Goal: Transaction & Acquisition: Purchase product/service

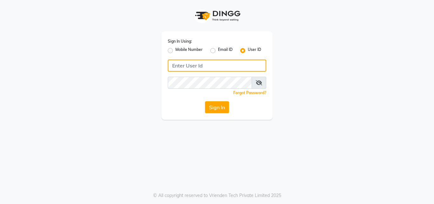
click at [200, 63] on input "Username" at bounding box center [217, 65] width 98 height 12
type input "nume123"
click at [205, 101] on button "Sign In" at bounding box center [217, 107] width 24 height 12
drag, startPoint x: 196, startPoint y: 67, endPoint x: 182, endPoint y: 63, distance: 14.2
click at [152, 72] on div "Sign In Using: Mobile Number Email ID User ID nume123 Remember me Forgot Passwo…" at bounding box center [217, 59] width 362 height 119
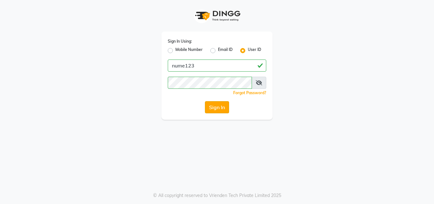
click at [205, 109] on button "Sign In" at bounding box center [217, 107] width 24 height 12
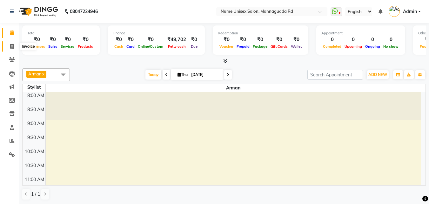
click at [16, 46] on span at bounding box center [11, 46] width 11 height 7
select select "7047"
select select "service"
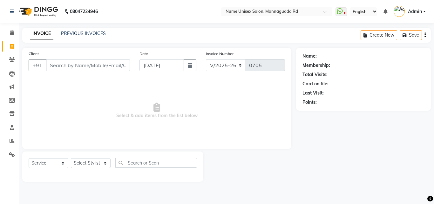
click at [84, 37] on div "PREVIOUS INVOICES" at bounding box center [83, 33] width 45 height 7
click at [80, 34] on link "PREVIOUS INVOICES" at bounding box center [83, 33] width 45 height 6
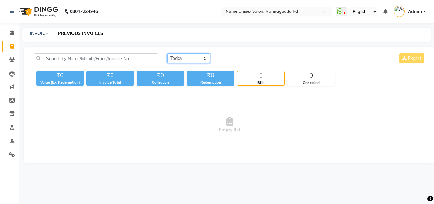
click at [204, 56] on select "[DATE] [DATE] Custom Range" at bounding box center [188, 58] width 43 height 10
click at [167, 53] on select "[DATE] [DATE] Custom Range" at bounding box center [188, 58] width 43 height 10
click at [192, 63] on select "[DATE] [DATE] Custom Range" at bounding box center [188, 58] width 43 height 10
select select "range"
click at [167, 53] on select "[DATE] [DATE] Custom Range" at bounding box center [188, 58] width 43 height 10
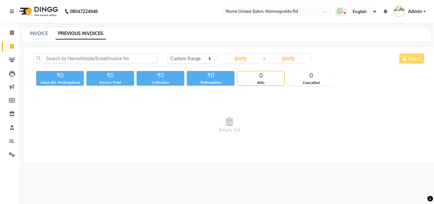
click at [254, 64] on div "[DATE] [DATE] Custom Range [DATE] - [DATE] Export" at bounding box center [296, 60] width 267 height 15
click at [258, 58] on input "[DATE]" at bounding box center [240, 58] width 44 height 9
select select "9"
select select "2025"
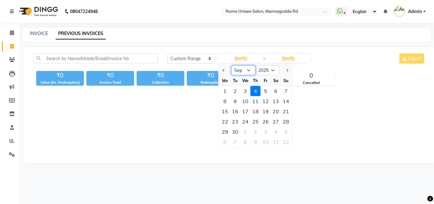
click at [246, 69] on select "Jan Feb Mar Apr May Jun [DATE] Aug Sep Oct Nov Dec" at bounding box center [243, 70] width 24 height 10
select select "8"
click at [231, 65] on select "Jan Feb Mar Apr May Jun [DATE] Aug Sep Oct Nov Dec" at bounding box center [243, 70] width 24 height 10
click at [258, 114] on div "14" at bounding box center [255, 111] width 10 height 10
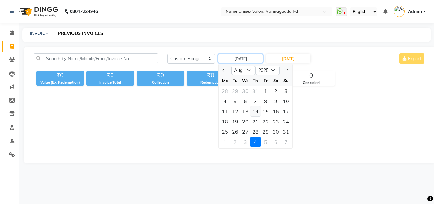
type input "[DATE]"
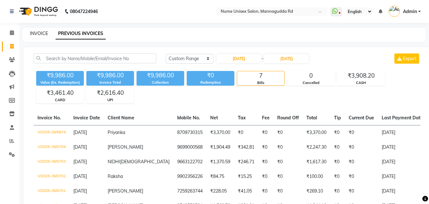
click at [40, 35] on link "INVOICE" at bounding box center [39, 33] width 18 height 6
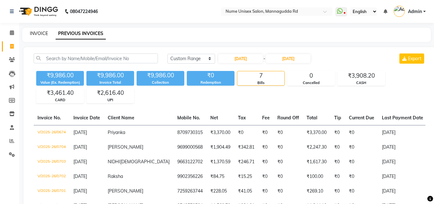
select select "7047"
select select "service"
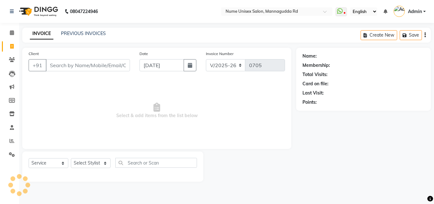
click at [81, 59] on input "Client" at bounding box center [88, 65] width 84 height 12
click at [82, 64] on input "Client" at bounding box center [88, 65] width 84 height 12
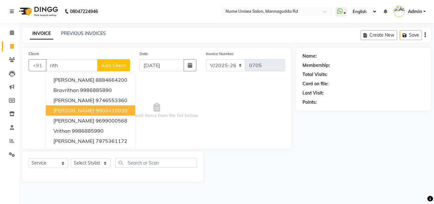
click at [96, 110] on ngb-highlight "9900410030" at bounding box center [112, 110] width 32 height 6
type input "9900410030"
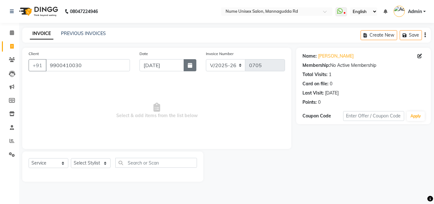
click at [190, 67] on icon "button" at bounding box center [190, 65] width 4 height 5
select select "9"
select select "2025"
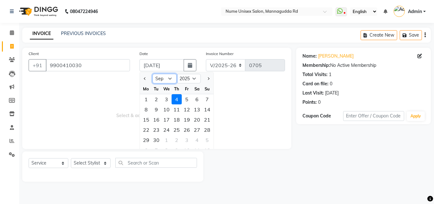
click at [169, 81] on select "Jan Feb Mar Apr May Jun [DATE] Aug Sep Oct Nov Dec" at bounding box center [164, 79] width 24 height 10
select select "8"
click at [152, 74] on select "Jan Feb Mar Apr May Jun [DATE] Aug Sep Oct Nov Dec" at bounding box center [164, 79] width 24 height 10
click at [186, 120] on div "15" at bounding box center [187, 119] width 10 height 10
type input "[DATE]"
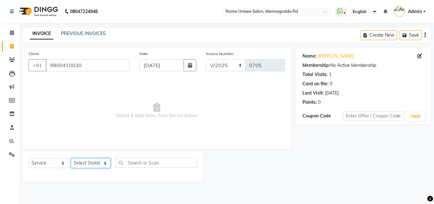
click at [102, 162] on select "Select Stylist Admin [PERSON_NAME] [PERSON_NAME] S [PERSON_NAME] Mohd [PERSON_N…" at bounding box center [91, 163] width 40 height 10
click at [420, 55] on icon at bounding box center [419, 56] width 4 height 4
select select "[DEMOGRAPHIC_DATA]"
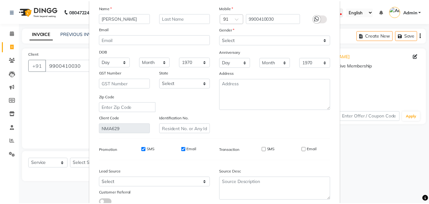
scroll to position [78, 0]
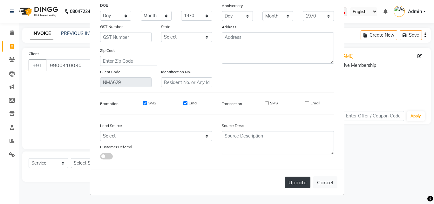
click at [289, 186] on button "Update" at bounding box center [298, 181] width 26 height 11
select select
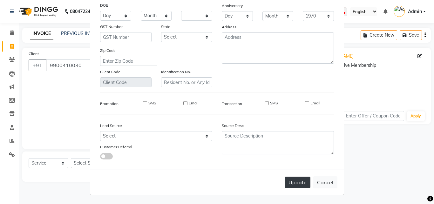
select select
checkbox input "false"
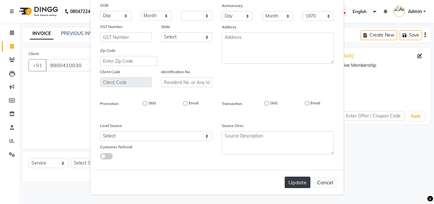
checkbox input "false"
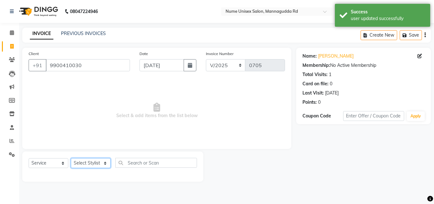
click at [99, 160] on select "Select Stylist Admin [PERSON_NAME] [PERSON_NAME] S [PERSON_NAME] Mohd [PERSON_N…" at bounding box center [91, 163] width 40 height 10
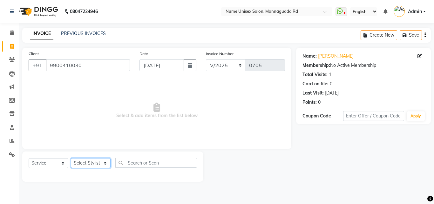
select select "60533"
click at [71, 158] on select "Select Stylist Admin [PERSON_NAME] [PERSON_NAME] S [PERSON_NAME] Mohd [PERSON_N…" at bounding box center [91, 163] width 40 height 10
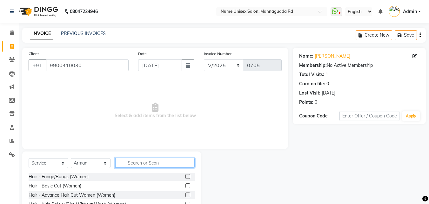
click at [155, 165] on input "text" at bounding box center [154, 163] width 79 height 10
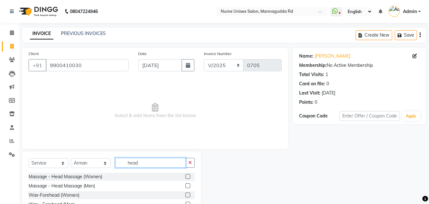
type input "head"
click at [187, 176] on label at bounding box center [187, 176] width 5 height 5
click at [187, 176] on input "checkbox" at bounding box center [187, 176] width 4 height 4
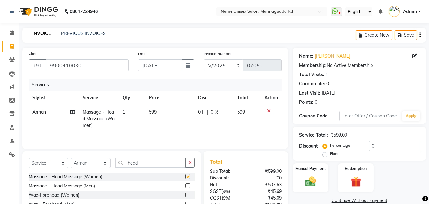
checkbox input "false"
click at [163, 110] on td "599" at bounding box center [169, 119] width 49 height 28
select select "60533"
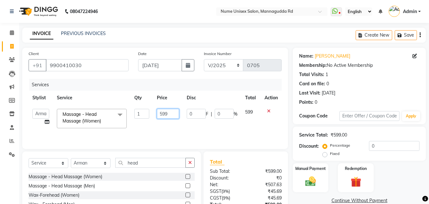
drag, startPoint x: 172, startPoint y: 111, endPoint x: 155, endPoint y: 97, distance: 21.4
click at [145, 111] on tr "Admin [PERSON_NAME] [PERSON_NAME] S [PERSON_NAME] [PERSON_NAME] [PERSON_NAME] S…" at bounding box center [155, 118] width 253 height 27
type input "800"
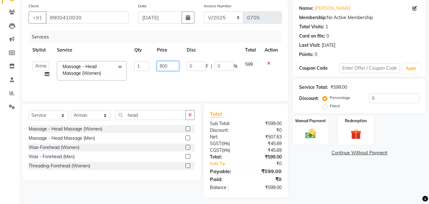
scroll to position [51, 0]
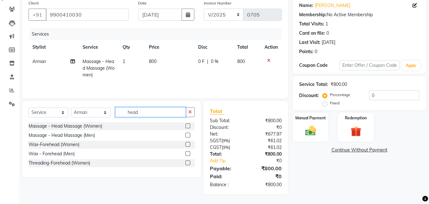
drag, startPoint x: 148, startPoint y: 111, endPoint x: 98, endPoint y: 121, distance: 51.7
click at [98, 121] on div "Select Service Product Membership Package Voucher Prepaid Gift Card Select Styl…" at bounding box center [112, 114] width 166 height 15
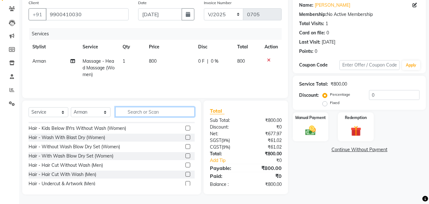
scroll to position [64, 0]
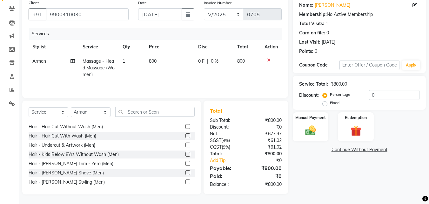
click at [185, 181] on label at bounding box center [187, 181] width 5 height 5
click at [185, 181] on input "checkbox" at bounding box center [187, 182] width 4 height 4
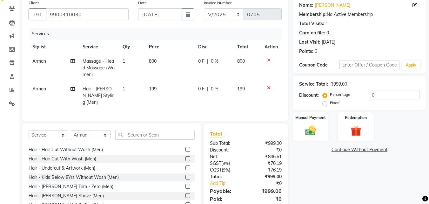
checkbox input "false"
click at [372, 96] on input "0" at bounding box center [394, 95] width 51 height 10
type input "10"
click at [216, 91] on span "10 %" at bounding box center [220, 88] width 10 height 7
select select "60533"
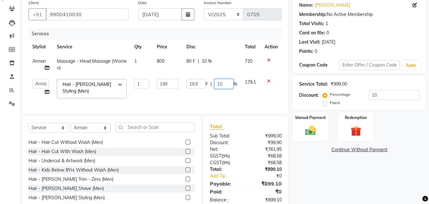
click at [219, 84] on input "10" at bounding box center [223, 84] width 19 height 10
type input "0"
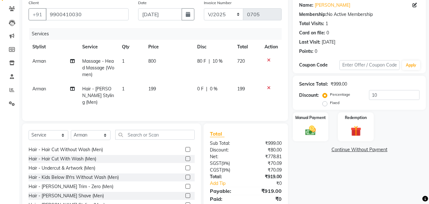
click at [329, 178] on div "Name: [PERSON_NAME] Membership: No Active Membership Total Visits: 1 Card on fi…" at bounding box center [362, 107] width 138 height 220
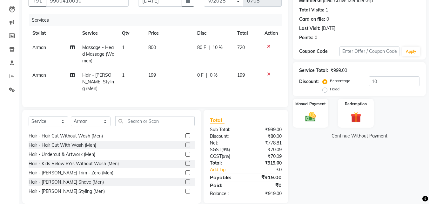
scroll to position [72, 0]
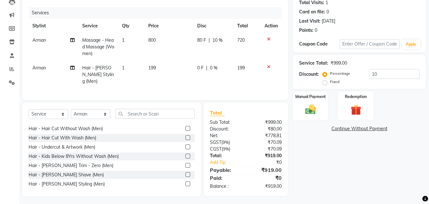
click at [326, 133] on div "Name: [PERSON_NAME] Membership: No Active Membership Total Visits: 1 Card on fi…" at bounding box center [362, 86] width 138 height 220
click at [268, 40] on icon at bounding box center [268, 39] width 3 height 4
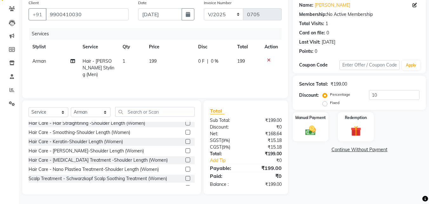
scroll to position [397, 0]
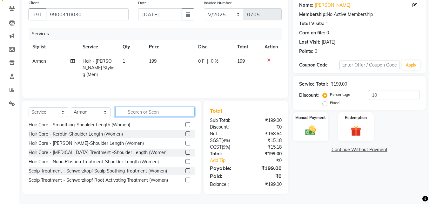
click at [144, 108] on input "text" at bounding box center [154, 112] width 79 height 10
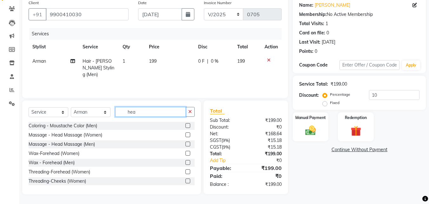
scroll to position [51, 0]
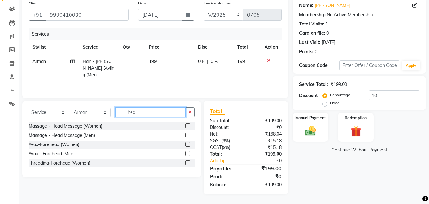
type input "hea"
click at [189, 134] on label at bounding box center [187, 134] width 5 height 5
click at [189, 134] on input "checkbox" at bounding box center [187, 135] width 4 height 4
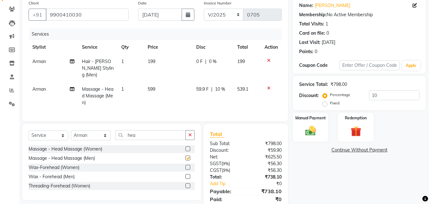
checkbox input "false"
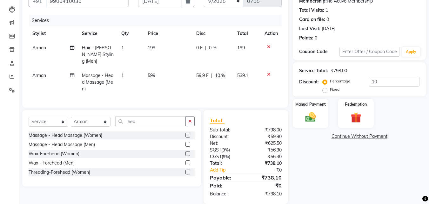
scroll to position [71, 0]
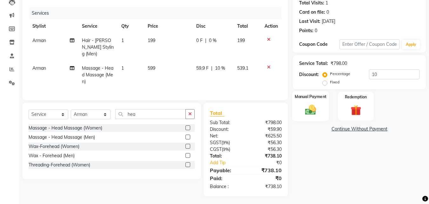
click at [320, 103] on div "Manual Payment" at bounding box center [310, 106] width 37 height 30
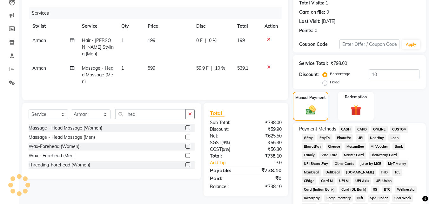
click at [362, 138] on span "UPI" at bounding box center [361, 137] width 10 height 7
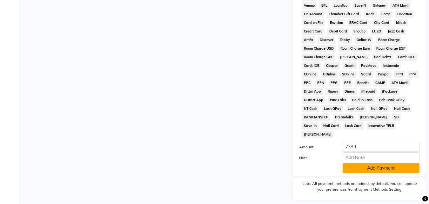
scroll to position [282, 0]
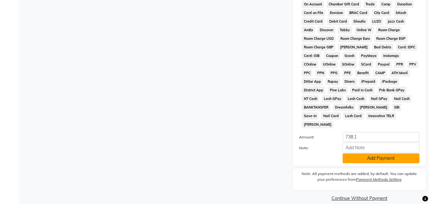
click at [379, 153] on button "Add Payment" at bounding box center [381, 158] width 77 height 10
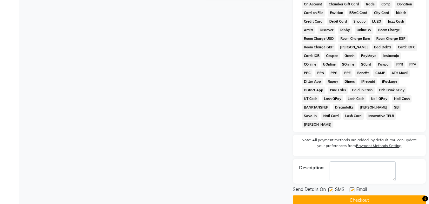
click at [331, 187] on label at bounding box center [330, 189] width 5 height 5
click at [331, 188] on input "checkbox" at bounding box center [330, 190] width 4 height 4
checkbox input "false"
click at [351, 187] on label at bounding box center [352, 189] width 5 height 5
click at [351, 188] on input "checkbox" at bounding box center [352, 190] width 4 height 4
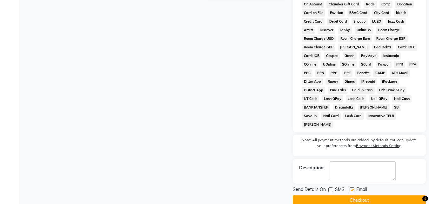
checkbox input "false"
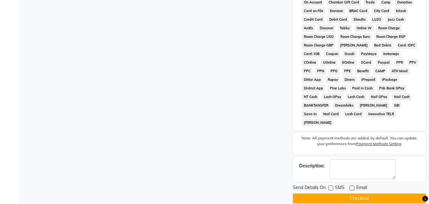
scroll to position [284, 0]
click at [343, 193] on button "Checkout" at bounding box center [359, 198] width 133 height 10
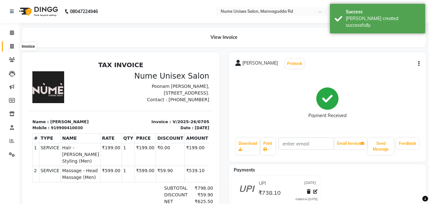
click at [11, 46] on icon at bounding box center [11, 46] width 3 height 5
select select "7047"
select select "service"
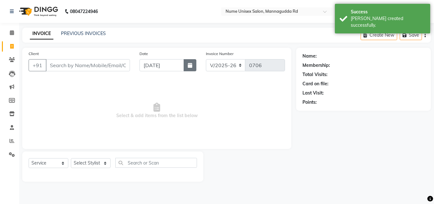
click at [187, 67] on button "button" at bounding box center [190, 65] width 13 height 12
select select "9"
select select "2025"
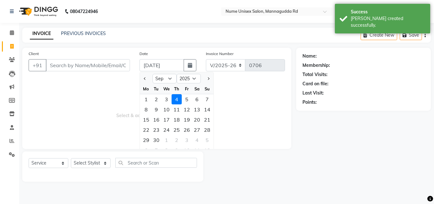
click at [172, 85] on div "Th" at bounding box center [177, 89] width 10 height 10
click at [169, 82] on select "Jan Feb Mar Apr May Jun [DATE] Aug Sep Oct Nov Dec" at bounding box center [164, 79] width 24 height 10
select select "8"
click at [152, 74] on select "Jan Feb Mar Apr May Jun [DATE] Aug Sep Oct Nov Dec" at bounding box center [164, 79] width 24 height 10
click at [185, 121] on div "15" at bounding box center [187, 119] width 10 height 10
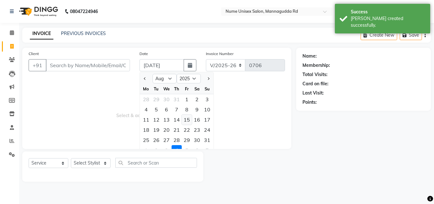
type input "[DATE]"
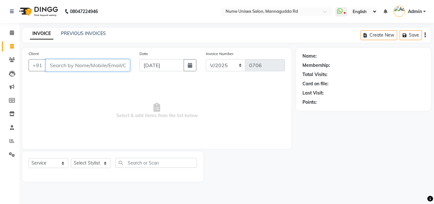
click at [94, 69] on input "Client" at bounding box center [88, 65] width 84 height 12
type input "l"
click at [62, 66] on input "Client" at bounding box center [88, 65] width 84 height 12
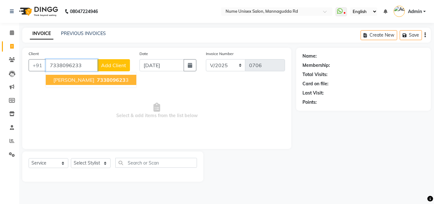
type input "7338096233"
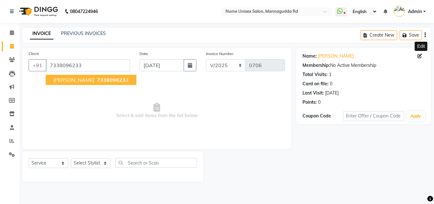
click at [418, 57] on icon at bounding box center [419, 56] width 4 height 4
select select "[DEMOGRAPHIC_DATA]"
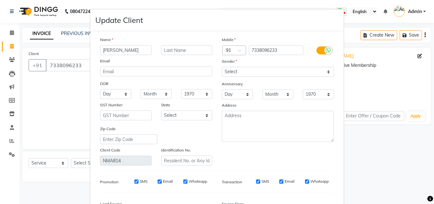
click at [326, 48] on icon at bounding box center [328, 50] width 5 height 6
click at [0, 0] on input "checkbox" at bounding box center [0, 0] width 0 height 0
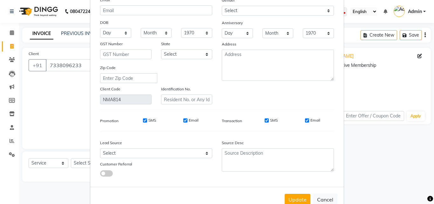
scroll to position [64, 0]
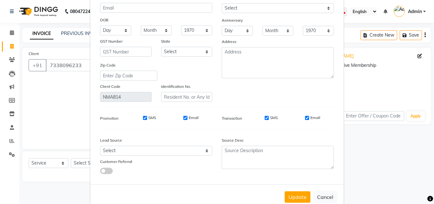
click at [265, 119] on input "SMS" at bounding box center [267, 118] width 4 height 4
checkbox input "false"
click at [305, 118] on input "Email" at bounding box center [307, 118] width 4 height 4
checkbox input "false"
click at [297, 197] on button "Update" at bounding box center [298, 196] width 26 height 11
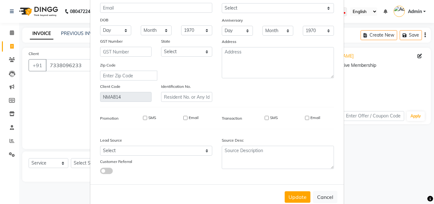
select select
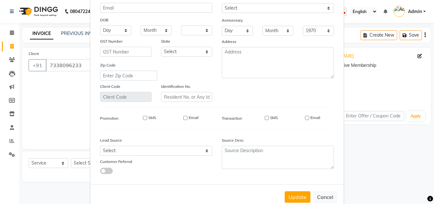
select select
checkbox input "false"
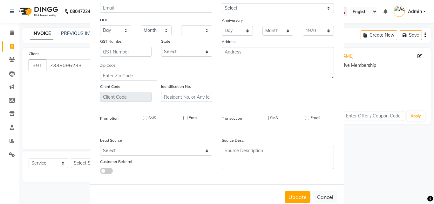
checkbox input "false"
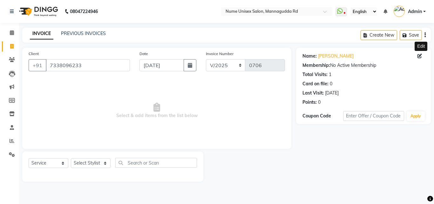
click at [421, 57] on icon at bounding box center [419, 56] width 4 height 4
select select "[DEMOGRAPHIC_DATA]"
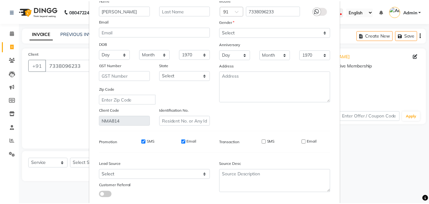
scroll to position [78, 0]
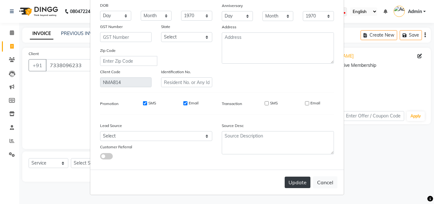
click at [298, 180] on button "Update" at bounding box center [298, 181] width 26 height 11
select select
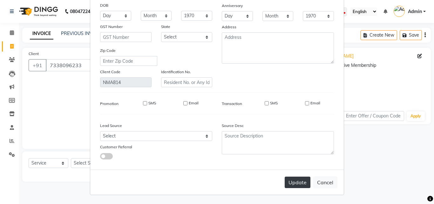
select select
checkbox input "false"
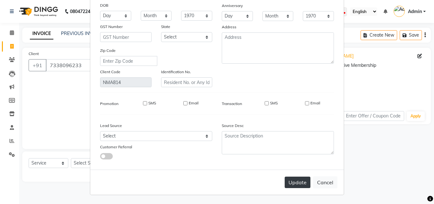
checkbox input "false"
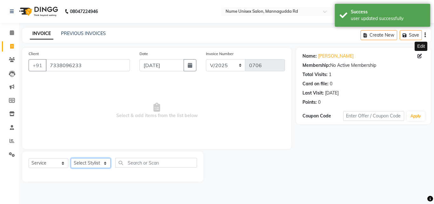
click at [77, 167] on select "Select Stylist Admin [PERSON_NAME] [PERSON_NAME] S [PERSON_NAME] Mohd [PERSON_N…" at bounding box center [91, 163] width 40 height 10
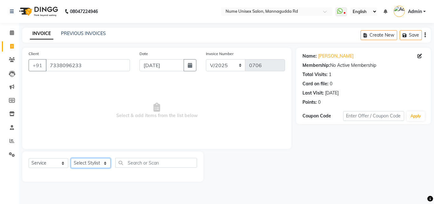
select select "70403"
click at [71, 158] on select "Select Stylist Admin [PERSON_NAME] [PERSON_NAME] S [PERSON_NAME] Mohd [PERSON_N…" at bounding box center [91, 163] width 40 height 10
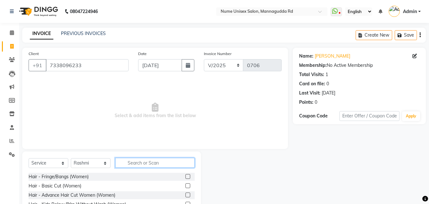
click at [136, 164] on input "text" at bounding box center [154, 163] width 79 height 10
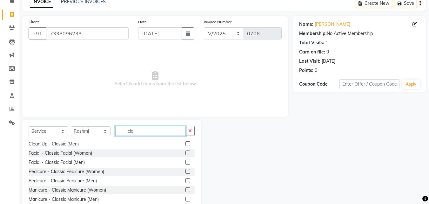
scroll to position [51, 0]
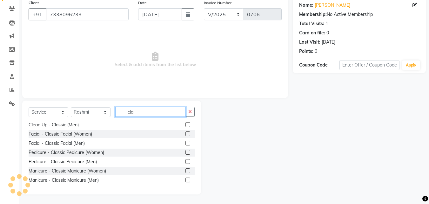
type input "cla"
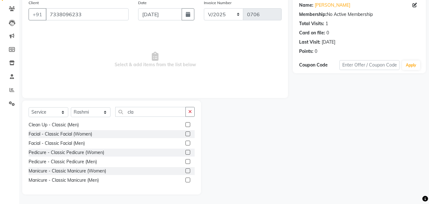
click at [185, 181] on label at bounding box center [187, 179] width 5 height 5
click at [185, 181] on input "checkbox" at bounding box center [187, 180] width 4 height 4
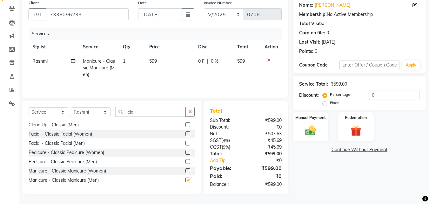
checkbox input "false"
drag, startPoint x: 165, startPoint y: 111, endPoint x: 110, endPoint y: 120, distance: 55.8
click at [110, 120] on div "Select Service Product Membership Package Voucher Prepaid Gift Card Select Styl…" at bounding box center [112, 114] width 166 height 15
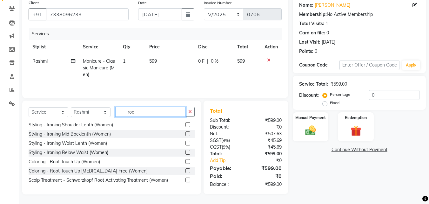
scroll to position [51, 0]
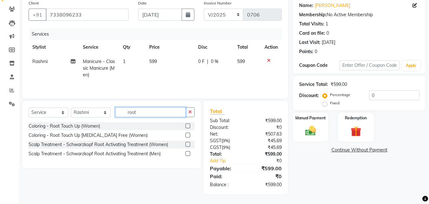
type input "root"
click at [188, 127] on label at bounding box center [187, 125] width 5 height 5
click at [188, 127] on input "checkbox" at bounding box center [187, 126] width 4 height 4
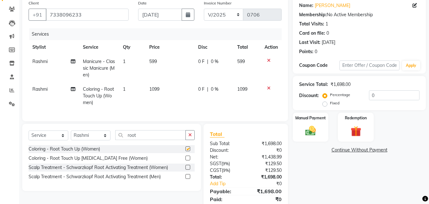
checkbox input "false"
click at [189, 160] on label at bounding box center [187, 157] width 5 height 5
click at [189, 160] on input "checkbox" at bounding box center [187, 158] width 4 height 4
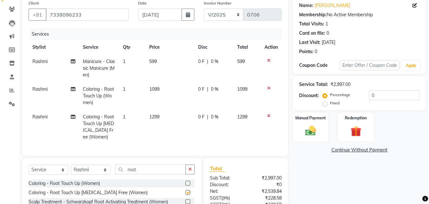
checkbox input "false"
click at [268, 89] on icon at bounding box center [268, 88] width 3 height 4
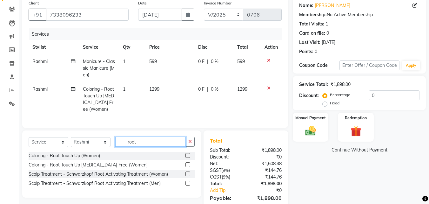
drag, startPoint x: 149, startPoint y: 145, endPoint x: 123, endPoint y: 155, distance: 28.1
click at [123, 152] on div "Select Service Product Membership Package Voucher Prepaid Gift Card Select Styl…" at bounding box center [112, 144] width 166 height 15
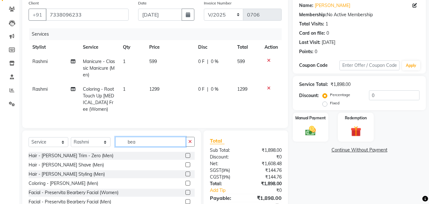
type input "bea"
click at [190, 176] on label at bounding box center [187, 173] width 5 height 5
click at [190, 176] on input "checkbox" at bounding box center [187, 174] width 4 height 4
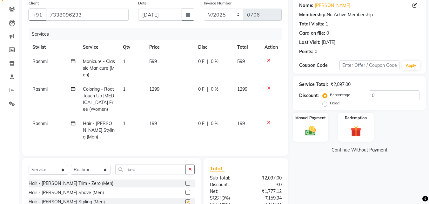
checkbox input "false"
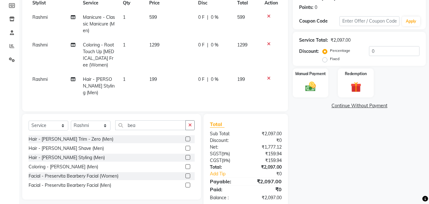
scroll to position [106, 0]
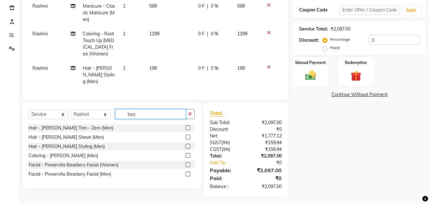
drag, startPoint x: 147, startPoint y: 112, endPoint x: 103, endPoint y: 123, distance: 45.5
click at [103, 123] on div "Select Service Product Membership Package Voucher Prepaid Gift Card Select Styl…" at bounding box center [111, 145] width 179 height 85
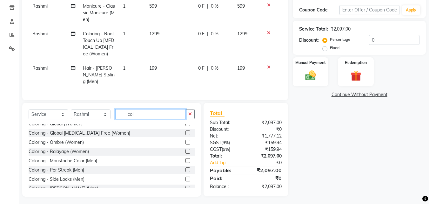
scroll to position [64, 0]
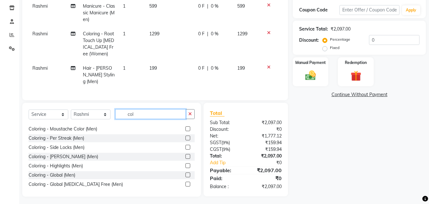
type input "col"
click at [185, 154] on label at bounding box center [187, 156] width 5 height 5
click at [185, 154] on input "checkbox" at bounding box center [187, 156] width 4 height 4
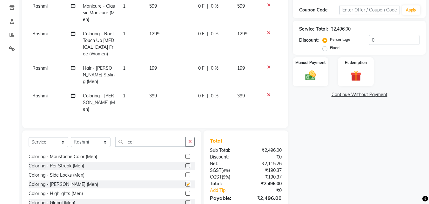
checkbox input "false"
drag, startPoint x: 161, startPoint y: 134, endPoint x: 111, endPoint y: 141, distance: 51.3
click at [111, 141] on div "Select Service Product Membership Package Voucher Prepaid Gift Card Select Styl…" at bounding box center [112, 144] width 166 height 15
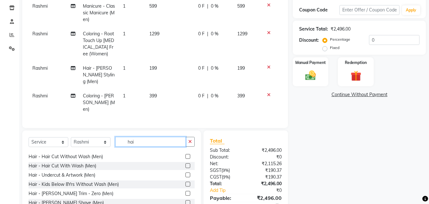
type input "hai"
click at [185, 163] on label at bounding box center [187, 165] width 5 height 5
click at [185, 164] on input "checkbox" at bounding box center [187, 166] width 4 height 4
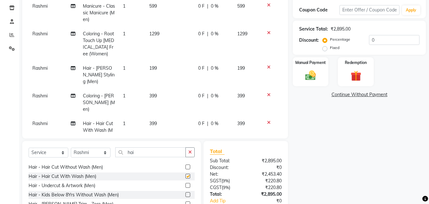
checkbox input "false"
click at [161, 116] on td "399" at bounding box center [169, 130] width 49 height 28
select select "70403"
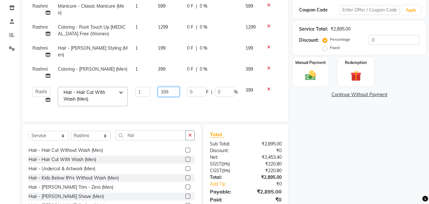
drag, startPoint x: 173, startPoint y: 92, endPoint x: 148, endPoint y: 91, distance: 25.4
click at [148, 91] on tr "Admin [PERSON_NAME] [PERSON_NAME] S [PERSON_NAME] [PERSON_NAME] Preema Rashmi […" at bounding box center [155, 96] width 253 height 27
type input "370"
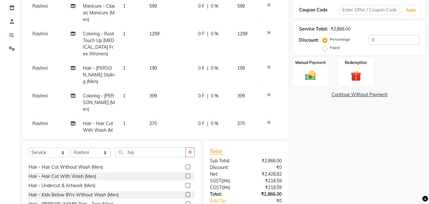
click at [170, 68] on tbody "Rashmi Manicure - Classic Manicure (Men) 1 599 0 F | 0 % 599 Rashmi Coloring - …" at bounding box center [155, 71] width 253 height 145
drag, startPoint x: 160, startPoint y: 85, endPoint x: 152, endPoint y: 90, distance: 10.4
click at [152, 90] on td "399" at bounding box center [169, 103] width 49 height 28
select select "70403"
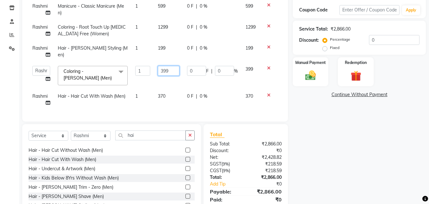
click at [174, 69] on input "399" at bounding box center [168, 71] width 21 height 10
drag, startPoint x: 174, startPoint y: 69, endPoint x: 150, endPoint y: 71, distance: 23.6
click at [150, 71] on tr "Admin [PERSON_NAME] [PERSON_NAME] S [PERSON_NAME] [PERSON_NAME] [PERSON_NAME] S…" at bounding box center [155, 75] width 253 height 27
type input "360"
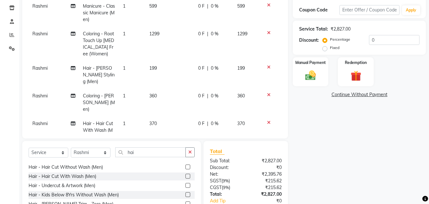
click at [175, 50] on tbody "Rashmi Manicure - Classic Manicure (Men) 1 599 0 F | 0 % 599 Rashmi Coloring - …" at bounding box center [155, 71] width 253 height 145
click at [164, 67] on td "199" at bounding box center [169, 75] width 49 height 28
select select "70403"
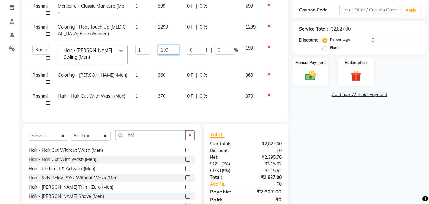
drag, startPoint x: 173, startPoint y: 50, endPoint x: 135, endPoint y: 54, distance: 37.7
click at [135, 54] on tr "Admin [PERSON_NAME] [PERSON_NAME] S [PERSON_NAME] [PERSON_NAME] [PERSON_NAME] S…" at bounding box center [155, 54] width 253 height 27
type input "180"
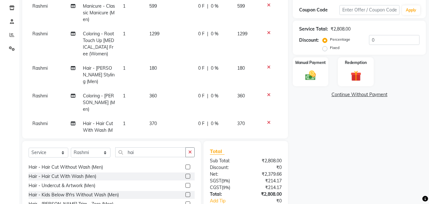
click at [177, 24] on tbody "Rashmi Manicure - Classic Manicure (Men) 1 599 0 F | 0 % 599 Rashmi Coloring - …" at bounding box center [155, 71] width 253 height 145
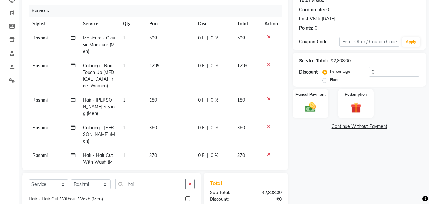
click at [163, 69] on td "1299" at bounding box center [169, 75] width 49 height 34
select select "70403"
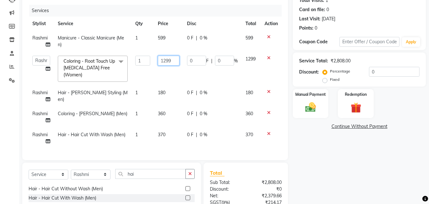
drag, startPoint x: 173, startPoint y: 60, endPoint x: 118, endPoint y: 75, distance: 57.4
click at [118, 75] on tr "Admin [PERSON_NAME] [PERSON_NAME] S [PERSON_NAME] [PERSON_NAME] [PERSON_NAME] S…" at bounding box center [155, 69] width 253 height 34
type input "1300"
click at [162, 45] on td "599" at bounding box center [168, 41] width 29 height 21
select select "70403"
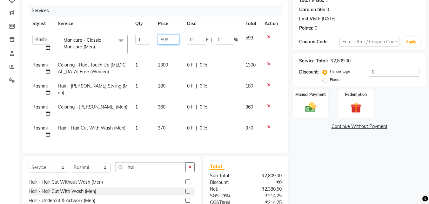
drag, startPoint x: 170, startPoint y: 38, endPoint x: 150, endPoint y: 38, distance: 19.7
click at [150, 38] on tr "Admin [PERSON_NAME] [PERSON_NAME] S [PERSON_NAME] [PERSON_NAME] [PERSON_NAME] S…" at bounding box center [155, 44] width 253 height 27
type input "540"
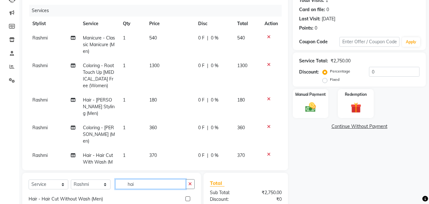
drag, startPoint x: 147, startPoint y: 173, endPoint x: 109, endPoint y: 184, distance: 39.4
click at [109, 184] on div "Select Service Product Membership Package Voucher Prepaid Gift Card Select Styl…" at bounding box center [112, 186] width 166 height 15
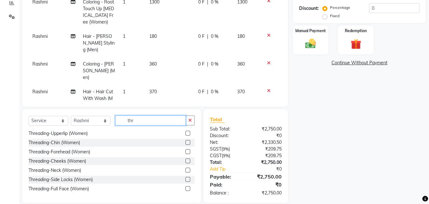
scroll to position [0, 0]
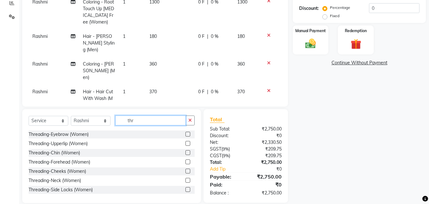
type input "thr"
click at [185, 132] on label at bounding box center [187, 133] width 5 height 5
click at [185, 132] on input "checkbox" at bounding box center [187, 134] width 4 height 4
checkbox input "false"
click at [315, 48] on img at bounding box center [311, 43] width 18 height 13
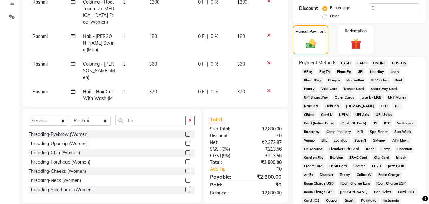
click at [365, 61] on span "CARD" at bounding box center [362, 62] width 14 height 7
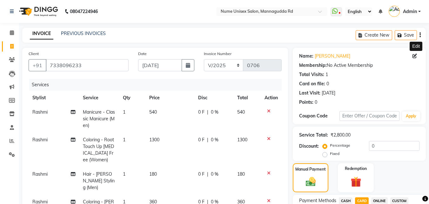
click at [415, 54] on icon at bounding box center [415, 56] width 4 height 4
select select "[DEMOGRAPHIC_DATA]"
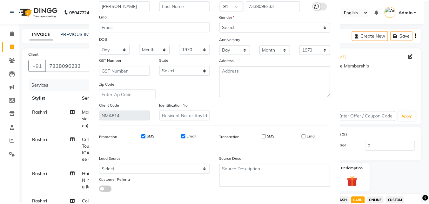
scroll to position [78, 0]
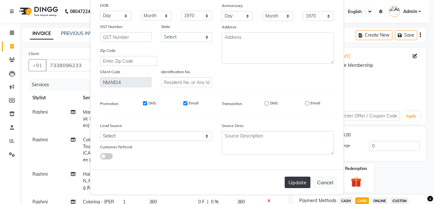
click at [297, 178] on button "Update" at bounding box center [298, 181] width 26 height 11
select select
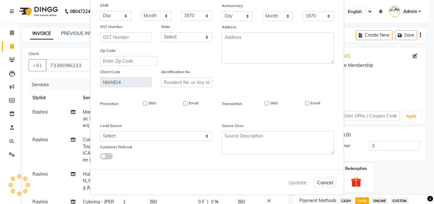
select select
checkbox input "false"
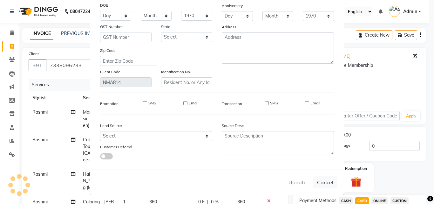
checkbox input "false"
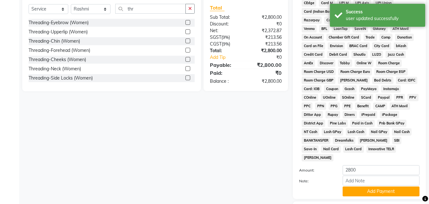
scroll to position [282, 0]
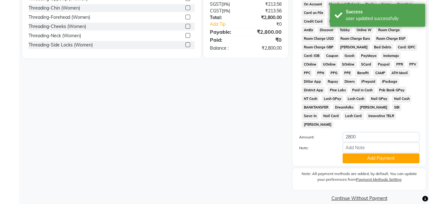
click at [394, 153] on button "Add Payment" at bounding box center [381, 158] width 77 height 10
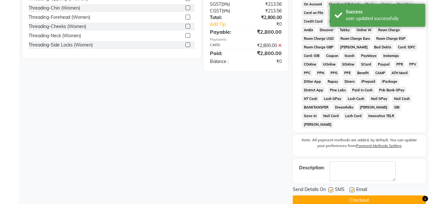
click at [331, 187] on label at bounding box center [330, 189] width 5 height 5
click at [331, 188] on input "checkbox" at bounding box center [330, 190] width 4 height 4
checkbox input "false"
click at [353, 187] on label at bounding box center [352, 189] width 5 height 5
click at [353, 188] on input "checkbox" at bounding box center [352, 190] width 4 height 4
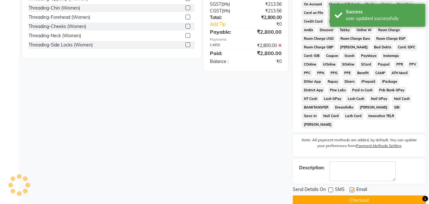
checkbox input "false"
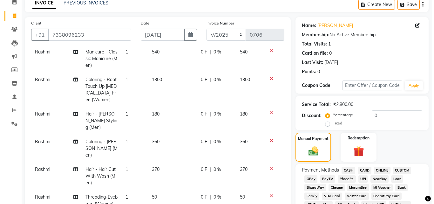
scroll to position [28, 0]
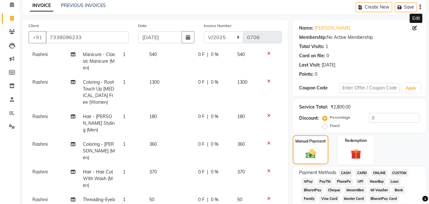
click at [415, 29] on icon at bounding box center [415, 28] width 4 height 4
select select "[DEMOGRAPHIC_DATA]"
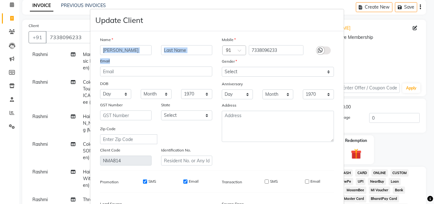
drag, startPoint x: 127, startPoint y: 56, endPoint x: 136, endPoint y: 50, distance: 11.3
click at [95, 50] on div "Name [PERSON_NAME] Email DOB Day 01 02 03 04 05 06 07 08 09 10 11 12 13 14 15 1…" at bounding box center [156, 100] width 122 height 129
click at [136, 50] on input "[PERSON_NAME]" at bounding box center [125, 50] width 51 height 10
drag, startPoint x: 136, startPoint y: 50, endPoint x: 81, endPoint y: 56, distance: 55.9
click at [81, 56] on ngb-modal-window "Update Client Name [PERSON_NAME] Email DOB Day 01 02 03 04 05 06 07 08 09 10 11…" at bounding box center [217, 102] width 434 height 204
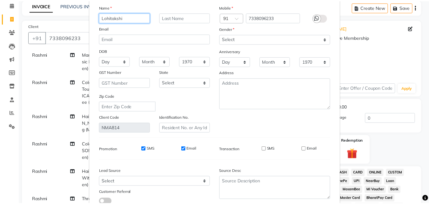
scroll to position [78, 0]
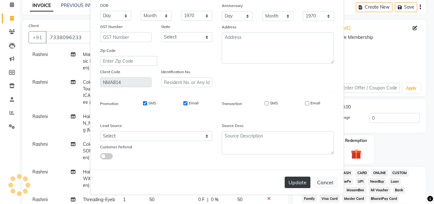
type input "Lohitakshi"
click at [294, 183] on button "Update" at bounding box center [298, 181] width 26 height 11
select select
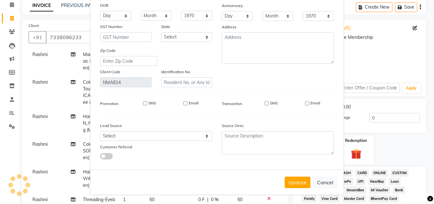
select select
checkbox input "false"
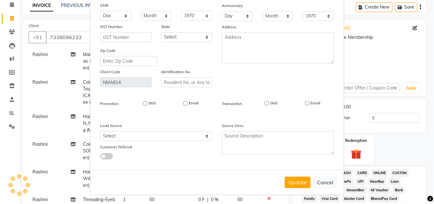
checkbox input "false"
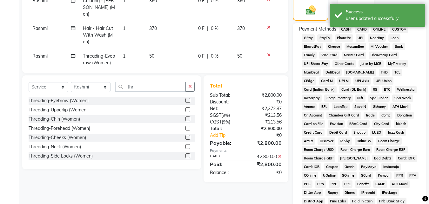
scroll to position [157, 0]
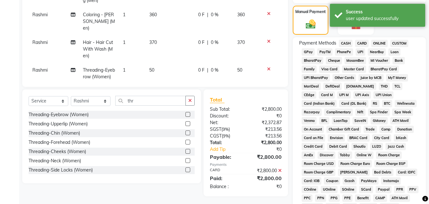
click at [364, 45] on span "CARD" at bounding box center [362, 43] width 14 height 7
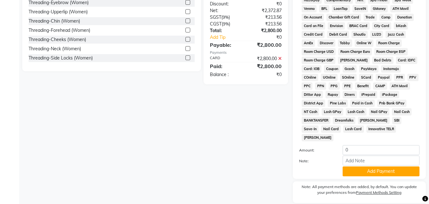
scroll to position [318, 0]
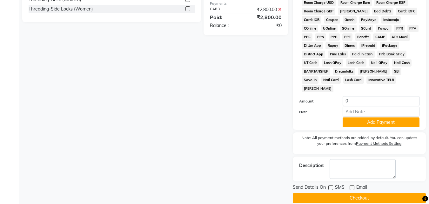
click at [375, 193] on button "Checkout" at bounding box center [359, 198] width 133 height 10
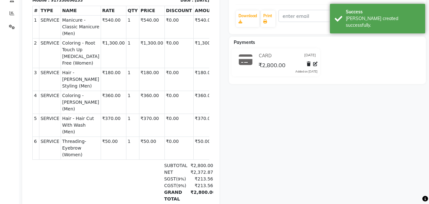
scroll to position [20, 0]
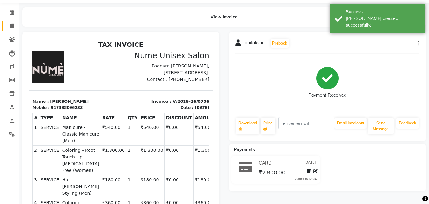
click at [12, 21] on link "Invoice" at bounding box center [9, 26] width 15 height 10
select select "service"
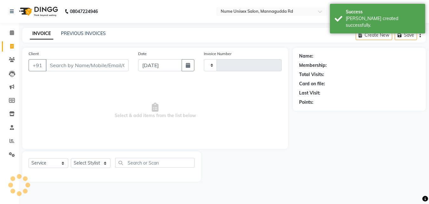
type input "0707"
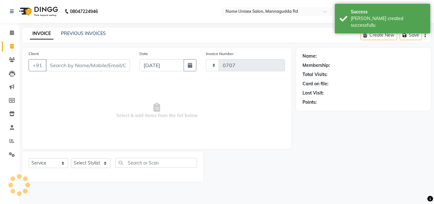
select select "7047"
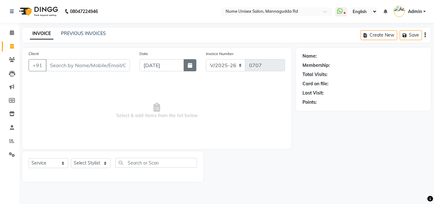
click at [187, 68] on button "button" at bounding box center [190, 65] width 13 height 12
select select "9"
select select "2025"
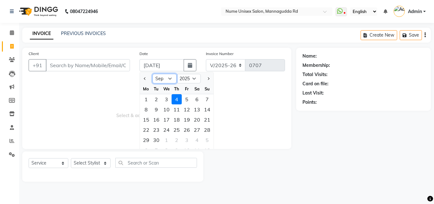
click at [171, 79] on select "Jan Feb Mar Apr May Jun [DATE] Aug Sep Oct Nov Dec" at bounding box center [164, 79] width 24 height 10
select select "8"
click at [152, 74] on select "Jan Feb Mar Apr May Jun [DATE] Aug Sep Oct Nov Dec" at bounding box center [164, 79] width 24 height 10
click at [183, 122] on div "15" at bounding box center [187, 119] width 10 height 10
type input "[DATE]"
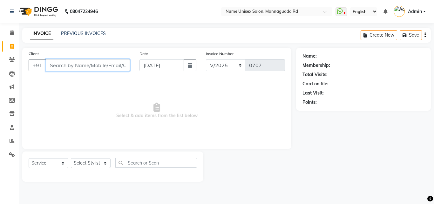
click at [77, 68] on input "Client" at bounding box center [88, 65] width 84 height 12
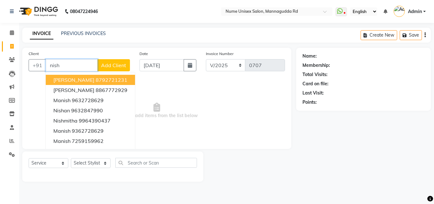
type input "nisha"
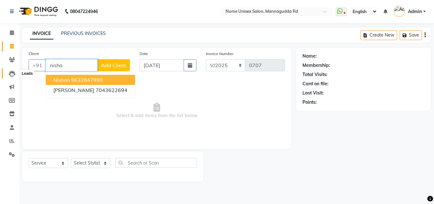
drag, startPoint x: 78, startPoint y: 65, endPoint x: 11, endPoint y: 72, distance: 67.4
click at [11, 72] on app-home "08047224946 Select Location × Nume Unisex Salon, Mannagudda Rd WhatsApp Status …" at bounding box center [217, 95] width 434 height 191
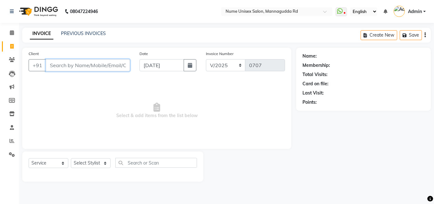
click at [73, 67] on input "Client" at bounding box center [88, 65] width 84 height 12
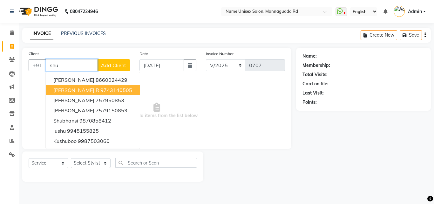
click at [76, 89] on span "[PERSON_NAME] r" at bounding box center [76, 90] width 46 height 6
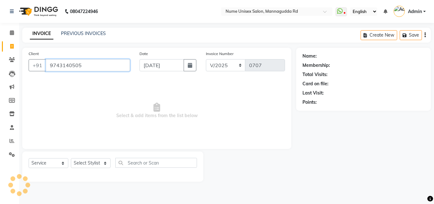
type input "9743140505"
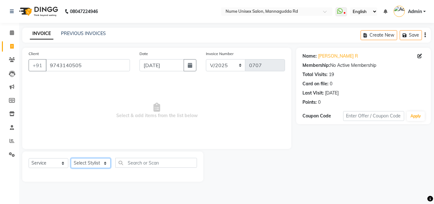
click at [97, 164] on select "Select Stylist Admin [PERSON_NAME] [PERSON_NAME] S [PERSON_NAME] Mohd [PERSON_N…" at bounding box center [91, 163] width 40 height 10
select select "60533"
click at [71, 158] on select "Select Stylist Admin [PERSON_NAME] [PERSON_NAME] S [PERSON_NAME] Mohd [PERSON_N…" at bounding box center [91, 163] width 40 height 10
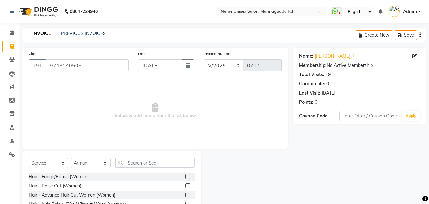
click at [171, 157] on div "Select Service Product Membership Package Voucher Prepaid Gift Card Select Styl…" at bounding box center [111, 198] width 179 height 94
click at [171, 158] on div "Select Service Product Membership Package Voucher Prepaid Gift Card Select Styl…" at bounding box center [111, 198] width 179 height 94
click at [175, 160] on input "text" at bounding box center [154, 163] width 79 height 10
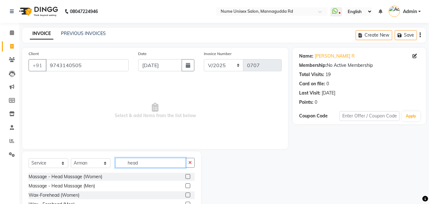
type input "head"
click at [188, 175] on label at bounding box center [187, 176] width 5 height 5
click at [188, 175] on input "checkbox" at bounding box center [187, 176] width 4 height 4
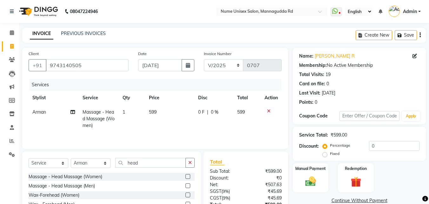
click at [189, 176] on label at bounding box center [187, 176] width 5 height 5
click at [189, 176] on input "checkbox" at bounding box center [187, 176] width 4 height 4
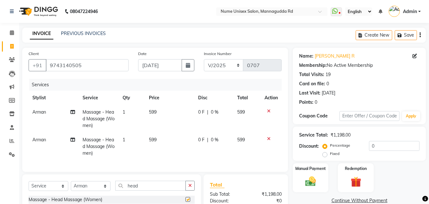
checkbox input "false"
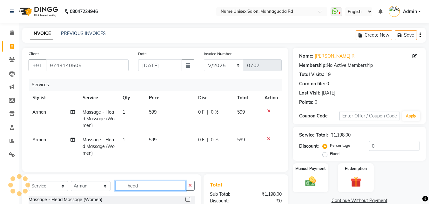
drag, startPoint x: 154, startPoint y: 186, endPoint x: 97, endPoint y: 197, distance: 58.1
click at [97, 195] on div "Select Service Product Membership Package Voucher Prepaid Gift Card Select Styl…" at bounding box center [112, 187] width 166 height 15
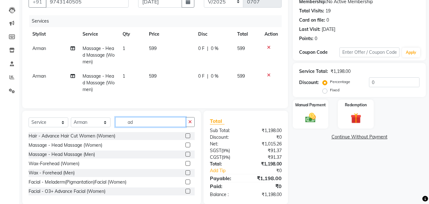
type input "ad"
click at [185, 138] on label at bounding box center [187, 135] width 5 height 5
click at [185, 138] on input "checkbox" at bounding box center [187, 136] width 4 height 4
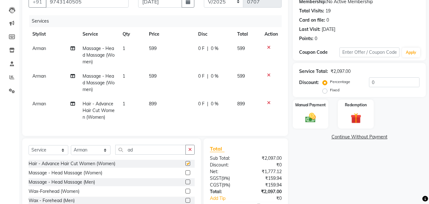
checkbox input "false"
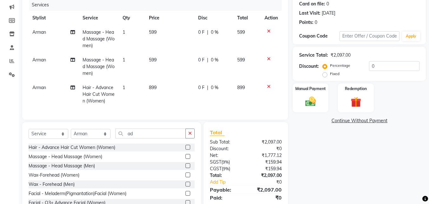
scroll to position [95, 0]
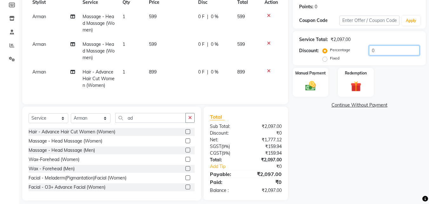
click at [370, 49] on input "0" at bounding box center [394, 50] width 51 height 10
type input "10"
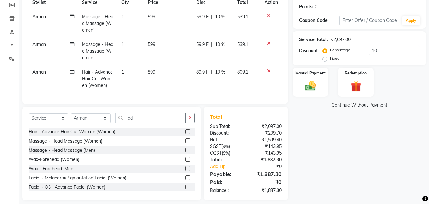
click at [350, 133] on div "Name: [PERSON_NAME] R Membership: No Active Membership Total Visits: 19 Card on…" at bounding box center [362, 76] width 138 height 248
click at [162, 16] on td "599" at bounding box center [168, 24] width 49 height 28
select select "60533"
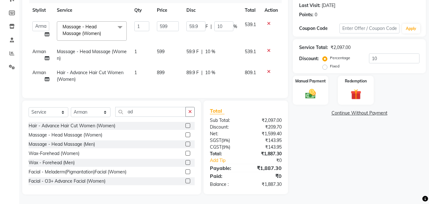
scroll to position [92, 0]
drag, startPoint x: 167, startPoint y: 20, endPoint x: 146, endPoint y: 25, distance: 21.5
click at [146, 25] on tr "Admin [PERSON_NAME] [PERSON_NAME] S [PERSON_NAME] [PERSON_NAME] [PERSON_NAME] S…" at bounding box center [155, 30] width 253 height 27
type input "720"
click at [374, 54] on input "10" at bounding box center [394, 58] width 51 height 10
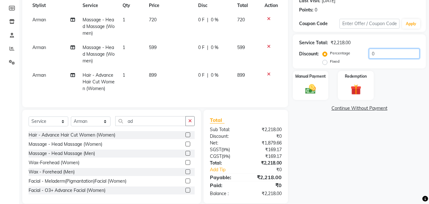
type input "0"
click at [170, 46] on td "599" at bounding box center [169, 54] width 49 height 28
select select "60533"
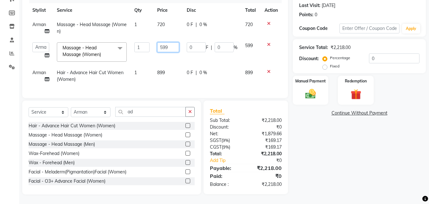
drag, startPoint x: 172, startPoint y: 46, endPoint x: 148, endPoint y: 47, distance: 23.5
click at [148, 47] on tr "Admin [PERSON_NAME] [PERSON_NAME] S [PERSON_NAME] [PERSON_NAME] [PERSON_NAME] S…" at bounding box center [155, 51] width 253 height 27
type input "720"
click at [165, 66] on tbody "Arman Massage - Head Massage (Women) 1 720 0 F | 0 % 720 Admin [PERSON_NAME] [P…" at bounding box center [155, 51] width 253 height 69
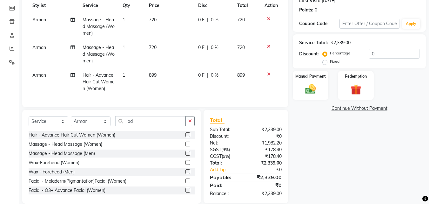
drag, startPoint x: 167, startPoint y: 74, endPoint x: 161, endPoint y: 75, distance: 6.1
click at [161, 75] on td "899" at bounding box center [169, 82] width 49 height 28
select select "60533"
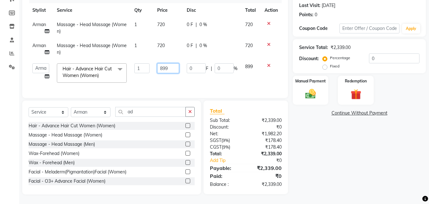
drag, startPoint x: 172, startPoint y: 63, endPoint x: 129, endPoint y: 76, distance: 45.6
click at [129, 76] on tr "Admin [PERSON_NAME] [PERSON_NAME] S [PERSON_NAME] [PERSON_NAME] [PERSON_NAME] S…" at bounding box center [155, 72] width 253 height 27
type input "810"
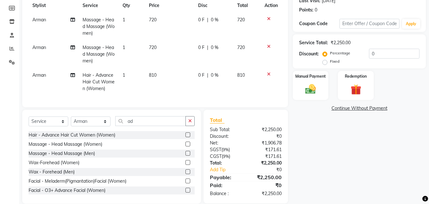
click at [312, 174] on div "Name: [PERSON_NAME] R Membership: No Active Membership Total Visits: 19 Card on…" at bounding box center [362, 80] width 138 height 248
click at [317, 82] on div "Manual Payment" at bounding box center [310, 85] width 37 height 30
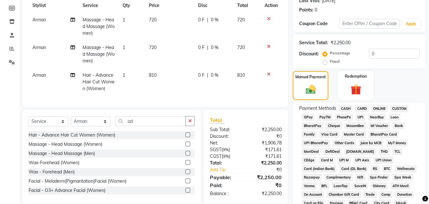
click at [366, 106] on span "CARD" at bounding box center [362, 108] width 14 height 7
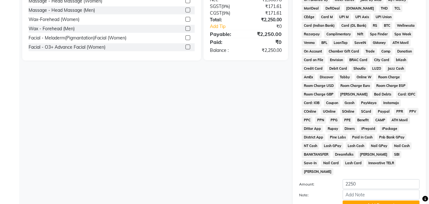
scroll to position [282, 0]
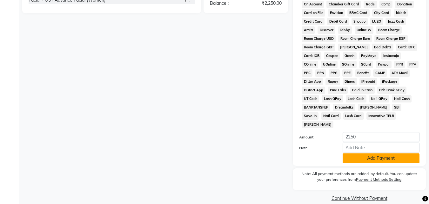
click at [375, 153] on button "Add Payment" at bounding box center [381, 158] width 77 height 10
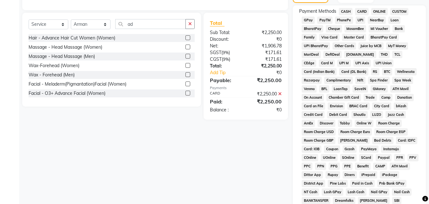
scroll to position [284, 0]
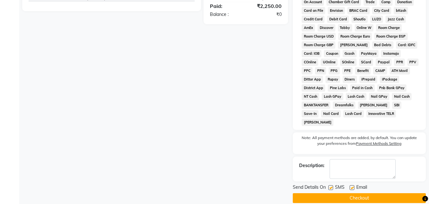
click at [331, 185] on label at bounding box center [330, 187] width 5 height 5
click at [331, 185] on input "checkbox" at bounding box center [330, 187] width 4 height 4
checkbox input "false"
click at [351, 185] on label at bounding box center [352, 187] width 5 height 5
click at [351, 185] on input "checkbox" at bounding box center [352, 187] width 4 height 4
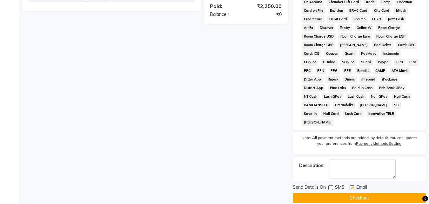
checkbox input "false"
click at [348, 193] on button "Checkout" at bounding box center [359, 198] width 133 height 10
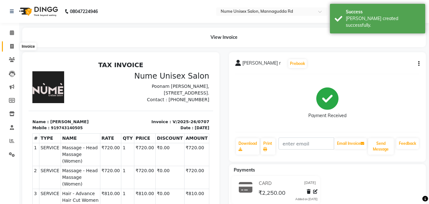
click at [11, 45] on icon at bounding box center [11, 46] width 3 height 5
select select "7047"
select select "service"
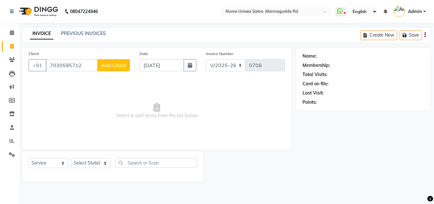
type input "7030595712"
click at [113, 64] on span "Add Client" at bounding box center [113, 65] width 25 height 6
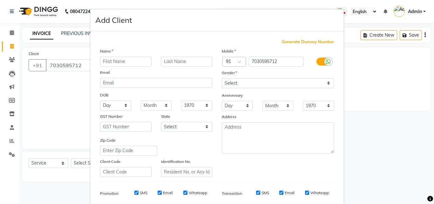
click at [117, 60] on input "text" at bounding box center [125, 62] width 51 height 10
type input "[PERSON_NAME]"
click at [273, 85] on select "Select [DEMOGRAPHIC_DATA] [DEMOGRAPHIC_DATA] Other Prefer Not To Say" at bounding box center [278, 83] width 112 height 10
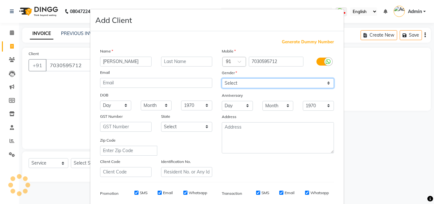
select select "[DEMOGRAPHIC_DATA]"
click at [222, 78] on select "Select [DEMOGRAPHIC_DATA] [DEMOGRAPHIC_DATA] Other Prefer Not To Say" at bounding box center [278, 83] width 112 height 10
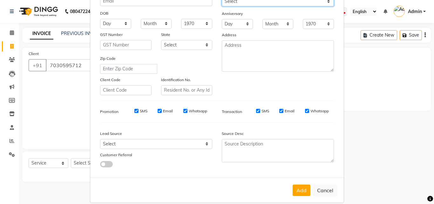
scroll to position [90, 0]
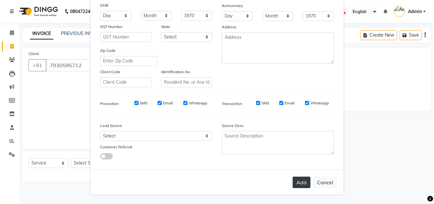
click at [298, 181] on button "Add" at bounding box center [302, 181] width 18 height 11
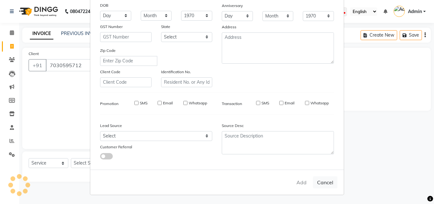
select select
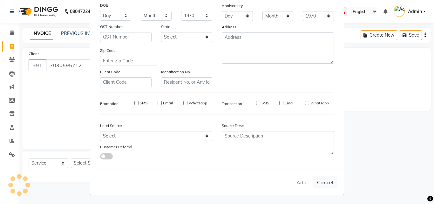
select select
checkbox input "false"
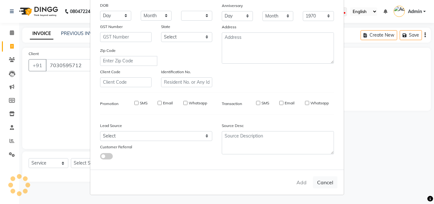
checkbox input "false"
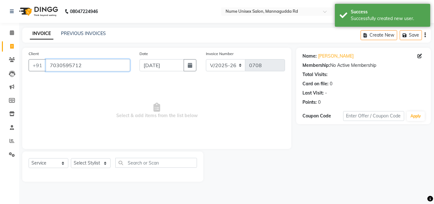
drag, startPoint x: 93, startPoint y: 66, endPoint x: 15, endPoint y: 81, distance: 80.3
click at [15, 81] on app-home "08047224946 Select Location × Nume Unisex Salon, Mannagudda Rd WhatsApp Status …" at bounding box center [217, 95] width 434 height 191
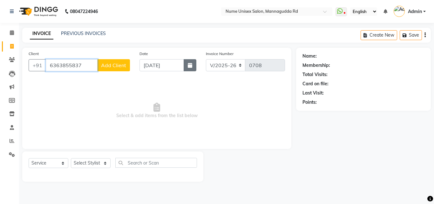
type input "6363855837"
click at [192, 65] on button "button" at bounding box center [190, 65] width 13 height 12
select select "9"
select select "2025"
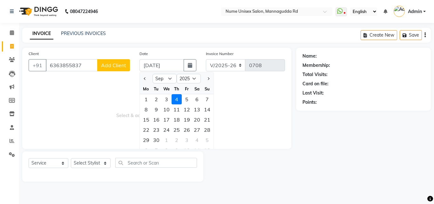
click at [105, 68] on button "Add Client" at bounding box center [113, 65] width 33 height 12
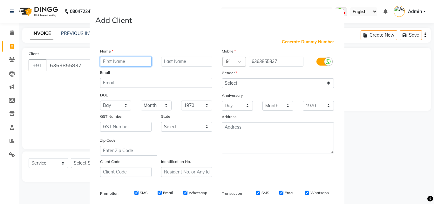
click at [111, 63] on input "text" at bounding box center [125, 62] width 51 height 10
type input "[PERSON_NAME]"
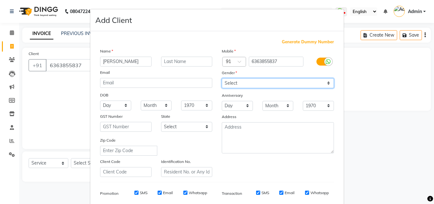
click at [314, 86] on select "Select [DEMOGRAPHIC_DATA] [DEMOGRAPHIC_DATA] Other Prefer Not To Say" at bounding box center [278, 83] width 112 height 10
select select "[DEMOGRAPHIC_DATA]"
click at [222, 78] on select "Select [DEMOGRAPHIC_DATA] [DEMOGRAPHIC_DATA] Other Prefer Not To Say" at bounding box center [278, 83] width 112 height 10
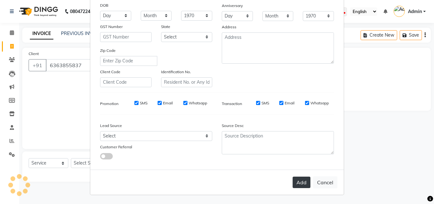
click at [298, 183] on button "Add" at bounding box center [302, 181] width 18 height 11
select select
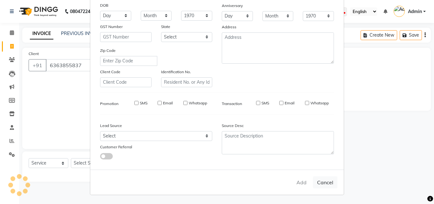
select select
checkbox input "false"
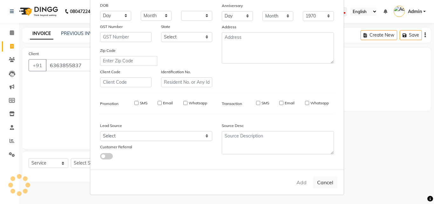
checkbox input "false"
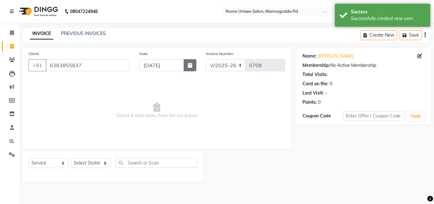
click at [187, 66] on button "button" at bounding box center [190, 65] width 13 height 12
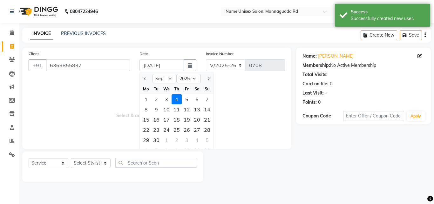
click at [162, 84] on div "We" at bounding box center [166, 89] width 10 height 10
click at [161, 78] on select "Jan Feb Mar Apr May Jun [DATE] Aug Sep Oct Nov Dec" at bounding box center [164, 79] width 24 height 10
click at [152, 74] on select "Jan Feb Mar Apr May Jun [DATE] Aug Sep Oct Nov Dec" at bounding box center [164, 79] width 24 height 10
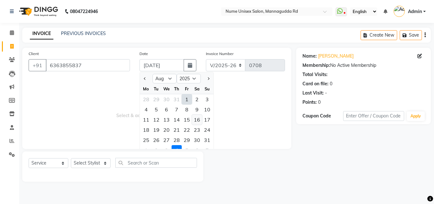
click at [193, 119] on div "16" at bounding box center [197, 119] width 10 height 10
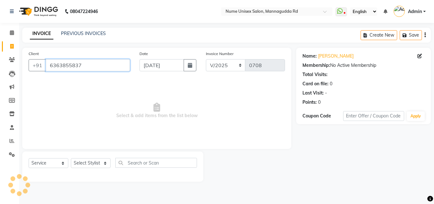
drag, startPoint x: 90, startPoint y: 68, endPoint x: 33, endPoint y: 80, distance: 57.6
click at [33, 80] on div "Client [PHONE_NUMBER] Date [DATE] Invoice Number V/2025 V/[PHONE_NUMBER] Select…" at bounding box center [156, 98] width 269 height 101
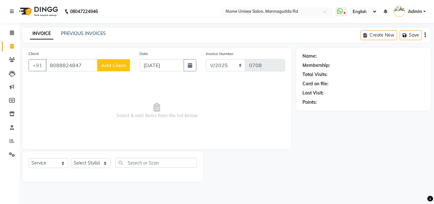
click at [110, 67] on span "Add Client" at bounding box center [113, 65] width 25 height 6
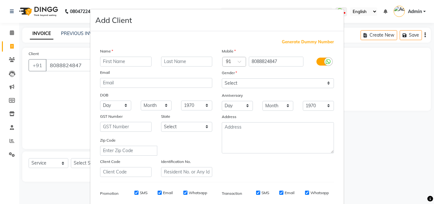
click at [116, 63] on input "text" at bounding box center [125, 62] width 51 height 10
click at [237, 81] on select "Select [DEMOGRAPHIC_DATA] [DEMOGRAPHIC_DATA] Other Prefer Not To Say" at bounding box center [278, 83] width 112 height 10
click at [222, 78] on select "Select [DEMOGRAPHIC_DATA] [DEMOGRAPHIC_DATA] Other Prefer Not To Say" at bounding box center [278, 83] width 112 height 10
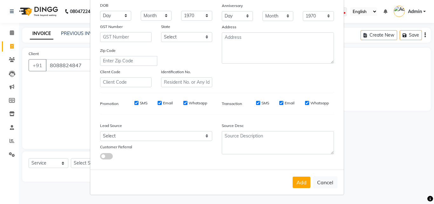
click at [297, 179] on button "Add" at bounding box center [302, 181] width 18 height 11
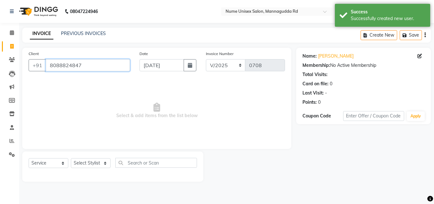
drag, startPoint x: 97, startPoint y: 69, endPoint x: 30, endPoint y: 79, distance: 68.1
click at [30, 79] on div "Client [PHONE_NUMBER] Date [DATE] Invoice Number V/2025 V/[PHONE_NUMBER] Select…" at bounding box center [156, 98] width 269 height 101
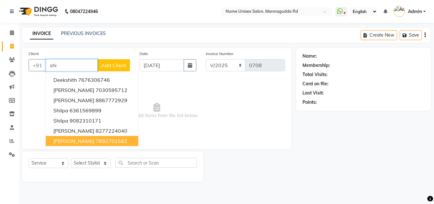
click at [120, 140] on ngb-highlight "7892701582" at bounding box center [112, 141] width 32 height 6
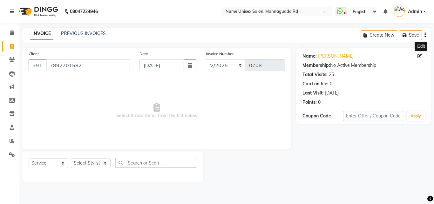
click at [419, 55] on icon at bounding box center [419, 56] width 4 height 4
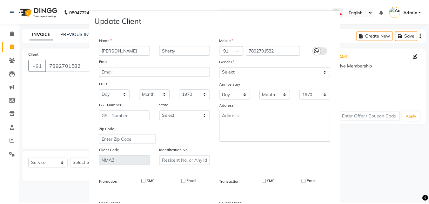
scroll to position [78, 0]
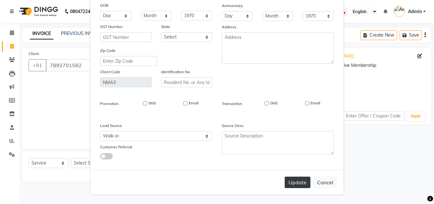
click at [293, 182] on button "Update" at bounding box center [298, 181] width 26 height 11
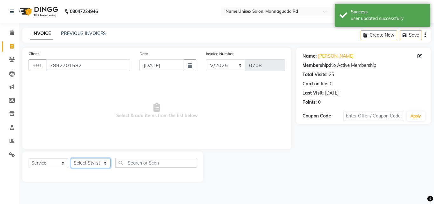
click at [86, 162] on select "Select Stylist Admin [PERSON_NAME] [PERSON_NAME] S [PERSON_NAME] Mohd [PERSON_N…" at bounding box center [91, 163] width 40 height 10
click at [71, 158] on select "Select Stylist Admin [PERSON_NAME] [PERSON_NAME] S [PERSON_NAME] Mohd [PERSON_N…" at bounding box center [91, 163] width 40 height 10
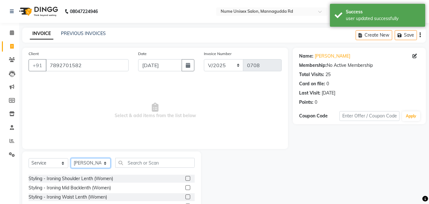
scroll to position [95, 0]
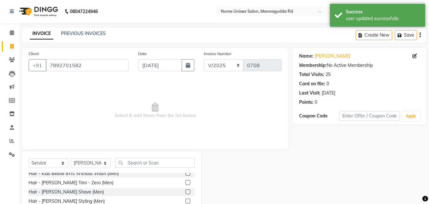
click at [185, 200] on label at bounding box center [187, 200] width 5 height 5
click at [185, 200] on input "checkbox" at bounding box center [187, 201] width 4 height 4
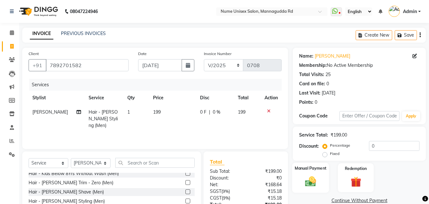
click at [313, 169] on label "Manual Payment" at bounding box center [311, 168] width 32 height 6
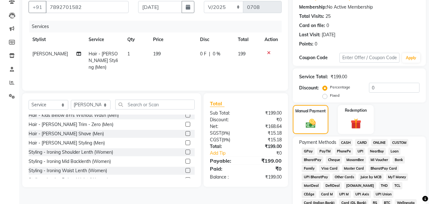
scroll to position [64, 0]
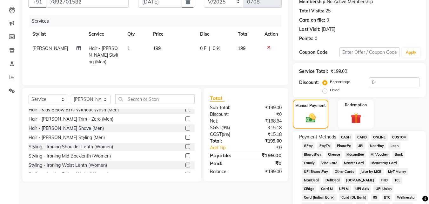
click at [361, 145] on span "UPI" at bounding box center [361, 145] width 10 height 7
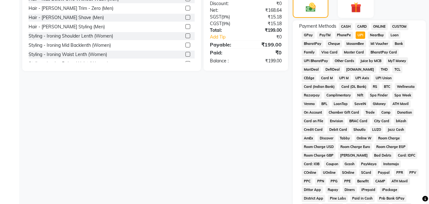
scroll to position [254, 0]
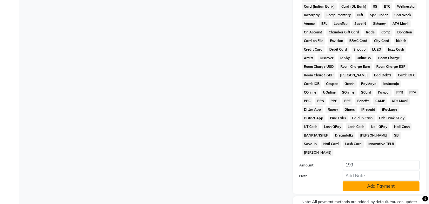
click at [378, 181] on button "Add Payment" at bounding box center [381, 186] width 77 height 10
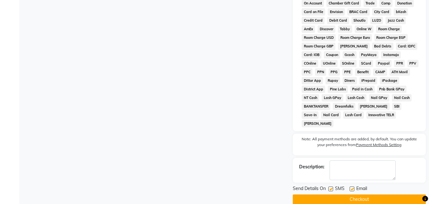
scroll to position [284, 0]
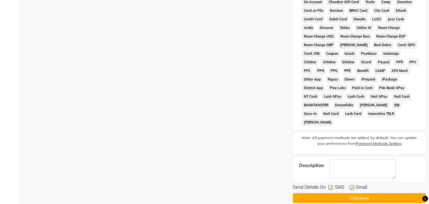
click at [332, 185] on label at bounding box center [330, 187] width 5 height 5
click at [332, 185] on input "checkbox" at bounding box center [330, 187] width 4 height 4
click at [351, 193] on button "Checkout" at bounding box center [359, 198] width 133 height 10
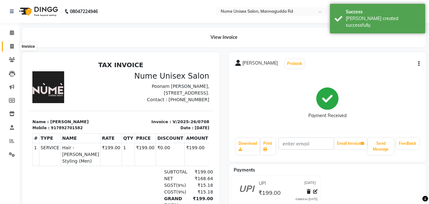
click at [14, 44] on icon at bounding box center [11, 46] width 3 height 5
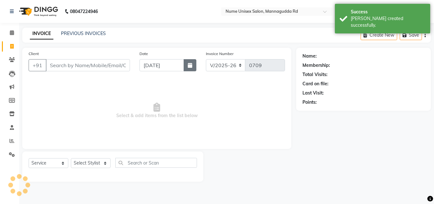
click at [188, 65] on icon "button" at bounding box center [190, 65] width 4 height 5
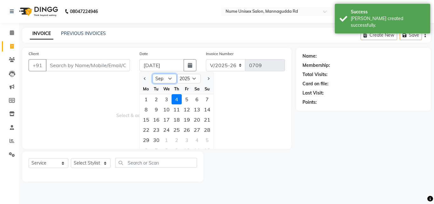
click at [167, 79] on select "Jan Feb Mar Apr May Jun [DATE] Aug Sep Oct Nov Dec" at bounding box center [164, 79] width 24 height 10
click at [152, 74] on select "Jan Feb Mar Apr May Jun [DATE] Aug Sep Oct Nov Dec" at bounding box center [164, 79] width 24 height 10
click at [200, 115] on div "16" at bounding box center [197, 119] width 10 height 10
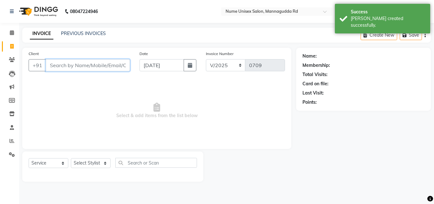
click at [71, 66] on input "Client" at bounding box center [88, 65] width 84 height 12
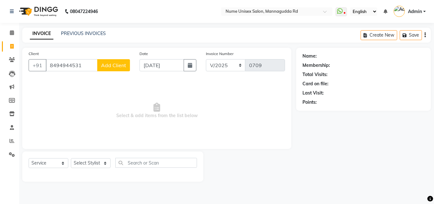
click at [110, 68] on span "Add Client" at bounding box center [113, 65] width 25 height 6
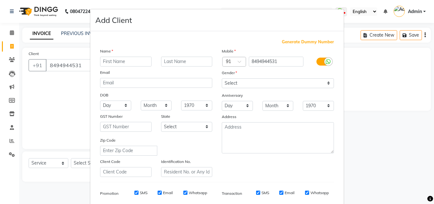
click at [106, 57] on input "text" at bounding box center [125, 62] width 51 height 10
click at [246, 85] on select "Select [DEMOGRAPHIC_DATA] [DEMOGRAPHIC_DATA] Other Prefer Not To Say" at bounding box center [278, 83] width 112 height 10
click at [222, 78] on select "Select [DEMOGRAPHIC_DATA] [DEMOGRAPHIC_DATA] Other Prefer Not To Say" at bounding box center [278, 83] width 112 height 10
click at [320, 57] on div at bounding box center [323, 62] width 30 height 10
click at [326, 63] on icon at bounding box center [328, 62] width 5 height 6
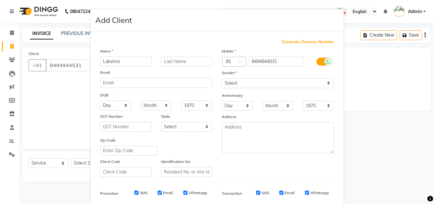
click at [0, 0] on input "checkbox" at bounding box center [0, 0] width 0 height 0
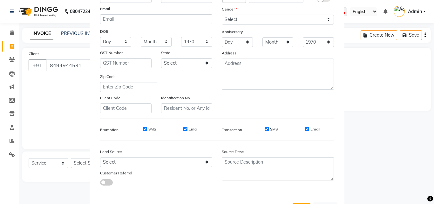
click at [265, 128] on input "SMS" at bounding box center [267, 129] width 4 height 4
click at [306, 128] on input "Email" at bounding box center [307, 129] width 4 height 4
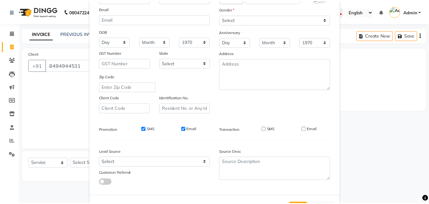
scroll to position [90, 0]
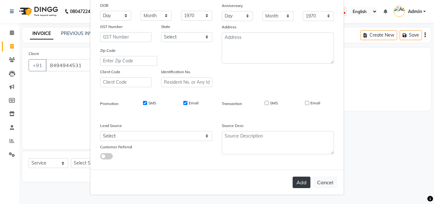
click at [301, 180] on button "Add" at bounding box center [302, 181] width 18 height 11
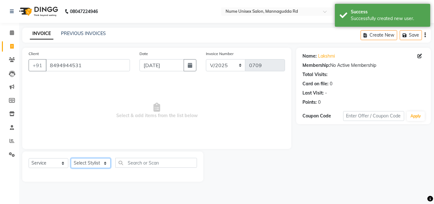
click at [83, 164] on select "Select Stylist Admin [PERSON_NAME] [PERSON_NAME] S [PERSON_NAME] Mohd [PERSON_N…" at bounding box center [91, 163] width 40 height 10
click at [71, 158] on select "Select Stylist Admin [PERSON_NAME] [PERSON_NAME] S [PERSON_NAME] Mohd [PERSON_N…" at bounding box center [91, 163] width 40 height 10
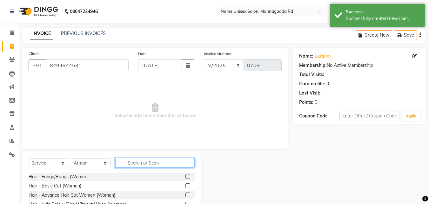
click at [144, 163] on input "text" at bounding box center [154, 163] width 79 height 10
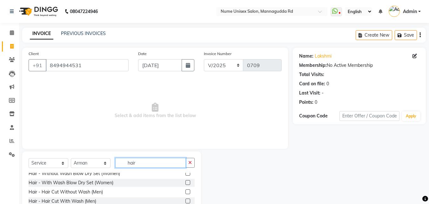
scroll to position [64, 0]
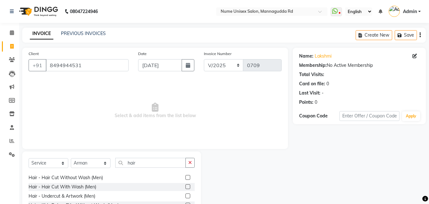
click at [185, 186] on label at bounding box center [187, 186] width 5 height 5
click at [185, 186] on input "checkbox" at bounding box center [187, 187] width 4 height 4
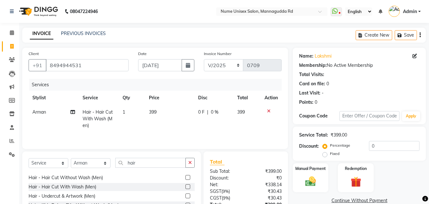
click at [158, 113] on td "399" at bounding box center [169, 119] width 49 height 28
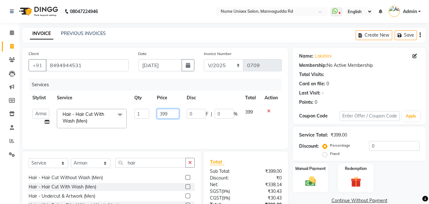
drag, startPoint x: 172, startPoint y: 114, endPoint x: 146, endPoint y: 117, distance: 26.0
click at [146, 117] on tr "Admin [PERSON_NAME] [PERSON_NAME] S [PERSON_NAME] [PERSON_NAME] Preema Rashmi […" at bounding box center [155, 118] width 253 height 27
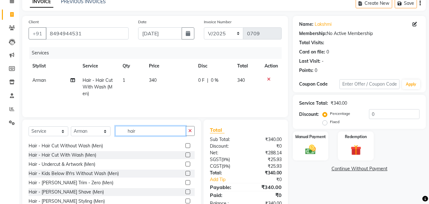
click at [147, 130] on input "hair" at bounding box center [150, 131] width 71 height 10
click at [185, 144] on label at bounding box center [187, 145] width 5 height 5
click at [185, 144] on input "checkbox" at bounding box center [187, 146] width 4 height 4
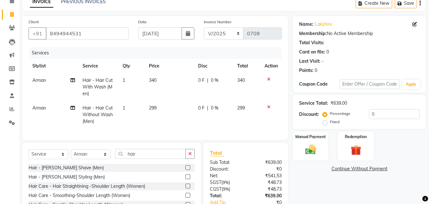
scroll to position [95, 0]
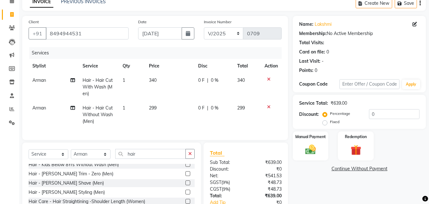
click at [185, 194] on label at bounding box center [187, 191] width 5 height 5
click at [185, 194] on input "checkbox" at bounding box center [187, 192] width 4 height 4
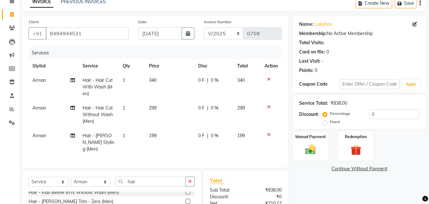
click at [161, 106] on td "299" at bounding box center [169, 115] width 49 height 28
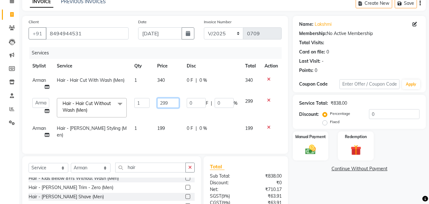
drag, startPoint x: 179, startPoint y: 106, endPoint x: 138, endPoint y: 114, distance: 41.4
click at [138, 114] on tr "Admin [PERSON_NAME] [PERSON_NAME] S [PERSON_NAME] [PERSON_NAME] Preema Rashmi […" at bounding box center [155, 107] width 253 height 27
click at [166, 129] on td "199" at bounding box center [168, 131] width 30 height 21
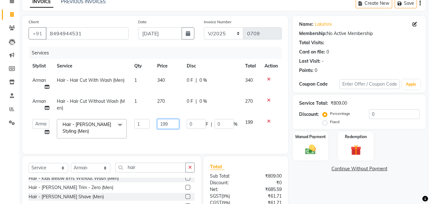
drag, startPoint x: 173, startPoint y: 125, endPoint x: 136, endPoint y: 132, distance: 38.1
click at [136, 132] on tr "Admin [PERSON_NAME] [PERSON_NAME] S [PERSON_NAME] [PERSON_NAME] [PERSON_NAME] S…" at bounding box center [155, 128] width 253 height 27
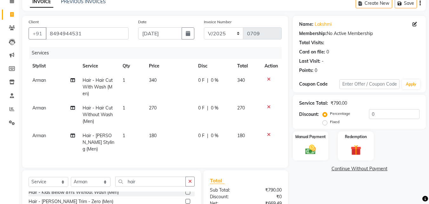
click at [167, 138] on td "180" at bounding box center [169, 142] width 49 height 28
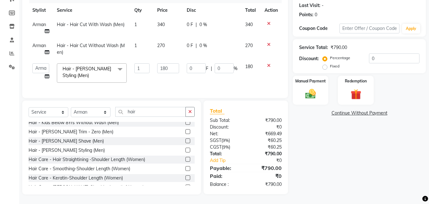
scroll to position [92, 0]
click at [313, 78] on label "Manual Payment" at bounding box center [311, 81] width 32 height 6
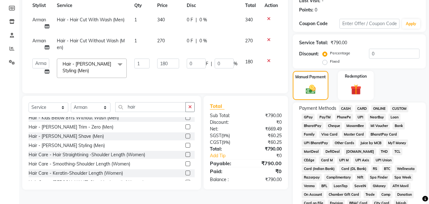
click at [363, 118] on span "UPI" at bounding box center [361, 116] width 10 height 7
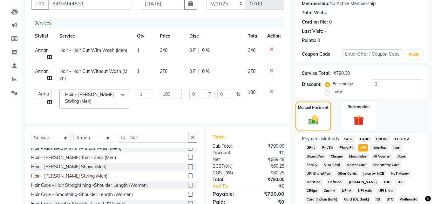
scroll to position [0, 0]
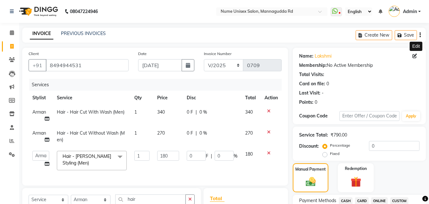
click at [414, 56] on icon at bounding box center [415, 56] width 4 height 4
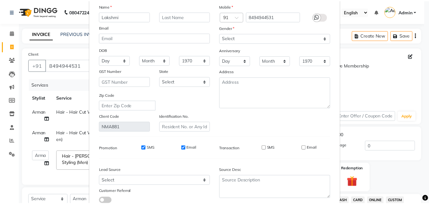
scroll to position [78, 0]
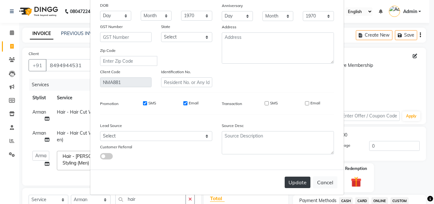
click at [302, 181] on button "Update" at bounding box center [298, 181] width 26 height 11
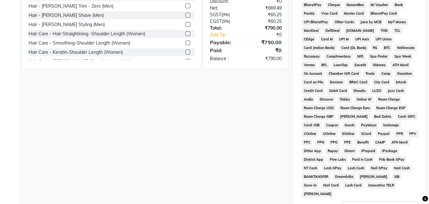
scroll to position [282, 0]
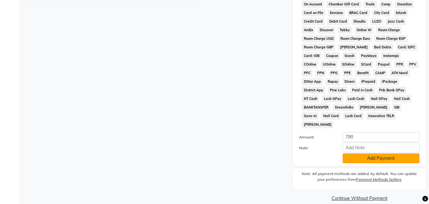
click at [373, 153] on button "Add Payment" at bounding box center [381, 158] width 77 height 10
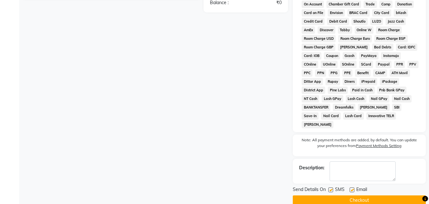
click at [332, 187] on label at bounding box center [330, 189] width 5 height 5
click at [332, 188] on input "checkbox" at bounding box center [330, 190] width 4 height 4
click at [352, 187] on label at bounding box center [352, 189] width 5 height 5
click at [352, 188] on input "checkbox" at bounding box center [352, 190] width 4 height 4
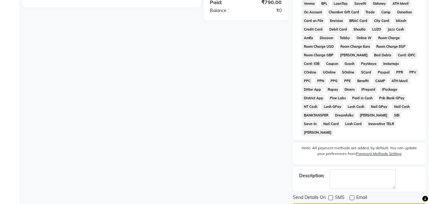
scroll to position [284, 0]
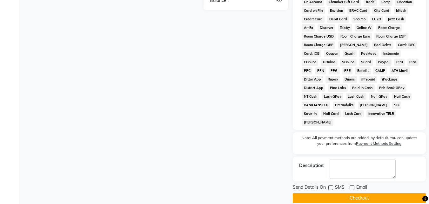
click at [350, 193] on button "Checkout" at bounding box center [359, 198] width 133 height 10
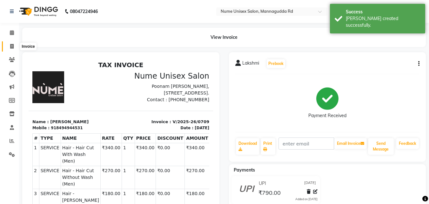
click at [14, 45] on span at bounding box center [11, 46] width 11 height 7
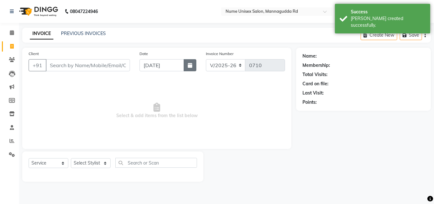
click at [196, 65] on button "button" at bounding box center [190, 65] width 13 height 12
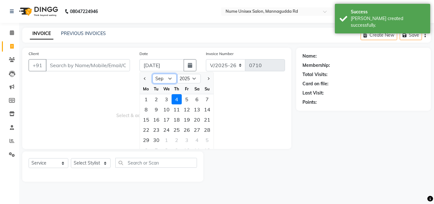
click at [174, 82] on select "Jan Feb Mar Apr May Jun [DATE] Aug Sep Oct Nov Dec" at bounding box center [164, 79] width 24 height 10
click at [152, 74] on select "Jan Feb Mar Apr May Jun [DATE] Aug Sep Oct Nov Dec" at bounding box center [164, 79] width 24 height 10
click at [197, 122] on div "16" at bounding box center [197, 119] width 10 height 10
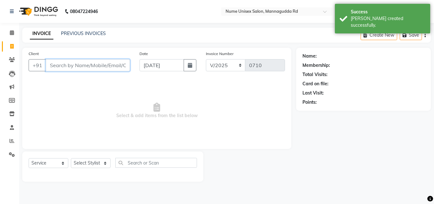
click at [82, 66] on input "Client" at bounding box center [88, 65] width 84 height 12
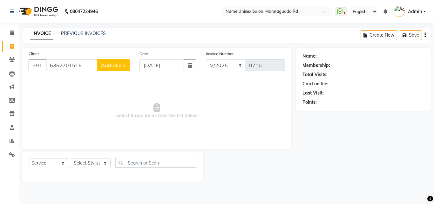
click at [125, 64] on span "Add Client" at bounding box center [113, 65] width 25 height 6
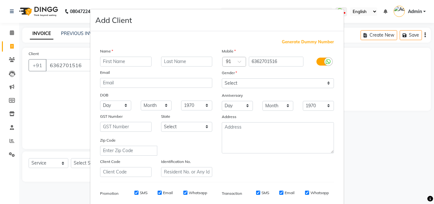
click at [106, 63] on input "text" at bounding box center [125, 62] width 51 height 10
click at [257, 84] on select "Select [DEMOGRAPHIC_DATA] [DEMOGRAPHIC_DATA] Other Prefer Not To Say" at bounding box center [278, 83] width 112 height 10
click at [222, 78] on select "Select [DEMOGRAPHIC_DATA] [DEMOGRAPHIC_DATA] Other Prefer Not To Say" at bounding box center [278, 83] width 112 height 10
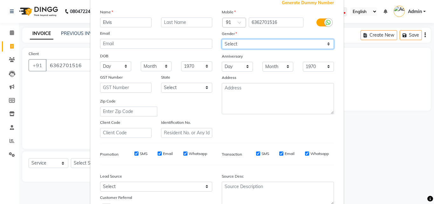
scroll to position [90, 0]
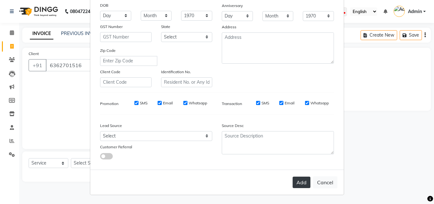
click at [296, 176] on button "Add" at bounding box center [302, 181] width 18 height 11
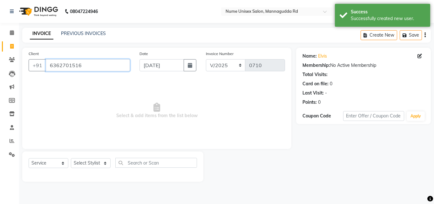
drag, startPoint x: 103, startPoint y: 68, endPoint x: 0, endPoint y: 99, distance: 108.0
click at [0, 99] on app-home "08047224946 Select Location × Nume Unisex Salon, Mannagudda Rd WhatsApp Status …" at bounding box center [217, 95] width 434 height 191
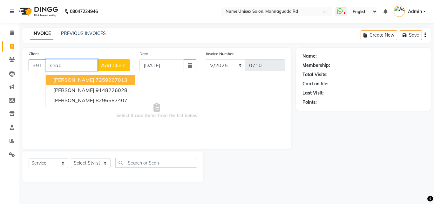
click at [96, 79] on ngb-highlight "7259267013" at bounding box center [112, 80] width 32 height 6
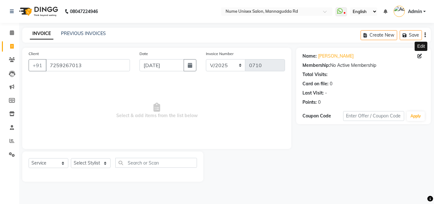
click at [419, 57] on icon at bounding box center [419, 56] width 4 height 4
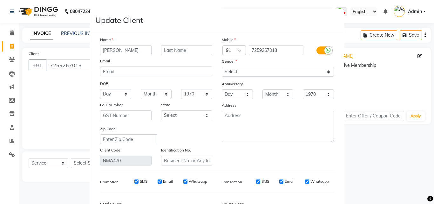
click at [322, 53] on label at bounding box center [323, 50] width 14 height 8
click at [0, 0] on input "checkbox" at bounding box center [0, 0] width 0 height 0
click at [263, 179] on div "Transaction SMS Email" at bounding box center [278, 181] width 122 height 11
click at [265, 181] on input "SMS" at bounding box center [267, 181] width 4 height 4
click at [308, 181] on div "Email" at bounding box center [312, 181] width 15 height 6
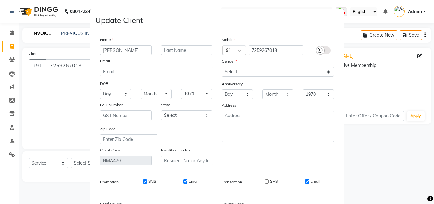
click at [308, 181] on div "Email" at bounding box center [312, 181] width 15 height 6
click at [307, 181] on input "Email" at bounding box center [307, 181] width 4 height 4
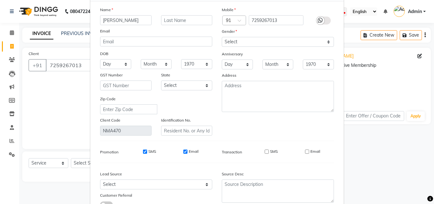
scroll to position [78, 0]
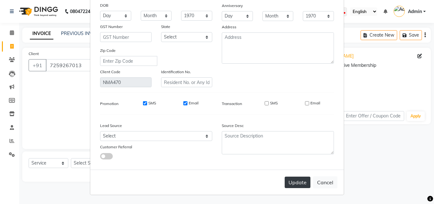
click at [293, 183] on button "Update" at bounding box center [298, 181] width 26 height 11
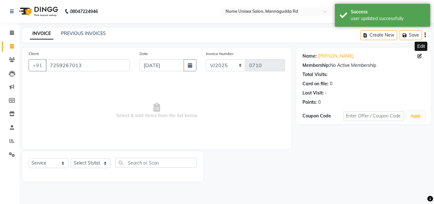
click at [419, 57] on icon at bounding box center [419, 56] width 4 height 4
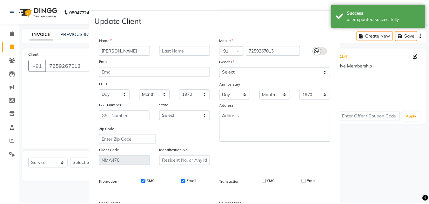
scroll to position [64, 0]
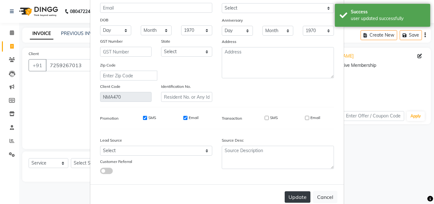
click at [294, 196] on button "Update" at bounding box center [298, 196] width 26 height 11
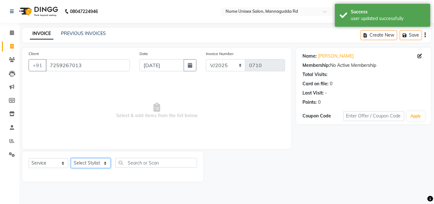
click at [100, 164] on select "Select Stylist Admin [PERSON_NAME] [PERSON_NAME] S [PERSON_NAME] Mohd [PERSON_N…" at bounding box center [91, 163] width 40 height 10
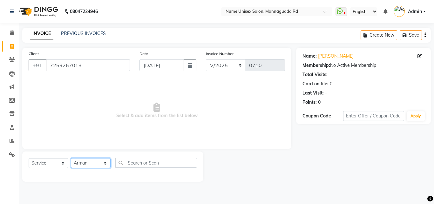
click at [71, 158] on select "Select Stylist Admin [PERSON_NAME] [PERSON_NAME] S [PERSON_NAME] Mohd [PERSON_N…" at bounding box center [91, 163] width 40 height 10
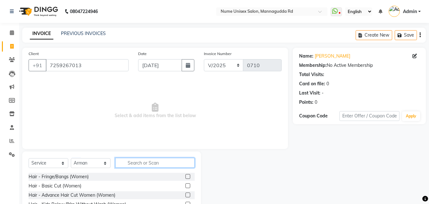
click at [143, 164] on input "text" at bounding box center [154, 163] width 79 height 10
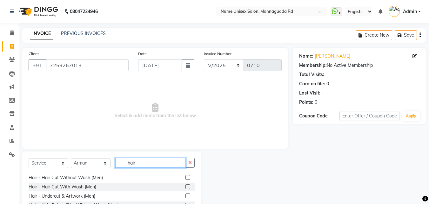
scroll to position [95, 0]
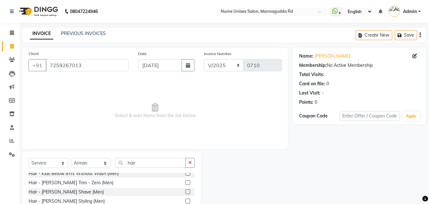
click at [185, 174] on label at bounding box center [187, 173] width 5 height 5
click at [185, 174] on input "checkbox" at bounding box center [187, 173] width 4 height 4
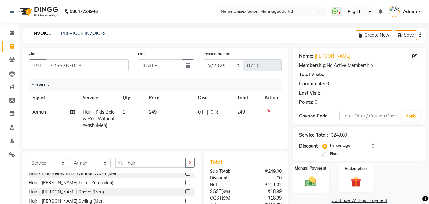
click at [309, 178] on img at bounding box center [311, 181] width 18 height 13
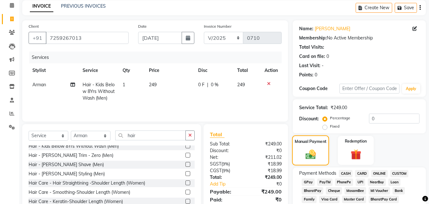
scroll to position [64, 0]
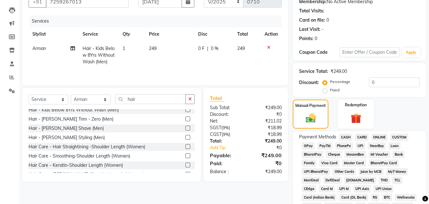
click at [361, 147] on span "UPI" at bounding box center [361, 145] width 10 height 7
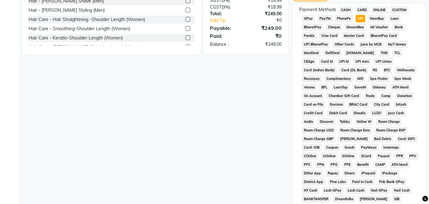
scroll to position [282, 0]
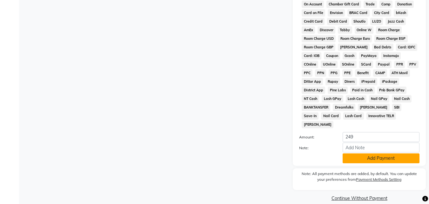
click at [370, 153] on button "Add Payment" at bounding box center [381, 158] width 77 height 10
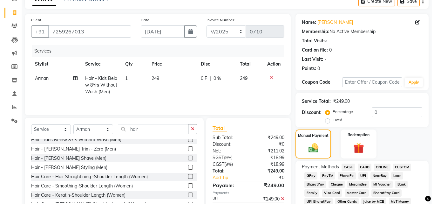
scroll to position [0, 0]
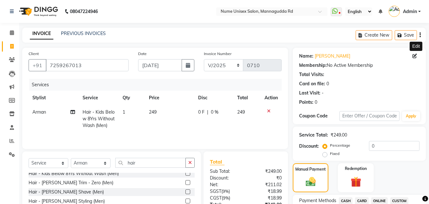
click at [414, 56] on icon at bounding box center [415, 56] width 4 height 4
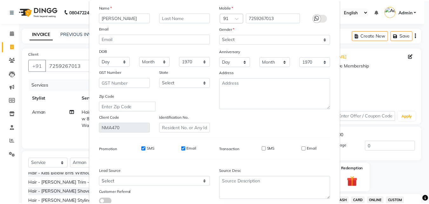
scroll to position [64, 0]
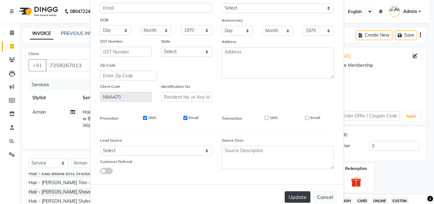
click at [303, 192] on button "Update" at bounding box center [298, 196] width 26 height 11
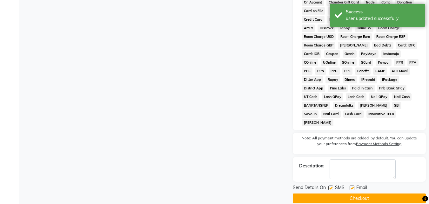
scroll to position [284, 0]
click at [329, 184] on div "Send Details On SMS Email" at bounding box center [359, 188] width 133 height 8
click at [330, 185] on label at bounding box center [330, 187] width 5 height 5
click at [330, 185] on input "checkbox" at bounding box center [330, 187] width 4 height 4
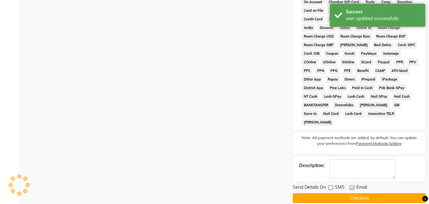
click at [353, 185] on label at bounding box center [352, 187] width 5 height 5
click at [353, 185] on input "checkbox" at bounding box center [352, 187] width 4 height 4
click at [354, 193] on button "Checkout" at bounding box center [359, 198] width 133 height 10
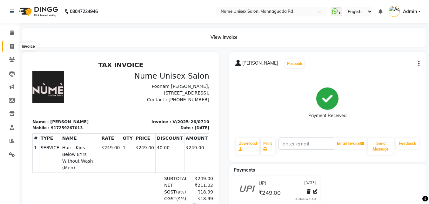
click at [12, 46] on icon at bounding box center [11, 46] width 3 height 5
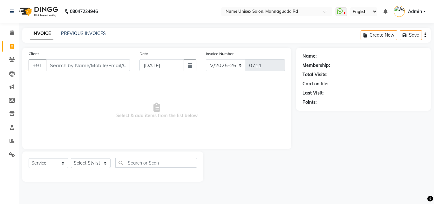
click at [90, 64] on input "Client" at bounding box center [88, 65] width 84 height 12
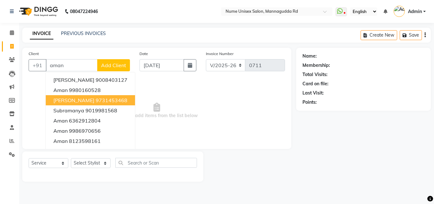
click at [96, 100] on ngb-highlight "9731453468" at bounding box center [112, 100] width 32 height 6
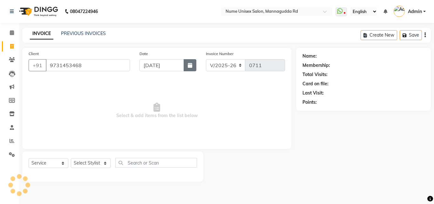
click at [191, 65] on icon "button" at bounding box center [190, 65] width 4 height 5
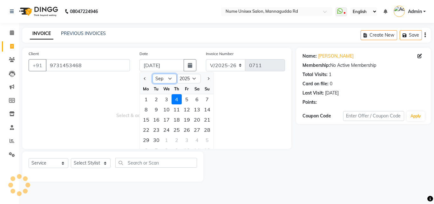
click at [165, 79] on select "Jan Feb Mar Apr May Jun [DATE] Aug Sep Oct Nov Dec" at bounding box center [164, 79] width 24 height 10
click at [152, 74] on select "Jan Feb Mar Apr May Jun [DATE] Aug Sep Oct Nov Dec" at bounding box center [164, 79] width 24 height 10
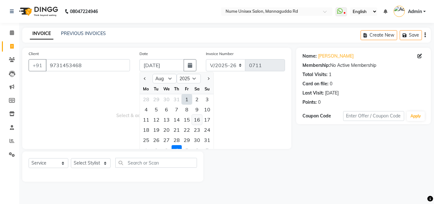
click at [197, 123] on div "16" at bounding box center [197, 119] width 10 height 10
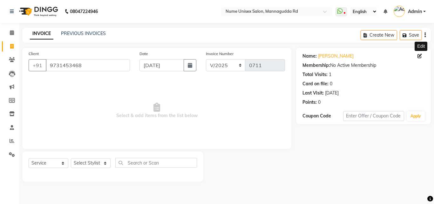
click at [421, 57] on icon at bounding box center [419, 56] width 4 height 4
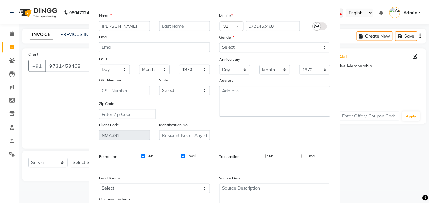
scroll to position [78, 0]
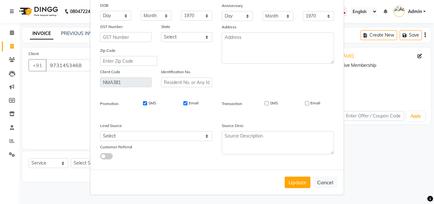
click at [300, 188] on div "Update Cancel" at bounding box center [216, 181] width 253 height 25
click at [297, 182] on button "Update" at bounding box center [298, 181] width 26 height 11
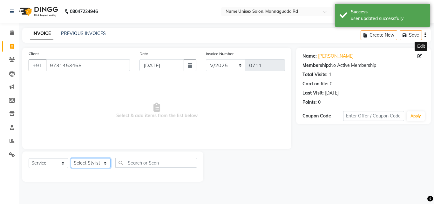
click at [104, 161] on select "Select Stylist Admin [PERSON_NAME] [PERSON_NAME] S [PERSON_NAME] Mohd [PERSON_N…" at bounding box center [91, 163] width 40 height 10
click at [71, 158] on select "Select Stylist Admin [PERSON_NAME] [PERSON_NAME] S [PERSON_NAME] Mohd [PERSON_N…" at bounding box center [91, 163] width 40 height 10
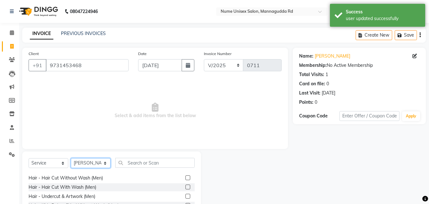
scroll to position [64, 0]
click at [185, 175] on label at bounding box center [187, 177] width 5 height 5
click at [185, 175] on input "checkbox" at bounding box center [187, 177] width 4 height 4
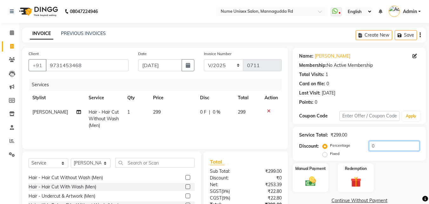
click at [369, 146] on input "0" at bounding box center [394, 146] width 51 height 10
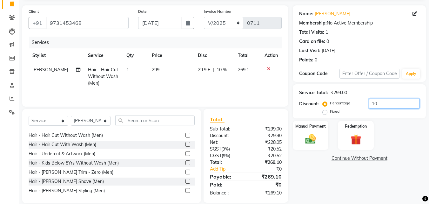
scroll to position [51, 0]
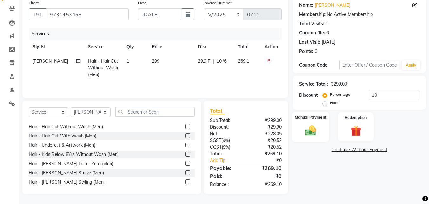
click at [325, 121] on div "Manual Payment" at bounding box center [310, 126] width 37 height 30
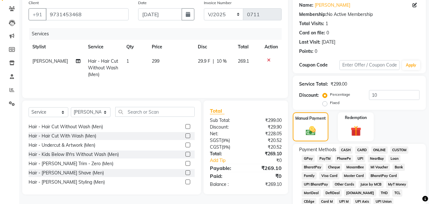
click at [362, 161] on span "UPI" at bounding box center [361, 158] width 10 height 7
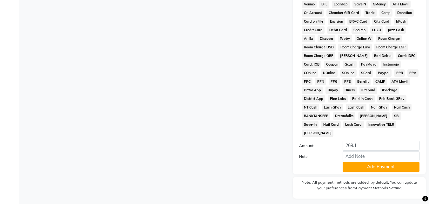
scroll to position [282, 0]
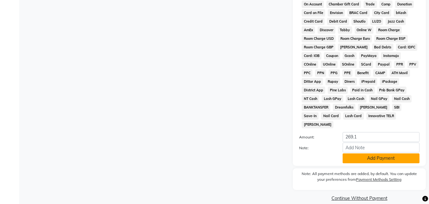
click at [359, 153] on button "Add Payment" at bounding box center [381, 158] width 77 height 10
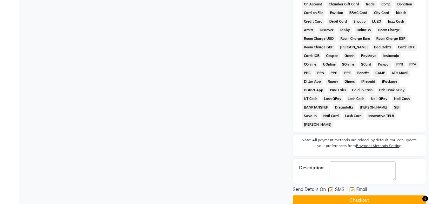
click at [329, 187] on label at bounding box center [330, 189] width 5 height 5
click at [329, 188] on input "checkbox" at bounding box center [330, 190] width 4 height 4
click at [353, 187] on label at bounding box center [352, 189] width 5 height 5
click at [353, 188] on input "checkbox" at bounding box center [352, 190] width 4 height 4
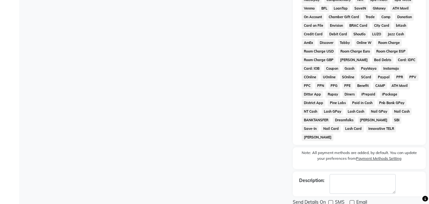
scroll to position [284, 0]
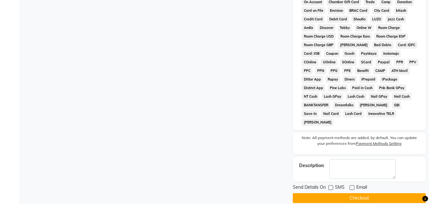
click at [350, 193] on button "Checkout" at bounding box center [359, 198] width 133 height 10
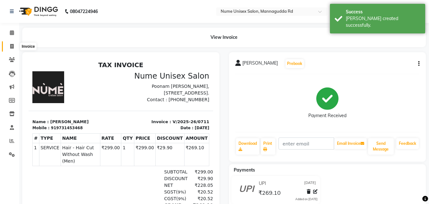
click at [17, 47] on span at bounding box center [11, 46] width 11 height 7
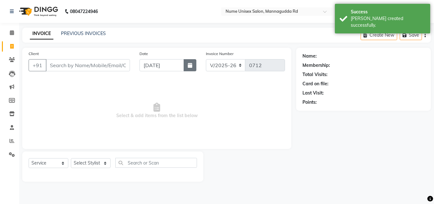
click at [192, 68] on button "button" at bounding box center [190, 65] width 13 height 12
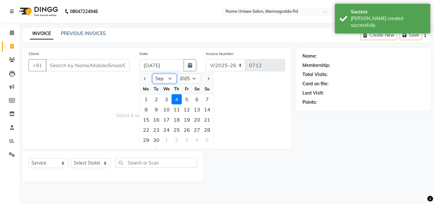
click at [167, 76] on select "Jan Feb Mar Apr May Jun [DATE] Aug Sep Oct Nov Dec" at bounding box center [164, 79] width 24 height 10
click at [152, 74] on select "Jan Feb Mar Apr May Jun [DATE] Aug Sep Oct Nov Dec" at bounding box center [164, 79] width 24 height 10
click at [198, 118] on div "16" at bounding box center [197, 119] width 10 height 10
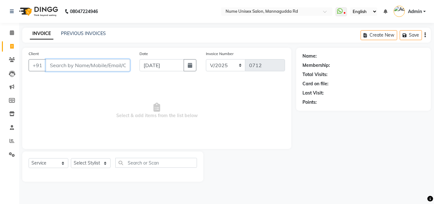
click at [79, 68] on input "Client" at bounding box center [88, 65] width 84 height 12
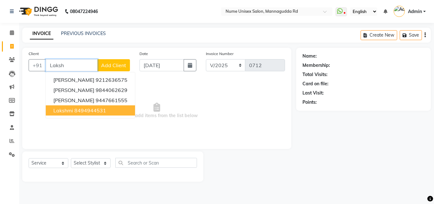
click at [85, 112] on ngb-highlight "8494944531" at bounding box center [90, 110] width 32 height 6
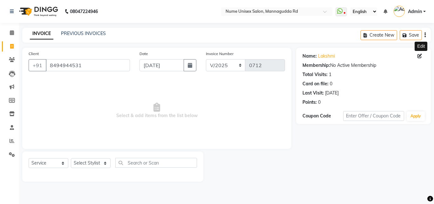
click at [421, 55] on icon at bounding box center [419, 56] width 4 height 4
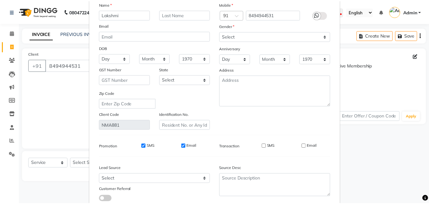
scroll to position [78, 0]
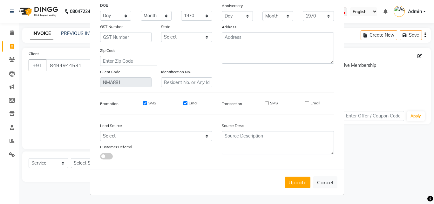
click at [295, 180] on button "Update" at bounding box center [298, 181] width 26 height 11
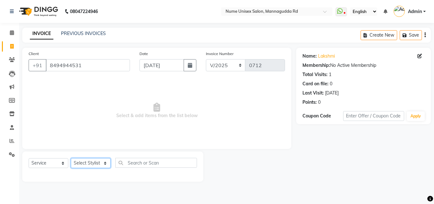
click at [99, 159] on select "Select Stylist Admin [PERSON_NAME] [PERSON_NAME] S [PERSON_NAME] Mohd [PERSON_N…" at bounding box center [91, 163] width 40 height 10
click at [71, 158] on select "Select Stylist Admin [PERSON_NAME] [PERSON_NAME] S [PERSON_NAME] Mohd [PERSON_N…" at bounding box center [91, 163] width 40 height 10
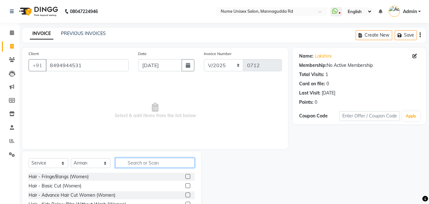
click at [144, 165] on input "text" at bounding box center [154, 163] width 79 height 10
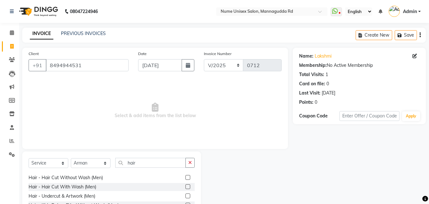
click at [185, 177] on label at bounding box center [187, 177] width 5 height 5
click at [185, 177] on input "checkbox" at bounding box center [187, 177] width 4 height 4
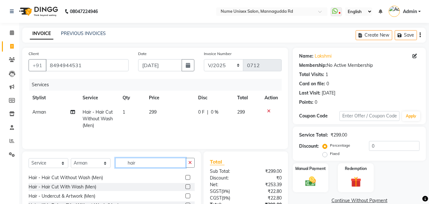
drag, startPoint x: 161, startPoint y: 164, endPoint x: 113, endPoint y: 170, distance: 48.0
click at [113, 170] on div "Select Service Product Membership Package Voucher Prepaid Gift Card Select Styl…" at bounding box center [112, 165] width 166 height 15
click at [185, 186] on label at bounding box center [187, 186] width 5 height 5
click at [185, 186] on input "checkbox" at bounding box center [187, 187] width 4 height 4
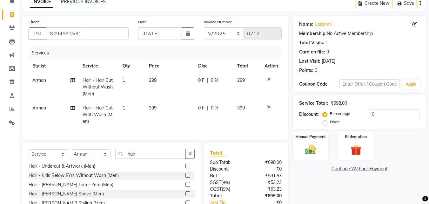
scroll to position [95, 0]
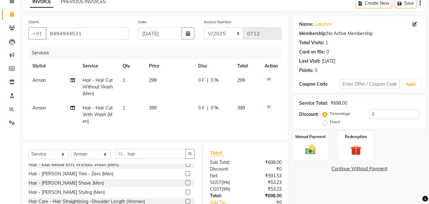
click at [185, 185] on label at bounding box center [187, 182] width 5 height 5
click at [185, 185] on input "checkbox" at bounding box center [187, 183] width 4 height 4
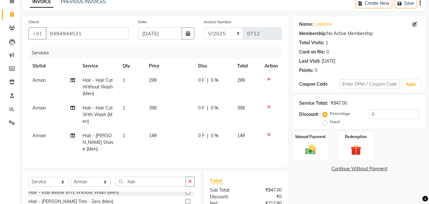
click at [268, 78] on icon at bounding box center [268, 79] width 3 height 4
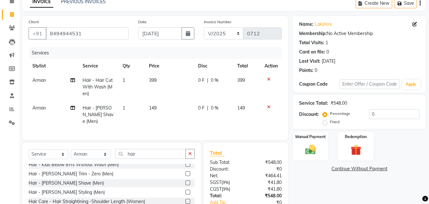
scroll to position [64, 0]
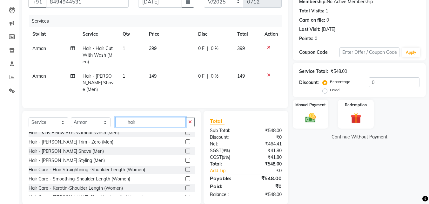
drag, startPoint x: 147, startPoint y: 116, endPoint x: 84, endPoint y: 126, distance: 64.0
click at [84, 126] on div "Select Service Product Membership Package Voucher Prepaid Gift Card Select Styl…" at bounding box center [112, 124] width 166 height 15
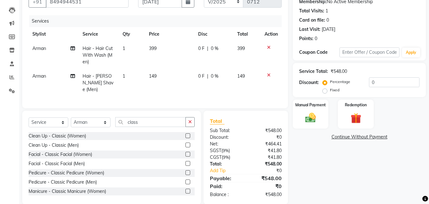
click at [185, 181] on label at bounding box center [187, 181] width 5 height 5
click at [185, 181] on input "checkbox" at bounding box center [187, 182] width 4 height 4
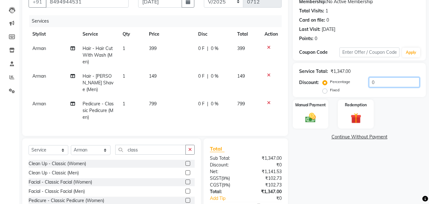
click at [370, 83] on input "0" at bounding box center [394, 82] width 51 height 10
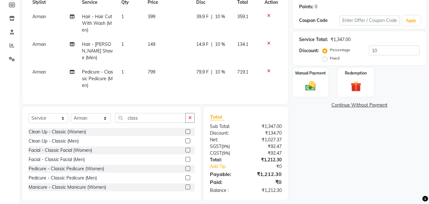
click at [219, 44] on span "10 %" at bounding box center [220, 44] width 10 height 7
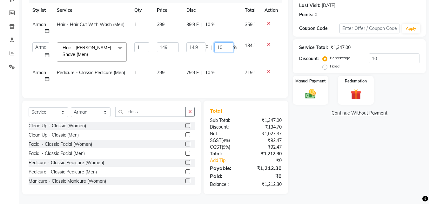
click at [219, 44] on input "10" at bounding box center [223, 47] width 19 height 10
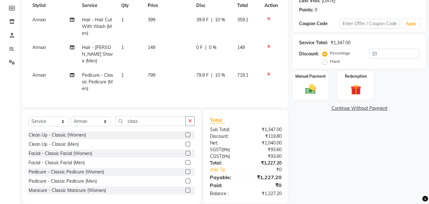
click at [320, 140] on div "Name: Lakshmi Membership: No Active Membership Total Visits: 1 Card on file: 0 …" at bounding box center [362, 80] width 138 height 248
click at [308, 94] on img at bounding box center [311, 89] width 18 height 13
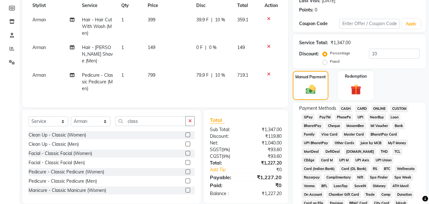
click at [361, 108] on span "CARD" at bounding box center [362, 108] width 14 height 7
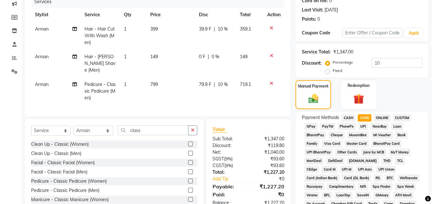
scroll to position [0, 0]
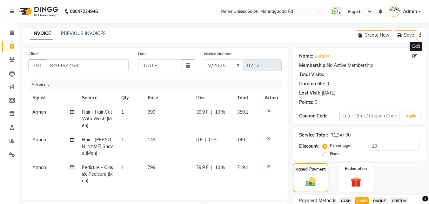
click at [415, 55] on icon at bounding box center [415, 56] width 4 height 4
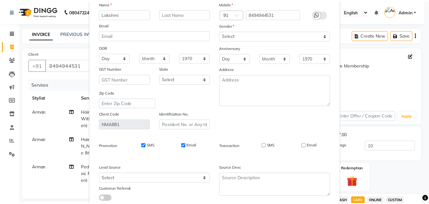
scroll to position [78, 0]
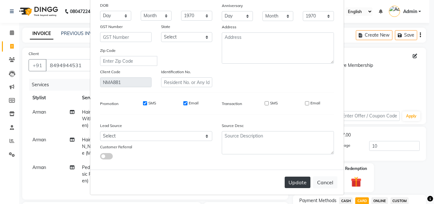
click at [302, 180] on button "Update" at bounding box center [298, 181] width 26 height 11
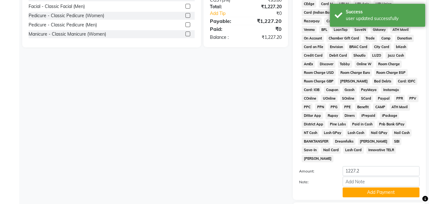
scroll to position [282, 0]
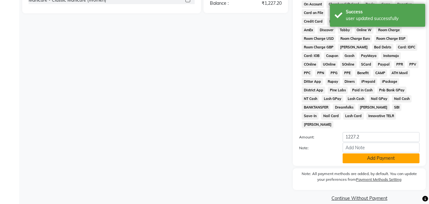
click at [370, 153] on button "Add Payment" at bounding box center [381, 158] width 77 height 10
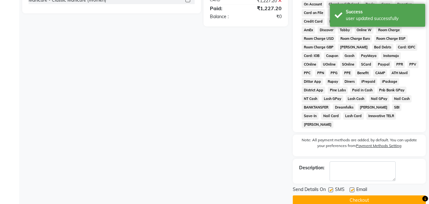
click at [330, 187] on label at bounding box center [330, 189] width 5 height 5
click at [330, 188] on input "checkbox" at bounding box center [330, 190] width 4 height 4
click at [352, 187] on label at bounding box center [352, 189] width 5 height 5
click at [352, 188] on input "checkbox" at bounding box center [352, 190] width 4 height 4
click at [349, 195] on button "Checkout" at bounding box center [359, 200] width 133 height 10
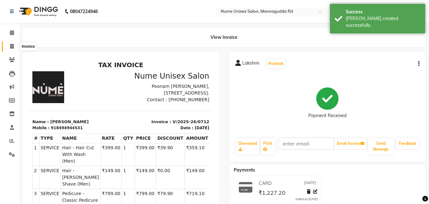
click at [11, 48] on icon at bounding box center [11, 46] width 3 height 5
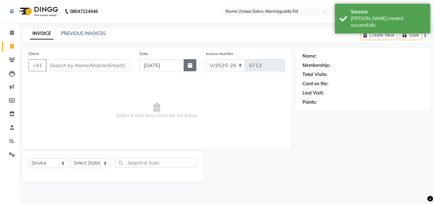
click at [192, 69] on button "button" at bounding box center [190, 65] width 13 height 12
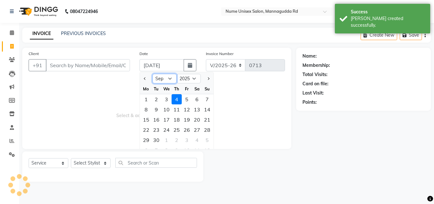
click at [169, 80] on select "Jan Feb Mar Apr May Jun [DATE] Aug Sep Oct Nov Dec" at bounding box center [164, 79] width 24 height 10
click at [152, 74] on select "Jan Feb Mar Apr May Jun [DATE] Aug Sep Oct Nov Dec" at bounding box center [164, 79] width 24 height 10
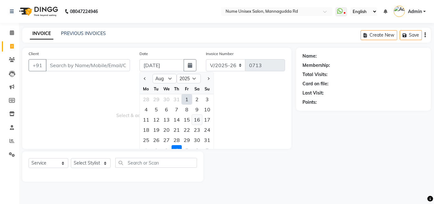
click at [197, 123] on div "16" at bounding box center [197, 119] width 10 height 10
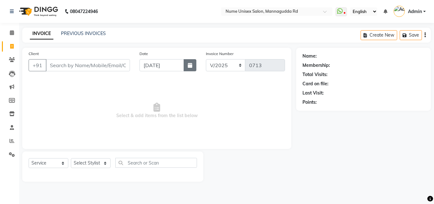
click at [192, 65] on icon "button" at bounding box center [190, 65] width 4 height 5
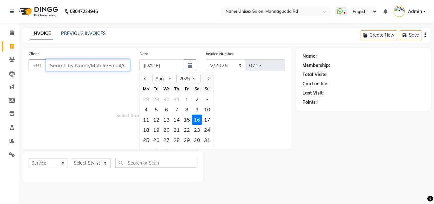
click at [93, 67] on input "Client" at bounding box center [88, 65] width 84 height 12
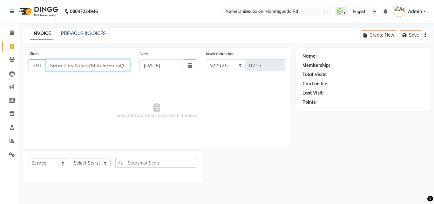
click at [95, 68] on input "Client" at bounding box center [88, 65] width 84 height 12
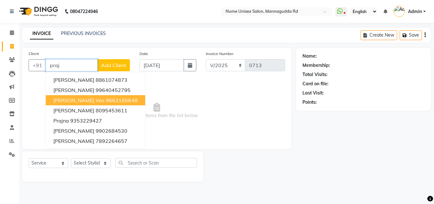
click at [106, 99] on ngb-highlight "9663185648" at bounding box center [122, 100] width 32 height 6
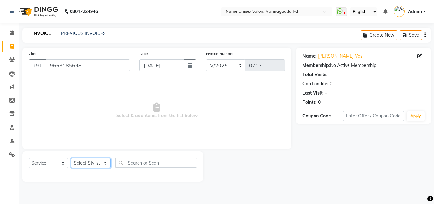
click at [94, 163] on select "Select Stylist Admin [PERSON_NAME] [PERSON_NAME] S [PERSON_NAME] Mohd [PERSON_N…" at bounding box center [91, 163] width 40 height 10
click at [71, 158] on select "Select Stylist Admin [PERSON_NAME] [PERSON_NAME] S [PERSON_NAME] Mohd [PERSON_N…" at bounding box center [91, 163] width 40 height 10
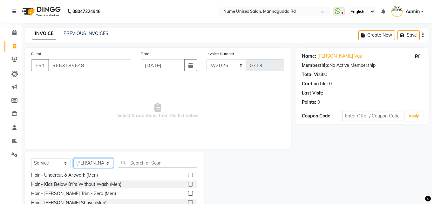
scroll to position [95, 0]
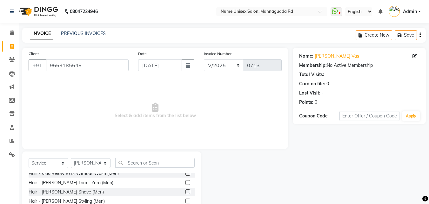
click at [185, 201] on label at bounding box center [187, 200] width 5 height 5
click at [185, 201] on input "checkbox" at bounding box center [187, 201] width 4 height 4
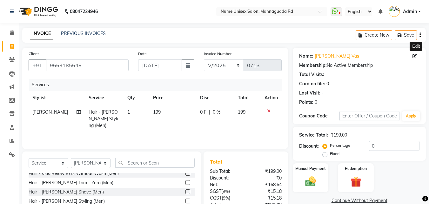
click at [416, 55] on icon at bounding box center [415, 56] width 4 height 4
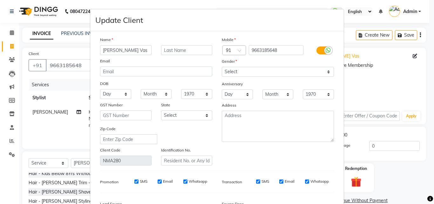
click at [321, 50] on label at bounding box center [323, 50] width 14 height 8
click at [0, 0] on input "checkbox" at bounding box center [0, 0] width 0 height 0
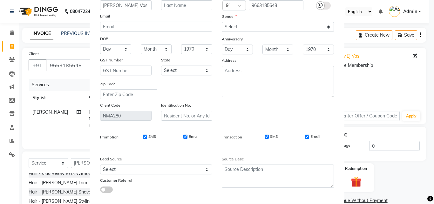
scroll to position [78, 0]
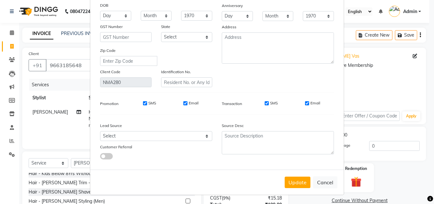
click at [265, 103] on input "SMS" at bounding box center [267, 103] width 4 height 4
click at [306, 104] on input "Email" at bounding box center [307, 103] width 4 height 4
click at [300, 185] on button "Update" at bounding box center [298, 181] width 26 height 11
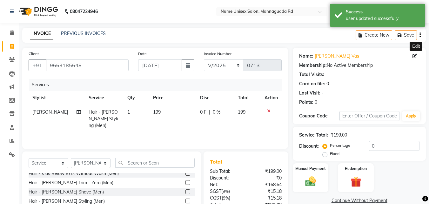
click at [414, 56] on icon at bounding box center [415, 56] width 4 height 4
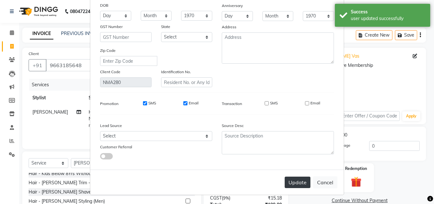
click at [295, 178] on button "Update" at bounding box center [298, 181] width 26 height 11
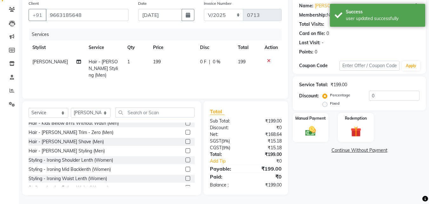
scroll to position [51, 0]
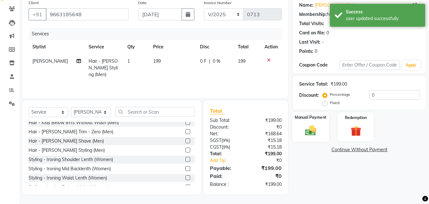
click at [325, 127] on div "Manual Payment" at bounding box center [310, 126] width 37 height 30
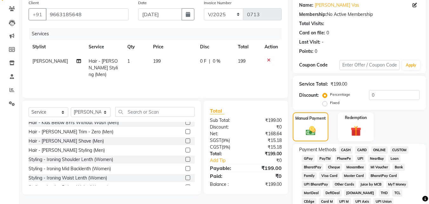
click at [346, 149] on span "CASH" at bounding box center [346, 149] width 14 height 7
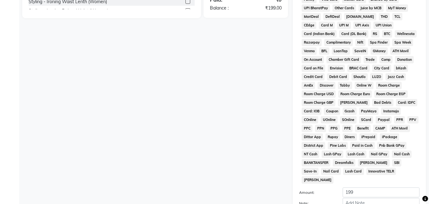
scroll to position [282, 0]
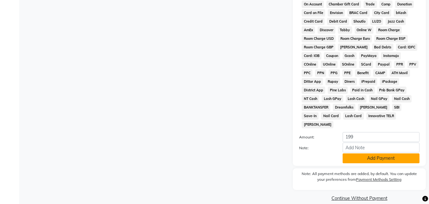
click at [380, 153] on button "Add Payment" at bounding box center [381, 158] width 77 height 10
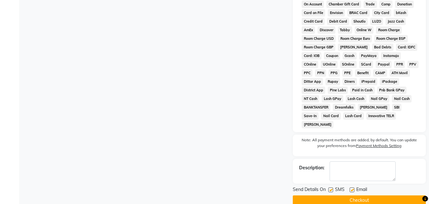
click at [330, 187] on label at bounding box center [330, 189] width 5 height 5
click at [330, 188] on input "checkbox" at bounding box center [330, 190] width 4 height 4
click at [353, 187] on label at bounding box center [352, 189] width 5 height 5
click at [353, 188] on input "checkbox" at bounding box center [352, 190] width 4 height 4
click at [353, 195] on button "Checkout" at bounding box center [359, 200] width 133 height 10
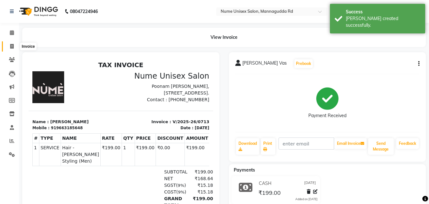
click at [9, 46] on span at bounding box center [11, 46] width 11 height 7
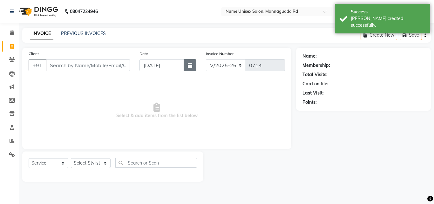
drag, startPoint x: 189, startPoint y: 64, endPoint x: 178, endPoint y: 71, distance: 13.3
click at [190, 64] on icon "button" at bounding box center [190, 65] width 4 height 5
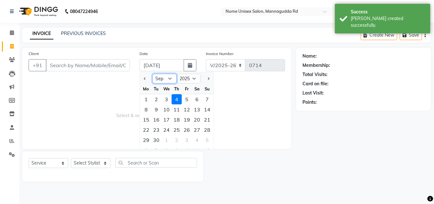
click at [164, 75] on select "Jan Feb Mar Apr May Jun [DATE] Aug Sep Oct Nov Dec" at bounding box center [164, 79] width 24 height 10
click at [152, 74] on select "Jan Feb Mar Apr May Jun [DATE] Aug Sep Oct Nov Dec" at bounding box center [164, 79] width 24 height 10
click at [201, 122] on div "16" at bounding box center [197, 119] width 10 height 10
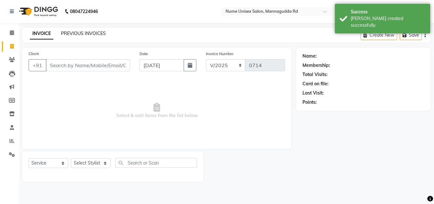
click at [87, 32] on link "PREVIOUS INVOICES" at bounding box center [83, 33] width 45 height 6
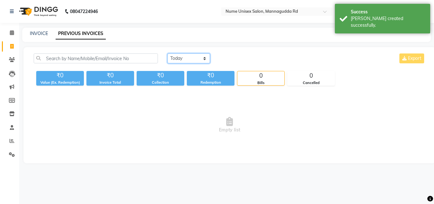
click at [183, 57] on select "[DATE] [DATE] Custom Range" at bounding box center [188, 58] width 43 height 10
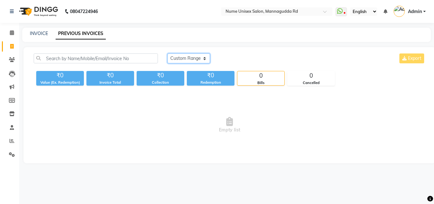
click at [167, 53] on select "[DATE] [DATE] Custom Range" at bounding box center [188, 58] width 43 height 10
click at [227, 58] on input "[DATE]" at bounding box center [240, 58] width 44 height 9
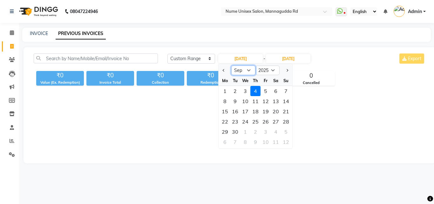
click at [239, 74] on select "Jan Feb Mar Apr May Jun [DATE] Aug Sep Oct Nov Dec" at bounding box center [243, 70] width 24 height 10
click at [231, 65] on select "Jan Feb Mar Apr May Jun [DATE] Aug Sep Oct Nov Dec" at bounding box center [243, 70] width 24 height 10
click at [261, 113] on div "15" at bounding box center [265, 111] width 10 height 10
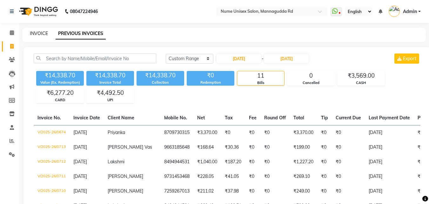
click at [44, 35] on link "INVOICE" at bounding box center [39, 33] width 18 height 6
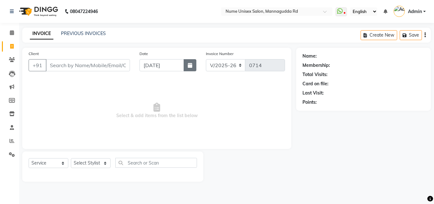
click at [191, 69] on button "button" at bounding box center [190, 65] width 13 height 12
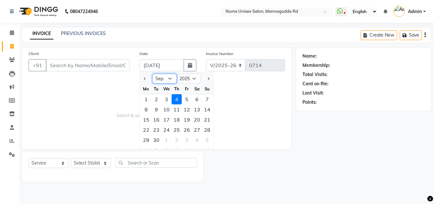
click at [172, 76] on select "Jan Feb Mar Apr May Jun [DATE] Aug Sep Oct Nov Dec" at bounding box center [164, 79] width 24 height 10
click at [152, 74] on select "Jan Feb Mar Apr May Jun [DATE] Aug Sep Oct Nov Dec" at bounding box center [164, 79] width 24 height 10
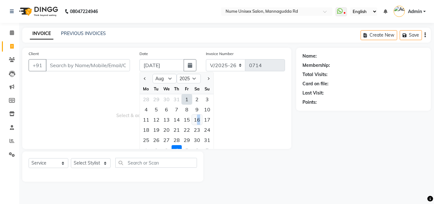
click at [198, 120] on div "16" at bounding box center [197, 119] width 10 height 10
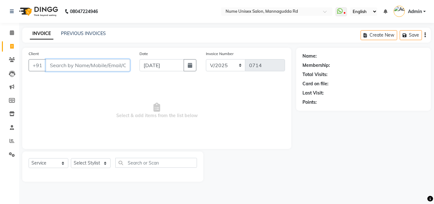
click at [107, 67] on input "Client" at bounding box center [88, 65] width 84 height 12
click at [113, 67] on span "Add Client" at bounding box center [113, 65] width 25 height 6
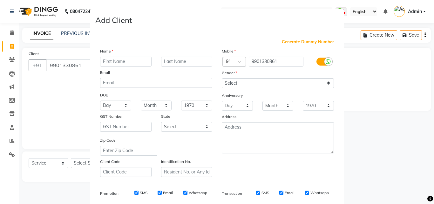
click at [124, 63] on input "text" at bounding box center [125, 62] width 51 height 10
click at [320, 61] on label at bounding box center [323, 61] width 14 height 8
click at [0, 0] on input "checkbox" at bounding box center [0, 0] width 0 height 0
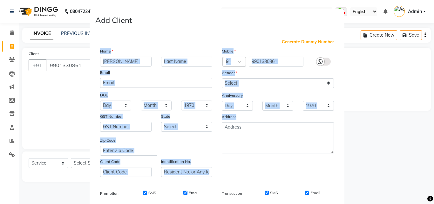
drag, startPoint x: 273, startPoint y: 173, endPoint x: 267, endPoint y: 187, distance: 15.5
click at [267, 187] on div "Generate Dummy Number Name Rajini Email DOB Day 01 02 03 04 05 06 07 08 09 10 1…" at bounding box center [216, 146] width 243 height 215
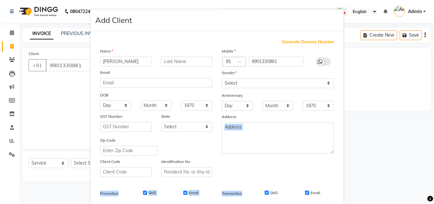
click at [264, 195] on div "SMS Email" at bounding box center [287, 194] width 101 height 9
click at [265, 192] on input "SMS" at bounding box center [267, 192] width 4 height 4
click at [305, 192] on input "Email" at bounding box center [307, 192] width 4 height 4
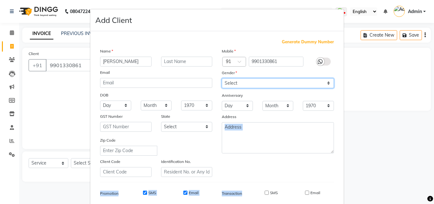
click at [253, 80] on select "Select [DEMOGRAPHIC_DATA] [DEMOGRAPHIC_DATA] Other Prefer Not To Say" at bounding box center [278, 83] width 112 height 10
click at [222, 78] on select "Select [DEMOGRAPHIC_DATA] [DEMOGRAPHIC_DATA] Other Prefer Not To Say" at bounding box center [278, 83] width 112 height 10
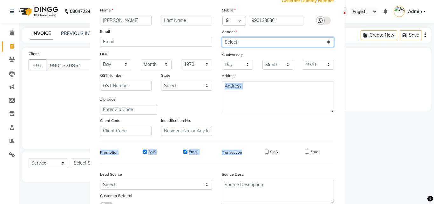
scroll to position [90, 0]
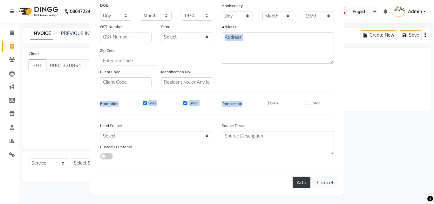
click at [301, 184] on button "Add" at bounding box center [302, 181] width 18 height 11
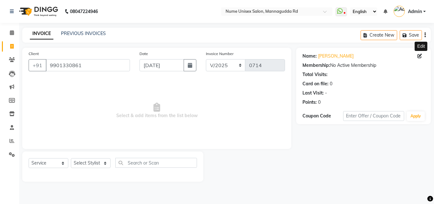
click at [421, 56] on icon at bounding box center [419, 56] width 4 height 4
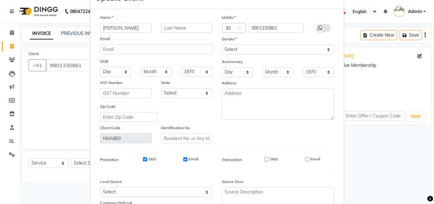
scroll to position [78, 0]
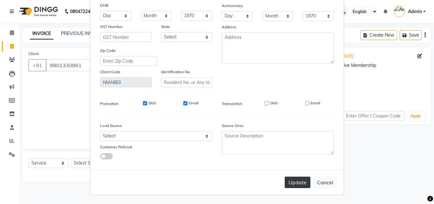
click at [301, 184] on button "Update" at bounding box center [298, 181] width 26 height 11
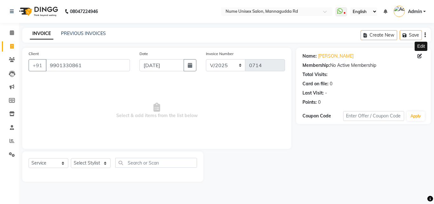
click at [419, 58] on span at bounding box center [420, 56] width 7 height 7
click at [417, 57] on icon at bounding box center [419, 56] width 4 height 4
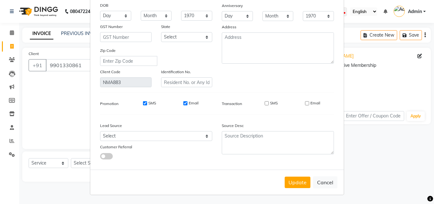
click at [290, 102] on div "SMS Email" at bounding box center [288, 103] width 92 height 6
click at [300, 183] on button "Update" at bounding box center [298, 181] width 26 height 11
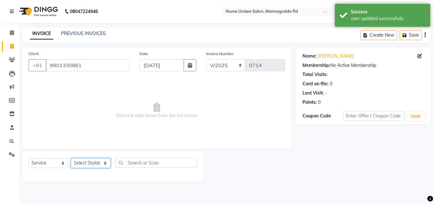
click at [94, 160] on select "Select Stylist Admin [PERSON_NAME] [PERSON_NAME] S [PERSON_NAME] Mohd [PERSON_N…" at bounding box center [91, 163] width 40 height 10
click at [71, 158] on select "Select Stylist Admin [PERSON_NAME] [PERSON_NAME] S [PERSON_NAME] Mohd [PERSON_N…" at bounding box center [91, 163] width 40 height 10
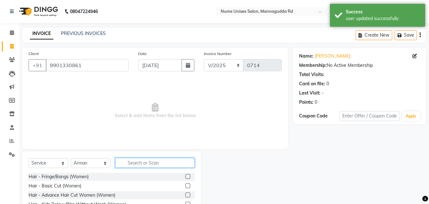
click at [158, 166] on input "text" at bounding box center [154, 163] width 79 height 10
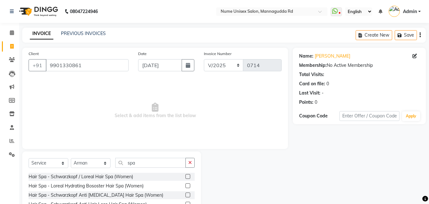
click at [185, 172] on div at bounding box center [189, 176] width 9 height 8
click at [185, 174] on label at bounding box center [187, 176] width 5 height 5
click at [185, 174] on input "checkbox" at bounding box center [187, 176] width 4 height 4
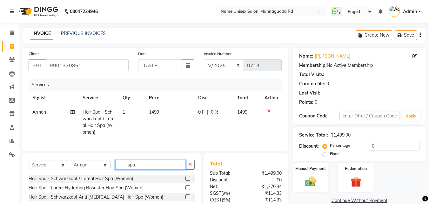
drag, startPoint x: 159, startPoint y: 168, endPoint x: 101, endPoint y: 177, distance: 58.5
click at [101, 174] on div "Select Service Product Membership Package Voucher Prepaid Gift Card Select Styl…" at bounding box center [112, 166] width 166 height 15
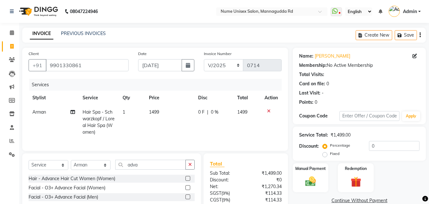
click at [187, 180] on label at bounding box center [187, 178] width 5 height 5
click at [187, 180] on input "checkbox" at bounding box center [187, 178] width 4 height 4
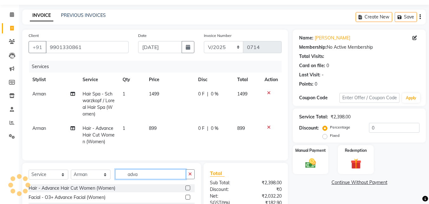
drag, startPoint x: 139, startPoint y: 198, endPoint x: 115, endPoint y: 201, distance: 23.7
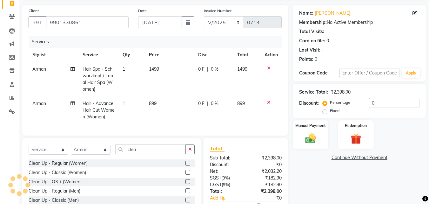
click at [190, 165] on label at bounding box center [187, 162] width 5 height 5
click at [190, 165] on input "checkbox" at bounding box center [187, 163] width 4 height 4
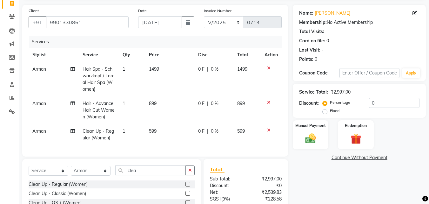
click at [159, 68] on span "1499" at bounding box center [154, 69] width 10 height 6
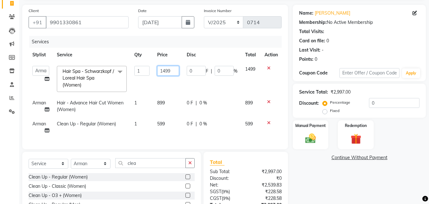
drag, startPoint x: 173, startPoint y: 71, endPoint x: 153, endPoint y: 69, distance: 20.1
click at [153, 69] on td "1499" at bounding box center [168, 79] width 30 height 34
click at [171, 103] on td "899" at bounding box center [168, 106] width 30 height 21
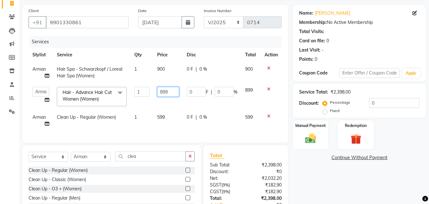
drag, startPoint x: 173, startPoint y: 91, endPoint x: 127, endPoint y: 99, distance: 46.5
click at [127, 99] on tr "Admin [PERSON_NAME] [PERSON_NAME] S [PERSON_NAME] [PERSON_NAME] [PERSON_NAME] S…" at bounding box center [155, 96] width 253 height 27
click at [165, 116] on tbody "Arman Hair Spa - Schwarzkopf / Loreal Hair Spa (Women) 1 900 0 F | 0 % 900 Admi…" at bounding box center [155, 96] width 253 height 69
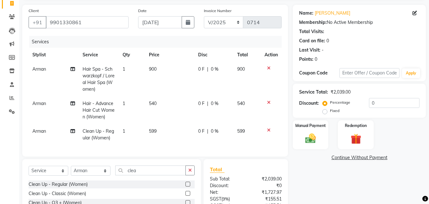
click at [162, 131] on td "599" at bounding box center [169, 134] width 49 height 21
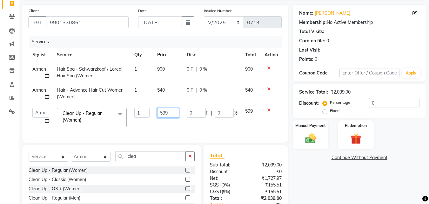
drag, startPoint x: 174, startPoint y: 112, endPoint x: 128, endPoint y: 126, distance: 48.3
click at [128, 126] on tr "Admin [PERSON_NAME] [PERSON_NAME] S [PERSON_NAME] [PERSON_NAME] [PERSON_NAME] S…" at bounding box center [155, 117] width 253 height 27
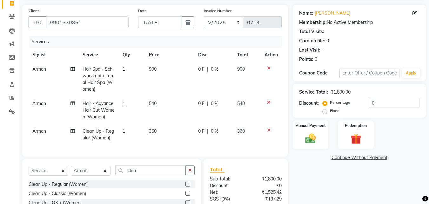
click at [160, 125] on td "360" at bounding box center [169, 134] width 49 height 21
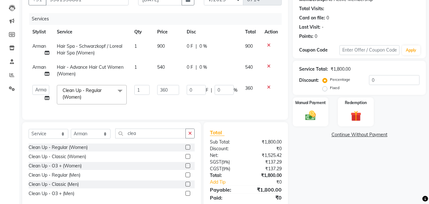
scroll to position [92, 0]
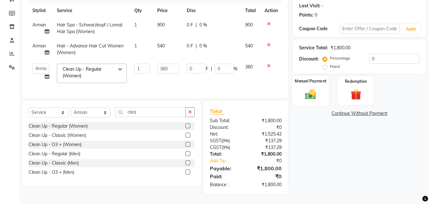
click at [317, 88] on img at bounding box center [311, 94] width 18 height 13
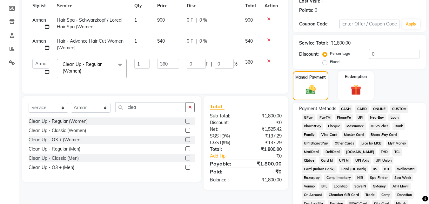
click at [358, 106] on span "CARD" at bounding box center [362, 108] width 14 height 7
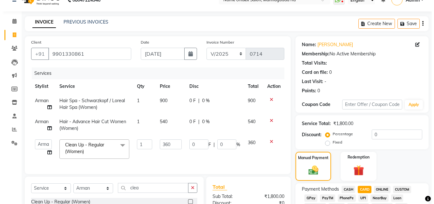
scroll to position [0, 0]
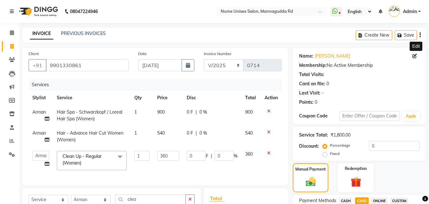
click at [414, 57] on icon at bounding box center [415, 56] width 4 height 4
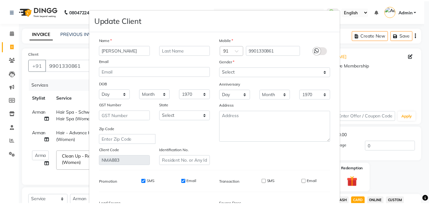
scroll to position [78, 0]
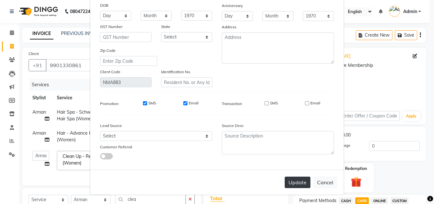
click at [301, 179] on button "Update" at bounding box center [298, 181] width 26 height 11
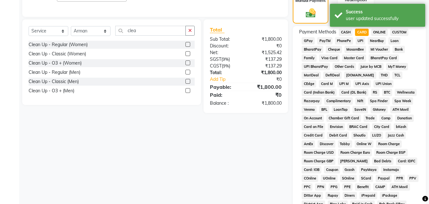
scroll to position [254, 0]
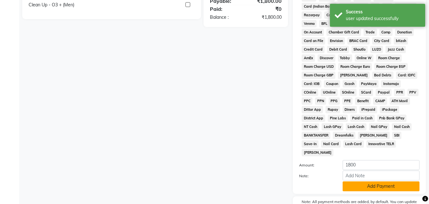
click at [367, 181] on button "Add Payment" at bounding box center [381, 186] width 77 height 10
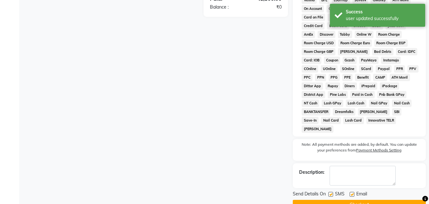
scroll to position [284, 0]
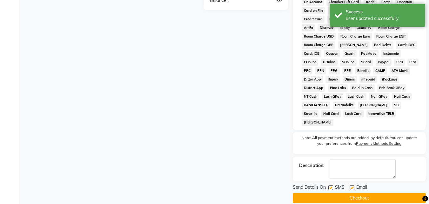
click at [332, 185] on label at bounding box center [330, 187] width 5 height 5
click at [332, 185] on input "checkbox" at bounding box center [330, 187] width 4 height 4
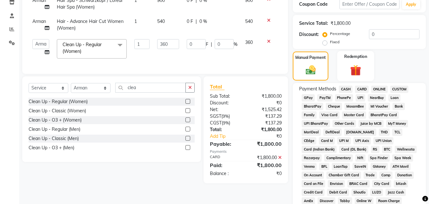
scroll to position [127, 0]
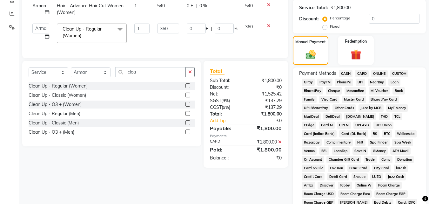
click at [362, 74] on span "CARD" at bounding box center [362, 73] width 14 height 7
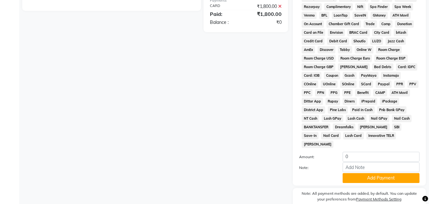
scroll to position [318, 0]
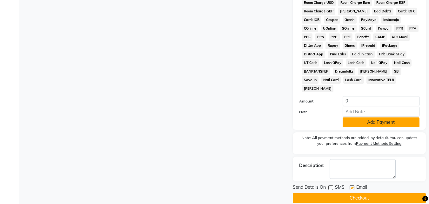
click at [366, 117] on button "Add Payment" at bounding box center [381, 122] width 77 height 10
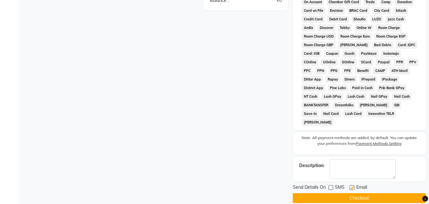
click at [353, 184] on div "Email" at bounding box center [361, 188] width 23 height 8
click at [352, 185] on label at bounding box center [352, 187] width 5 height 5
click at [352, 185] on input "checkbox" at bounding box center [352, 187] width 4 height 4
click at [362, 193] on button "Checkout" at bounding box center [359, 198] width 133 height 10
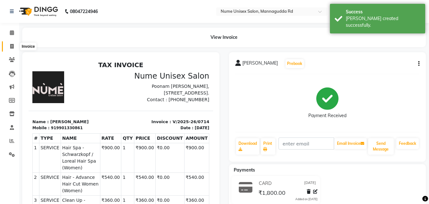
click at [14, 45] on span at bounding box center [11, 46] width 11 height 7
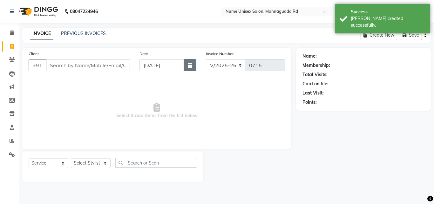
click at [189, 67] on icon "button" at bounding box center [190, 65] width 4 height 5
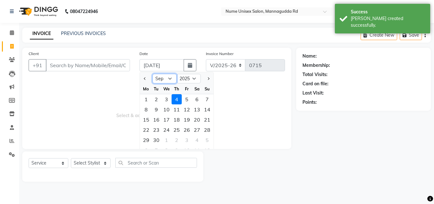
click at [169, 82] on select "Jan Feb Mar Apr May Jun [DATE] Aug Sep Oct Nov Dec" at bounding box center [164, 79] width 24 height 10
click at [152, 74] on select "Jan Feb Mar Apr May Jun [DATE] Aug Sep Oct Nov Dec" at bounding box center [164, 79] width 24 height 10
click at [200, 121] on div "16" at bounding box center [197, 119] width 10 height 10
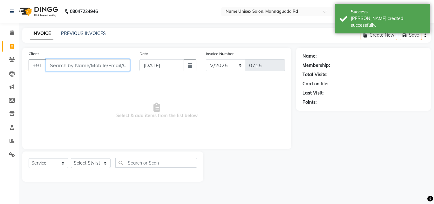
click at [97, 67] on input "Client" at bounding box center [88, 65] width 84 height 12
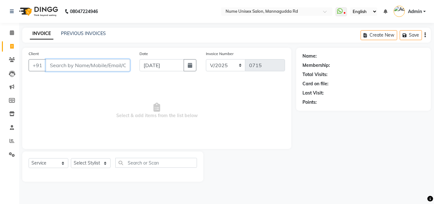
click at [87, 65] on input "Client" at bounding box center [88, 65] width 84 height 12
click at [126, 64] on button "Add Client" at bounding box center [113, 65] width 33 height 12
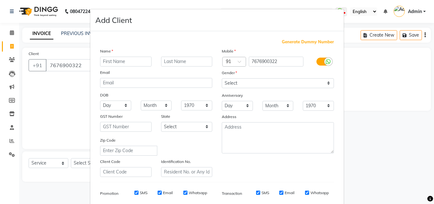
click at [123, 64] on input "text" at bounding box center [125, 62] width 51 height 10
click at [248, 82] on select "Select [DEMOGRAPHIC_DATA] [DEMOGRAPHIC_DATA] Other Prefer Not To Say" at bounding box center [278, 83] width 112 height 10
click at [222, 78] on select "Select [DEMOGRAPHIC_DATA] [DEMOGRAPHIC_DATA] Other Prefer Not To Say" at bounding box center [278, 83] width 112 height 10
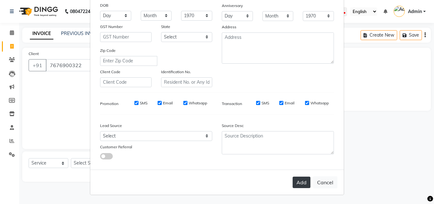
click at [300, 183] on button "Add" at bounding box center [302, 181] width 18 height 11
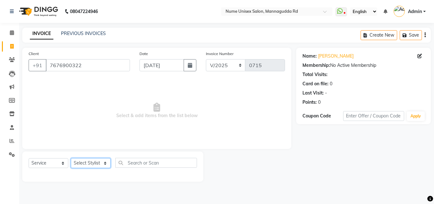
click at [100, 162] on select "Select Stylist Admin [PERSON_NAME] [PERSON_NAME] S [PERSON_NAME] Mohd [PERSON_N…" at bounding box center [91, 163] width 40 height 10
click at [14, 101] on icon at bounding box center [12, 100] width 6 height 5
drag, startPoint x: 94, startPoint y: 67, endPoint x: 25, endPoint y: 81, distance: 69.9
click at [25, 81] on div "Client [PHONE_NUMBER] Date [DATE] Invoice Number V/2025 V/[PHONE_NUMBER] Select…" at bounding box center [156, 98] width 269 height 101
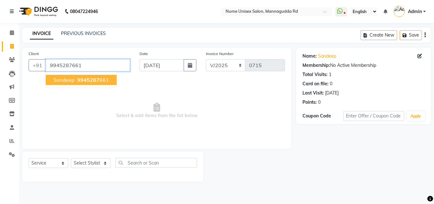
drag, startPoint x: 89, startPoint y: 65, endPoint x: 19, endPoint y: 81, distance: 71.2
click at [22, 81] on div "Client [PHONE_NUMBER] Sandeep 9945287 661 Date [DATE] Invoice Number V/2025 V/[…" at bounding box center [156, 115] width 279 height 134
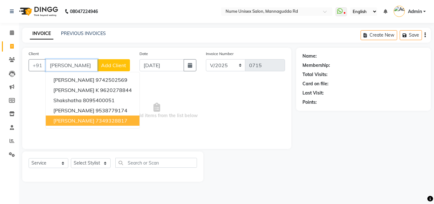
click at [84, 121] on span "[PERSON_NAME]" at bounding box center [73, 120] width 41 height 6
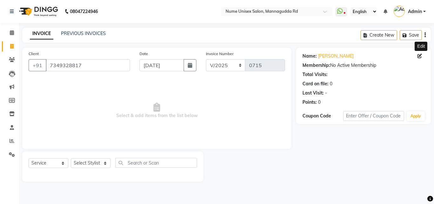
click at [419, 56] on icon at bounding box center [419, 56] width 4 height 4
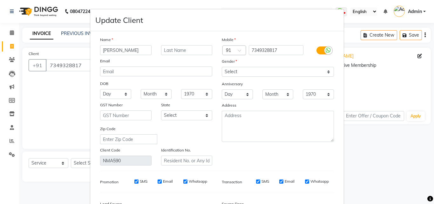
click at [317, 51] on label at bounding box center [323, 50] width 14 height 8
click at [0, 0] on input "checkbox" at bounding box center [0, 0] width 0 height 0
drag, startPoint x: 266, startPoint y: 181, endPoint x: 279, endPoint y: 181, distance: 13.0
click at [266, 181] on input "SMS" at bounding box center [267, 181] width 4 height 4
click at [305, 180] on input "Email" at bounding box center [307, 181] width 4 height 4
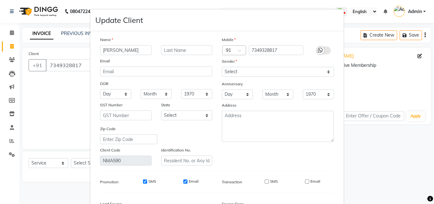
scroll to position [64, 0]
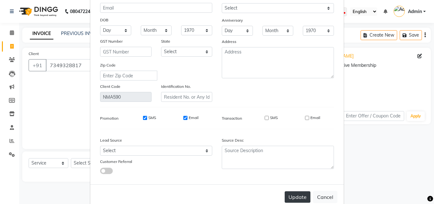
click at [295, 193] on button "Update" at bounding box center [298, 196] width 26 height 11
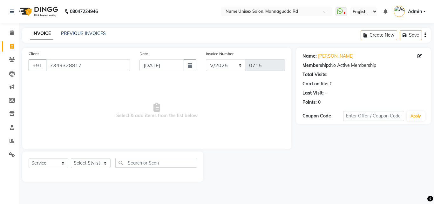
click at [416, 54] on div "Name: [PERSON_NAME]" at bounding box center [363, 56] width 122 height 7
click at [420, 56] on icon at bounding box center [419, 56] width 4 height 4
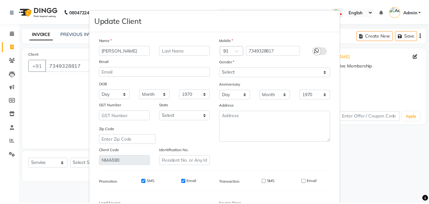
scroll to position [78, 0]
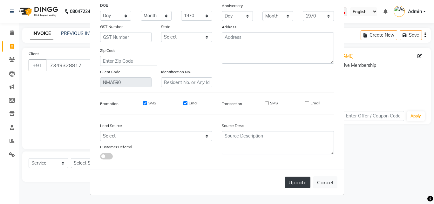
click at [290, 178] on button "Update" at bounding box center [298, 181] width 26 height 11
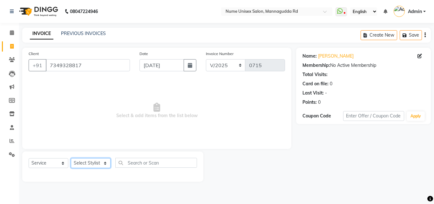
click at [106, 163] on select "Select Stylist Admin [PERSON_NAME] [PERSON_NAME] S [PERSON_NAME] Mohd [PERSON_N…" at bounding box center [91, 163] width 40 height 10
click at [71, 158] on select "Select Stylist Admin [PERSON_NAME] [PERSON_NAME] S [PERSON_NAME] Mohd [PERSON_N…" at bounding box center [91, 163] width 40 height 10
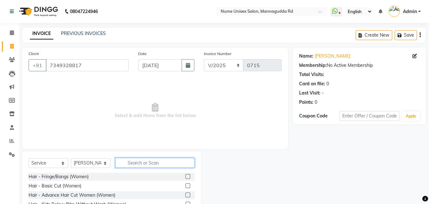
click at [131, 164] on input "text" at bounding box center [154, 163] width 79 height 10
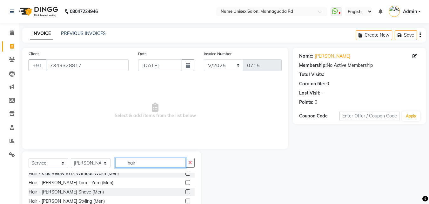
scroll to position [64, 0]
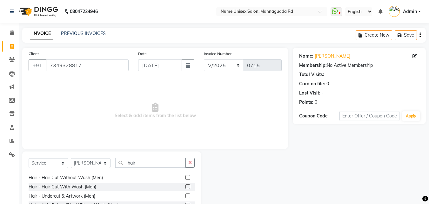
click at [185, 176] on label at bounding box center [187, 177] width 5 height 5
click at [185, 176] on input "checkbox" at bounding box center [187, 177] width 4 height 4
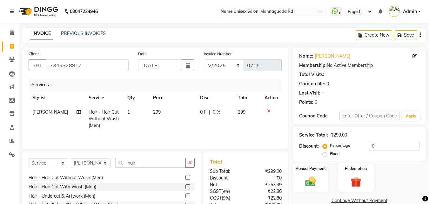
scroll to position [95, 0]
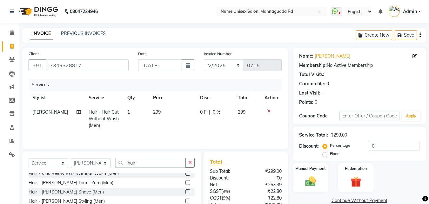
click at [185, 201] on label at bounding box center [187, 200] width 5 height 5
click at [185, 201] on input "checkbox" at bounding box center [187, 201] width 4 height 4
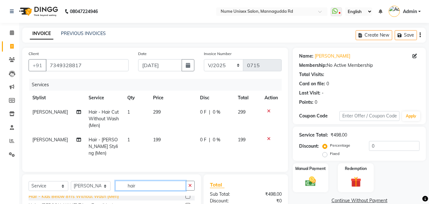
drag, startPoint x: 152, startPoint y: 187, endPoint x: 90, endPoint y: 197, distance: 63.7
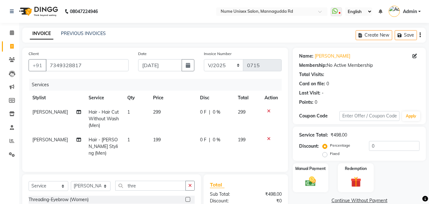
click at [185, 197] on label at bounding box center [187, 199] width 5 height 5
click at [185, 197] on input "checkbox" at bounding box center [187, 199] width 4 height 4
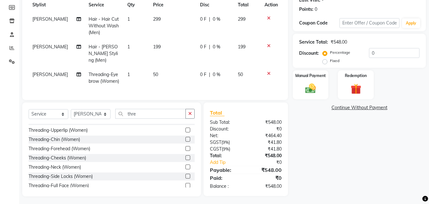
scroll to position [10, 0]
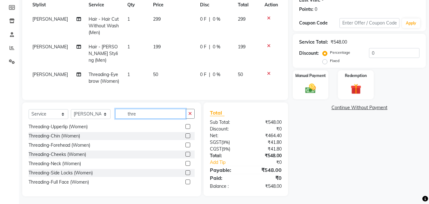
drag, startPoint x: 144, startPoint y: 113, endPoint x: 98, endPoint y: 131, distance: 49.3
click at [98, 131] on div "Select Service Product Membership Package Voucher Prepaid Gift Card Select Styl…" at bounding box center [111, 149] width 179 height 94
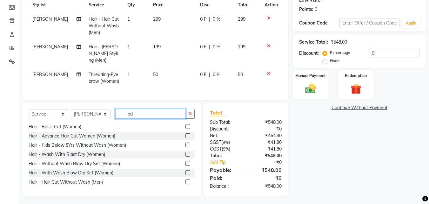
scroll to position [0, 0]
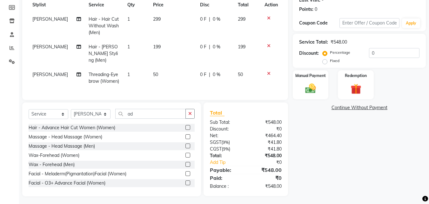
click at [185, 125] on label at bounding box center [187, 127] width 5 height 5
click at [185, 125] on input "checkbox" at bounding box center [187, 127] width 4 height 4
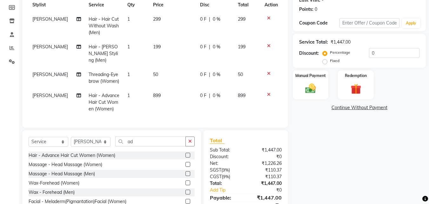
click at [172, 51] on td "199" at bounding box center [172, 54] width 47 height 28
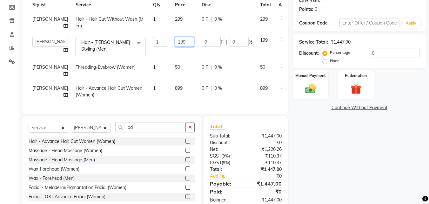
drag, startPoint x: 172, startPoint y: 47, endPoint x: 155, endPoint y: 48, distance: 16.5
click at [171, 48] on td "199" at bounding box center [184, 46] width 27 height 27
click at [172, 20] on td "299" at bounding box center [184, 22] width 27 height 21
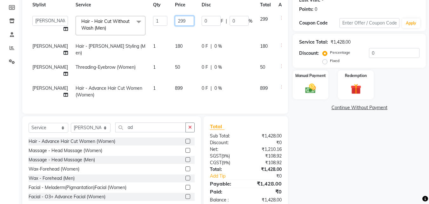
drag, startPoint x: 174, startPoint y: 21, endPoint x: 143, endPoint y: 29, distance: 32.2
click at [143, 29] on tr "Admin [PERSON_NAME] [PERSON_NAME] S [PERSON_NAME] [PERSON_NAME] Preema Rashmi […" at bounding box center [162, 25] width 267 height 27
click at [171, 102] on td "899" at bounding box center [184, 91] width 27 height 21
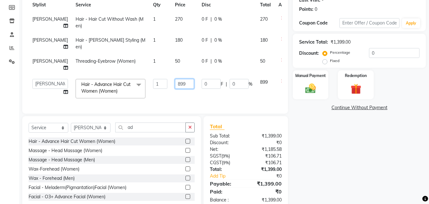
drag, startPoint x: 177, startPoint y: 104, endPoint x: 152, endPoint y: 108, distance: 24.9
click at [152, 102] on tr "Admin [PERSON_NAME] [PERSON_NAME] S [PERSON_NAME] [PERSON_NAME] [PERSON_NAME] S…" at bounding box center [162, 88] width 267 height 27
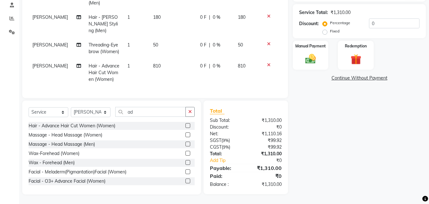
scroll to position [120, 0]
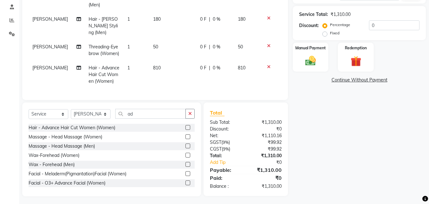
click at [311, 105] on div "Name: [PERSON_NAME] Membership: No Active Membership Total Visits: Card on file…" at bounding box center [362, 61] width 138 height 269
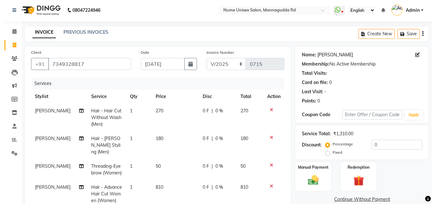
scroll to position [0, 0]
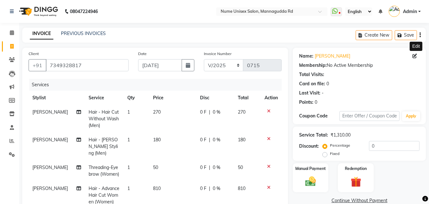
click at [414, 55] on icon at bounding box center [415, 56] width 4 height 4
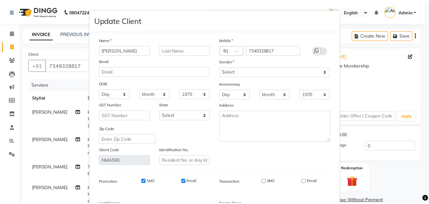
scroll to position [78, 0]
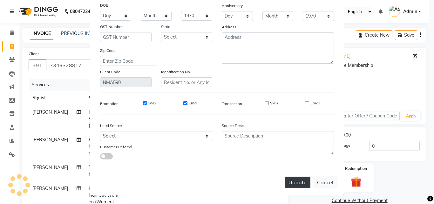
click at [302, 185] on button "Update" at bounding box center [298, 181] width 26 height 11
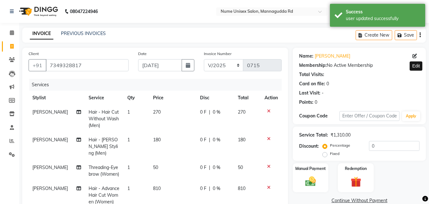
scroll to position [120, 0]
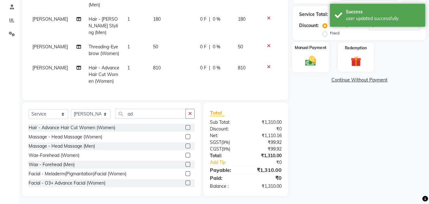
click at [320, 56] on div "Manual Payment" at bounding box center [310, 57] width 37 height 30
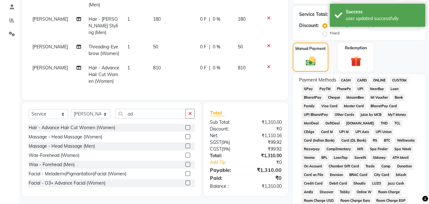
click at [361, 89] on span "UPI" at bounding box center [361, 88] width 10 height 7
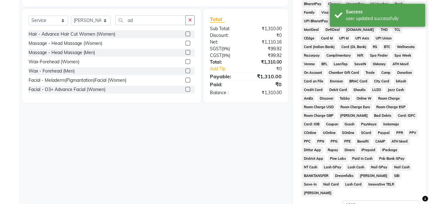
scroll to position [279, 0]
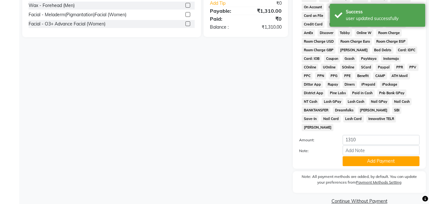
click at [357, 156] on button "Add Payment" at bounding box center [381, 161] width 77 height 10
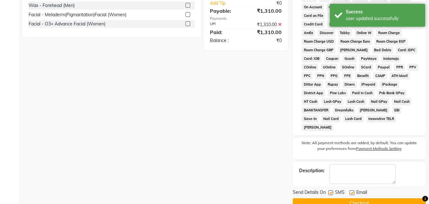
click at [333, 190] on label at bounding box center [330, 192] width 5 height 5
click at [333, 191] on input "checkbox" at bounding box center [330, 193] width 4 height 4
click at [353, 190] on label at bounding box center [352, 192] width 5 height 5
click at [353, 191] on input "checkbox" at bounding box center [352, 193] width 4 height 4
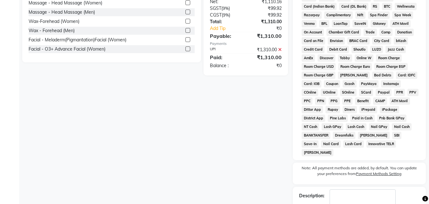
scroll to position [284, 0]
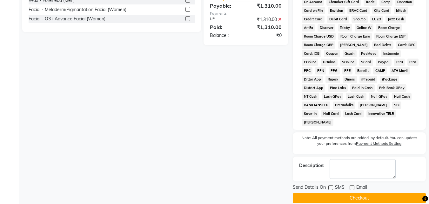
click at [380, 193] on button "Checkout" at bounding box center [359, 198] width 133 height 10
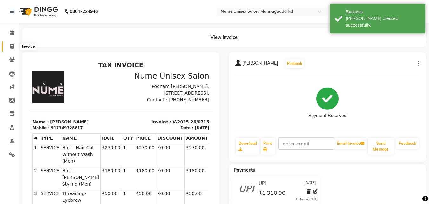
click at [9, 46] on span at bounding box center [11, 46] width 11 height 7
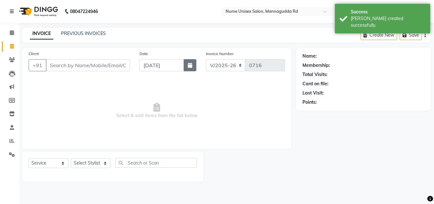
click at [189, 67] on icon "button" at bounding box center [190, 65] width 4 height 5
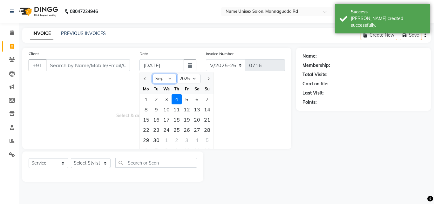
click at [167, 78] on select "Jan Feb Mar Apr May Jun [DATE] Aug Sep Oct Nov Dec" at bounding box center [164, 79] width 24 height 10
click at [152, 74] on select "Jan Feb Mar Apr May Jun [DATE] Aug Sep Oct Nov Dec" at bounding box center [164, 79] width 24 height 10
click at [196, 121] on div "16" at bounding box center [197, 119] width 10 height 10
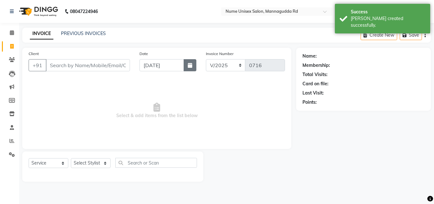
click at [189, 62] on button "button" at bounding box center [190, 65] width 13 height 12
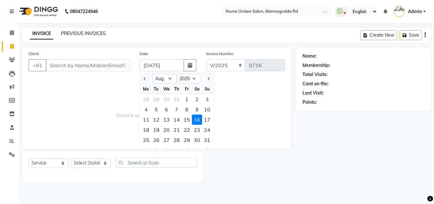
click at [97, 35] on link "PREVIOUS INVOICES" at bounding box center [83, 33] width 45 height 6
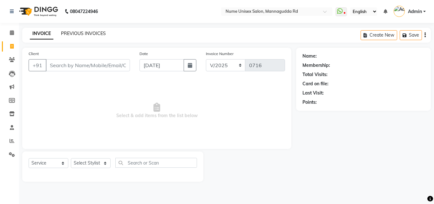
click at [86, 31] on link "PREVIOUS INVOICES" at bounding box center [83, 33] width 45 height 6
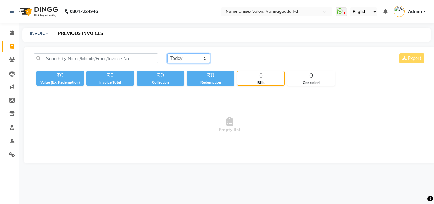
drag, startPoint x: 191, startPoint y: 58, endPoint x: 192, endPoint y: 63, distance: 4.5
click at [191, 58] on select "[DATE] [DATE] Custom Range" at bounding box center [188, 58] width 43 height 10
click at [191, 90] on div "[DATE] [DATE] Custom Range Export ₹0 Value (Ex. Redemption) ₹0 Invoice Total ₹0…" at bounding box center [230, 105] width 412 height 116
click at [193, 62] on select "[DATE] [DATE] Custom Range" at bounding box center [188, 58] width 43 height 10
click at [167, 53] on select "[DATE] [DATE] Custom Range" at bounding box center [188, 58] width 43 height 10
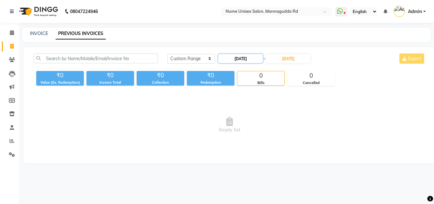
click at [253, 55] on input "[DATE]" at bounding box center [240, 58] width 44 height 9
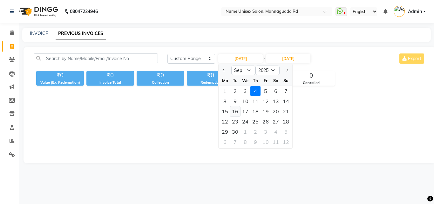
click at [238, 108] on div "16" at bounding box center [235, 111] width 10 height 10
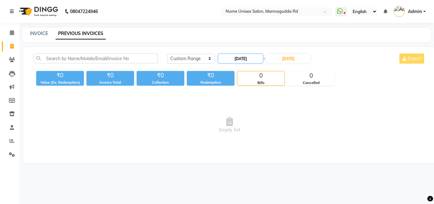
click at [237, 62] on input "[DATE]" at bounding box center [240, 58] width 44 height 9
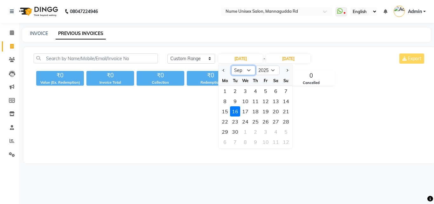
click at [245, 68] on select "Jan Feb Mar Apr May Jun [DATE] Aug Sep Oct Nov Dec" at bounding box center [243, 70] width 24 height 10
click at [231, 65] on select "Jan Feb Mar Apr May Jun [DATE] Aug Sep Oct Nov Dec" at bounding box center [243, 70] width 24 height 10
click at [273, 113] on div "16" at bounding box center [276, 111] width 10 height 10
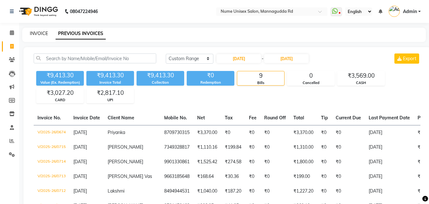
click at [41, 35] on link "INVOICE" at bounding box center [39, 33] width 18 height 6
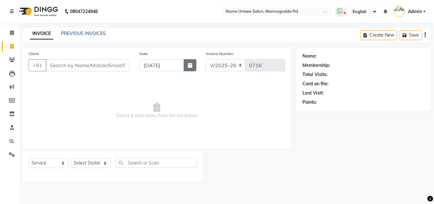
click at [184, 64] on button "button" at bounding box center [190, 65] width 13 height 12
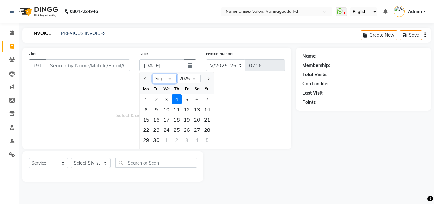
click at [173, 80] on select "Jan Feb Mar Apr May Jun [DATE] Aug Sep Oct Nov Dec" at bounding box center [164, 79] width 24 height 10
click at [152, 74] on select "Jan Feb Mar Apr May Jun [DATE] Aug Sep Oct Nov Dec" at bounding box center [164, 79] width 24 height 10
click at [209, 119] on div "17" at bounding box center [207, 119] width 10 height 10
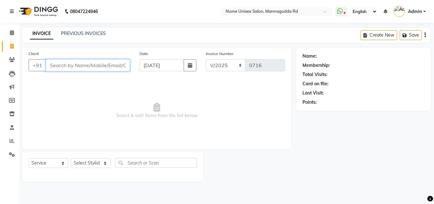
click at [71, 65] on input "Client" at bounding box center [88, 65] width 84 height 12
click at [109, 66] on span "Add Client" at bounding box center [113, 65] width 25 height 6
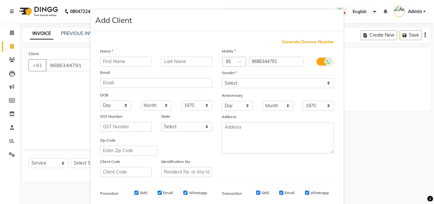
click at [115, 61] on input "text" at bounding box center [125, 62] width 51 height 10
click at [255, 86] on select "Select [DEMOGRAPHIC_DATA] [DEMOGRAPHIC_DATA] Other Prefer Not To Say" at bounding box center [278, 83] width 112 height 10
click at [222, 78] on select "Select [DEMOGRAPHIC_DATA] [DEMOGRAPHIC_DATA] Other Prefer Not To Say" at bounding box center [278, 83] width 112 height 10
click at [318, 62] on label at bounding box center [323, 61] width 14 height 8
click at [0, 0] on input "checkbox" at bounding box center [0, 0] width 0 height 0
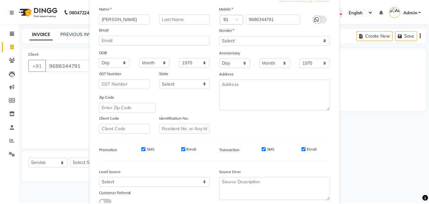
scroll to position [90, 0]
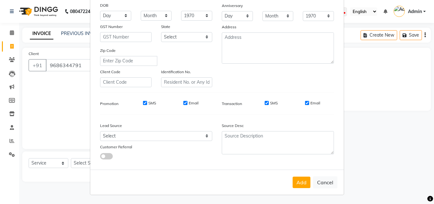
click at [267, 102] on div "SMS" at bounding box center [267, 103] width 22 height 6
click at [265, 103] on input "SMS" at bounding box center [267, 103] width 4 height 4
click at [305, 101] on input "Email" at bounding box center [307, 103] width 4 height 4
click at [300, 184] on button "Add" at bounding box center [302, 181] width 18 height 11
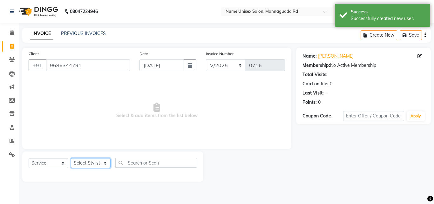
click at [99, 164] on select "Select Stylist Admin [PERSON_NAME] [PERSON_NAME] S [PERSON_NAME] Mohd [PERSON_N…" at bounding box center [91, 163] width 40 height 10
click at [71, 158] on select "Select Stylist Admin [PERSON_NAME] [PERSON_NAME] S [PERSON_NAME] Mohd [PERSON_N…" at bounding box center [91, 163] width 40 height 10
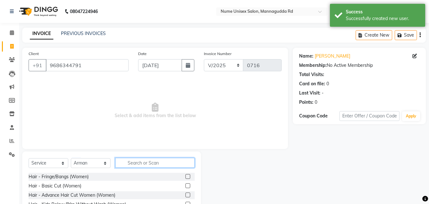
click at [145, 164] on input "text" at bounding box center [154, 163] width 79 height 10
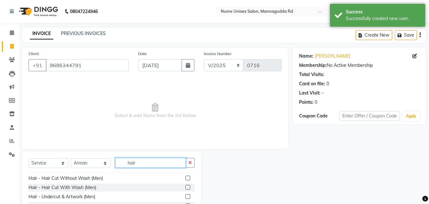
scroll to position [64, 0]
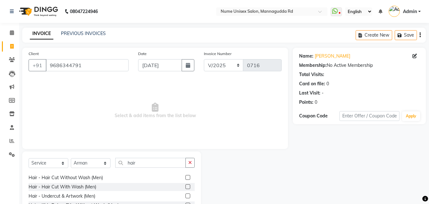
click at [185, 186] on label at bounding box center [187, 186] width 5 height 5
click at [185, 186] on input "checkbox" at bounding box center [187, 187] width 4 height 4
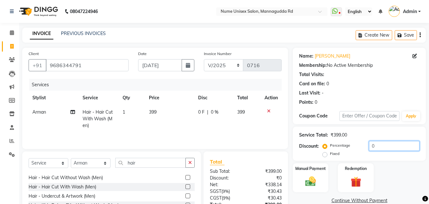
click at [371, 146] on input "0" at bounding box center [394, 146] width 51 height 10
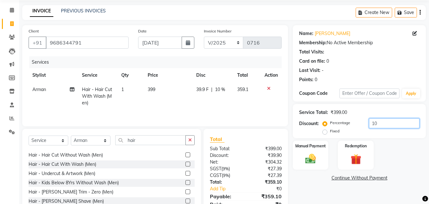
scroll to position [51, 0]
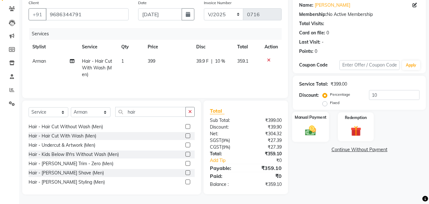
click at [319, 131] on img at bounding box center [311, 130] width 18 height 13
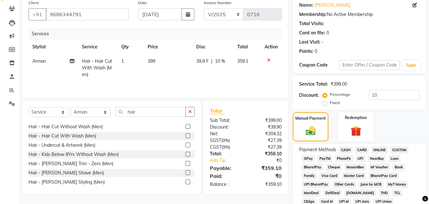
click at [362, 156] on span "UPI" at bounding box center [361, 158] width 10 height 7
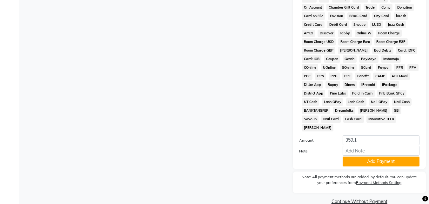
scroll to position [282, 0]
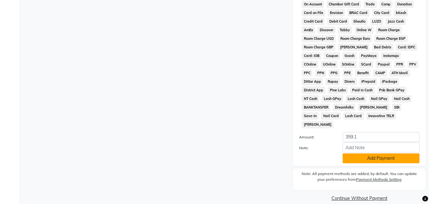
click at [360, 153] on button "Add Payment" at bounding box center [381, 158] width 77 height 10
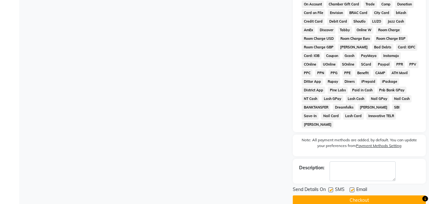
click at [331, 187] on label at bounding box center [330, 189] width 5 height 5
click at [331, 188] on input "checkbox" at bounding box center [330, 190] width 4 height 4
click at [354, 187] on label at bounding box center [352, 189] width 5 height 5
click at [354, 188] on input "checkbox" at bounding box center [352, 190] width 4 height 4
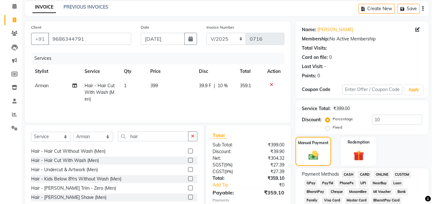
scroll to position [0, 0]
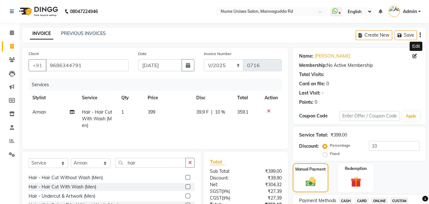
click at [413, 55] on icon at bounding box center [415, 56] width 4 height 4
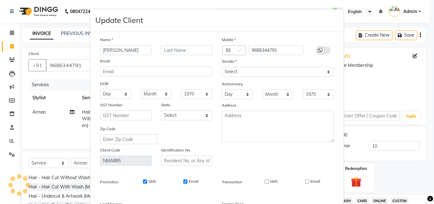
click at [415, 56] on ngb-modal-window "Update Client Name [PERSON_NAME] Email DOB Day 01 02 03 04 05 06 07 08 09 10 11…" at bounding box center [217, 102] width 434 height 204
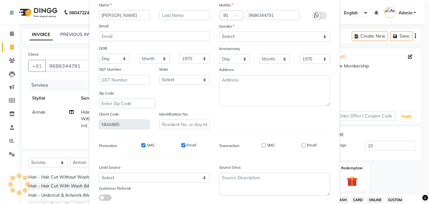
scroll to position [78, 0]
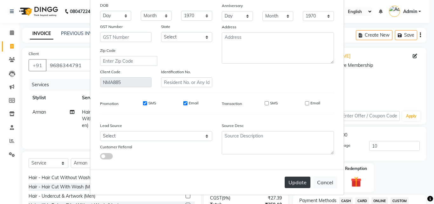
click at [290, 179] on button "Update" at bounding box center [298, 181] width 26 height 11
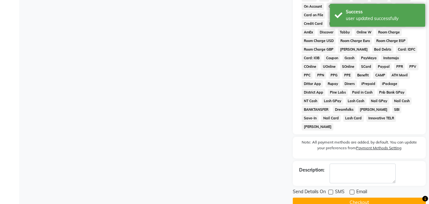
scroll to position [284, 0]
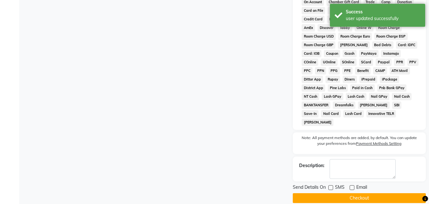
click at [352, 193] on button "Checkout" at bounding box center [359, 198] width 133 height 10
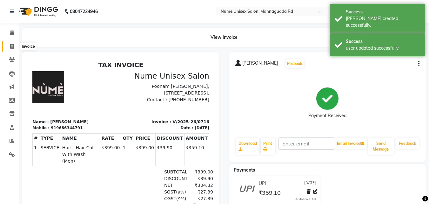
click at [12, 45] on icon at bounding box center [11, 46] width 3 height 5
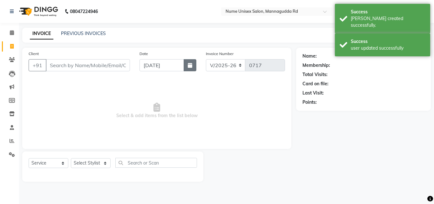
click at [193, 65] on button "button" at bounding box center [190, 65] width 13 height 12
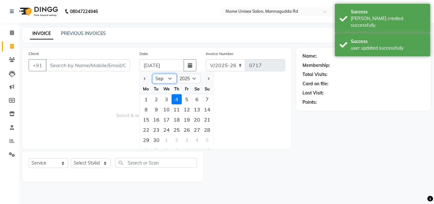
click at [164, 78] on select "Jan Feb Mar Apr May Jun [DATE] Aug Sep Oct Nov Dec" at bounding box center [164, 79] width 24 height 10
click at [152, 74] on select "Jan Feb Mar Apr May Jun [DATE] Aug Sep Oct Nov Dec" at bounding box center [164, 79] width 24 height 10
click at [207, 123] on div "17" at bounding box center [207, 119] width 10 height 10
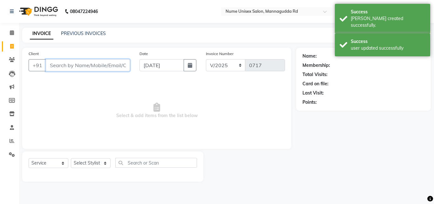
click at [57, 65] on input "Client" at bounding box center [88, 65] width 84 height 12
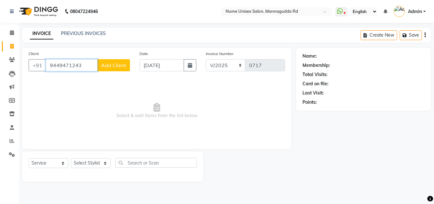
click at [96, 67] on input "9449471243" at bounding box center [72, 65] width 52 height 12
click at [102, 67] on span "Add Client" at bounding box center [113, 65] width 25 height 6
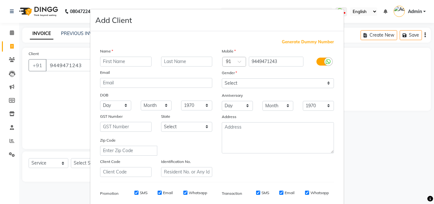
click at [112, 63] on input "text" at bounding box center [125, 62] width 51 height 10
click at [326, 64] on icon at bounding box center [328, 62] width 5 height 6
click at [0, 0] on input "checkbox" at bounding box center [0, 0] width 0 height 0
click at [270, 193] on label "SMS" at bounding box center [274, 193] width 8 height 6
click at [268, 193] on input "SMS" at bounding box center [267, 192] width 4 height 4
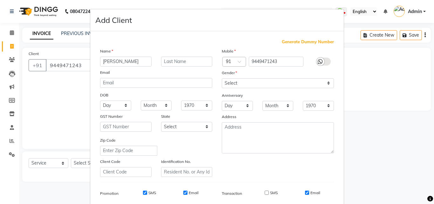
click at [305, 193] on input "Email" at bounding box center [307, 192] width 4 height 4
click at [264, 81] on select "Select [DEMOGRAPHIC_DATA] [DEMOGRAPHIC_DATA] Other Prefer Not To Say" at bounding box center [278, 83] width 112 height 10
click at [222, 78] on select "Select [DEMOGRAPHIC_DATA] [DEMOGRAPHIC_DATA] Other Prefer Not To Say" at bounding box center [278, 83] width 112 height 10
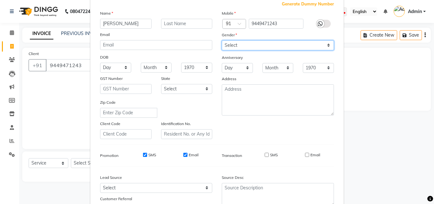
scroll to position [90, 0]
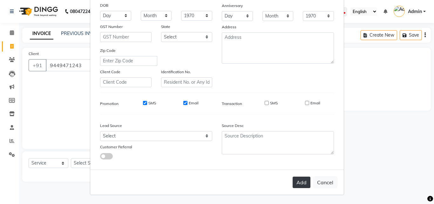
click at [294, 183] on button "Add" at bounding box center [302, 181] width 18 height 11
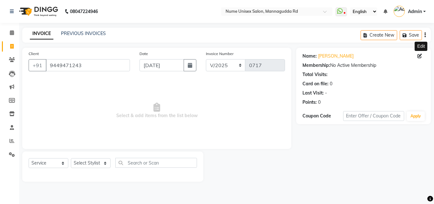
click at [417, 56] on icon at bounding box center [419, 56] width 4 height 4
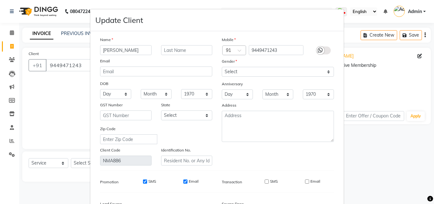
drag, startPoint x: 135, startPoint y: 51, endPoint x: 77, endPoint y: 64, distance: 59.7
click at [77, 65] on ngb-modal-window "Update Client Name [PERSON_NAME] Email DOB Day 01 02 03 04 05 06 07 08 09 10 11…" at bounding box center [217, 102] width 434 height 204
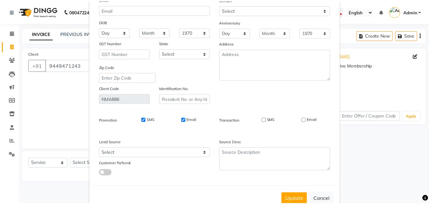
scroll to position [64, 0]
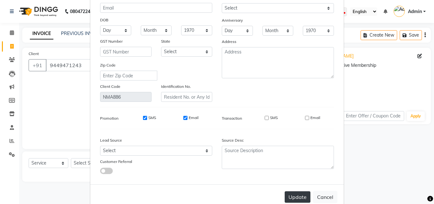
click at [290, 194] on button "Update" at bounding box center [298, 196] width 26 height 11
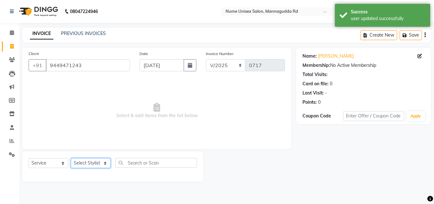
click at [102, 159] on select "Select Stylist Admin [PERSON_NAME] [PERSON_NAME] S [PERSON_NAME] Mohd [PERSON_N…" at bounding box center [91, 163] width 40 height 10
click at [71, 158] on select "Select Stylist Admin [PERSON_NAME] [PERSON_NAME] S [PERSON_NAME] Mohd [PERSON_N…" at bounding box center [91, 163] width 40 height 10
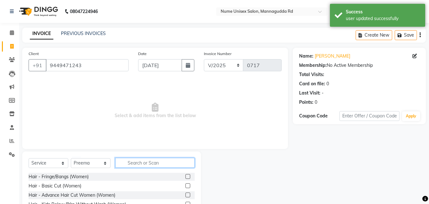
click at [146, 164] on input "text" at bounding box center [154, 163] width 79 height 10
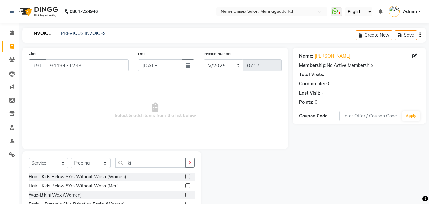
click at [185, 186] on label at bounding box center [187, 185] width 5 height 5
click at [185, 186] on input "checkbox" at bounding box center [187, 186] width 4 height 4
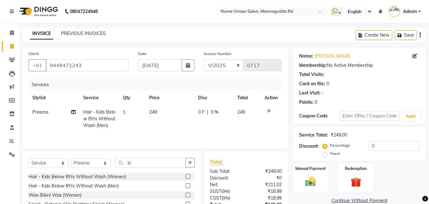
scroll to position [1, 0]
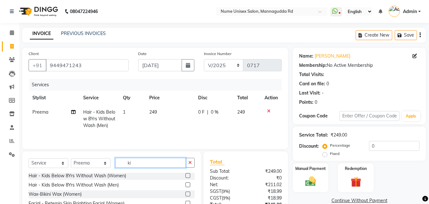
click at [145, 164] on input "ki" at bounding box center [150, 163] width 71 height 10
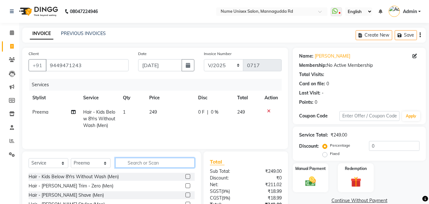
scroll to position [60, 0]
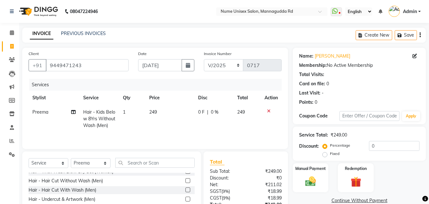
click at [185, 179] on label at bounding box center [187, 180] width 5 height 5
click at [185, 179] on input "checkbox" at bounding box center [187, 181] width 4 height 4
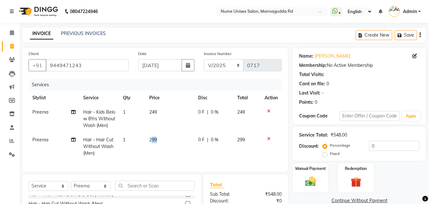
drag, startPoint x: 162, startPoint y: 137, endPoint x: 152, endPoint y: 136, distance: 10.2
click at [152, 136] on td "299" at bounding box center [169, 146] width 49 height 28
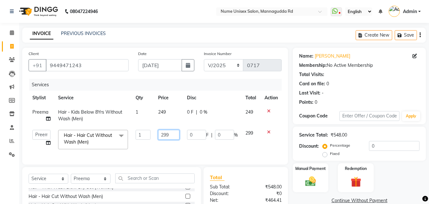
drag, startPoint x: 172, startPoint y: 137, endPoint x: 140, endPoint y: 144, distance: 33.5
click at [140, 144] on tr "Admin [PERSON_NAME] [PERSON_NAME] S [PERSON_NAME] [PERSON_NAME] Preema Rashmi […" at bounding box center [155, 139] width 253 height 27
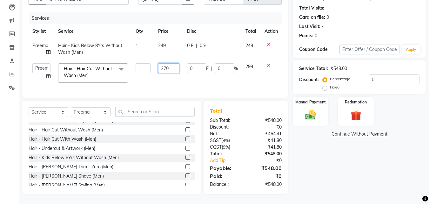
scroll to position [71, 0]
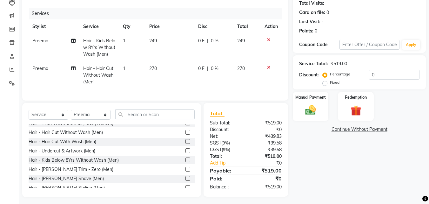
click at [305, 164] on div "Name: [PERSON_NAME] Membership: No Active Membership Total Visits: Card on file…" at bounding box center [362, 86] width 138 height 220
click at [309, 106] on img at bounding box center [311, 110] width 18 height 13
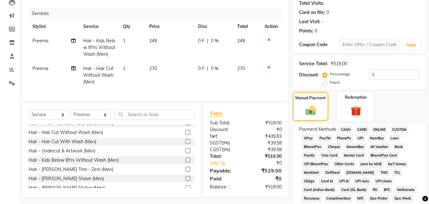
click at [360, 138] on span "UPI" at bounding box center [361, 137] width 10 height 7
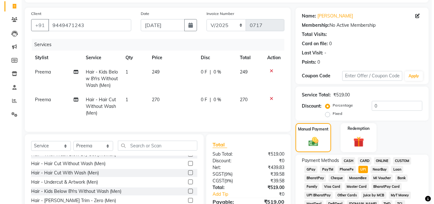
scroll to position [0, 0]
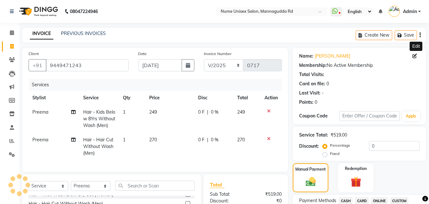
click at [416, 56] on icon at bounding box center [415, 56] width 4 height 4
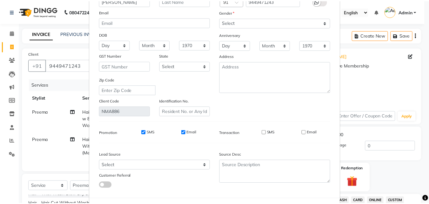
scroll to position [78, 0]
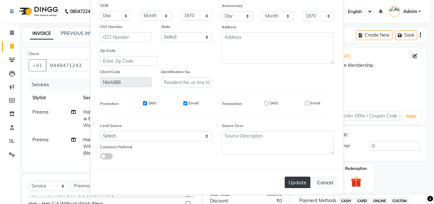
click at [301, 185] on button "Update" at bounding box center [298, 181] width 26 height 11
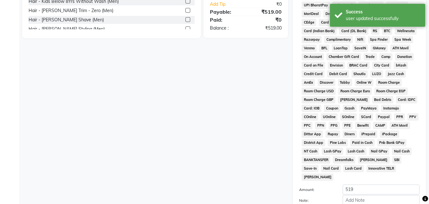
scroll to position [282, 0]
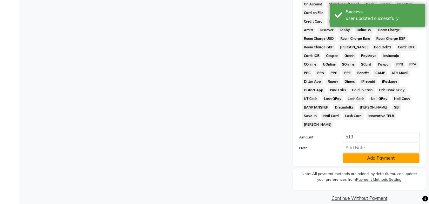
click at [359, 153] on button "Add Payment" at bounding box center [381, 158] width 77 height 10
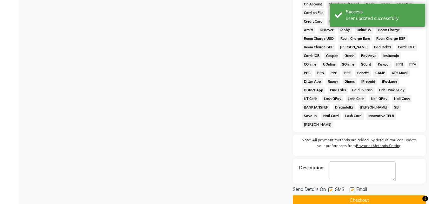
click at [332, 187] on label at bounding box center [330, 189] width 5 height 5
click at [332, 188] on input "checkbox" at bounding box center [330, 190] width 4 height 4
click at [352, 187] on label at bounding box center [352, 189] width 5 height 5
click at [352, 188] on input "checkbox" at bounding box center [352, 190] width 4 height 4
click at [350, 195] on button "Checkout" at bounding box center [359, 200] width 133 height 10
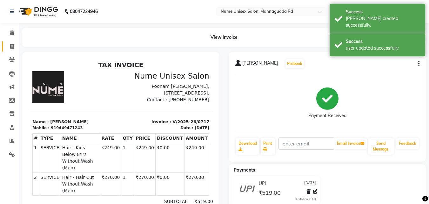
drag, startPoint x: 3, startPoint y: 42, endPoint x: 11, endPoint y: 44, distance: 8.4
click at [3, 42] on link "Invoice" at bounding box center [9, 46] width 15 height 10
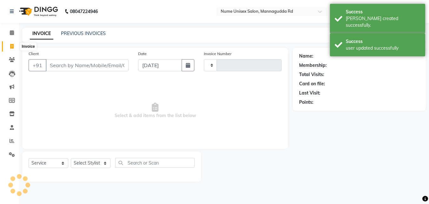
click at [11, 44] on icon at bounding box center [11, 46] width 3 height 5
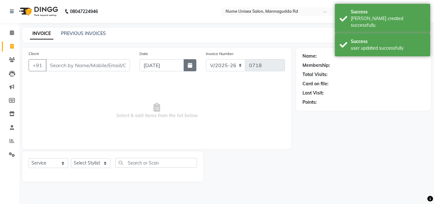
click at [188, 66] on icon "button" at bounding box center [190, 65] width 4 height 5
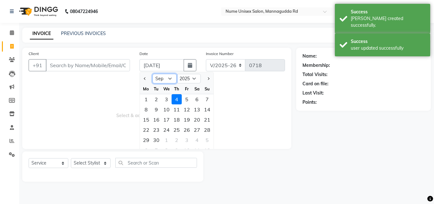
click at [167, 78] on select "Jan Feb Mar Apr May Jun [DATE] Aug Sep Oct Nov Dec" at bounding box center [164, 79] width 24 height 10
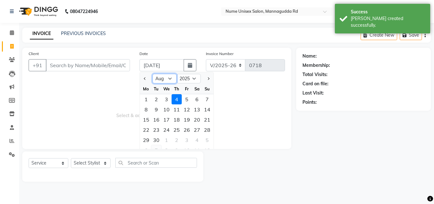
click at [152, 74] on select "Jan Feb Mar Apr May Jun [DATE] Aug Sep Oct Nov Dec" at bounding box center [164, 79] width 24 height 10
click at [205, 121] on div "17" at bounding box center [207, 119] width 10 height 10
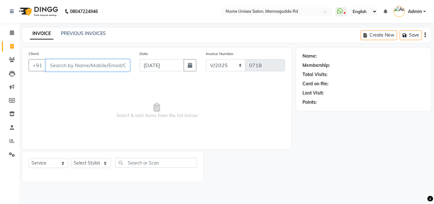
click at [98, 67] on input "Client" at bounding box center [88, 65] width 84 height 12
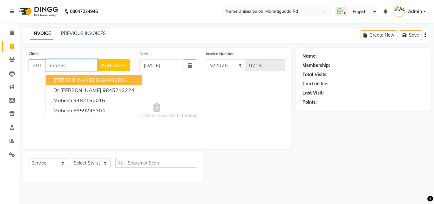
click at [110, 75] on button "[PERSON_NAME] 8304943811" at bounding box center [94, 80] width 96 height 10
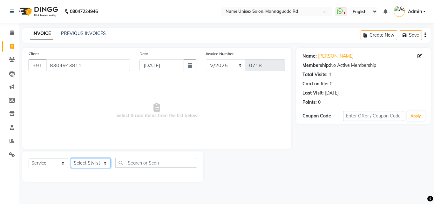
click at [99, 165] on select "Select Stylist Admin [PERSON_NAME] [PERSON_NAME] S [PERSON_NAME] Mohd [PERSON_N…" at bounding box center [91, 163] width 40 height 10
click at [71, 158] on select "Select Stylist Admin [PERSON_NAME] [PERSON_NAME] S [PERSON_NAME] Mohd [PERSON_N…" at bounding box center [91, 163] width 40 height 10
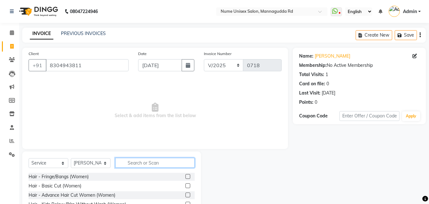
click at [155, 165] on input "text" at bounding box center [154, 163] width 79 height 10
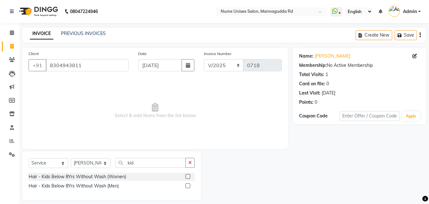
click at [189, 186] on label at bounding box center [187, 185] width 5 height 5
click at [189, 186] on input "checkbox" at bounding box center [187, 186] width 4 height 4
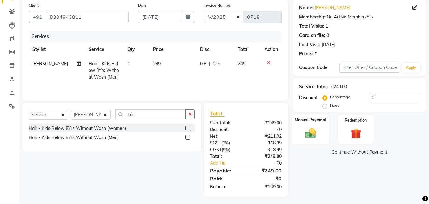
scroll to position [51, 0]
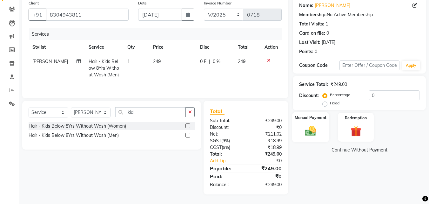
click at [307, 121] on div "Manual Payment" at bounding box center [310, 127] width 37 height 30
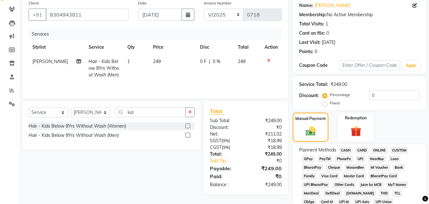
click at [362, 159] on span "UPI" at bounding box center [361, 158] width 10 height 7
click at [347, 151] on span "CASH" at bounding box center [346, 149] width 14 height 7
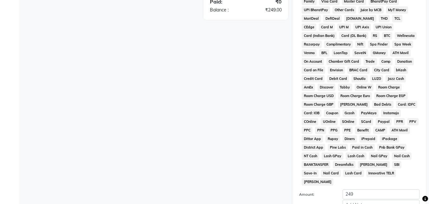
scroll to position [282, 0]
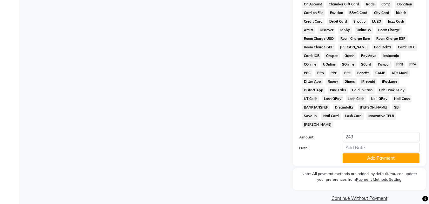
click at [348, 153] on button "Add Payment" at bounding box center [381, 158] width 77 height 10
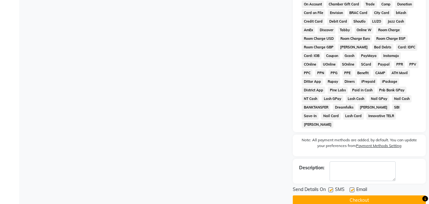
click at [329, 187] on label at bounding box center [330, 189] width 5 height 5
click at [329, 188] on input "checkbox" at bounding box center [330, 190] width 4 height 4
click at [354, 187] on label at bounding box center [352, 189] width 5 height 5
click at [354, 188] on input "checkbox" at bounding box center [352, 190] width 4 height 4
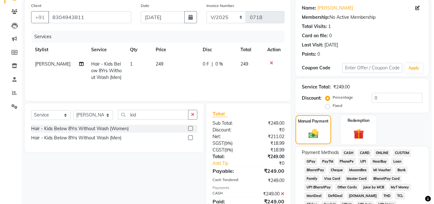
scroll to position [0, 0]
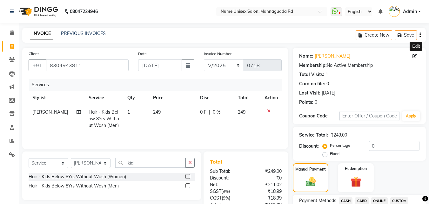
click at [415, 54] on icon at bounding box center [415, 56] width 4 height 4
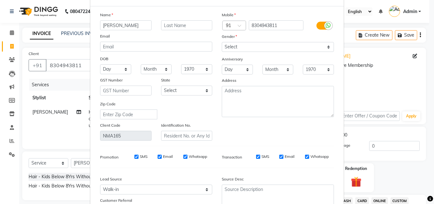
scroll to position [78, 0]
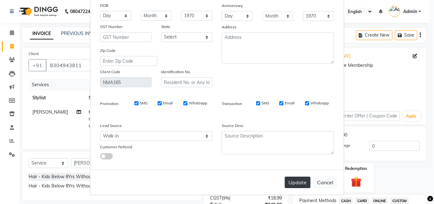
click at [303, 179] on button "Update" at bounding box center [298, 181] width 26 height 11
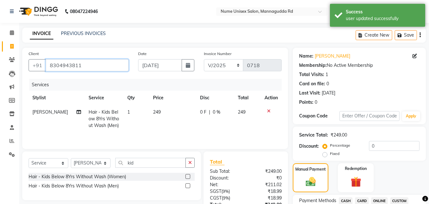
drag, startPoint x: 93, startPoint y: 66, endPoint x: 39, endPoint y: 75, distance: 54.8
click at [39, 75] on div "Client [PHONE_NUMBER]" at bounding box center [79, 63] width 110 height 26
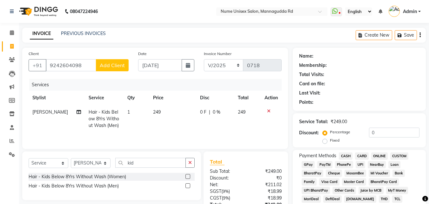
click at [116, 62] on button "Add Client" at bounding box center [112, 65] width 33 height 12
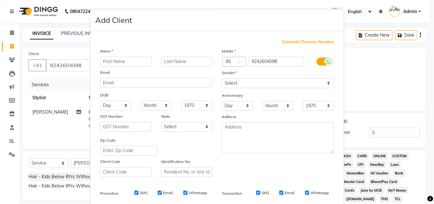
click at [118, 60] on input "text" at bounding box center [125, 62] width 51 height 10
click at [270, 81] on select "Select [DEMOGRAPHIC_DATA] [DEMOGRAPHIC_DATA] Other Prefer Not To Say" at bounding box center [278, 83] width 112 height 10
click at [222, 78] on select "Select [DEMOGRAPHIC_DATA] [DEMOGRAPHIC_DATA] Other Prefer Not To Say" at bounding box center [278, 83] width 112 height 10
click at [263, 83] on select "Select [DEMOGRAPHIC_DATA] [DEMOGRAPHIC_DATA] Other Prefer Not To Say" at bounding box center [278, 83] width 112 height 10
click at [222, 78] on select "Select [DEMOGRAPHIC_DATA] [DEMOGRAPHIC_DATA] Other Prefer Not To Say" at bounding box center [278, 83] width 112 height 10
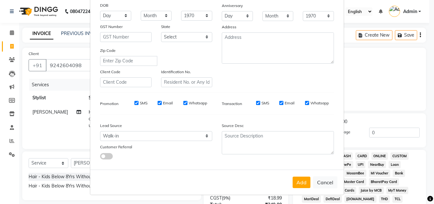
scroll to position [0, 0]
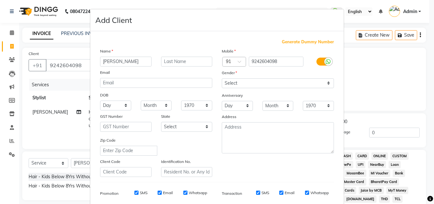
click at [318, 64] on label at bounding box center [323, 61] width 14 height 8
click at [0, 0] on input "checkbox" at bounding box center [0, 0] width 0 height 0
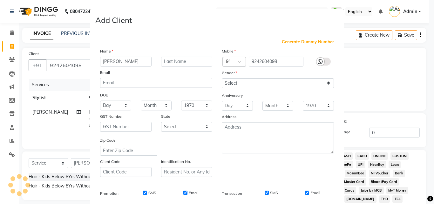
click at [266, 192] on input "SMS" at bounding box center [267, 192] width 4 height 4
click at [300, 192] on div "SMS Email" at bounding box center [288, 193] width 92 height 6
click at [306, 192] on input "Email" at bounding box center [307, 192] width 4 height 4
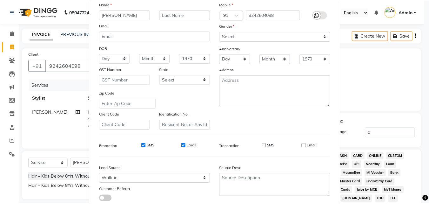
scroll to position [90, 0]
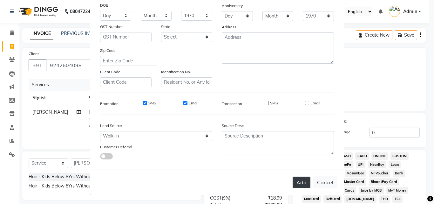
click at [303, 184] on button "Add" at bounding box center [302, 181] width 18 height 11
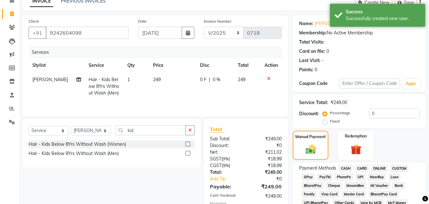
scroll to position [32, 0]
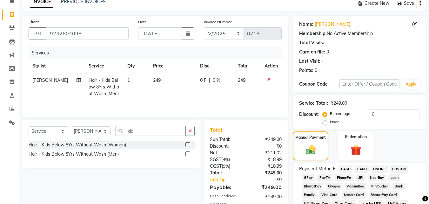
click at [349, 170] on span "CASH" at bounding box center [346, 168] width 14 height 7
click at [415, 24] on icon at bounding box center [415, 24] width 4 height 4
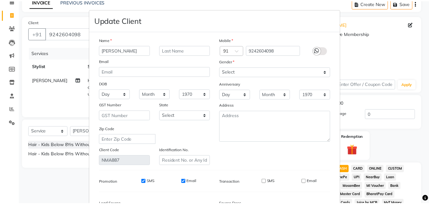
scroll to position [78, 0]
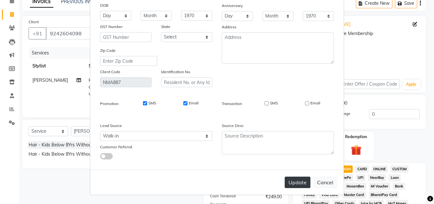
click at [300, 181] on button "Update" at bounding box center [298, 181] width 26 height 11
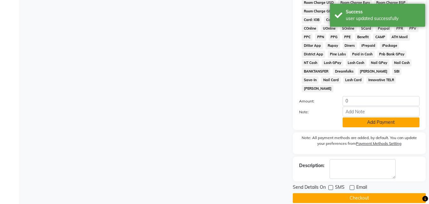
click at [374, 117] on button "Add Payment" at bounding box center [381, 122] width 77 height 10
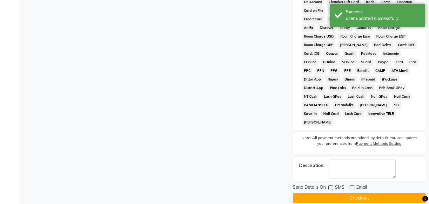
click at [361, 193] on button "Checkout" at bounding box center [359, 198] width 133 height 10
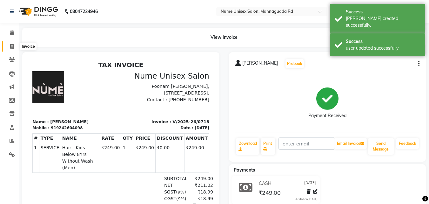
click at [10, 48] on icon at bounding box center [11, 46] width 3 height 5
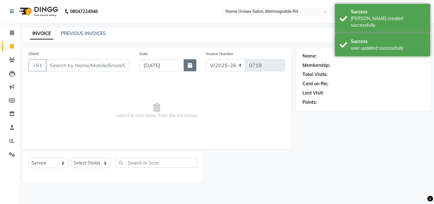
click at [185, 69] on button "button" at bounding box center [190, 65] width 13 height 12
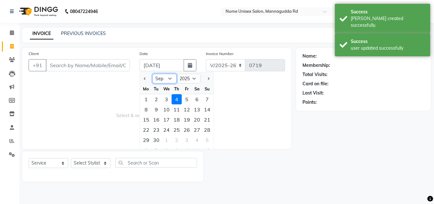
click at [171, 79] on select "Jan Feb Mar Apr May Jun [DATE] Aug Sep Oct Nov Dec" at bounding box center [164, 79] width 24 height 10
click at [152, 74] on select "Jan Feb Mar Apr May Jun [DATE] Aug Sep Oct Nov Dec" at bounding box center [164, 79] width 24 height 10
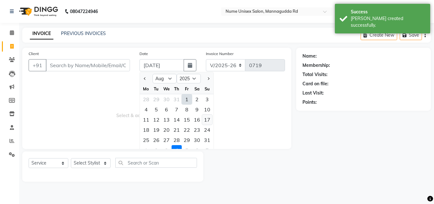
click at [205, 119] on div "17" at bounding box center [207, 119] width 10 height 10
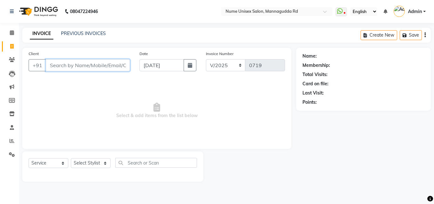
click at [76, 67] on input "Client" at bounding box center [88, 65] width 84 height 12
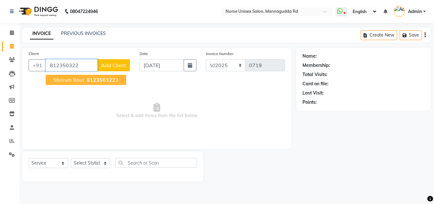
click at [88, 78] on span "812350322" at bounding box center [101, 80] width 29 height 6
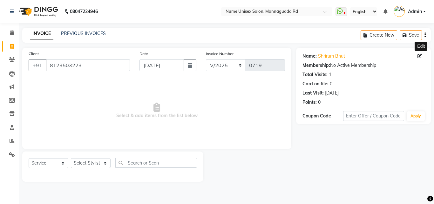
click at [420, 54] on icon at bounding box center [419, 56] width 4 height 4
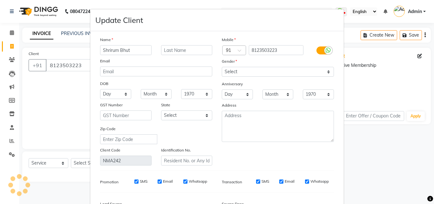
click at [322, 48] on label at bounding box center [323, 50] width 14 height 8
click at [0, 0] on input "checkbox" at bounding box center [0, 0] width 0 height 0
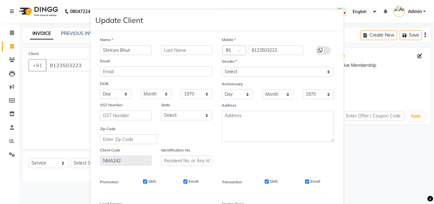
click at [266, 179] on div "SMS" at bounding box center [267, 181] width 22 height 6
click at [265, 182] on input "SMS" at bounding box center [267, 181] width 4 height 4
click at [306, 179] on input "Email" at bounding box center [307, 181] width 4 height 4
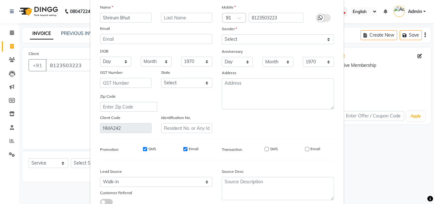
scroll to position [78, 0]
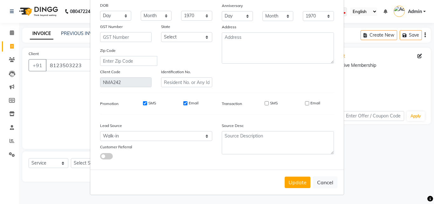
click at [300, 183] on button "Update" at bounding box center [298, 181] width 26 height 11
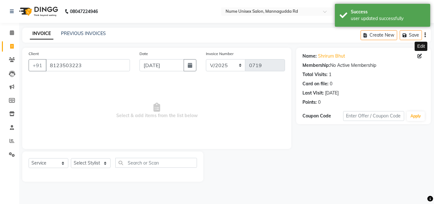
click at [418, 55] on icon at bounding box center [419, 56] width 4 height 4
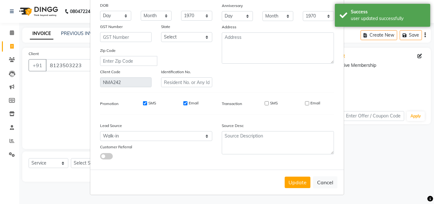
click at [305, 183] on button "Update" at bounding box center [298, 181] width 26 height 11
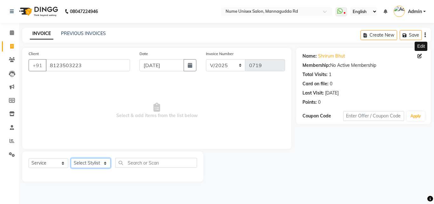
click at [100, 164] on select "Select Stylist Admin [PERSON_NAME] [PERSON_NAME] S [PERSON_NAME] Mohd [PERSON_N…" at bounding box center [91, 163] width 40 height 10
click at [71, 158] on select "Select Stylist Admin [PERSON_NAME] [PERSON_NAME] S [PERSON_NAME] Mohd [PERSON_N…" at bounding box center [91, 163] width 40 height 10
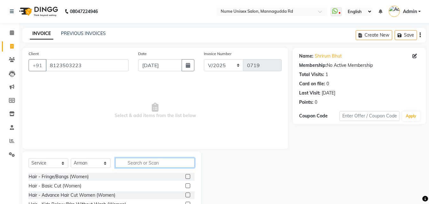
click at [146, 162] on input "text" at bounding box center [154, 163] width 79 height 10
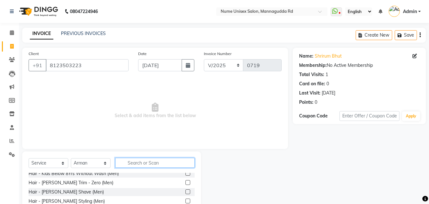
scroll to position [64, 0]
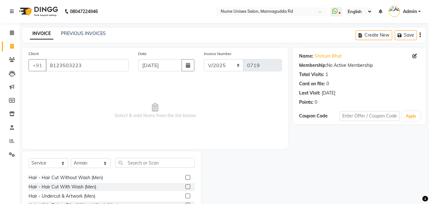
click at [185, 175] on label at bounding box center [187, 177] width 5 height 5
click at [185, 175] on input "checkbox" at bounding box center [187, 177] width 4 height 4
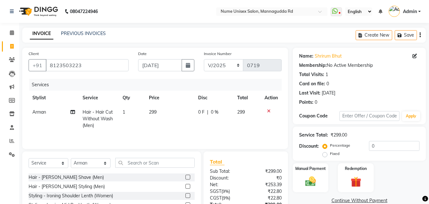
scroll to position [95, 0]
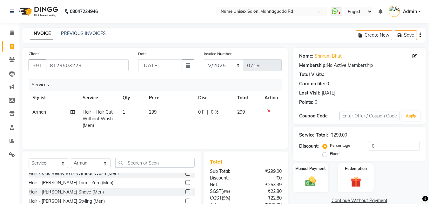
click at [185, 201] on label at bounding box center [187, 200] width 5 height 5
click at [185, 201] on input "checkbox" at bounding box center [187, 201] width 4 height 4
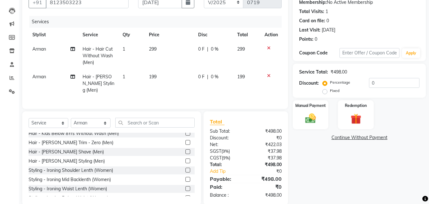
scroll to position [64, 0]
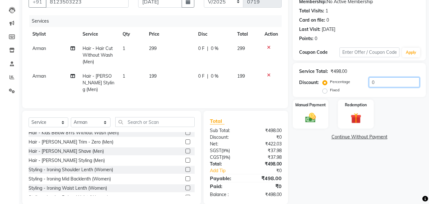
click at [370, 80] on input "0" at bounding box center [394, 82] width 51 height 10
click at [321, 111] on div "Manual Payment" at bounding box center [310, 114] width 37 height 30
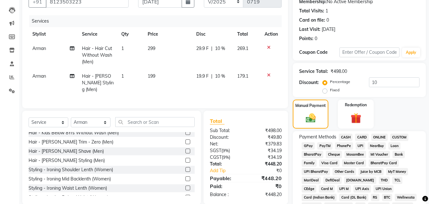
click at [358, 147] on span "UPI" at bounding box center [361, 145] width 10 height 7
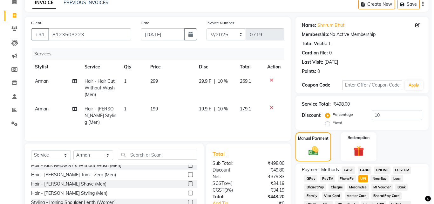
scroll to position [0, 0]
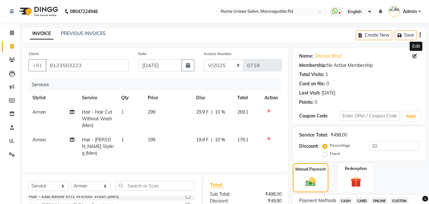
click at [417, 55] on icon at bounding box center [415, 56] width 4 height 4
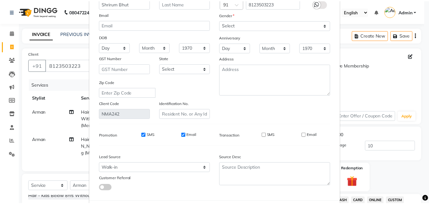
scroll to position [78, 0]
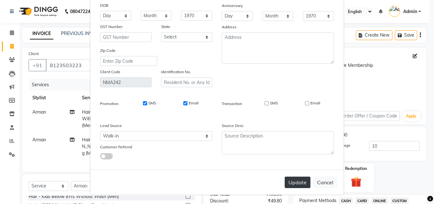
click at [295, 177] on button "Update" at bounding box center [298, 181] width 26 height 11
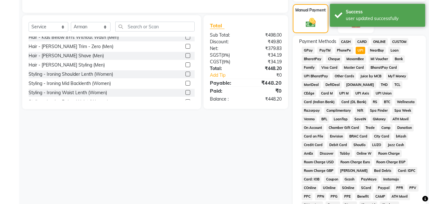
scroll to position [282, 0]
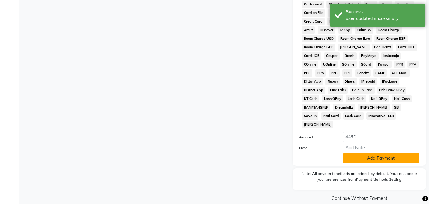
click at [365, 153] on button "Add Payment" at bounding box center [381, 158] width 77 height 10
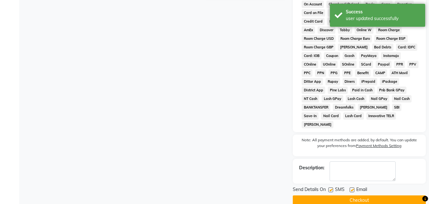
click at [332, 187] on label at bounding box center [330, 189] width 5 height 5
click at [332, 188] on input "checkbox" at bounding box center [330, 190] width 4 height 4
click at [353, 186] on div "Email" at bounding box center [361, 190] width 23 height 8
click at [353, 187] on label at bounding box center [352, 189] width 5 height 5
click at [353, 188] on input "checkbox" at bounding box center [352, 190] width 4 height 4
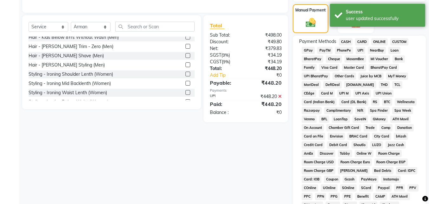
scroll to position [284, 0]
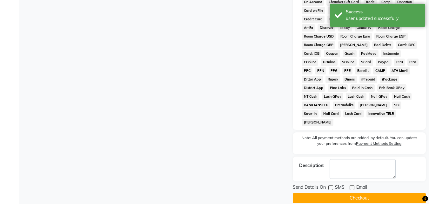
click at [343, 193] on button "Checkout" at bounding box center [359, 198] width 133 height 10
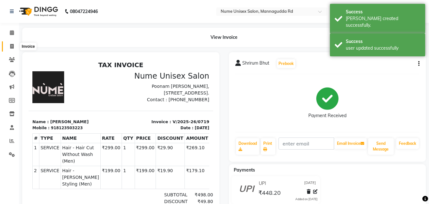
click at [14, 45] on icon at bounding box center [11, 46] width 3 height 5
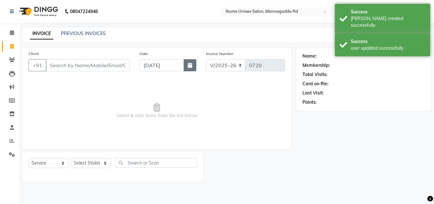
click at [192, 69] on button "button" at bounding box center [190, 65] width 13 height 12
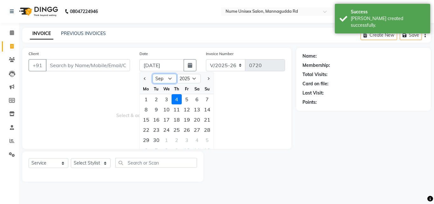
click at [168, 77] on select "Jan Feb Mar Apr May Jun [DATE] Aug Sep Oct Nov Dec" at bounding box center [164, 79] width 24 height 10
click at [152, 74] on select "Jan Feb Mar Apr May Jun [DATE] Aug Sep Oct Nov Dec" at bounding box center [164, 79] width 24 height 10
click at [207, 119] on div "17" at bounding box center [207, 119] width 10 height 10
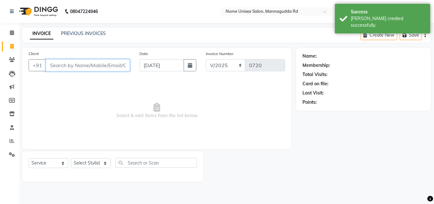
click at [102, 69] on input "Client" at bounding box center [88, 65] width 84 height 12
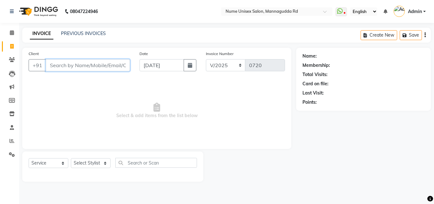
click at [82, 70] on input "Client" at bounding box center [88, 65] width 84 height 12
click at [122, 67] on span "Add Client" at bounding box center [113, 65] width 25 height 6
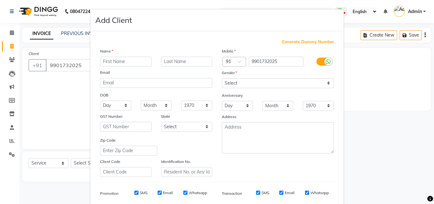
click at [111, 60] on input "text" at bounding box center [125, 62] width 51 height 10
click at [222, 83] on select "Select [DEMOGRAPHIC_DATA] [DEMOGRAPHIC_DATA] Other Prefer Not To Say" at bounding box center [278, 83] width 112 height 10
click at [222, 78] on select "Select [DEMOGRAPHIC_DATA] [DEMOGRAPHIC_DATA] Other Prefer Not To Say" at bounding box center [278, 83] width 112 height 10
click at [234, 80] on select "Select [DEMOGRAPHIC_DATA] [DEMOGRAPHIC_DATA] Other Prefer Not To Say" at bounding box center [278, 83] width 112 height 10
click at [222, 78] on select "Select [DEMOGRAPHIC_DATA] [DEMOGRAPHIC_DATA] Other Prefer Not To Say" at bounding box center [278, 83] width 112 height 10
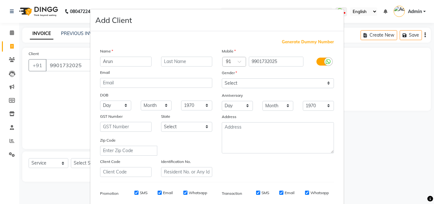
drag, startPoint x: 320, startPoint y: 61, endPoint x: 310, endPoint y: 118, distance: 58.1
click at [320, 63] on label at bounding box center [323, 61] width 14 height 8
click at [0, 0] on input "checkbox" at bounding box center [0, 0] width 0 height 0
click at [265, 193] on input "SMS" at bounding box center [267, 192] width 4 height 4
click at [305, 192] on input "Email" at bounding box center [307, 192] width 4 height 4
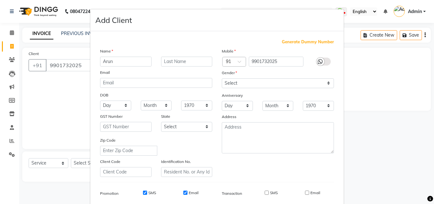
scroll to position [90, 0]
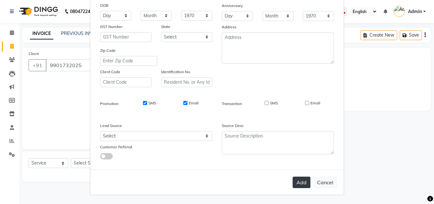
click at [295, 183] on button "Add" at bounding box center [302, 181] width 18 height 11
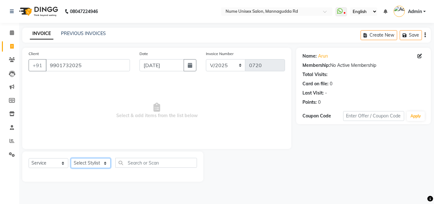
click at [102, 165] on select "Select Stylist Admin [PERSON_NAME] [PERSON_NAME] S [PERSON_NAME] Mohd [PERSON_N…" at bounding box center [91, 163] width 40 height 10
click at [71, 158] on select "Select Stylist Admin [PERSON_NAME] [PERSON_NAME] S [PERSON_NAME] Mohd [PERSON_N…" at bounding box center [91, 163] width 40 height 10
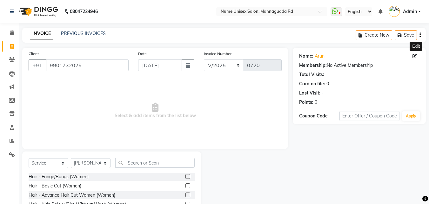
click at [416, 57] on icon at bounding box center [415, 56] width 4 height 4
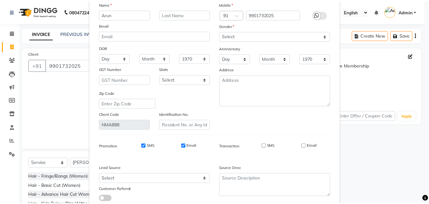
scroll to position [78, 0]
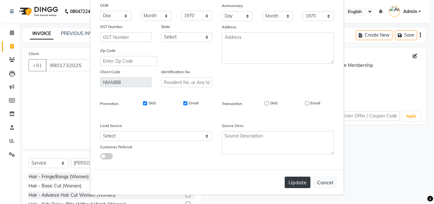
click at [294, 187] on button "Update" at bounding box center [298, 181] width 26 height 11
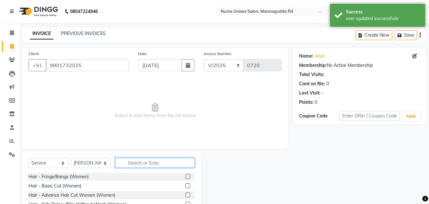
click at [130, 166] on input "text" at bounding box center [154, 163] width 79 height 10
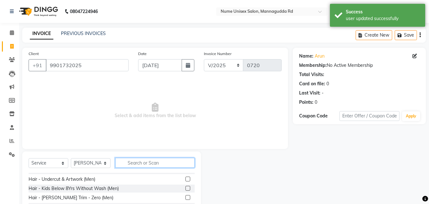
scroll to position [95, 0]
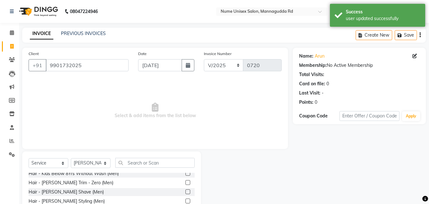
click at [185, 192] on label at bounding box center [187, 191] width 5 height 5
click at [185, 192] on input "checkbox" at bounding box center [187, 192] width 4 height 4
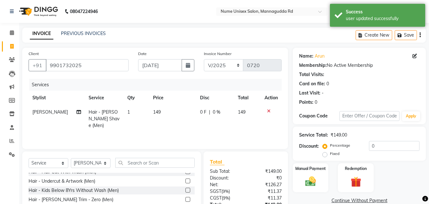
scroll to position [64, 0]
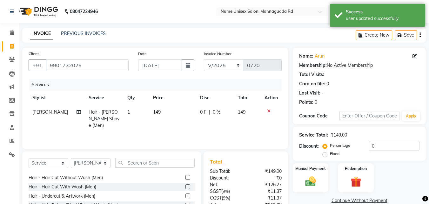
click at [185, 176] on label at bounding box center [187, 177] width 5 height 5
click at [185, 176] on input "checkbox" at bounding box center [187, 177] width 4 height 4
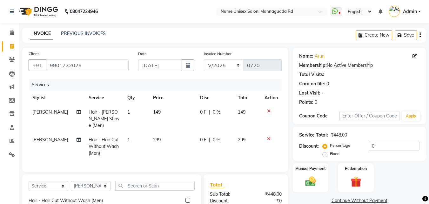
click at [162, 133] on td "299" at bounding box center [172, 146] width 47 height 28
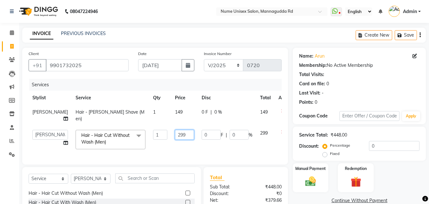
drag, startPoint x: 175, startPoint y: 141, endPoint x: 140, endPoint y: 144, distance: 34.7
click at [140, 144] on tr "Admin [PERSON_NAME] [PERSON_NAME] S [PERSON_NAME] [PERSON_NAME] Preema Rashmi […" at bounding box center [162, 139] width 267 height 27
click at [222, 156] on div "Services Stylist Service Qty Price Disc Total Action [PERSON_NAME] Hair - [PERS…" at bounding box center [155, 118] width 253 height 79
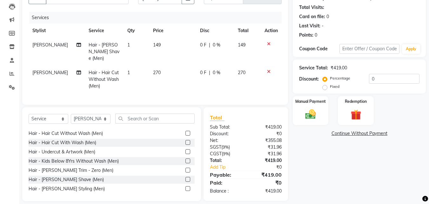
scroll to position [72, 0]
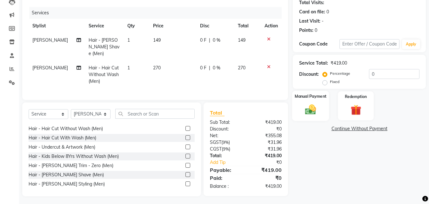
click at [320, 113] on div "Manual Payment" at bounding box center [310, 106] width 37 height 30
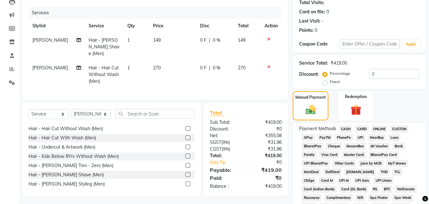
click at [363, 129] on span "CARD" at bounding box center [362, 128] width 14 height 7
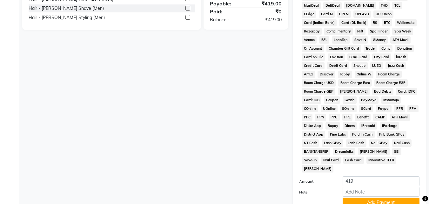
scroll to position [254, 0]
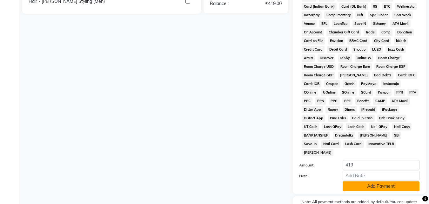
click at [360, 181] on button "Add Payment" at bounding box center [381, 186] width 77 height 10
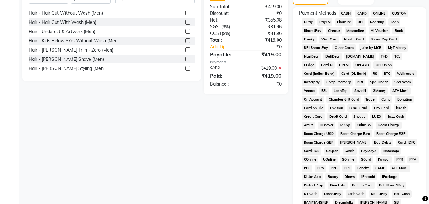
scroll to position [284, 0]
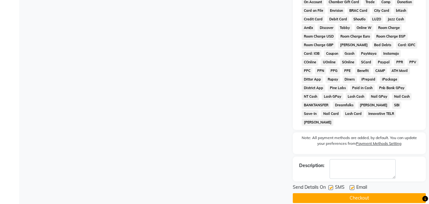
click at [334, 184] on div "SMS" at bounding box center [338, 188] width 21 height 8
click at [332, 185] on label at bounding box center [330, 187] width 5 height 5
click at [332, 185] on input "checkbox" at bounding box center [330, 187] width 4 height 4
click at [350, 185] on label at bounding box center [352, 187] width 5 height 5
click at [350, 185] on input "checkbox" at bounding box center [352, 187] width 4 height 4
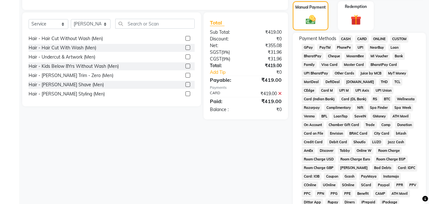
scroll to position [157, 0]
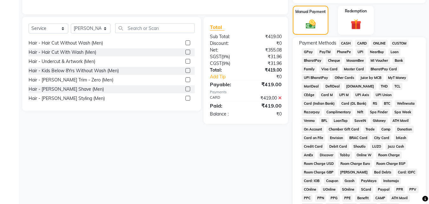
click at [365, 42] on span "CARD" at bounding box center [362, 43] width 14 height 7
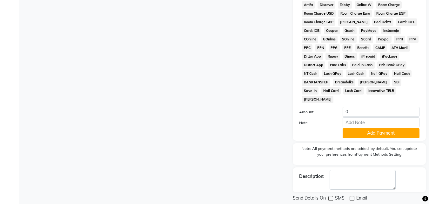
scroll to position [318, 0]
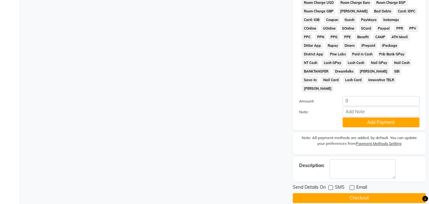
click at [363, 193] on button "Checkout" at bounding box center [359, 198] width 133 height 10
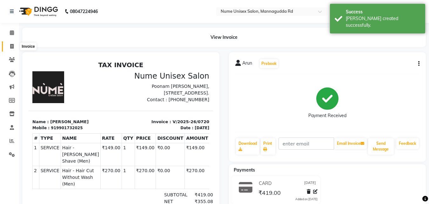
click at [11, 46] on icon at bounding box center [11, 46] width 3 height 5
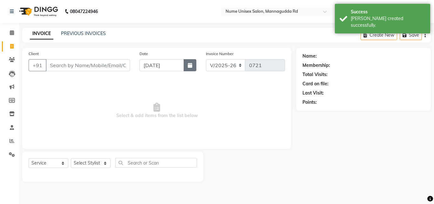
click at [189, 67] on button "button" at bounding box center [190, 65] width 13 height 12
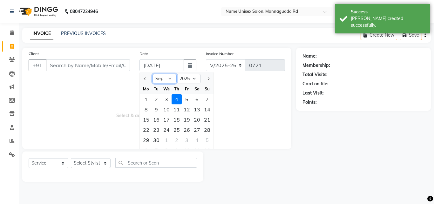
click at [165, 78] on select "Jan Feb Mar Apr May Jun [DATE] Aug Sep Oct Nov Dec" at bounding box center [164, 79] width 24 height 10
click at [152, 74] on select "Jan Feb Mar Apr May Jun [DATE] Aug Sep Oct Nov Dec" at bounding box center [164, 79] width 24 height 10
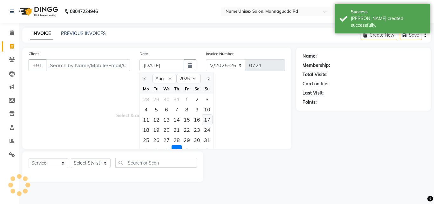
click at [210, 120] on div "17" at bounding box center [207, 119] width 10 height 10
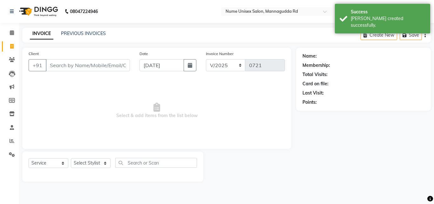
drag, startPoint x: 78, startPoint y: 72, endPoint x: 78, endPoint y: 69, distance: 3.2
click at [78, 69] on div "Client +91" at bounding box center [79, 63] width 111 height 26
click at [79, 61] on input "Client" at bounding box center [88, 65] width 84 height 12
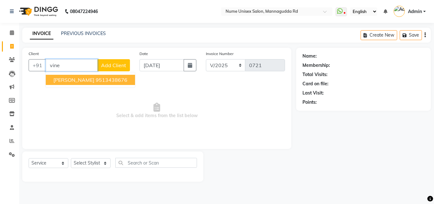
click at [92, 75] on button "[PERSON_NAME] 9513438676" at bounding box center [90, 80] width 89 height 10
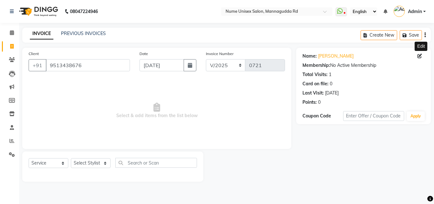
click at [420, 57] on icon at bounding box center [419, 56] width 4 height 4
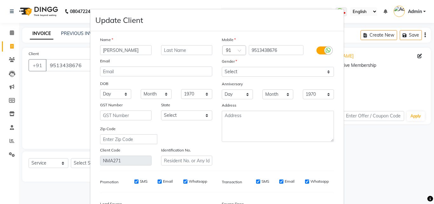
click at [326, 51] on icon at bounding box center [328, 50] width 5 height 6
click at [0, 0] on input "checkbox" at bounding box center [0, 0] width 0 height 0
click at [266, 183] on input "SMS" at bounding box center [267, 181] width 4 height 4
click at [305, 183] on input "Email" at bounding box center [307, 181] width 4 height 4
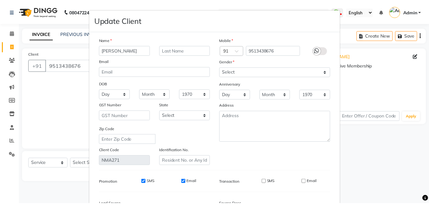
scroll to position [78, 0]
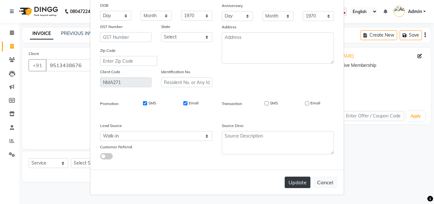
click at [295, 182] on button "Update" at bounding box center [298, 181] width 26 height 11
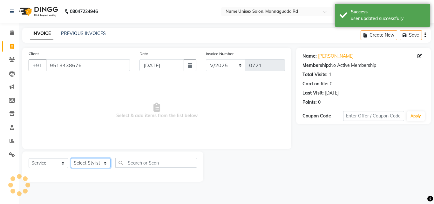
click at [93, 164] on select "Select Stylist Admin [PERSON_NAME] [PERSON_NAME] S [PERSON_NAME] Mohd [PERSON_N…" at bounding box center [91, 163] width 40 height 10
click at [71, 158] on select "Select Stylist Admin [PERSON_NAME] [PERSON_NAME] S [PERSON_NAME] Mohd [PERSON_N…" at bounding box center [91, 163] width 40 height 10
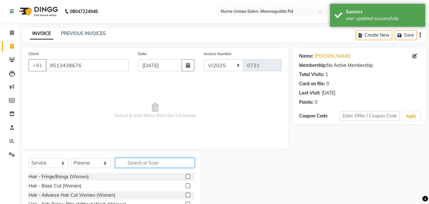
click at [144, 165] on input "text" at bounding box center [154, 163] width 79 height 10
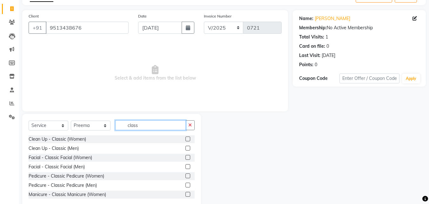
scroll to position [51, 0]
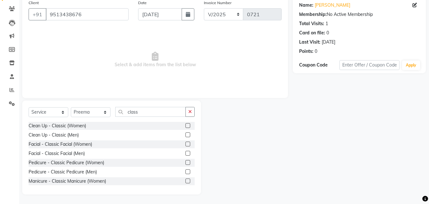
click at [185, 171] on label at bounding box center [187, 171] width 5 height 5
click at [185, 171] on input "checkbox" at bounding box center [187, 172] width 4 height 4
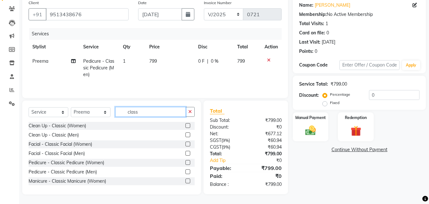
drag, startPoint x: 158, startPoint y: 114, endPoint x: 101, endPoint y: 115, distance: 56.9
click at [101, 115] on div "Select Service Product Membership Package Voucher Prepaid Gift Card Select Styl…" at bounding box center [112, 114] width 166 height 15
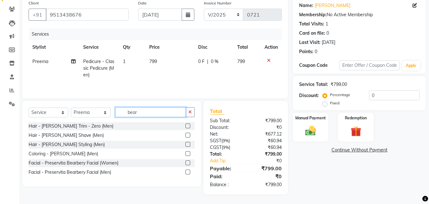
scroll to position [51, 0]
click at [186, 151] on div at bounding box center [189, 154] width 9 height 8
click at [188, 153] on label at bounding box center [187, 153] width 5 height 5
click at [188, 153] on input "checkbox" at bounding box center [187, 154] width 4 height 4
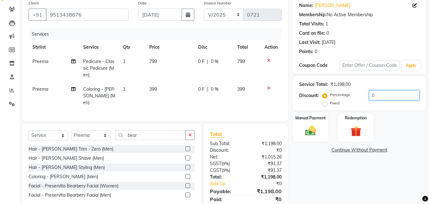
click at [370, 94] on input "0" at bounding box center [394, 95] width 51 height 10
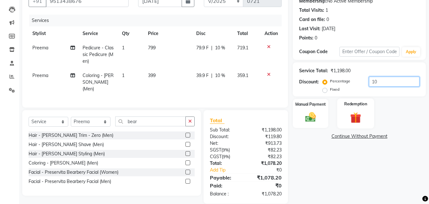
scroll to position [71, 0]
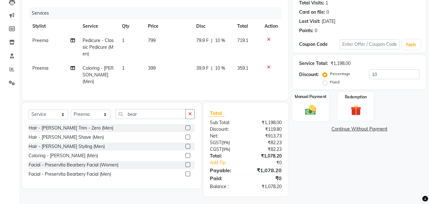
click at [320, 103] on div "Manual Payment" at bounding box center [310, 106] width 37 height 30
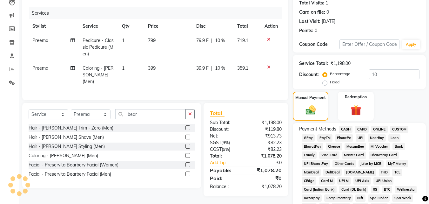
click at [363, 128] on span "CARD" at bounding box center [362, 128] width 14 height 7
click at [361, 138] on span "UPI" at bounding box center [361, 137] width 10 height 7
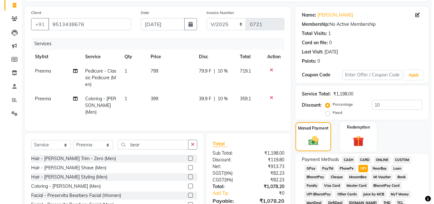
scroll to position [0, 0]
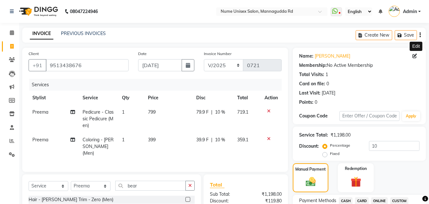
click at [415, 57] on icon at bounding box center [415, 56] width 4 height 4
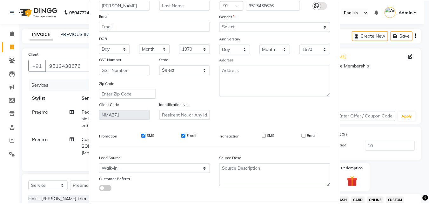
scroll to position [78, 0]
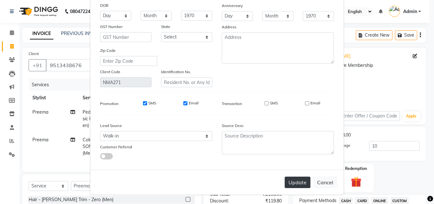
click at [293, 181] on button "Update" at bounding box center [298, 181] width 26 height 11
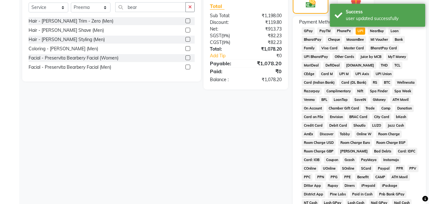
scroll to position [282, 0]
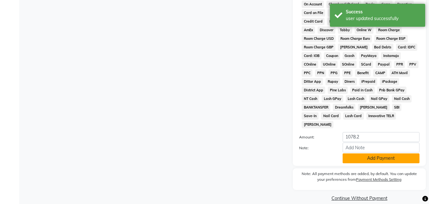
click at [356, 153] on button "Add Payment" at bounding box center [381, 158] width 77 height 10
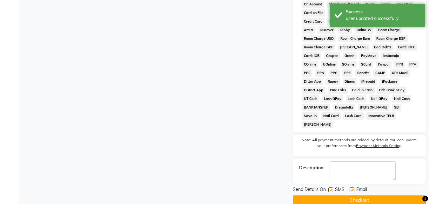
click at [332, 187] on label at bounding box center [330, 189] width 5 height 5
click at [332, 188] on input "checkbox" at bounding box center [330, 190] width 4 height 4
click at [352, 187] on label at bounding box center [352, 189] width 5 height 5
click at [352, 188] on input "checkbox" at bounding box center [352, 190] width 4 height 4
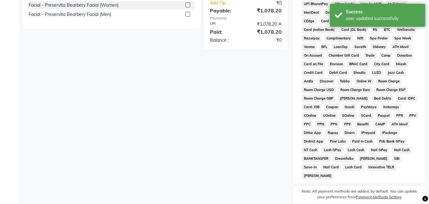
scroll to position [284, 0]
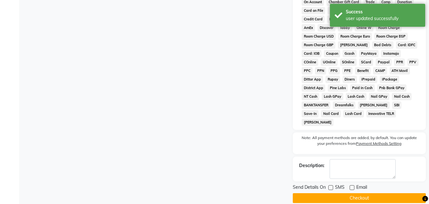
click at [353, 193] on button "Checkout" at bounding box center [359, 198] width 133 height 10
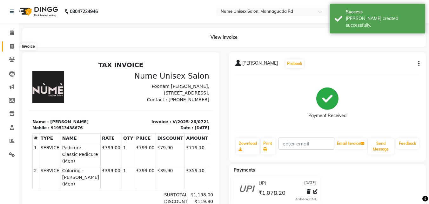
click at [14, 47] on icon at bounding box center [11, 46] width 3 height 5
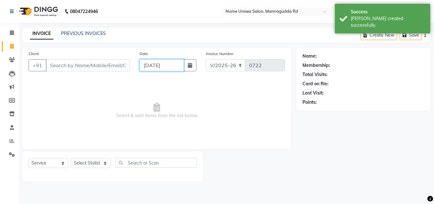
click at [183, 67] on input "[DATE]" at bounding box center [161, 65] width 44 height 12
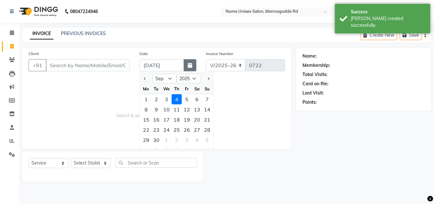
click at [187, 67] on button "button" at bounding box center [190, 65] width 13 height 12
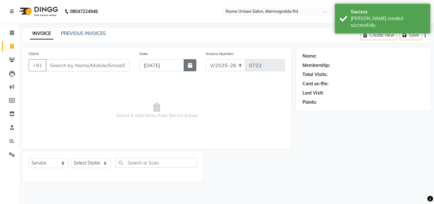
click at [191, 65] on icon "button" at bounding box center [190, 65] width 4 height 5
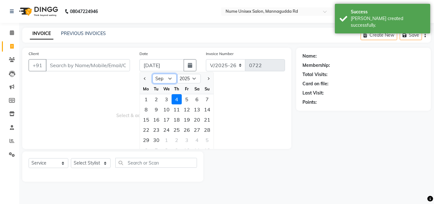
click at [167, 78] on select "Jan Feb Mar Apr May Jun [DATE] Aug Sep Oct Nov Dec" at bounding box center [164, 79] width 24 height 10
click at [152, 74] on select "Jan Feb Mar Apr May Jun [DATE] Aug Sep Oct Nov Dec" at bounding box center [164, 79] width 24 height 10
click at [204, 123] on div "17" at bounding box center [207, 119] width 10 height 10
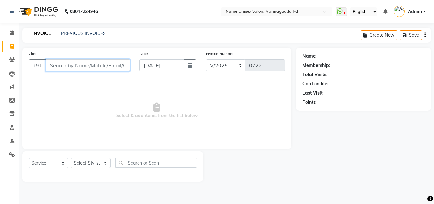
click at [111, 67] on input "Client" at bounding box center [88, 65] width 84 height 12
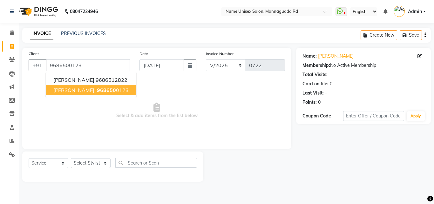
click at [100, 89] on ngb-highlight "968650 0123" at bounding box center [112, 90] width 33 height 6
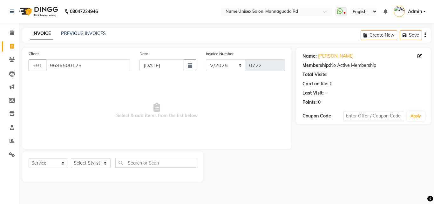
click at [416, 57] on div "Name: [PERSON_NAME]" at bounding box center [363, 56] width 122 height 7
click at [420, 56] on icon at bounding box center [419, 56] width 4 height 4
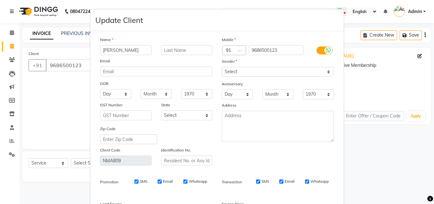
click at [317, 48] on label at bounding box center [323, 50] width 14 height 8
click at [0, 0] on input "checkbox" at bounding box center [0, 0] width 0 height 0
click at [265, 180] on input "SMS" at bounding box center [267, 181] width 4 height 4
click at [305, 181] on input "Email" at bounding box center [307, 181] width 4 height 4
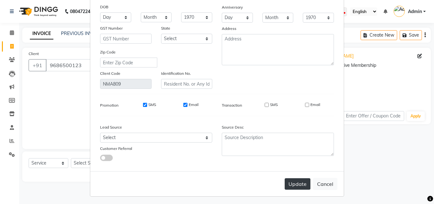
scroll to position [78, 0]
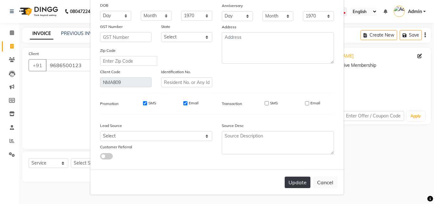
click at [301, 182] on button "Update" at bounding box center [298, 181] width 26 height 11
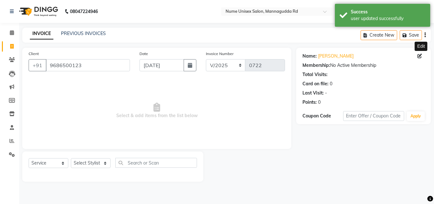
click at [420, 57] on icon at bounding box center [419, 56] width 4 height 4
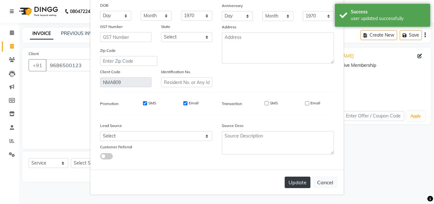
click at [291, 183] on button "Update" at bounding box center [298, 181] width 26 height 11
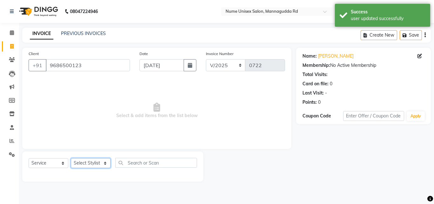
click at [92, 163] on select "Select Stylist Admin [PERSON_NAME] [PERSON_NAME] S [PERSON_NAME] Mohd [PERSON_N…" at bounding box center [91, 163] width 40 height 10
click at [71, 158] on select "Select Stylist Admin [PERSON_NAME] [PERSON_NAME] S [PERSON_NAME] Mohd [PERSON_N…" at bounding box center [91, 163] width 40 height 10
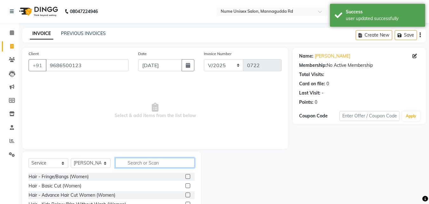
click at [143, 163] on input "text" at bounding box center [154, 163] width 79 height 10
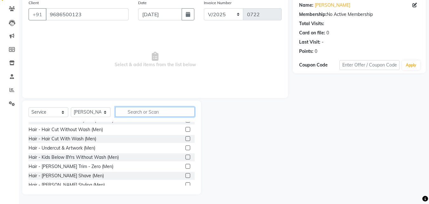
scroll to position [64, 0]
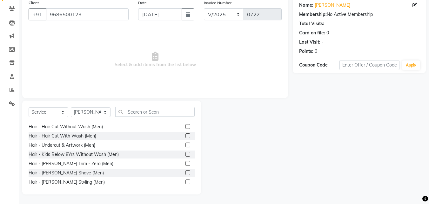
click at [185, 183] on label at bounding box center [187, 181] width 5 height 5
click at [185, 183] on input "checkbox" at bounding box center [187, 182] width 4 height 4
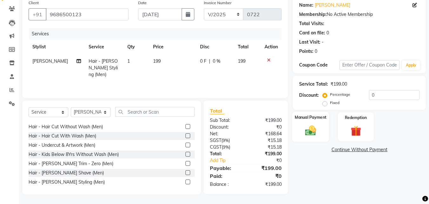
click at [321, 127] on div "Manual Payment" at bounding box center [310, 126] width 37 height 30
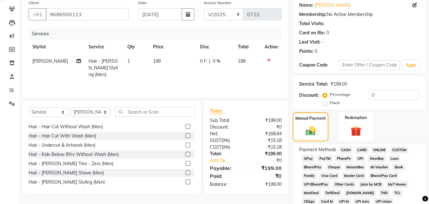
click at [362, 158] on span "UPI" at bounding box center [361, 158] width 10 height 7
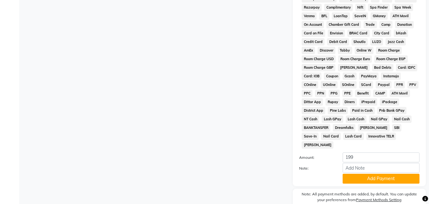
scroll to position [273, 0]
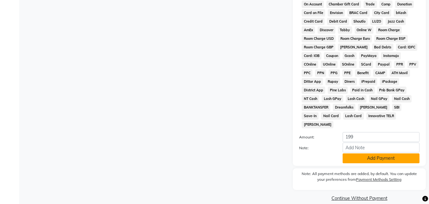
click at [368, 153] on button "Add Payment" at bounding box center [381, 158] width 77 height 10
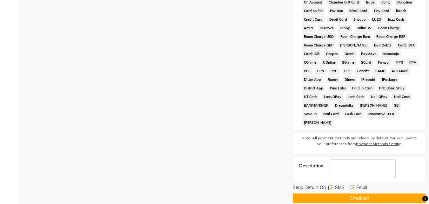
scroll to position [284, 0]
click at [330, 185] on label at bounding box center [330, 187] width 5 height 5
click at [330, 185] on input "checkbox" at bounding box center [330, 187] width 4 height 4
click at [351, 185] on label at bounding box center [352, 187] width 5 height 5
click at [351, 185] on input "checkbox" at bounding box center [352, 187] width 4 height 4
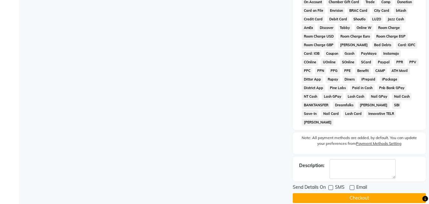
click at [352, 193] on button "Checkout" at bounding box center [359, 198] width 133 height 10
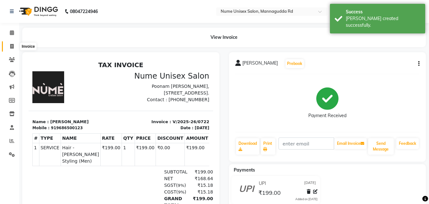
click at [13, 47] on icon at bounding box center [11, 46] width 3 height 5
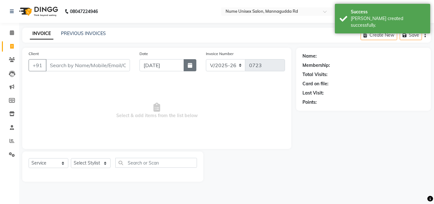
click at [191, 66] on icon "button" at bounding box center [190, 65] width 4 height 5
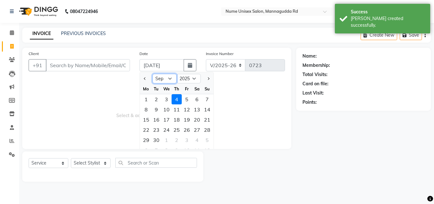
click at [156, 78] on select "Jan Feb Mar Apr May Jun [DATE] Aug Sep Oct Nov Dec" at bounding box center [164, 79] width 24 height 10
click at [152, 74] on select "Jan Feb Mar Apr May Jun [DATE] Aug Sep Oct Nov Dec" at bounding box center [164, 79] width 24 height 10
click at [206, 120] on div "17" at bounding box center [207, 119] width 10 height 10
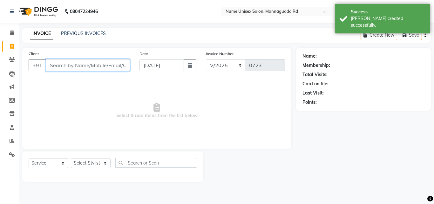
click at [58, 67] on input "Client" at bounding box center [88, 65] width 84 height 12
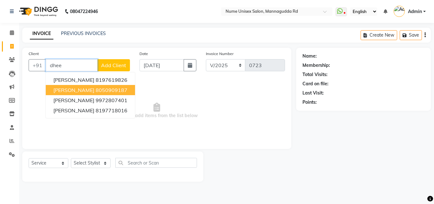
click at [101, 91] on ngb-highlight "8050909187" at bounding box center [112, 90] width 32 height 6
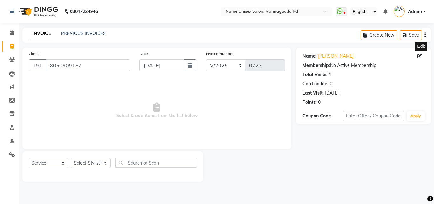
click at [419, 58] on span at bounding box center [420, 56] width 7 height 7
click at [421, 56] on icon at bounding box center [419, 56] width 4 height 4
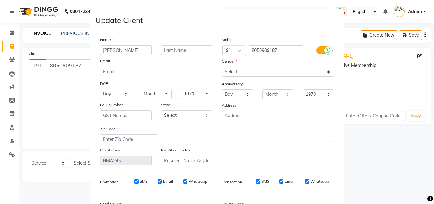
click at [316, 50] on label at bounding box center [323, 50] width 14 height 8
click at [0, 0] on input "checkbox" at bounding box center [0, 0] width 0 height 0
click at [266, 179] on input "SMS" at bounding box center [267, 181] width 4 height 4
click at [305, 179] on input "Email" at bounding box center [307, 181] width 4 height 4
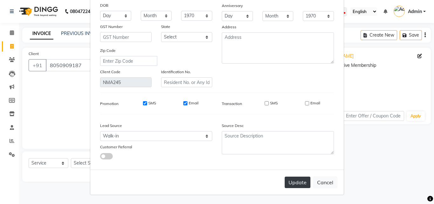
click at [297, 181] on button "Update" at bounding box center [298, 181] width 26 height 11
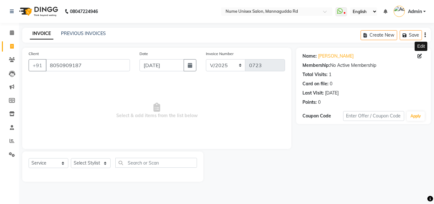
click at [418, 57] on icon at bounding box center [419, 56] width 4 height 4
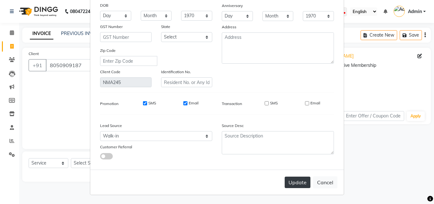
click at [296, 182] on button "Update" at bounding box center [298, 181] width 26 height 11
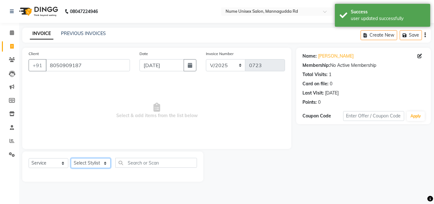
click at [83, 167] on select "Select Stylist Admin [PERSON_NAME] [PERSON_NAME] S [PERSON_NAME] Mohd [PERSON_N…" at bounding box center [91, 163] width 40 height 10
click at [71, 158] on select "Select Stylist Admin [PERSON_NAME] [PERSON_NAME] S [PERSON_NAME] Mohd [PERSON_N…" at bounding box center [91, 163] width 40 height 10
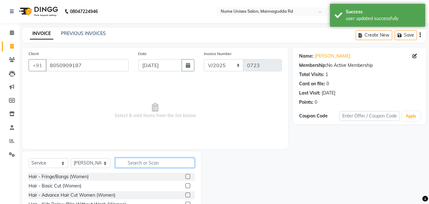
click at [146, 161] on input "text" at bounding box center [154, 163] width 79 height 10
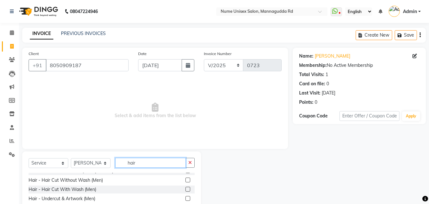
scroll to position [64, 0]
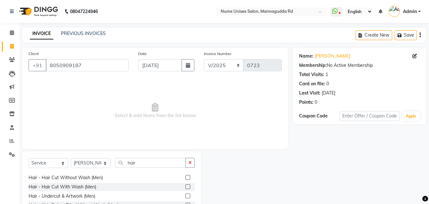
click at [185, 176] on label at bounding box center [187, 177] width 5 height 5
click at [185, 176] on input "checkbox" at bounding box center [187, 177] width 4 height 4
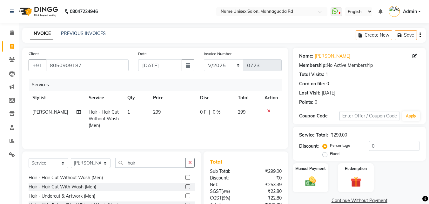
scroll to position [95, 0]
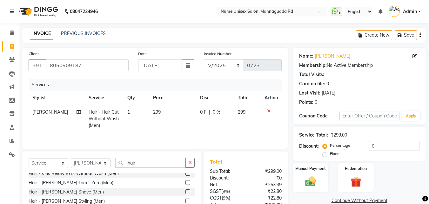
click at [185, 199] on label at bounding box center [187, 200] width 5 height 5
click at [185, 199] on input "checkbox" at bounding box center [187, 201] width 4 height 4
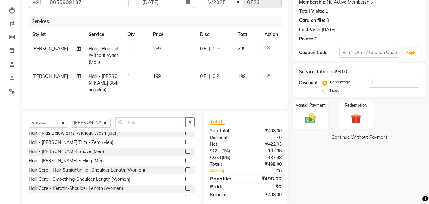
scroll to position [64, 0]
click at [299, 120] on div "Manual Payment" at bounding box center [310, 114] width 37 height 30
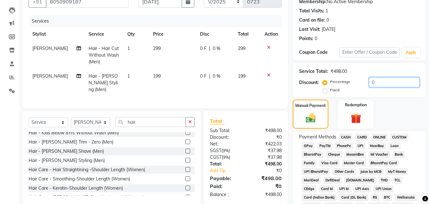
click at [369, 82] on input "0" at bounding box center [394, 82] width 51 height 10
click at [270, 46] on icon at bounding box center [268, 47] width 3 height 4
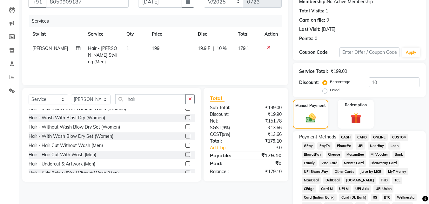
scroll to position [32, 0]
click at [185, 156] on label at bounding box center [187, 154] width 5 height 5
click at [185, 156] on input "checkbox" at bounding box center [187, 155] width 4 height 4
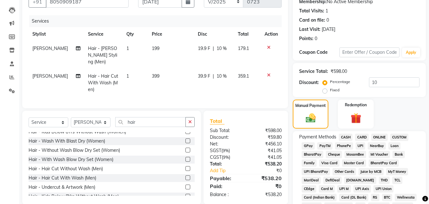
click at [363, 144] on span "UPI" at bounding box center [361, 145] width 10 height 7
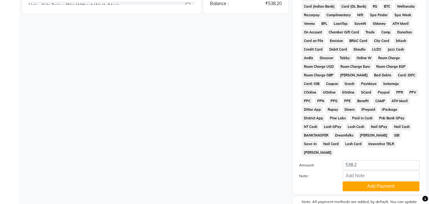
scroll to position [282, 0]
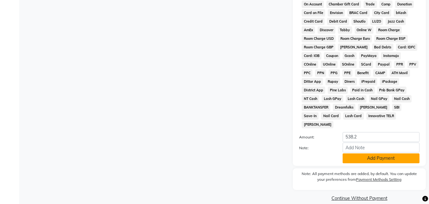
click at [365, 153] on button "Add Payment" at bounding box center [381, 158] width 77 height 10
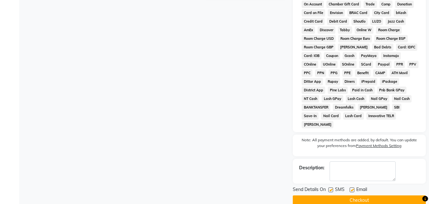
click at [329, 187] on label at bounding box center [330, 189] width 5 height 5
click at [329, 188] on input "checkbox" at bounding box center [330, 190] width 4 height 4
click at [351, 187] on label at bounding box center [352, 189] width 5 height 5
click at [351, 188] on input "checkbox" at bounding box center [352, 190] width 4 height 4
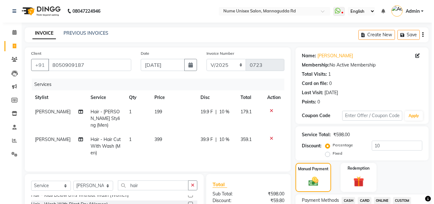
scroll to position [0, 0]
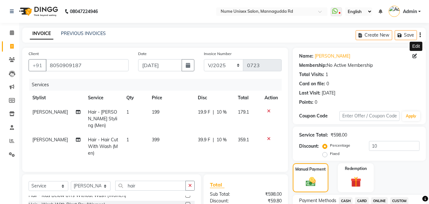
click at [415, 55] on icon at bounding box center [415, 56] width 4 height 4
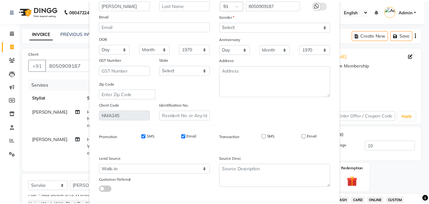
scroll to position [78, 0]
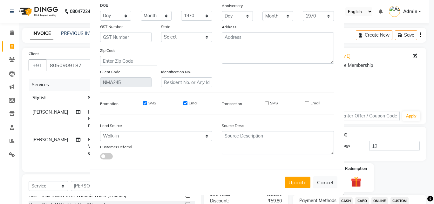
click at [302, 189] on div "Update Cancel" at bounding box center [216, 181] width 253 height 25
click at [302, 184] on button "Update" at bounding box center [298, 181] width 26 height 11
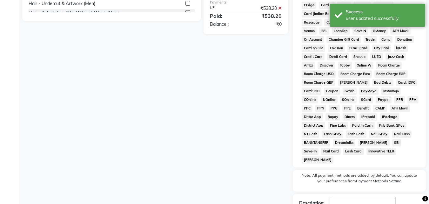
scroll to position [284, 0]
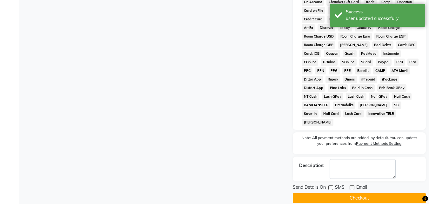
click at [332, 193] on button "Checkout" at bounding box center [359, 198] width 133 height 10
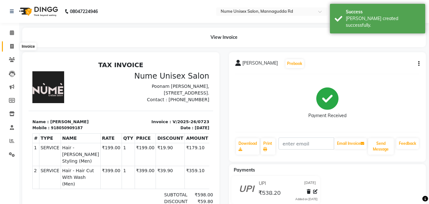
click at [16, 45] on span at bounding box center [11, 46] width 11 height 7
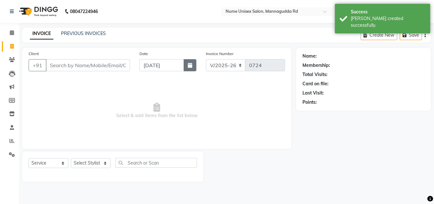
click at [189, 66] on icon "button" at bounding box center [190, 65] width 4 height 5
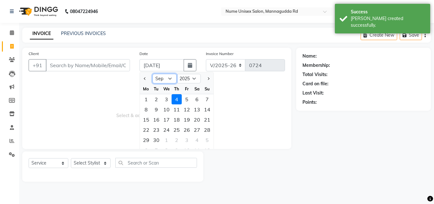
click at [162, 81] on select "Jan Feb Mar Apr May Jun [DATE] Aug Sep Oct Nov Dec" at bounding box center [164, 79] width 24 height 10
click at [152, 74] on select "Jan Feb Mar Apr May Jun [DATE] Aug Sep Oct Nov Dec" at bounding box center [164, 79] width 24 height 10
click at [206, 121] on div "17" at bounding box center [207, 119] width 10 height 10
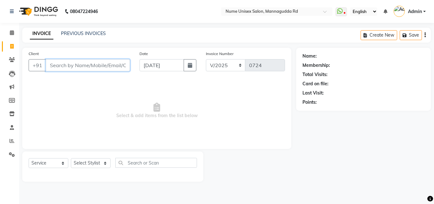
click at [67, 68] on input "Client" at bounding box center [88, 65] width 84 height 12
click at [110, 67] on span "Add Client" at bounding box center [113, 65] width 25 height 6
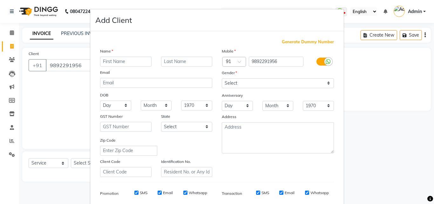
click at [108, 61] on input "text" at bounding box center [125, 62] width 51 height 10
click at [247, 82] on select "Select [DEMOGRAPHIC_DATA] [DEMOGRAPHIC_DATA] Other Prefer Not To Say" at bounding box center [278, 83] width 112 height 10
click at [222, 78] on select "Select [DEMOGRAPHIC_DATA] [DEMOGRAPHIC_DATA] Other Prefer Not To Say" at bounding box center [278, 83] width 112 height 10
drag, startPoint x: 245, startPoint y: 82, endPoint x: 245, endPoint y: 87, distance: 5.4
click at [245, 82] on select "Select [DEMOGRAPHIC_DATA] [DEMOGRAPHIC_DATA] Other Prefer Not To Say" at bounding box center [278, 83] width 112 height 10
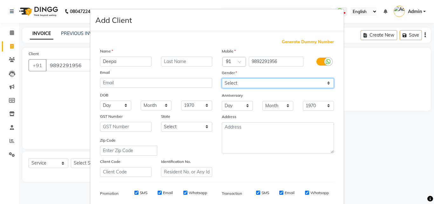
click at [222, 78] on select "Select [DEMOGRAPHIC_DATA] [DEMOGRAPHIC_DATA] Other Prefer Not To Say" at bounding box center [278, 83] width 112 height 10
click at [317, 59] on label at bounding box center [323, 61] width 14 height 8
click at [0, 0] on input "checkbox" at bounding box center [0, 0] width 0 height 0
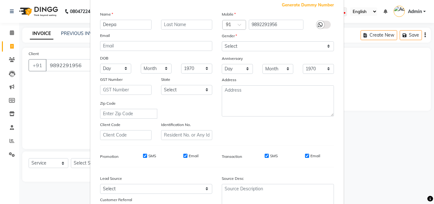
scroll to position [90, 0]
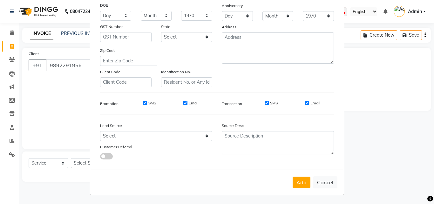
click at [266, 105] on div "SMS" at bounding box center [267, 103] width 22 height 6
click at [266, 103] on input "SMS" at bounding box center [267, 103] width 4 height 4
click at [302, 103] on div "SMS Email" at bounding box center [288, 103] width 92 height 6
click at [305, 104] on input "Email" at bounding box center [307, 103] width 4 height 4
click at [295, 179] on button "Add" at bounding box center [302, 181] width 18 height 11
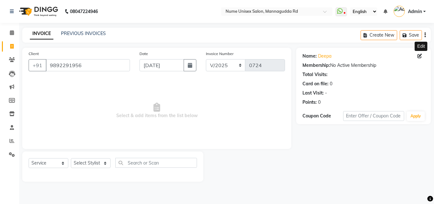
click at [418, 57] on icon at bounding box center [419, 56] width 4 height 4
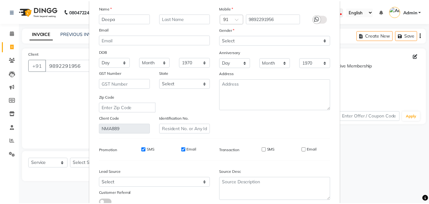
scroll to position [78, 0]
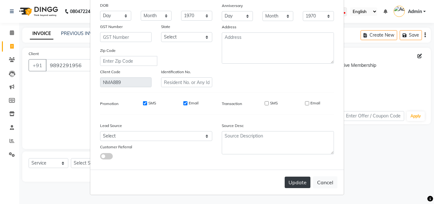
click at [295, 186] on button "Update" at bounding box center [298, 181] width 26 height 11
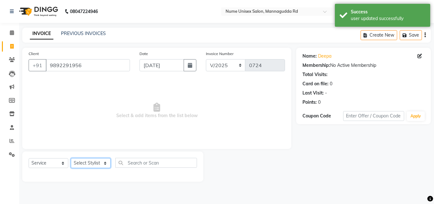
click at [102, 165] on select "Select Stylist Admin [PERSON_NAME] [PERSON_NAME] S [PERSON_NAME] Mohd [PERSON_N…" at bounding box center [91, 163] width 40 height 10
click at [71, 158] on select "Select Stylist Admin [PERSON_NAME] [PERSON_NAME] S [PERSON_NAME] Mohd [PERSON_N…" at bounding box center [91, 163] width 40 height 10
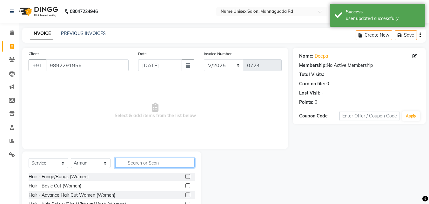
click at [140, 161] on input "text" at bounding box center [154, 163] width 79 height 10
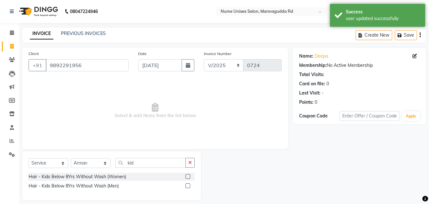
click at [188, 175] on label at bounding box center [187, 176] width 5 height 5
click at [188, 175] on input "checkbox" at bounding box center [187, 176] width 4 height 4
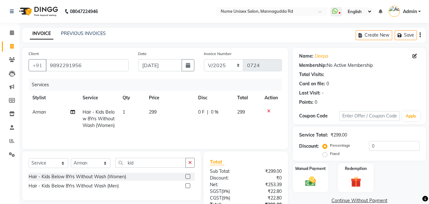
click at [187, 188] on label at bounding box center [187, 185] width 5 height 5
click at [187, 188] on input "checkbox" at bounding box center [187, 186] width 4 height 4
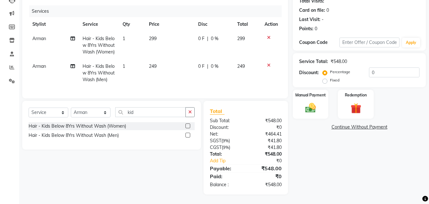
scroll to position [85, 0]
click at [185, 133] on label at bounding box center [187, 134] width 5 height 5
click at [185, 133] on input "checkbox" at bounding box center [187, 135] width 4 height 4
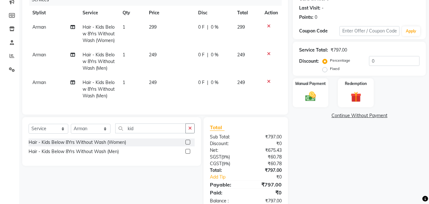
click at [268, 27] on icon at bounding box center [268, 26] width 3 height 4
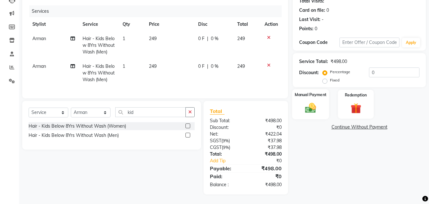
click at [314, 101] on img at bounding box center [311, 107] width 18 height 13
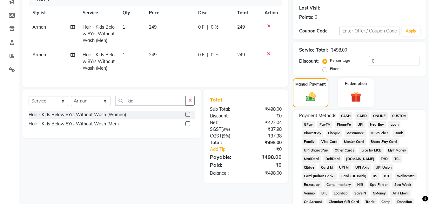
click at [362, 124] on span "UPI" at bounding box center [361, 124] width 10 height 7
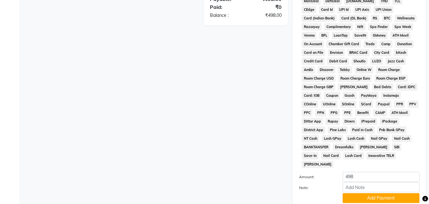
scroll to position [254, 0]
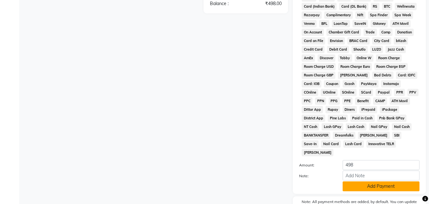
click at [359, 181] on button "Add Payment" at bounding box center [381, 186] width 77 height 10
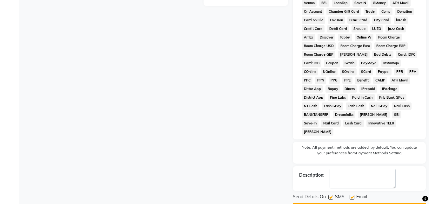
scroll to position [284, 0]
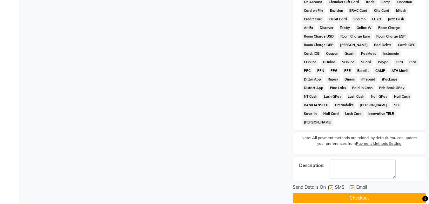
click at [330, 185] on label at bounding box center [330, 187] width 5 height 5
click at [330, 185] on input "checkbox" at bounding box center [330, 187] width 4 height 4
click at [355, 184] on div "Email" at bounding box center [361, 188] width 23 height 8
click at [352, 185] on label at bounding box center [352, 187] width 5 height 5
click at [352, 185] on input "checkbox" at bounding box center [352, 187] width 4 height 4
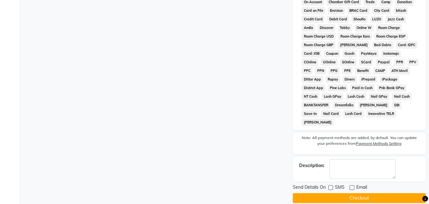
click at [355, 193] on button "Checkout" at bounding box center [359, 198] width 133 height 10
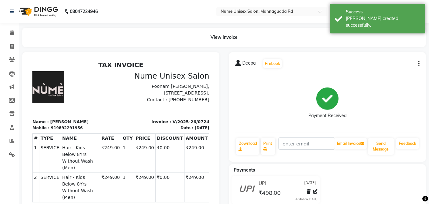
click at [18, 45] on div "View Invoice" at bounding box center [223, 37] width 413 height 19
drag, startPoint x: 13, startPoint y: 46, endPoint x: 16, endPoint y: 49, distance: 3.8
click at [13, 46] on icon at bounding box center [11, 46] width 3 height 5
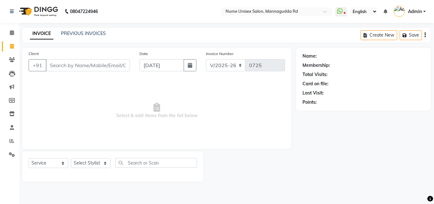
click at [57, 68] on input "Client" at bounding box center [88, 65] width 84 height 12
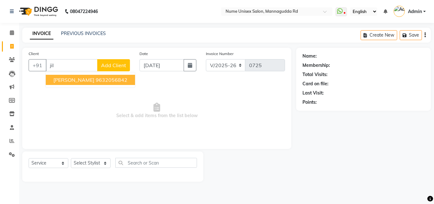
click at [54, 79] on span "[PERSON_NAME]" at bounding box center [73, 80] width 41 height 6
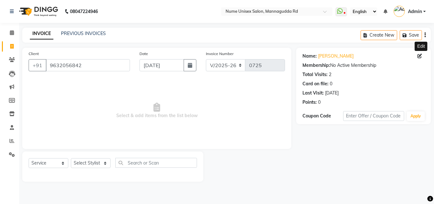
click at [422, 56] on span at bounding box center [420, 56] width 7 height 7
click at [420, 55] on icon at bounding box center [419, 56] width 4 height 4
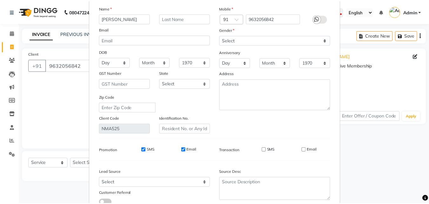
scroll to position [78, 0]
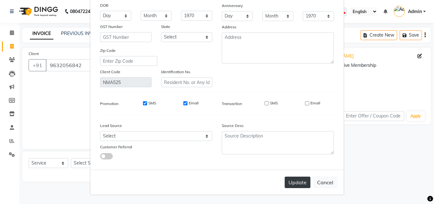
click at [298, 179] on button "Update" at bounding box center [298, 181] width 26 height 11
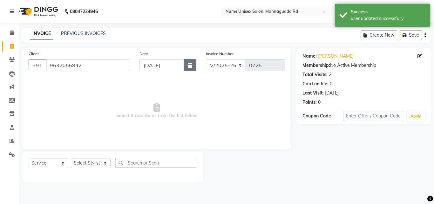
click at [193, 66] on button "button" at bounding box center [190, 65] width 13 height 12
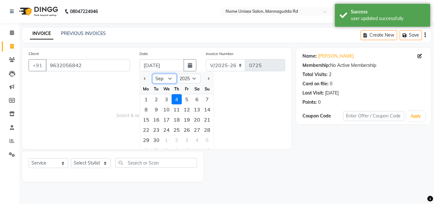
click at [171, 80] on select "Jan Feb Mar Apr May Jun [DATE] Aug Sep Oct Nov Dec" at bounding box center [164, 79] width 24 height 10
click at [152, 74] on select "Jan Feb Mar Apr May Jun [DATE] Aug Sep Oct Nov Dec" at bounding box center [164, 79] width 24 height 10
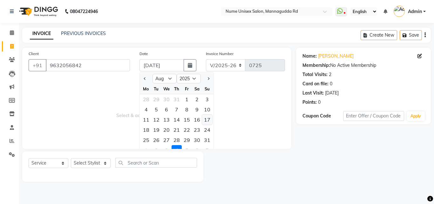
click at [203, 123] on div "17" at bounding box center [207, 119] width 10 height 10
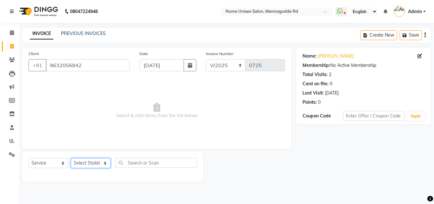
click at [98, 166] on select "Select Stylist Admin [PERSON_NAME] [PERSON_NAME] S [PERSON_NAME] Mohd [PERSON_N…" at bounding box center [91, 163] width 40 height 10
click at [71, 158] on select "Select Stylist Admin [PERSON_NAME] [PERSON_NAME] S [PERSON_NAME] Mohd [PERSON_N…" at bounding box center [91, 163] width 40 height 10
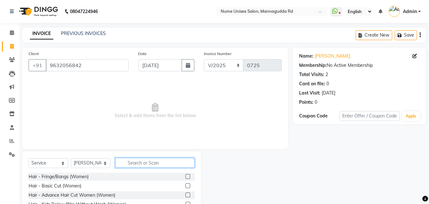
click at [140, 160] on input "text" at bounding box center [154, 163] width 79 height 10
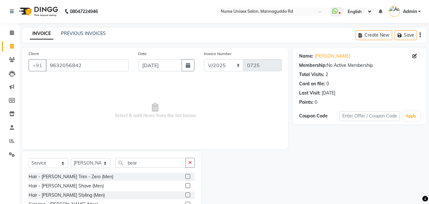
click at [187, 194] on label at bounding box center [187, 194] width 5 height 5
click at [187, 194] on input "checkbox" at bounding box center [187, 195] width 4 height 4
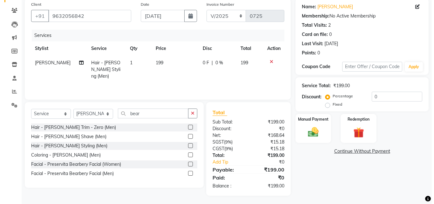
scroll to position [51, 0]
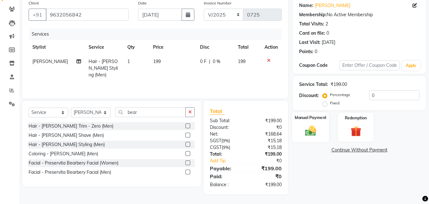
click at [302, 127] on img at bounding box center [311, 130] width 18 height 13
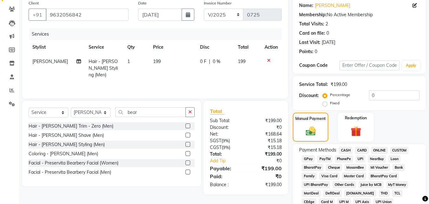
click at [363, 160] on span "UPI" at bounding box center [361, 158] width 10 height 7
click at [414, 6] on icon at bounding box center [415, 5] width 4 height 4
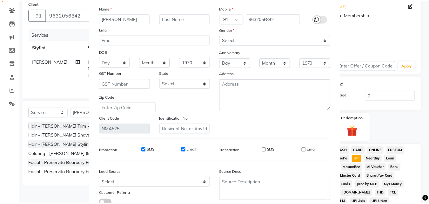
scroll to position [78, 0]
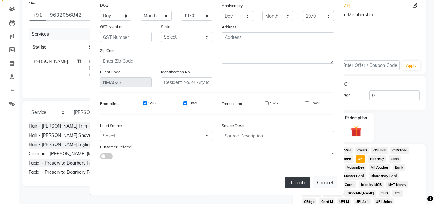
click at [286, 184] on button "Update" at bounding box center [298, 181] width 26 height 11
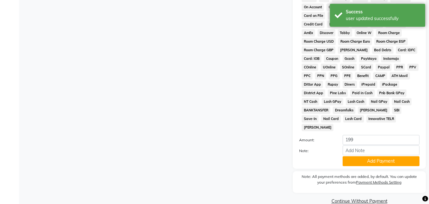
scroll to position [282, 0]
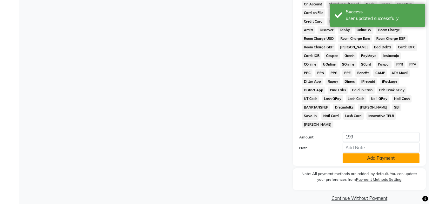
click at [366, 153] on button "Add Payment" at bounding box center [381, 158] width 77 height 10
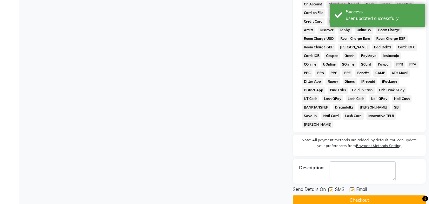
click at [331, 187] on label at bounding box center [330, 189] width 5 height 5
click at [331, 188] on input "checkbox" at bounding box center [330, 190] width 4 height 4
click at [353, 187] on label at bounding box center [352, 189] width 5 height 5
click at [353, 188] on input "checkbox" at bounding box center [352, 190] width 4 height 4
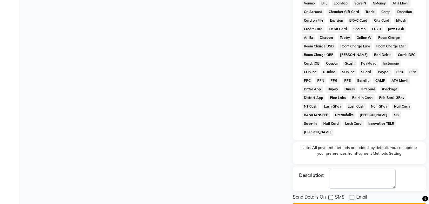
scroll to position [284, 0]
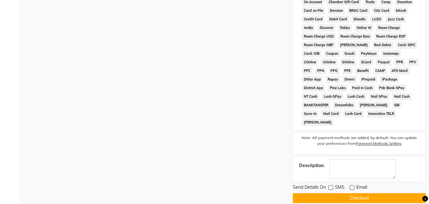
click at [365, 193] on button "Checkout" at bounding box center [359, 198] width 133 height 10
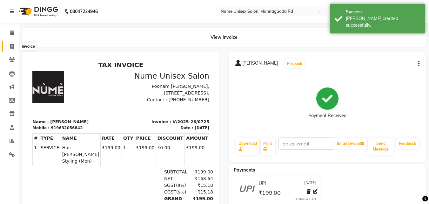
click at [10, 44] on icon at bounding box center [11, 46] width 3 height 5
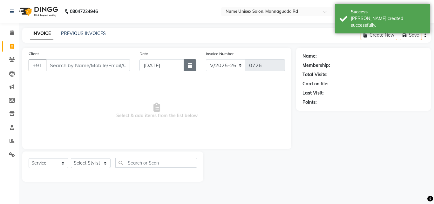
click at [192, 66] on icon "button" at bounding box center [190, 65] width 4 height 5
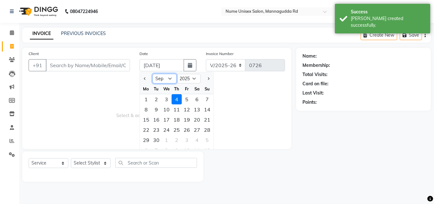
click at [172, 80] on select "Jan Feb Mar Apr May Jun [DATE] Aug Sep Oct Nov Dec" at bounding box center [164, 79] width 24 height 10
click at [152, 74] on select "Jan Feb Mar Apr May Jun [DATE] Aug Sep Oct Nov Dec" at bounding box center [164, 79] width 24 height 10
click at [208, 119] on div "17" at bounding box center [207, 119] width 10 height 10
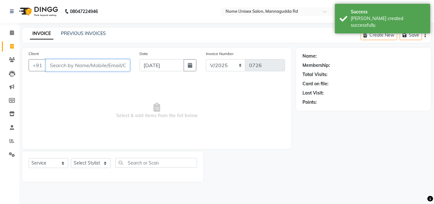
click at [92, 62] on input "Client" at bounding box center [88, 65] width 84 height 12
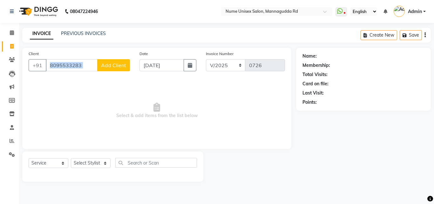
drag, startPoint x: 106, startPoint y: 59, endPoint x: 107, endPoint y: 63, distance: 3.3
click at [107, 62] on div "Client [PHONE_NUMBER] Add Client" at bounding box center [79, 63] width 111 height 26
click at [107, 67] on span "Add Client" at bounding box center [113, 65] width 25 height 6
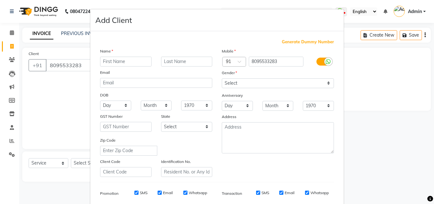
click at [111, 64] on input "text" at bounding box center [125, 62] width 51 height 10
click at [238, 86] on select "Select [DEMOGRAPHIC_DATA] [DEMOGRAPHIC_DATA] Other Prefer Not To Say" at bounding box center [278, 83] width 112 height 10
click at [222, 78] on select "Select [DEMOGRAPHIC_DATA] [DEMOGRAPHIC_DATA] Other Prefer Not To Say" at bounding box center [278, 83] width 112 height 10
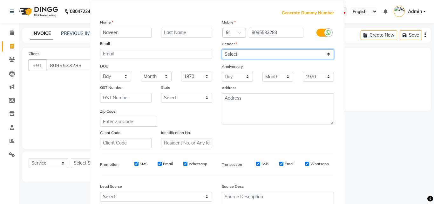
scroll to position [90, 0]
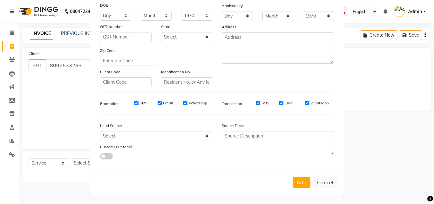
click at [304, 179] on button "Add" at bounding box center [302, 181] width 18 height 11
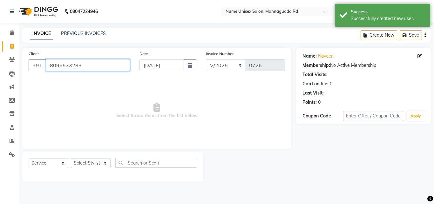
drag, startPoint x: 91, startPoint y: 71, endPoint x: 33, endPoint y: 88, distance: 60.3
click at [33, 88] on div "Client [PHONE_NUMBER] Date [DATE] Invoice Number V/2025 V/[PHONE_NUMBER] Select…" at bounding box center [156, 98] width 269 height 101
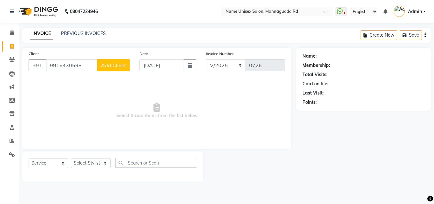
click at [116, 64] on span "Add Client" at bounding box center [113, 65] width 25 height 6
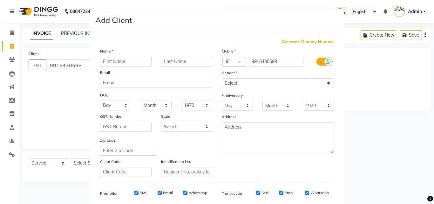
click at [106, 60] on input "text" at bounding box center [125, 62] width 51 height 10
click at [272, 85] on select "Select [DEMOGRAPHIC_DATA] [DEMOGRAPHIC_DATA] Other Prefer Not To Say" at bounding box center [278, 83] width 112 height 10
click at [222, 78] on select "Select [DEMOGRAPHIC_DATA] [DEMOGRAPHIC_DATA] Other Prefer Not To Say" at bounding box center [278, 83] width 112 height 10
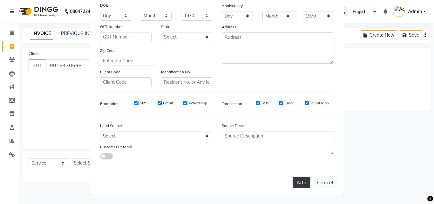
click at [300, 181] on button "Add" at bounding box center [302, 181] width 18 height 11
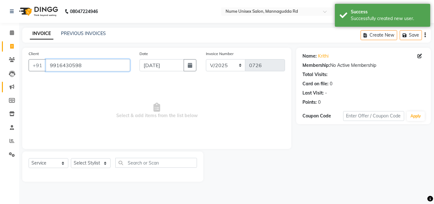
drag, startPoint x: 79, startPoint y: 67, endPoint x: 16, endPoint y: 90, distance: 67.4
click at [12, 91] on app-home "08047224946 Select Location × Nume Unisex Salon, Mannagudda Rd WhatsApp Status …" at bounding box center [217, 95] width 434 height 191
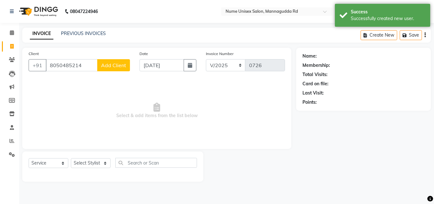
click at [118, 62] on span "Add Client" at bounding box center [113, 65] width 25 height 6
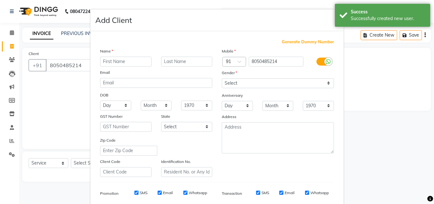
click at [117, 61] on input "text" at bounding box center [125, 62] width 51 height 10
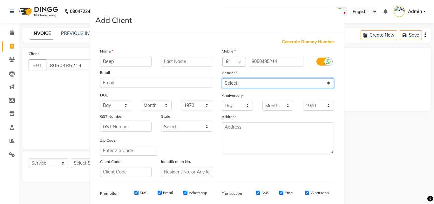
click at [233, 84] on select "Select [DEMOGRAPHIC_DATA] [DEMOGRAPHIC_DATA] Other Prefer Not To Say" at bounding box center [278, 83] width 112 height 10
click at [222, 78] on select "Select [DEMOGRAPHIC_DATA] [DEMOGRAPHIC_DATA] Other Prefer Not To Say" at bounding box center [278, 83] width 112 height 10
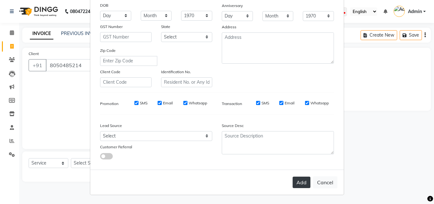
click at [302, 182] on button "Add" at bounding box center [302, 181] width 18 height 11
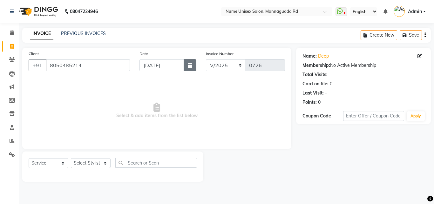
click at [194, 66] on button "button" at bounding box center [190, 65] width 13 height 12
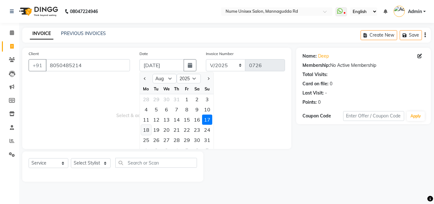
click at [147, 130] on div "18" at bounding box center [146, 130] width 10 height 10
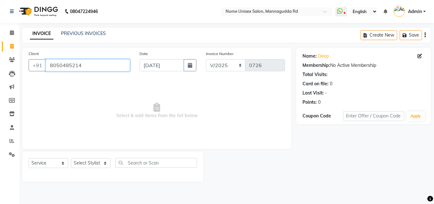
drag, startPoint x: 100, startPoint y: 62, endPoint x: 12, endPoint y: 94, distance: 93.6
click at [12, 93] on app-home "08047224946 Select Location × Nume Unisex Salon, Mannagudda Rd WhatsApp Status …" at bounding box center [217, 95] width 434 height 191
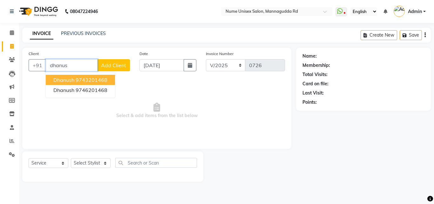
click at [104, 78] on ngb-highlight "9743201468" at bounding box center [92, 80] width 32 height 6
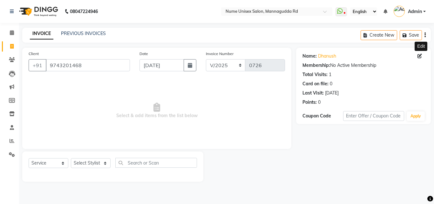
click at [421, 57] on icon at bounding box center [419, 56] width 4 height 4
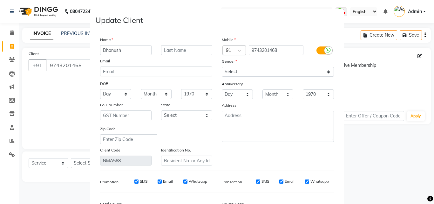
click at [316, 50] on label at bounding box center [323, 50] width 14 height 8
click at [0, 0] on input "checkbox" at bounding box center [0, 0] width 0 height 0
click at [265, 182] on input "SMS" at bounding box center [267, 181] width 4 height 4
click at [305, 182] on input "Email" at bounding box center [307, 181] width 4 height 4
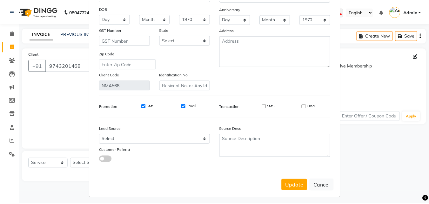
scroll to position [78, 0]
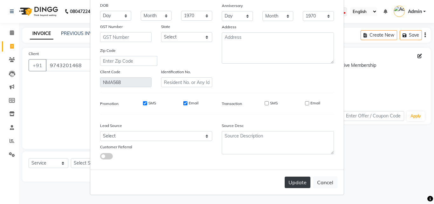
click at [300, 183] on button "Update" at bounding box center [298, 181] width 26 height 11
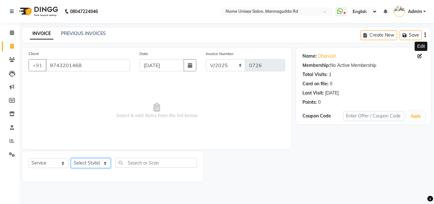
click at [97, 164] on select "Select Stylist Admin [PERSON_NAME] [PERSON_NAME] S [PERSON_NAME] Mohd [PERSON_N…" at bounding box center [91, 163] width 40 height 10
click at [71, 158] on select "Select Stylist Admin [PERSON_NAME] [PERSON_NAME] S [PERSON_NAME] Mohd [PERSON_N…" at bounding box center [91, 163] width 40 height 10
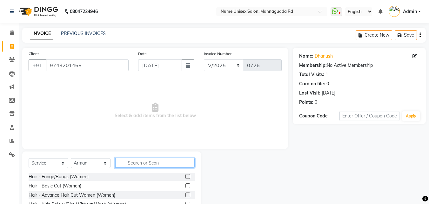
click at [158, 161] on input "text" at bounding box center [154, 163] width 79 height 10
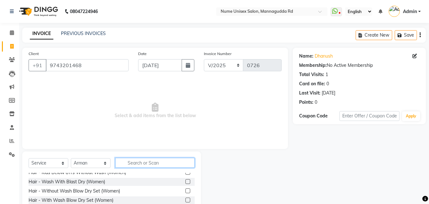
scroll to position [64, 0]
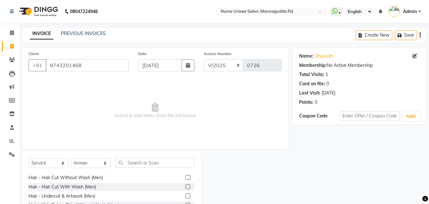
click at [185, 185] on label at bounding box center [187, 186] width 5 height 5
click at [185, 185] on input "checkbox" at bounding box center [187, 187] width 4 height 4
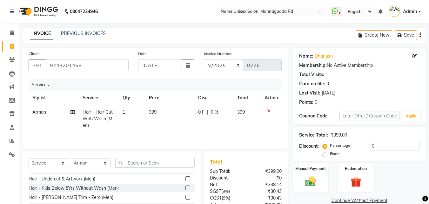
scroll to position [95, 0]
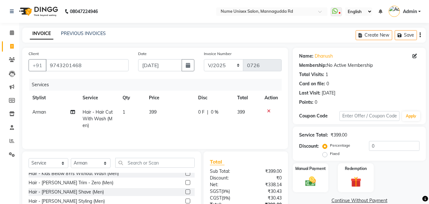
click at [185, 199] on label at bounding box center [187, 200] width 5 height 5
click at [185, 199] on input "checkbox" at bounding box center [187, 201] width 4 height 4
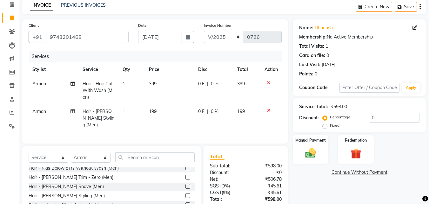
scroll to position [64, 0]
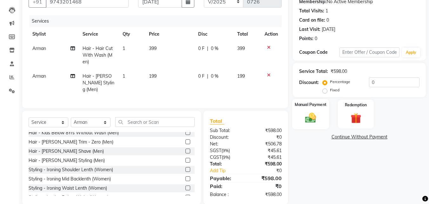
drag, startPoint x: 306, startPoint y: 120, endPoint x: 307, endPoint y: 128, distance: 8.6
click at [306, 120] on img at bounding box center [311, 117] width 18 height 13
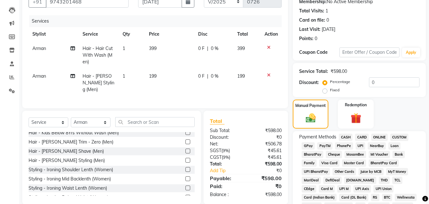
click at [367, 84] on div "Percentage Fixed" at bounding box center [346, 86] width 45 height 17
click at [371, 83] on input "0" at bounding box center [394, 82] width 51 height 10
click at [361, 147] on span "UPI" at bounding box center [361, 145] width 10 height 7
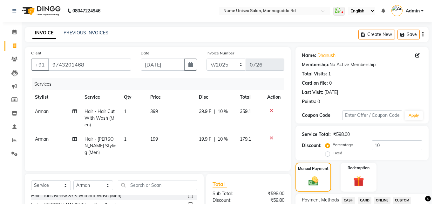
scroll to position [0, 0]
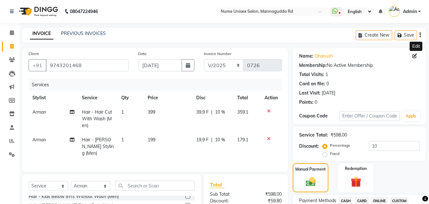
click at [414, 57] on icon at bounding box center [415, 56] width 4 height 4
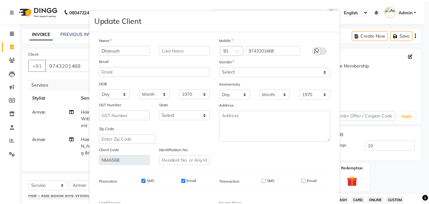
scroll to position [78, 0]
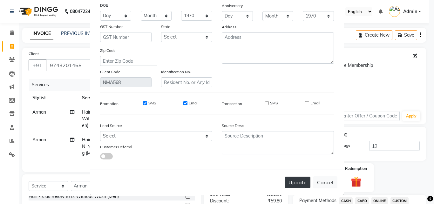
click at [294, 184] on button "Update" at bounding box center [298, 181] width 26 height 11
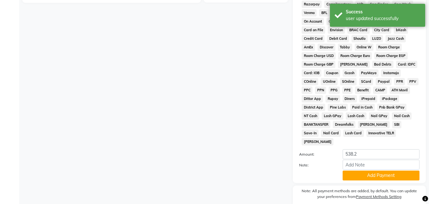
scroll to position [282, 0]
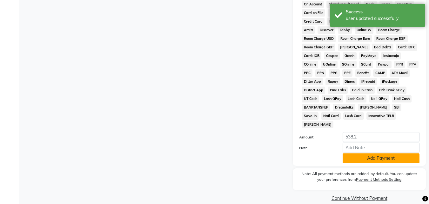
click at [362, 153] on button "Add Payment" at bounding box center [381, 158] width 77 height 10
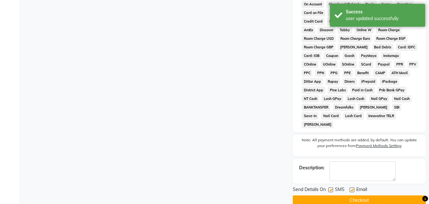
drag, startPoint x: 330, startPoint y: 180, endPoint x: 336, endPoint y: 184, distance: 6.5
click at [330, 187] on label at bounding box center [330, 189] width 5 height 5
click at [330, 188] on input "checkbox" at bounding box center [330, 190] width 4 height 4
click at [351, 187] on label at bounding box center [352, 189] width 5 height 5
click at [351, 188] on input "checkbox" at bounding box center [352, 190] width 4 height 4
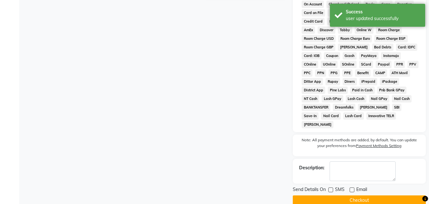
click at [351, 195] on button "Checkout" at bounding box center [359, 200] width 133 height 10
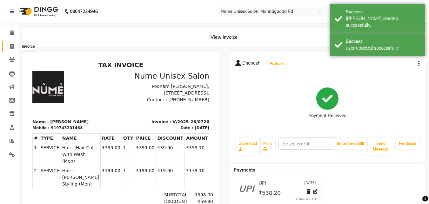
click at [15, 45] on span at bounding box center [11, 46] width 11 height 7
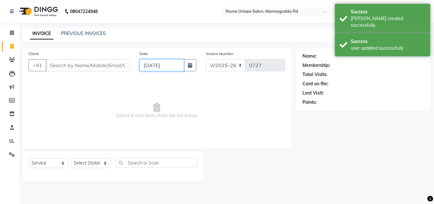
click at [182, 65] on input "[DATE]" at bounding box center [161, 65] width 44 height 12
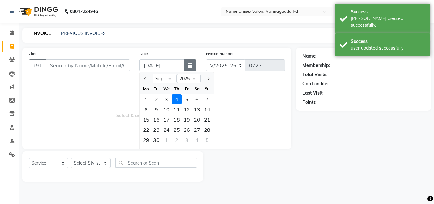
click at [186, 66] on button "button" at bounding box center [190, 65] width 13 height 12
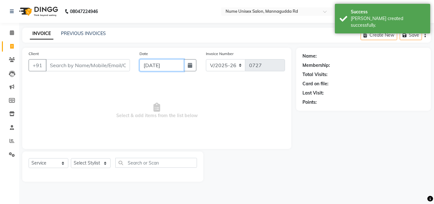
click at [181, 67] on input "[DATE]" at bounding box center [161, 65] width 44 height 12
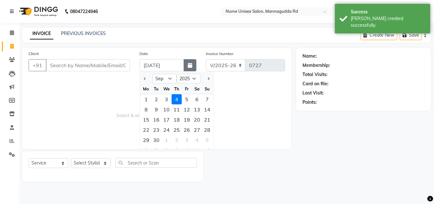
click at [194, 65] on button "button" at bounding box center [190, 65] width 13 height 12
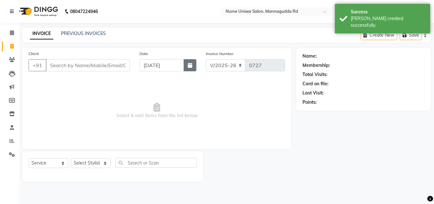
click at [193, 65] on button "button" at bounding box center [190, 65] width 13 height 12
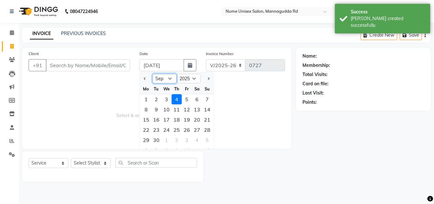
click at [160, 79] on select "Jan Feb Mar Apr May Jun [DATE] Aug Sep Oct Nov Dec" at bounding box center [164, 79] width 24 height 10
click at [152, 74] on select "Jan Feb Mar Apr May Jun [DATE] Aug Sep Oct Nov Dec" at bounding box center [164, 79] width 24 height 10
click at [144, 130] on div "18" at bounding box center [146, 130] width 10 height 10
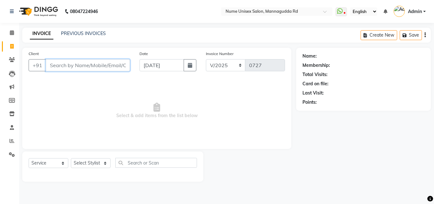
click at [109, 61] on input "Client" at bounding box center [88, 65] width 84 height 12
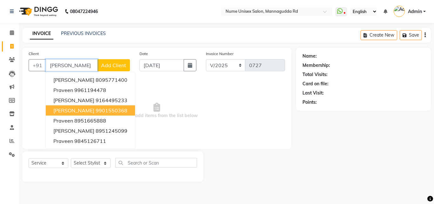
click at [86, 109] on span "[PERSON_NAME]" at bounding box center [73, 110] width 41 height 6
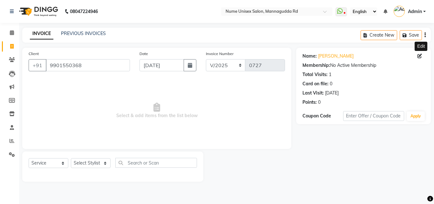
click at [419, 56] on icon at bounding box center [419, 56] width 4 height 4
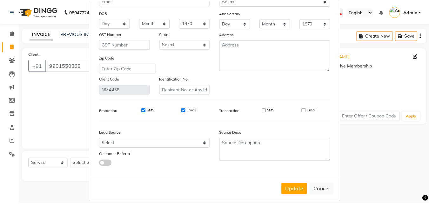
scroll to position [78, 0]
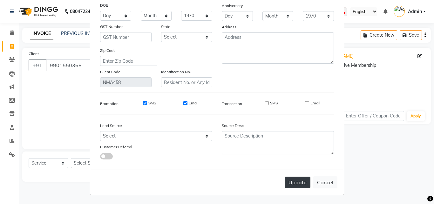
click at [294, 186] on button "Update" at bounding box center [298, 181] width 26 height 11
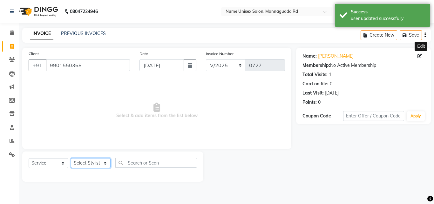
click at [102, 163] on select "Select Stylist Admin [PERSON_NAME] [PERSON_NAME] S [PERSON_NAME] Mohd [PERSON_N…" at bounding box center [91, 163] width 40 height 10
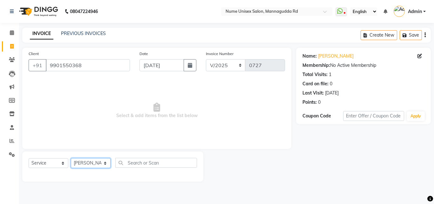
click at [71, 158] on select "Select Stylist Admin [PERSON_NAME] [PERSON_NAME] S [PERSON_NAME] Mohd [PERSON_N…" at bounding box center [91, 163] width 40 height 10
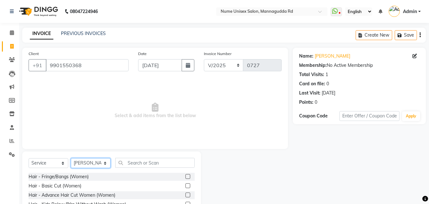
click at [109, 165] on select "Select Stylist Admin [PERSON_NAME] [PERSON_NAME] S [PERSON_NAME] Mohd [PERSON_N…" at bounding box center [91, 163] width 40 height 10
click at [71, 158] on select "Select Stylist Admin [PERSON_NAME] [PERSON_NAME] S [PERSON_NAME] Mohd [PERSON_N…" at bounding box center [91, 163] width 40 height 10
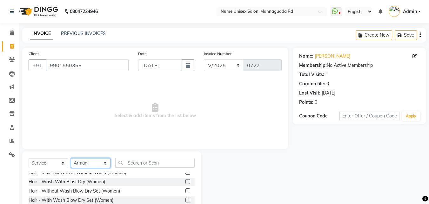
scroll to position [64, 0]
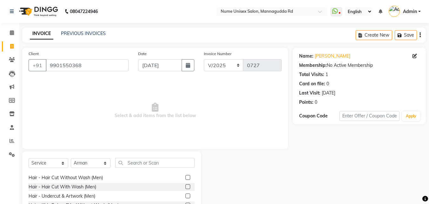
click at [185, 177] on label at bounding box center [187, 177] width 5 height 5
click at [185, 177] on input "checkbox" at bounding box center [187, 177] width 4 height 4
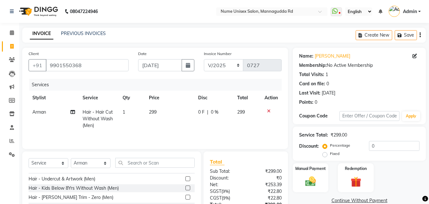
scroll to position [95, 0]
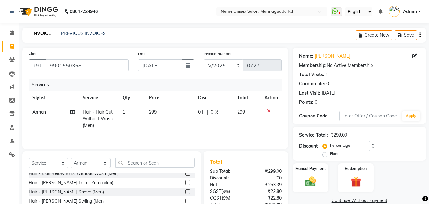
click at [185, 199] on label at bounding box center [187, 200] width 5 height 5
click at [185, 199] on input "checkbox" at bounding box center [187, 201] width 4 height 4
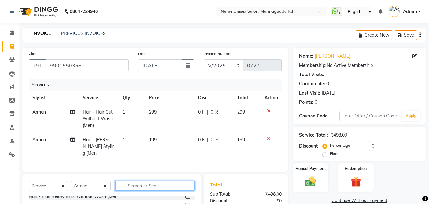
click at [145, 185] on input "text" at bounding box center [154, 185] width 79 height 10
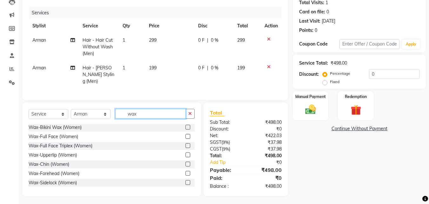
scroll to position [64, 0]
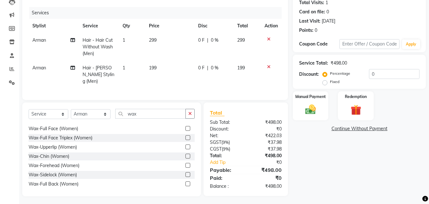
click at [185, 172] on label at bounding box center [187, 174] width 5 height 5
click at [185, 172] on input "checkbox" at bounding box center [187, 174] width 4 height 4
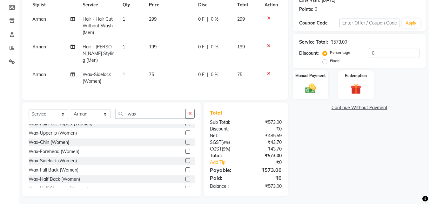
scroll to position [76, 0]
click at [185, 151] on label at bounding box center [187, 153] width 5 height 5
click at [185, 151] on input "checkbox" at bounding box center [187, 153] width 4 height 4
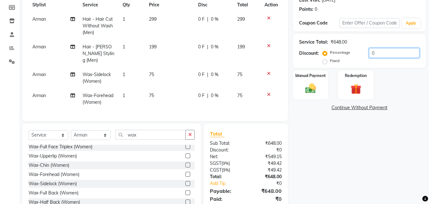
click at [370, 52] on input "0" at bounding box center [394, 53] width 51 height 10
click at [214, 71] on span "10 %" at bounding box center [217, 74] width 10 height 7
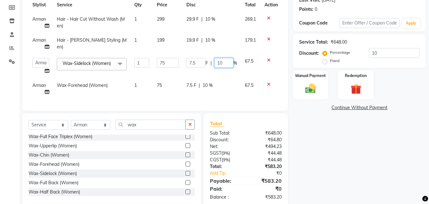
click at [216, 64] on input "10" at bounding box center [223, 63] width 19 height 10
click at [219, 64] on input "10" at bounding box center [223, 63] width 19 height 10
click at [207, 86] on div "7.5 F | 10 %" at bounding box center [211, 85] width 51 height 7
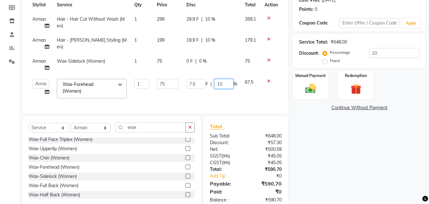
click at [219, 84] on input "10" at bounding box center [223, 84] width 19 height 10
click at [178, 100] on td "75" at bounding box center [168, 88] width 30 height 27
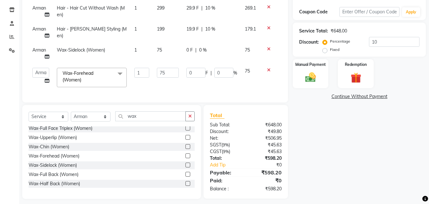
scroll to position [113, 0]
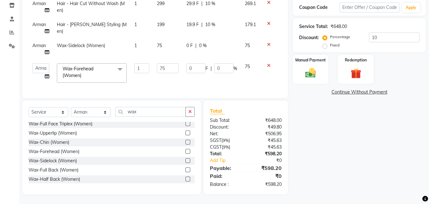
click at [324, 131] on div "Name: [PERSON_NAME] Membership: No Active Membership Total Visits: 1 Card on fi…" at bounding box center [362, 66] width 138 height 255
click at [269, 63] on icon at bounding box center [268, 65] width 3 height 4
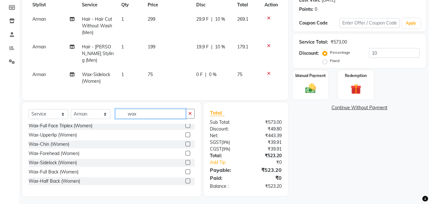
drag, startPoint x: 157, startPoint y: 112, endPoint x: 66, endPoint y: 138, distance: 94.2
click at [66, 138] on div "Select Service Product Membership Package Voucher Prepaid Gift Card Select Styl…" at bounding box center [111, 149] width 179 height 94
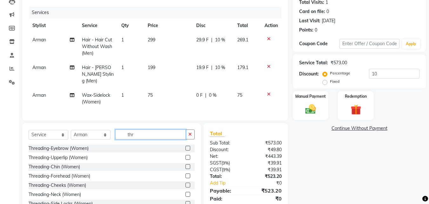
scroll to position [61, 0]
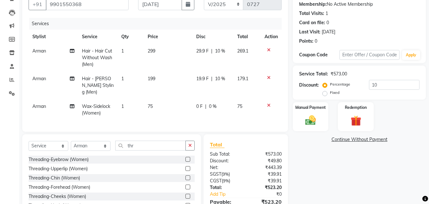
click at [185, 157] on label at bounding box center [187, 159] width 5 height 5
click at [185, 157] on input "checkbox" at bounding box center [187, 159] width 4 height 4
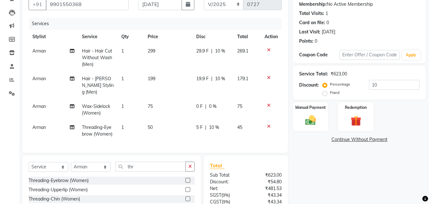
click at [214, 124] on span "10 %" at bounding box center [214, 127] width 10 height 7
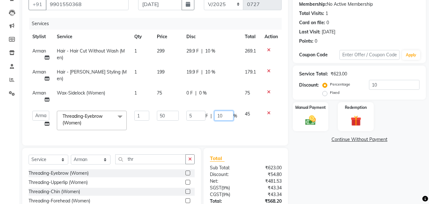
click at [218, 117] on input "10" at bounding box center [223, 116] width 19 height 10
click at [221, 115] on input "10" at bounding box center [223, 116] width 19 height 10
click at [220, 115] on input "10" at bounding box center [223, 116] width 19 height 10
click at [244, 132] on td "45" at bounding box center [251, 120] width 20 height 27
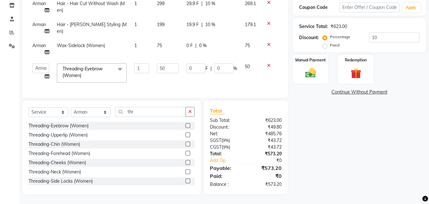
scroll to position [113, 0]
click at [314, 66] on img at bounding box center [311, 72] width 18 height 13
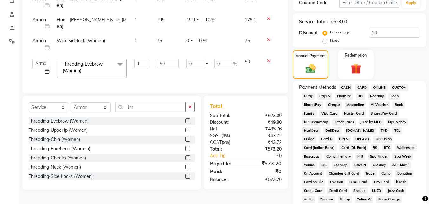
click at [311, 94] on span "GPay" at bounding box center [308, 95] width 13 height 7
click at [361, 94] on span "UPI" at bounding box center [361, 95] width 10 height 7
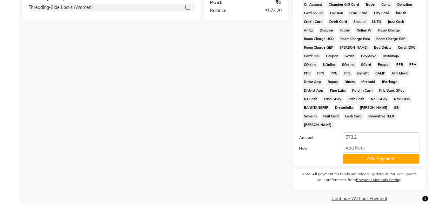
scroll to position [282, 0]
click at [361, 153] on button "Add Payment" at bounding box center [381, 158] width 77 height 10
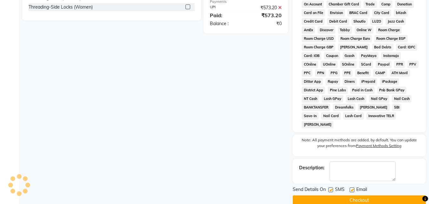
drag, startPoint x: 332, startPoint y: 181, endPoint x: 348, endPoint y: 184, distance: 16.4
click at [333, 187] on label at bounding box center [330, 189] width 5 height 5
click at [333, 188] on input "checkbox" at bounding box center [330, 190] width 4 height 4
click at [353, 187] on label at bounding box center [352, 189] width 5 height 5
click at [353, 188] on input "checkbox" at bounding box center [352, 190] width 4 height 4
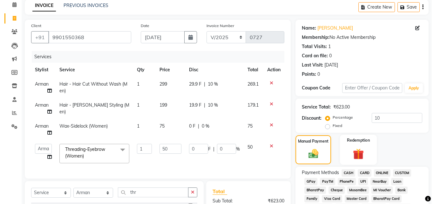
scroll to position [0, 0]
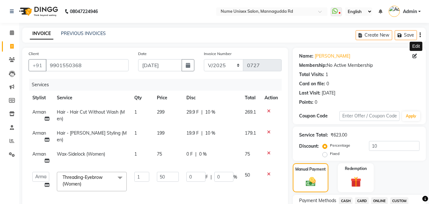
click at [413, 56] on icon at bounding box center [415, 56] width 4 height 4
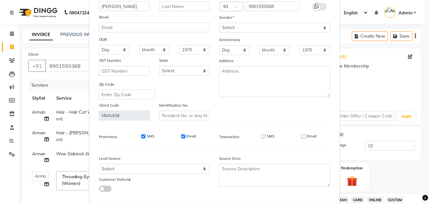
scroll to position [78, 0]
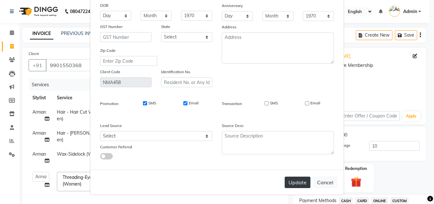
click at [304, 182] on button "Update" at bounding box center [298, 181] width 26 height 11
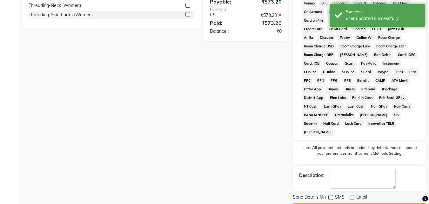
scroll to position [284, 0]
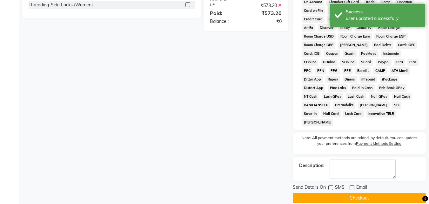
click at [352, 193] on button "Checkout" at bounding box center [359, 198] width 133 height 10
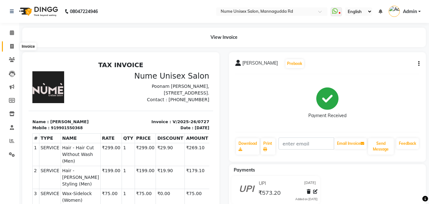
click at [15, 48] on span at bounding box center [11, 46] width 11 height 7
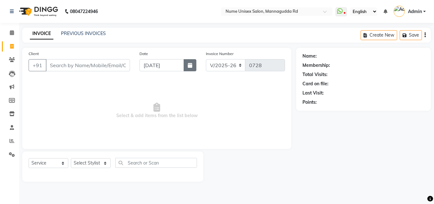
click at [188, 63] on icon "button" at bounding box center [190, 65] width 4 height 5
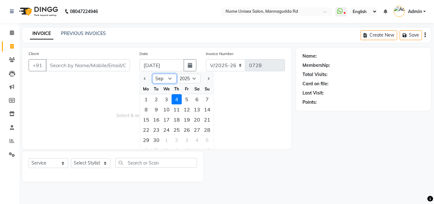
click at [161, 75] on select "Jan Feb Mar Apr May Jun [DATE] Aug Sep Oct Nov Dec" at bounding box center [164, 79] width 24 height 10
click at [152, 74] on select "Jan Feb Mar Apr May Jun [DATE] Aug Sep Oct Nov Dec" at bounding box center [164, 79] width 24 height 10
click at [149, 130] on div "18" at bounding box center [146, 130] width 10 height 10
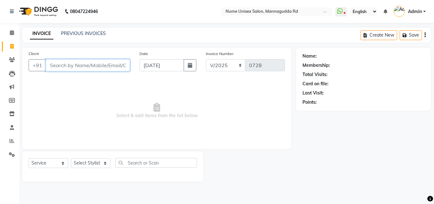
click at [67, 66] on input "Client" at bounding box center [88, 65] width 84 height 12
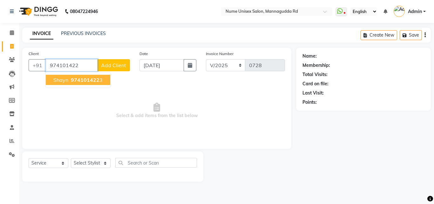
drag, startPoint x: 131, startPoint y: 99, endPoint x: 131, endPoint y: 114, distance: 14.9
click at [131, 114] on div "Client [PHONE_NUMBER] Shayn 974101422 3 Add Client Date [DATE] Invoice Number V…" at bounding box center [156, 98] width 269 height 101
drag, startPoint x: 144, startPoint y: 118, endPoint x: 144, endPoint y: 125, distance: 7.3
click at [144, 125] on span "Select & add items from the list below" at bounding box center [157, 111] width 256 height 64
click at [82, 70] on input "974101422" at bounding box center [72, 65] width 52 height 12
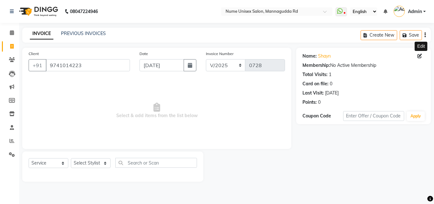
click at [421, 54] on icon at bounding box center [419, 56] width 4 height 4
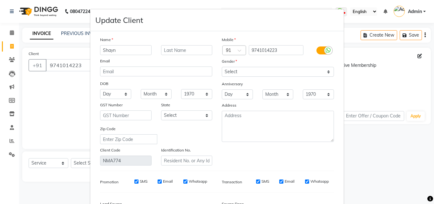
click at [316, 52] on label at bounding box center [323, 50] width 14 height 8
click at [0, 0] on input "checkbox" at bounding box center [0, 0] width 0 height 0
click at [270, 181] on label "SMS" at bounding box center [274, 181] width 8 height 6
click at [269, 181] on input "SMS" at bounding box center [267, 181] width 4 height 4
click at [305, 181] on input "Email" at bounding box center [307, 181] width 4 height 4
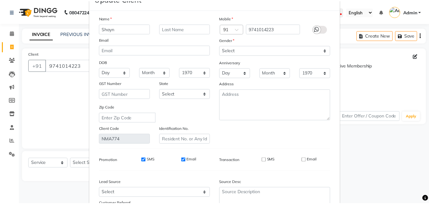
scroll to position [64, 0]
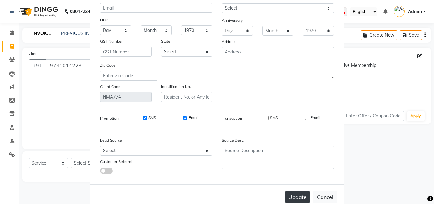
click at [294, 200] on button "Update" at bounding box center [298, 196] width 26 height 11
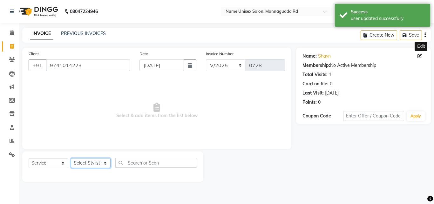
click at [103, 165] on select "Select Stylist Admin [PERSON_NAME] [PERSON_NAME] S [PERSON_NAME] Mohd [PERSON_N…" at bounding box center [91, 163] width 40 height 10
click at [71, 158] on select "Select Stylist Admin [PERSON_NAME] [PERSON_NAME] S [PERSON_NAME] Mohd [PERSON_N…" at bounding box center [91, 163] width 40 height 10
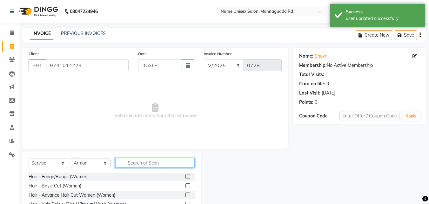
click at [155, 162] on input "text" at bounding box center [154, 163] width 79 height 10
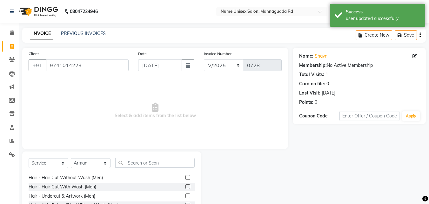
click at [185, 178] on label at bounding box center [187, 177] width 5 height 5
click at [185, 178] on input "checkbox" at bounding box center [187, 177] width 4 height 4
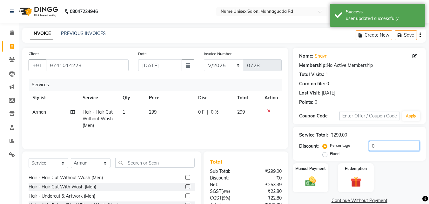
click at [371, 148] on input "0" at bounding box center [394, 146] width 51 height 10
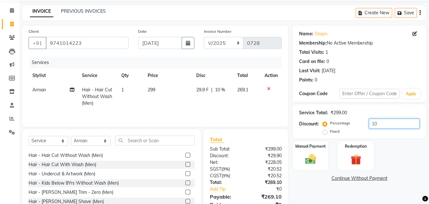
scroll to position [51, 0]
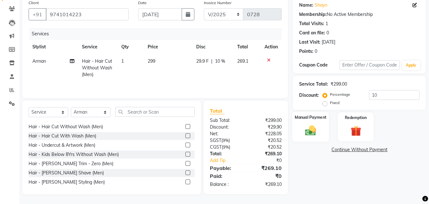
click at [301, 123] on div "Manual Payment" at bounding box center [310, 126] width 37 height 30
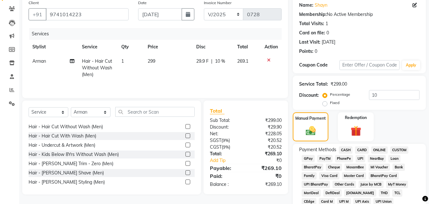
click at [362, 158] on span "UPI" at bounding box center [361, 158] width 10 height 7
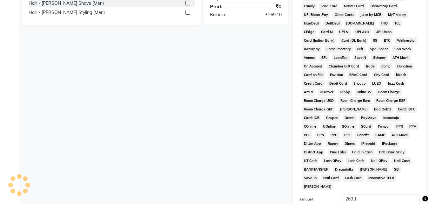
scroll to position [282, 0]
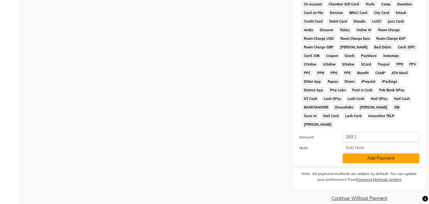
click at [360, 153] on button "Add Payment" at bounding box center [381, 158] width 77 height 10
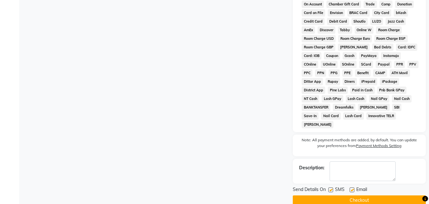
click at [329, 187] on label at bounding box center [330, 189] width 5 height 5
click at [329, 188] on input "checkbox" at bounding box center [330, 190] width 4 height 4
click at [351, 187] on label at bounding box center [352, 189] width 5 height 5
click at [351, 188] on input "checkbox" at bounding box center [352, 190] width 4 height 4
click at [351, 195] on button "Checkout" at bounding box center [359, 200] width 133 height 10
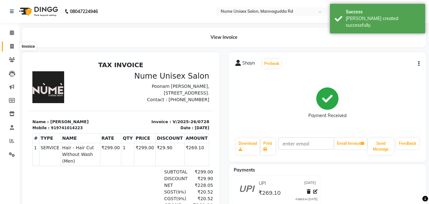
click at [10, 45] on icon at bounding box center [11, 46] width 3 height 5
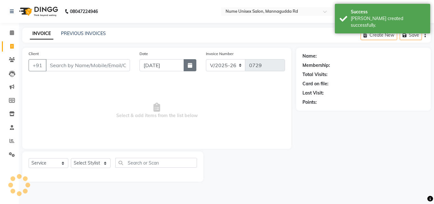
click at [190, 68] on button "button" at bounding box center [190, 65] width 13 height 12
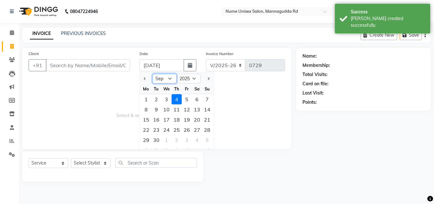
click at [160, 76] on select "Jan Feb Mar Apr May Jun [DATE] Aug Sep Oct Nov Dec" at bounding box center [164, 79] width 24 height 10
click at [152, 74] on select "Jan Feb Mar Apr May Jun [DATE] Aug Sep Oct Nov Dec" at bounding box center [164, 79] width 24 height 10
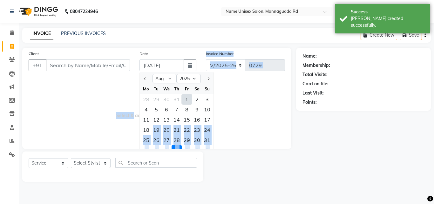
drag, startPoint x: 145, startPoint y: 133, endPoint x: 132, endPoint y: 137, distance: 13.1
click at [132, 137] on div "Client +91 Date [DATE] Jan Feb Mar Apr May Jun [DATE] Aug Sep Oct Nov [DATE] 20…" at bounding box center [156, 98] width 269 height 101
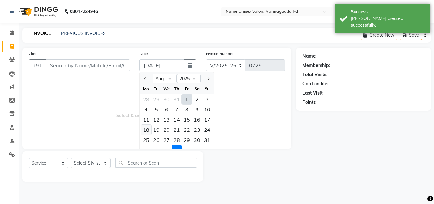
click at [145, 132] on div "18" at bounding box center [146, 130] width 10 height 10
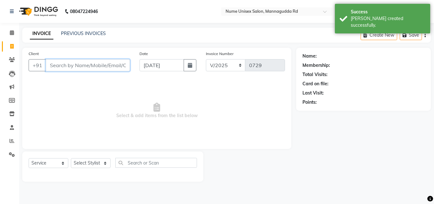
click at [72, 65] on input "Client" at bounding box center [88, 65] width 84 height 12
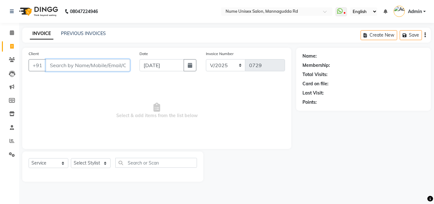
click at [94, 69] on input "Client" at bounding box center [88, 65] width 84 height 12
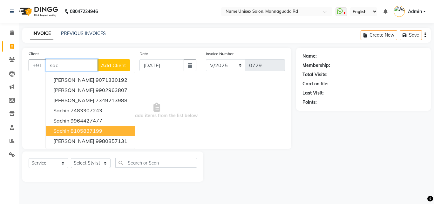
click at [96, 128] on ngb-highlight "8105837199" at bounding box center [87, 130] width 32 height 6
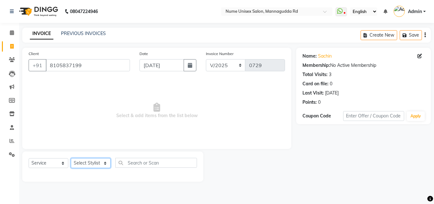
click at [99, 165] on select "Select Stylist Admin [PERSON_NAME] [PERSON_NAME] S [PERSON_NAME] Mohd [PERSON_N…" at bounding box center [91, 163] width 40 height 10
click at [71, 158] on select "Select Stylist Admin [PERSON_NAME] [PERSON_NAME] S [PERSON_NAME] Mohd [PERSON_N…" at bounding box center [91, 163] width 40 height 10
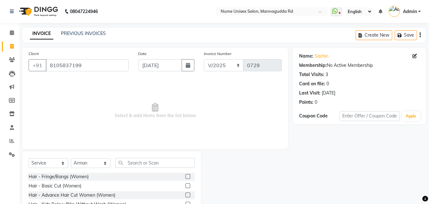
drag, startPoint x: 145, startPoint y: 172, endPoint x: 141, endPoint y: 165, distance: 7.8
click at [144, 171] on div "Select Service Product Membership Package Voucher Prepaid Gift Card Select Styl…" at bounding box center [112, 165] width 166 height 15
click at [140, 164] on input "text" at bounding box center [154, 163] width 79 height 10
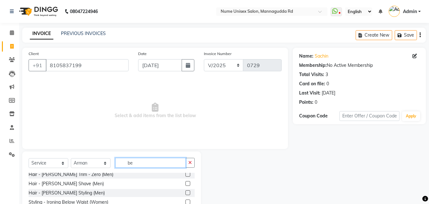
scroll to position [32, 0]
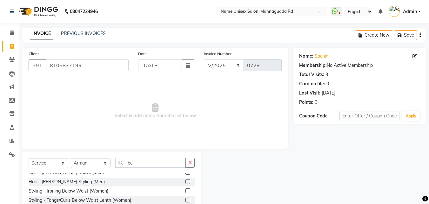
click at [185, 181] on label at bounding box center [187, 181] width 5 height 5
click at [185, 181] on input "checkbox" at bounding box center [187, 181] width 4 height 4
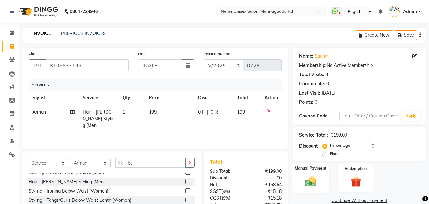
click at [308, 175] on img at bounding box center [311, 181] width 18 height 13
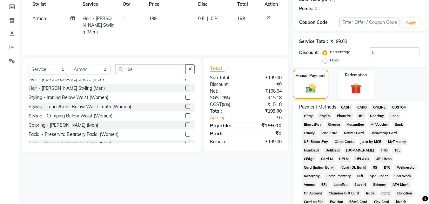
scroll to position [95, 0]
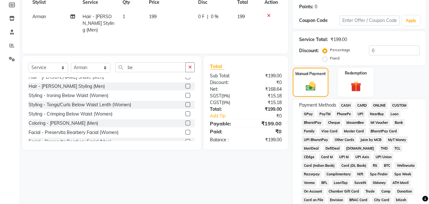
click at [360, 112] on span "UPI" at bounding box center [361, 113] width 10 height 7
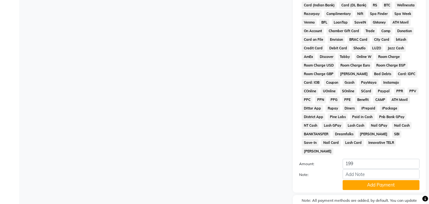
scroll to position [282, 0]
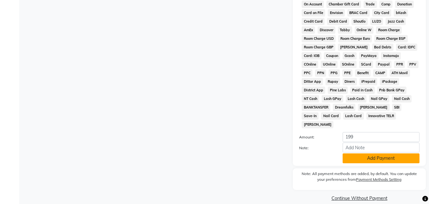
click at [354, 153] on button "Add Payment" at bounding box center [381, 158] width 77 height 10
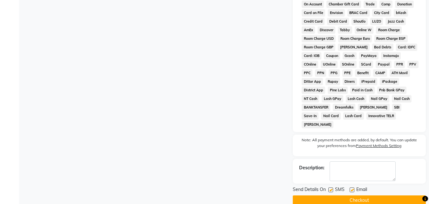
scroll to position [284, 0]
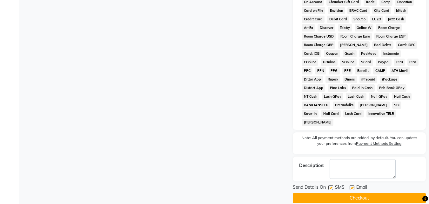
click at [332, 184] on div "SMS" at bounding box center [338, 188] width 21 height 8
click at [333, 185] on label at bounding box center [330, 187] width 5 height 5
click at [333, 185] on input "checkbox" at bounding box center [330, 187] width 4 height 4
click at [342, 193] on button "Checkout" at bounding box center [359, 198] width 133 height 10
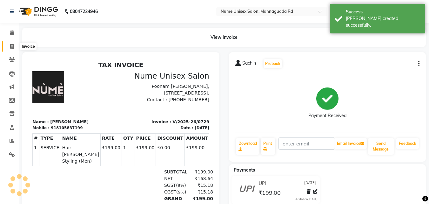
click at [12, 47] on icon at bounding box center [11, 46] width 3 height 5
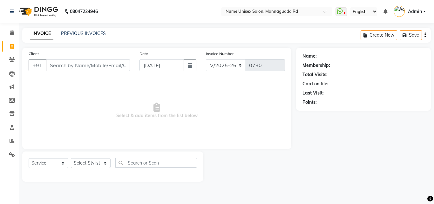
click at [68, 65] on input "Client" at bounding box center [88, 65] width 84 height 12
click at [189, 66] on icon "button" at bounding box center [190, 65] width 4 height 5
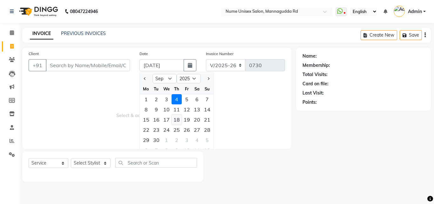
click at [174, 122] on div "18" at bounding box center [177, 119] width 10 height 10
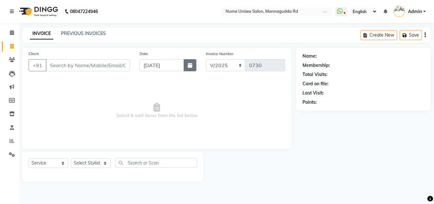
click at [189, 64] on icon "button" at bounding box center [190, 65] width 4 height 5
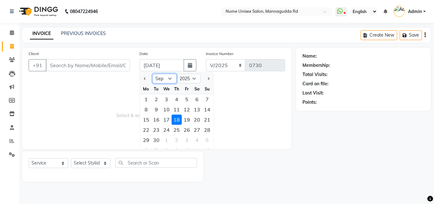
click at [168, 74] on select "Jan Feb Mar Apr May Jun [DATE] Aug Sep Oct Nov Dec" at bounding box center [164, 79] width 24 height 10
click at [152, 74] on select "Jan Feb Mar Apr May Jun [DATE] Aug Sep Oct Nov Dec" at bounding box center [164, 79] width 24 height 10
click at [150, 127] on div "18" at bounding box center [146, 130] width 10 height 10
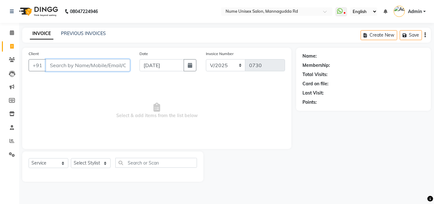
click at [77, 69] on input "Client" at bounding box center [88, 65] width 84 height 12
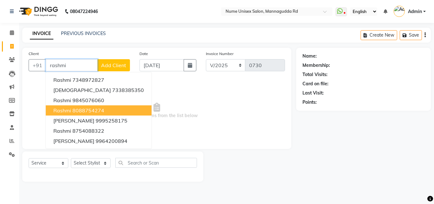
click at [64, 115] on button "Rashmi 8088754274" at bounding box center [99, 110] width 106 height 10
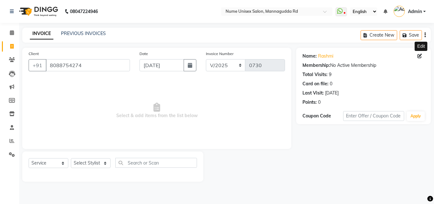
click at [420, 54] on icon at bounding box center [419, 56] width 4 height 4
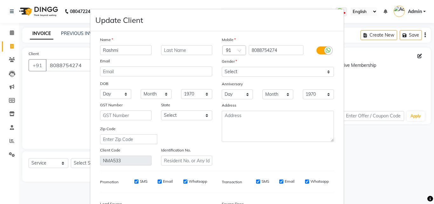
click at [318, 49] on label at bounding box center [323, 50] width 14 height 8
click at [0, 0] on input "checkbox" at bounding box center [0, 0] width 0 height 0
click at [264, 178] on div "Transaction SMS Email" at bounding box center [278, 181] width 122 height 11
click at [266, 180] on input "SMS" at bounding box center [267, 181] width 4 height 4
click at [306, 182] on input "Email" at bounding box center [307, 181] width 4 height 4
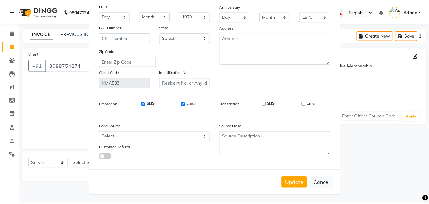
scroll to position [78, 0]
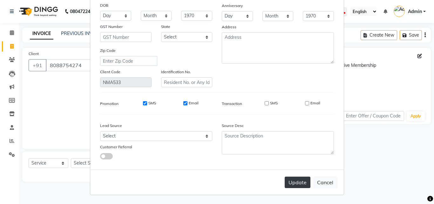
click at [293, 187] on button "Update" at bounding box center [298, 181] width 26 height 11
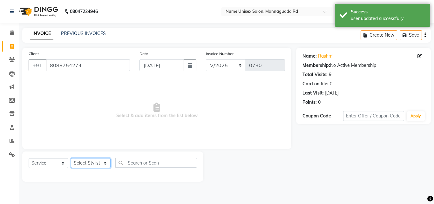
click at [91, 159] on select "Select Stylist Admin [PERSON_NAME] [PERSON_NAME] S [PERSON_NAME] Mohd [PERSON_N…" at bounding box center [91, 163] width 40 height 10
click at [55, 160] on select "Select Service Product Membership Package Voucher Prepaid Gift Card" at bounding box center [49, 163] width 40 height 10
click at [29, 158] on select "Select Service Product Membership Package Voucher Prepaid Gift Card" at bounding box center [49, 163] width 40 height 10
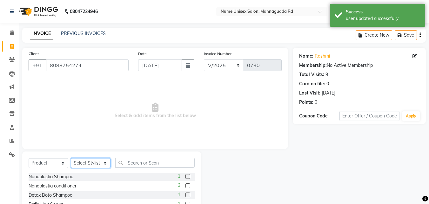
click at [96, 164] on select "Select Stylist Admin [PERSON_NAME] [PERSON_NAME] S [PERSON_NAME] Mohd [PERSON_N…" at bounding box center [91, 163] width 40 height 10
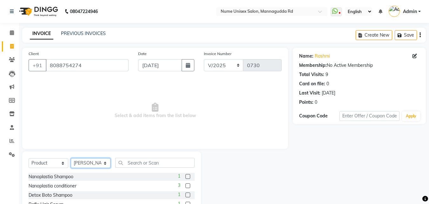
click at [71, 158] on select "Select Stylist Admin [PERSON_NAME] [PERSON_NAME] S [PERSON_NAME] Mohd [PERSON_N…" at bounding box center [91, 163] width 40 height 10
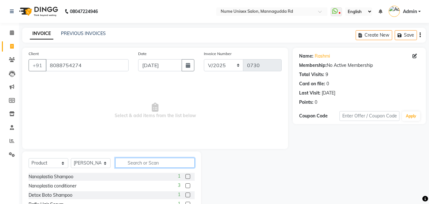
click at [138, 159] on input "text" at bounding box center [154, 163] width 79 height 10
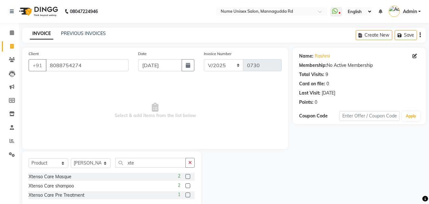
click at [188, 186] on label at bounding box center [187, 185] width 5 height 5
click at [188, 186] on input "checkbox" at bounding box center [187, 186] width 4 height 4
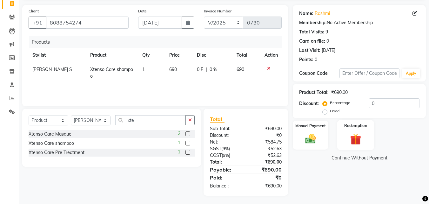
scroll to position [44, 0]
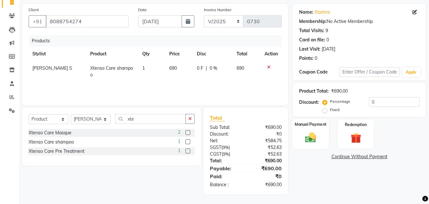
click at [307, 122] on label "Manual Payment" at bounding box center [311, 124] width 32 height 6
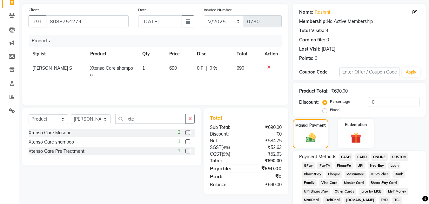
click at [345, 157] on span "CASH" at bounding box center [346, 156] width 14 height 7
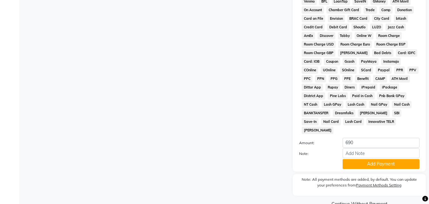
scroll to position [282, 0]
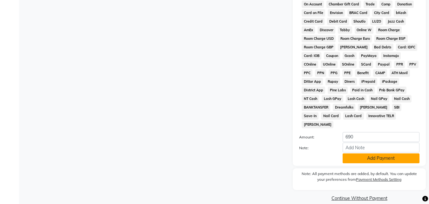
click at [359, 153] on button "Add Payment" at bounding box center [381, 158] width 77 height 10
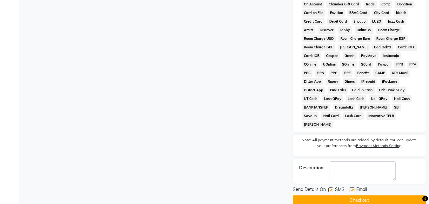
click at [333, 187] on label at bounding box center [330, 189] width 5 height 5
click at [333, 188] on input "checkbox" at bounding box center [330, 190] width 4 height 4
click at [351, 187] on label at bounding box center [352, 189] width 5 height 5
click at [351, 188] on input "checkbox" at bounding box center [352, 190] width 4 height 4
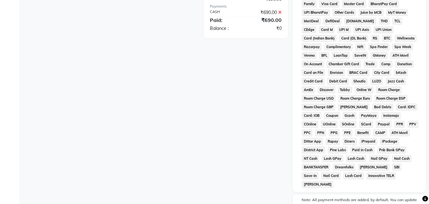
scroll to position [284, 0]
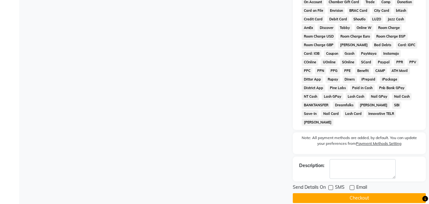
click at [350, 193] on button "Checkout" at bounding box center [359, 198] width 133 height 10
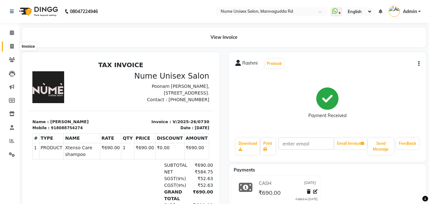
click at [13, 46] on icon at bounding box center [11, 46] width 3 height 5
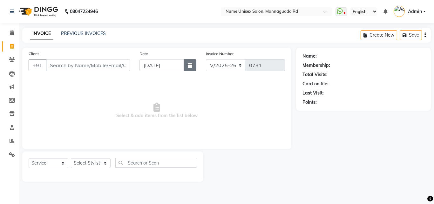
click at [192, 65] on button "button" at bounding box center [190, 65] width 13 height 12
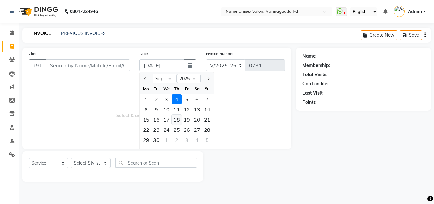
click at [179, 123] on div "18" at bounding box center [177, 119] width 10 height 10
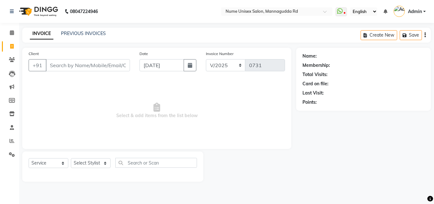
drag, startPoint x: 185, startPoint y: 63, endPoint x: 182, endPoint y: 66, distance: 4.5
click at [186, 64] on button "button" at bounding box center [190, 65] width 13 height 12
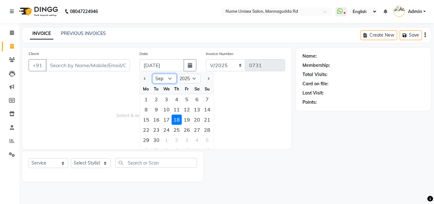
drag, startPoint x: 163, startPoint y: 75, endPoint x: 163, endPoint y: 79, distance: 3.5
click at [163, 75] on select "Jan Feb Mar Apr May Jun [DATE] Aug Sep Oct Nov Dec" at bounding box center [164, 79] width 24 height 10
select select "9"
select select "2025"
select select "service"
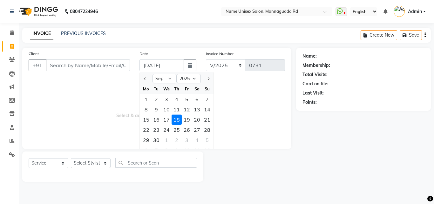
click at [176, 120] on div "18" at bounding box center [177, 119] width 10 height 10
select select "7048"
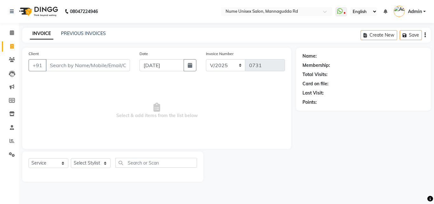
click at [191, 58] on div "Date [DATE]" at bounding box center [168, 63] width 66 height 26
click at [191, 63] on icon "button" at bounding box center [190, 65] width 4 height 5
select select "9"
select select "2025"
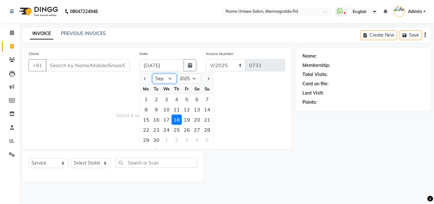
drag, startPoint x: 167, startPoint y: 77, endPoint x: 166, endPoint y: 83, distance: 5.5
click at [167, 77] on select "Jan Feb Mar Apr May Jun [DATE] Aug Sep Oct Nov Dec" at bounding box center [164, 79] width 24 height 10
click at [152, 74] on select "Jan Feb Mar Apr May Jun [DATE] Aug Sep Oct Nov Dec" at bounding box center [164, 79] width 24 height 10
click at [173, 74] on select "Jan Feb Mar Apr May Jun [DATE] Aug Sep Oct Nov Dec" at bounding box center [164, 79] width 24 height 10
select select "8"
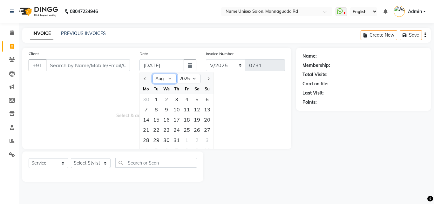
click at [152, 74] on select "Jan Feb Mar Apr May Jun [DATE] Aug Sep Oct Nov Dec" at bounding box center [164, 79] width 24 height 10
click at [150, 131] on div "18" at bounding box center [146, 130] width 10 height 10
type input "[DATE]"
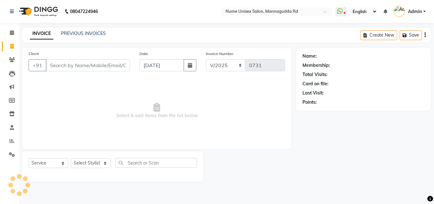
select select "7048"
click at [79, 67] on input "Client" at bounding box center [88, 65] width 84 height 12
click at [38, 168] on div "Select Service Product Membership Package Voucher Prepaid Gift Card Select Styl…" at bounding box center [113, 165] width 168 height 15
click at [44, 160] on select "Select Service Product Membership Package Voucher Prepaid Gift Card" at bounding box center [49, 163] width 40 height 10
select select "product"
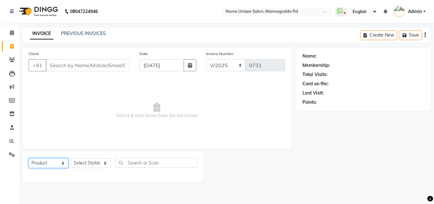
click at [29, 158] on select "Select Service Product Membership Package Voucher Prepaid Gift Card" at bounding box center [49, 163] width 40 height 10
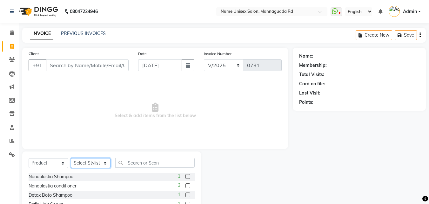
click at [91, 162] on select "Select Stylist Admin [PERSON_NAME] [PERSON_NAME] S [PERSON_NAME] Mohd [PERSON_N…" at bounding box center [91, 163] width 40 height 10
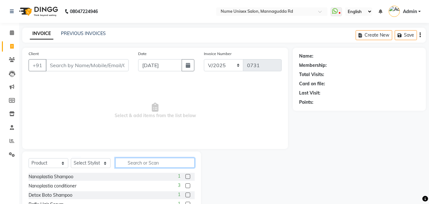
click at [147, 162] on input "text" at bounding box center [154, 163] width 79 height 10
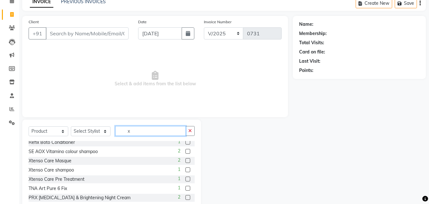
scroll to position [32, 0]
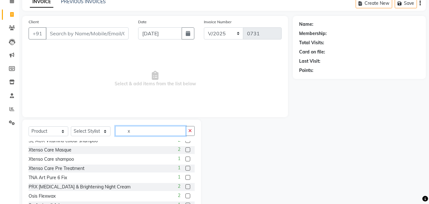
type input "x"
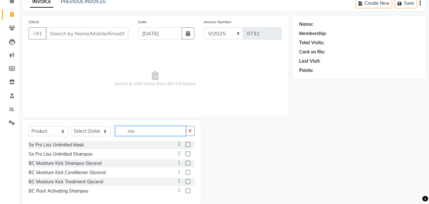
scroll to position [0, 0]
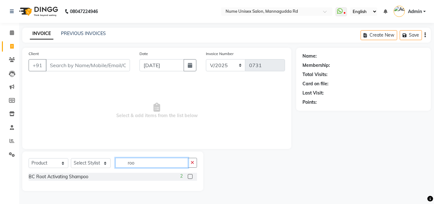
type input "roo"
click at [145, 157] on div "Select Service Product Membership Package Voucher Prepaid Gift Card Select Styl…" at bounding box center [112, 170] width 181 height 39
drag, startPoint x: 145, startPoint y: 159, endPoint x: 104, endPoint y: 159, distance: 41.0
click at [106, 160] on div "Select Service Product Membership Package Voucher Prepaid Gift Card Select Styl…" at bounding box center [113, 165] width 168 height 15
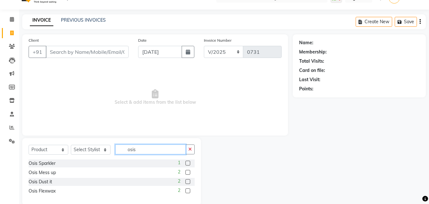
scroll to position [24, 0]
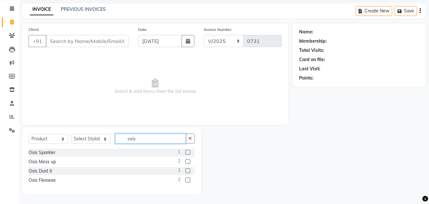
type input "osis"
click at [189, 180] on label at bounding box center [187, 179] width 5 height 5
click at [189, 180] on input "checkbox" at bounding box center [187, 180] width 4 height 4
click at [188, 180] on label at bounding box center [187, 179] width 5 height 5
click at [188, 180] on input "checkbox" at bounding box center [187, 180] width 4 height 4
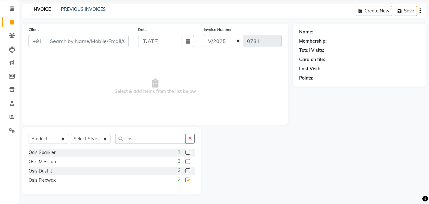
checkbox input "false"
click at [100, 141] on select "Select Stylist Admin [PERSON_NAME] [PERSON_NAME] S [PERSON_NAME] Mohd [PERSON_N…" at bounding box center [91, 139] width 40 height 10
select select "83772"
click at [71, 134] on select "Select Stylist Admin [PERSON_NAME] [PERSON_NAME] S [PERSON_NAME] Mohd [PERSON_N…" at bounding box center [91, 139] width 40 height 10
click at [189, 180] on label at bounding box center [187, 179] width 5 height 5
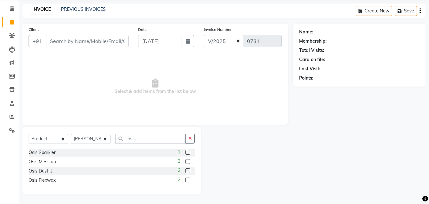
click at [189, 180] on input "checkbox" at bounding box center [187, 180] width 4 height 4
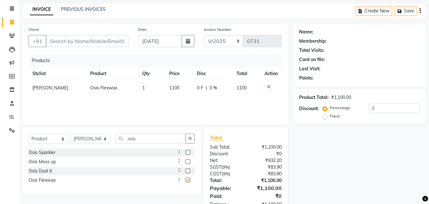
checkbox input "false"
click at [109, 41] on input "Client" at bounding box center [87, 41] width 83 height 12
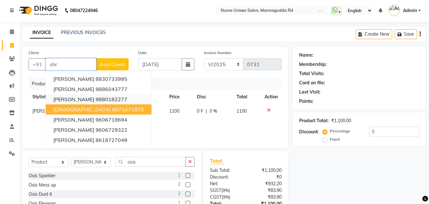
scroll to position [0, 0]
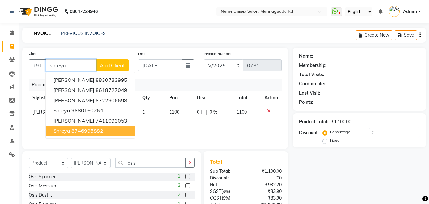
click at [103, 129] on button "Shreya 8746995882" at bounding box center [90, 130] width 89 height 10
type input "8746995882"
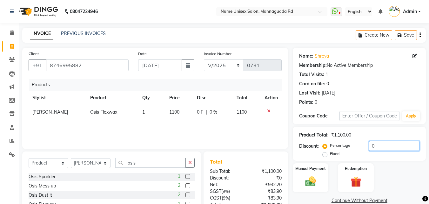
click at [369, 148] on input "0" at bounding box center [394, 146] width 51 height 10
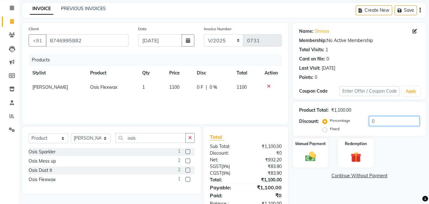
scroll to position [44, 0]
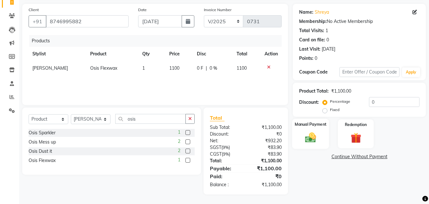
click at [308, 140] on img at bounding box center [311, 137] width 18 height 13
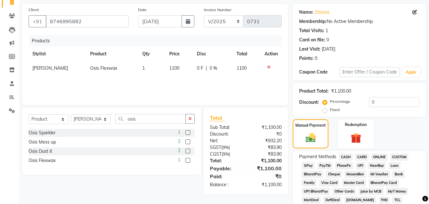
click at [343, 158] on span "CASH" at bounding box center [346, 156] width 14 height 7
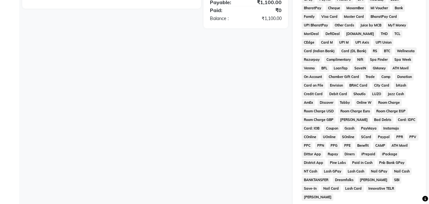
scroll to position [234, 0]
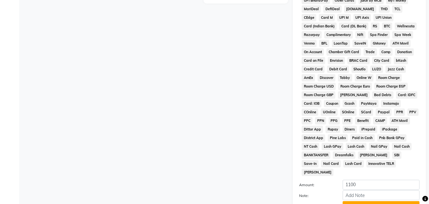
click at [380, 201] on button "Add Payment" at bounding box center [381, 206] width 77 height 10
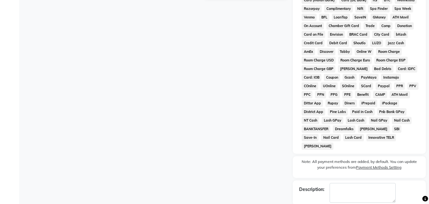
scroll to position [284, 0]
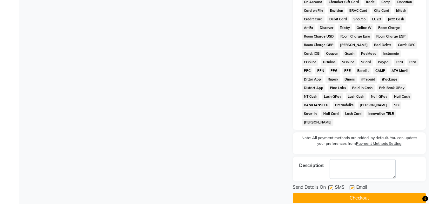
click at [329, 185] on label at bounding box center [330, 187] width 5 height 5
click at [329, 185] on input "checkbox" at bounding box center [330, 187] width 4 height 4
checkbox input "false"
click at [353, 193] on button "Checkout" at bounding box center [359, 198] width 133 height 10
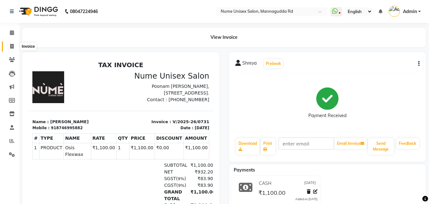
click at [12, 48] on icon at bounding box center [11, 46] width 3 height 5
select select "service"
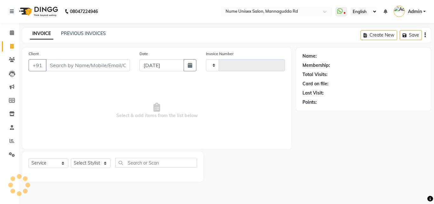
type input "0732"
select select "7047"
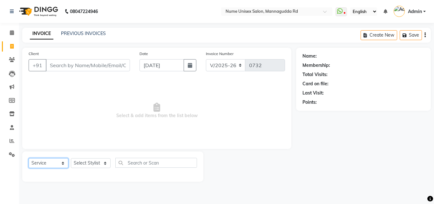
click at [41, 161] on select "Select Service Product Membership Package Voucher Prepaid Gift Card" at bounding box center [49, 163] width 40 height 10
select select "product"
click at [29, 158] on select "Select Service Product Membership Package Voucher Prepaid Gift Card" at bounding box center [49, 163] width 40 height 10
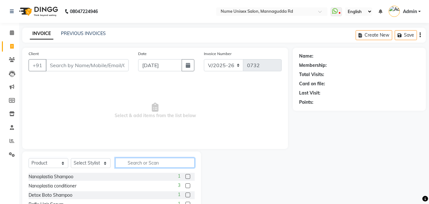
click at [140, 163] on input "text" at bounding box center [154, 163] width 79 height 10
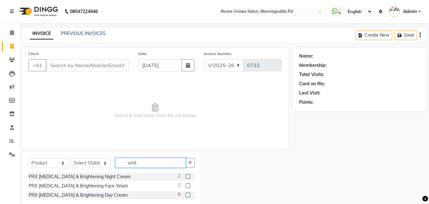
scroll to position [15, 0]
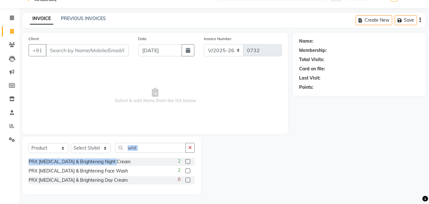
drag, startPoint x: 161, startPoint y: 154, endPoint x: 119, endPoint y: 158, distance: 42.1
click at [119, 158] on div "Select Service Product Membership Package Voucher Prepaid Gift Card Select Styl…" at bounding box center [111, 165] width 179 height 58
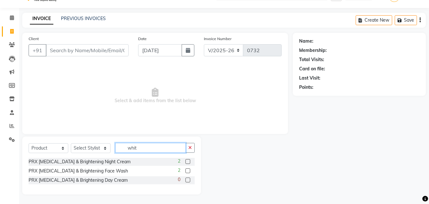
click at [153, 149] on input "whit" at bounding box center [150, 148] width 71 height 10
type input "w"
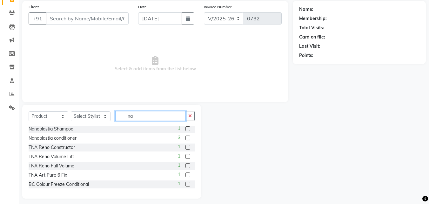
scroll to position [51, 0]
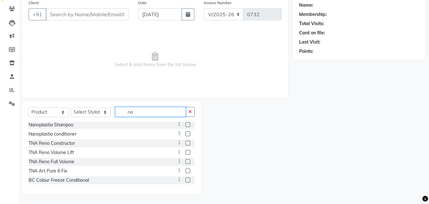
drag, startPoint x: 143, startPoint y: 113, endPoint x: 139, endPoint y: 115, distance: 4.3
click at [142, 114] on input "na" at bounding box center [150, 112] width 71 height 10
type input "n"
type input "de"
drag, startPoint x: 138, startPoint y: 110, endPoint x: 100, endPoint y: 116, distance: 38.0
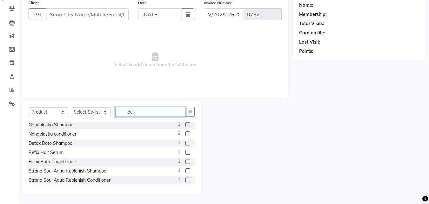
click at [100, 116] on div "Select Service Product Membership Package Voucher Prepaid Gift Card Select Styl…" at bounding box center [112, 114] width 166 height 15
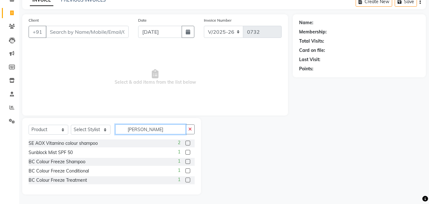
scroll to position [0, 0]
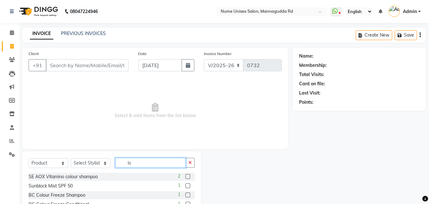
type input "l"
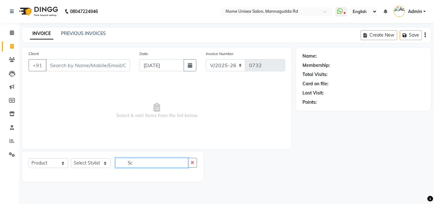
type input "5"
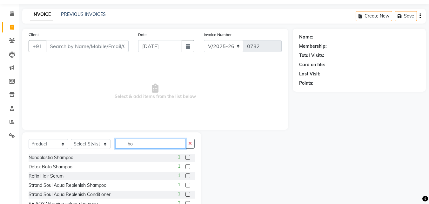
scroll to position [6, 0]
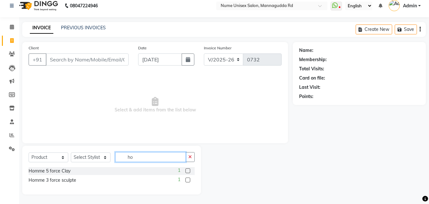
type input "ho"
click at [186, 169] on label at bounding box center [187, 170] width 5 height 5
click at [186, 169] on input "checkbox" at bounding box center [187, 171] width 4 height 4
checkbox input "false"
click at [100, 30] on link "PREVIOUS INVOICES" at bounding box center [83, 28] width 45 height 6
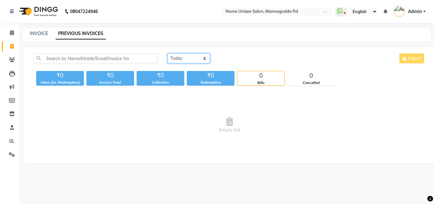
click at [199, 57] on select "[DATE] [DATE] Custom Range" at bounding box center [188, 58] width 43 height 10
select select "range"
click at [167, 53] on select "[DATE] [DATE] Custom Range" at bounding box center [188, 58] width 43 height 10
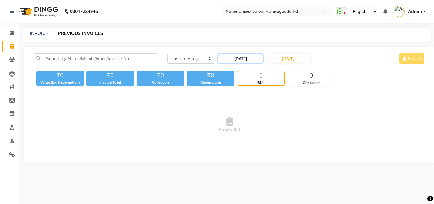
click at [249, 56] on input "[DATE]" at bounding box center [240, 58] width 44 height 9
select select "9"
select select "2025"
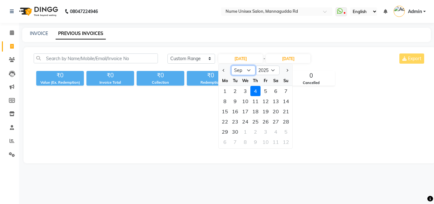
click at [252, 71] on select "Jan Feb Mar Apr May Jun [DATE] Aug Sep Oct Nov Dec" at bounding box center [243, 70] width 24 height 10
select select "8"
click at [231, 65] on select "Jan Feb Mar Apr May Jun [DATE] Aug Sep Oct Nov Dec" at bounding box center [243, 70] width 24 height 10
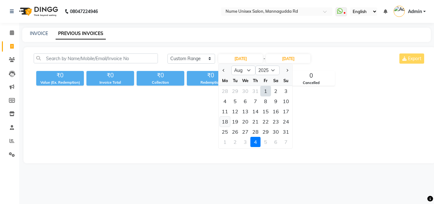
click at [229, 122] on div "18" at bounding box center [225, 121] width 10 height 10
type input "[DATE]"
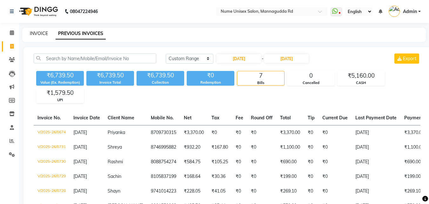
click at [33, 34] on link "INVOICE" at bounding box center [39, 33] width 18 height 6
select select "service"
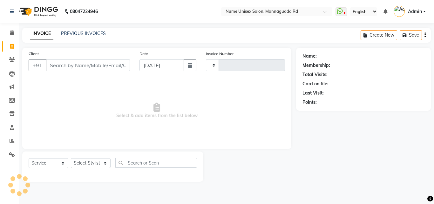
type input "0732"
select select "7047"
click at [188, 65] on icon "button" at bounding box center [190, 65] width 4 height 5
select select "9"
select select "2025"
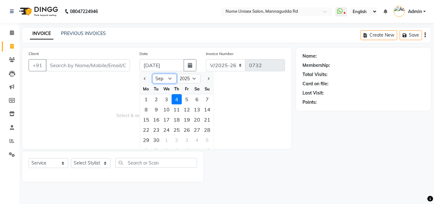
click at [168, 78] on select "Jan Feb Mar Apr May Jun [DATE] Aug Sep Oct Nov Dec" at bounding box center [164, 79] width 24 height 10
select select "8"
click at [152, 74] on select "Jan Feb Mar Apr May Jun [DATE] Aug Sep Oct Nov Dec" at bounding box center [164, 79] width 24 height 10
click at [149, 127] on div "18" at bounding box center [146, 130] width 10 height 10
type input "[DATE]"
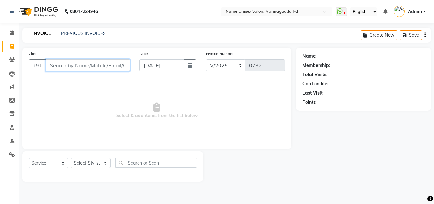
click at [98, 68] on input "Client" at bounding box center [88, 65] width 84 height 12
type input "8971077042"
click at [127, 66] on button "Add Client" at bounding box center [113, 65] width 33 height 12
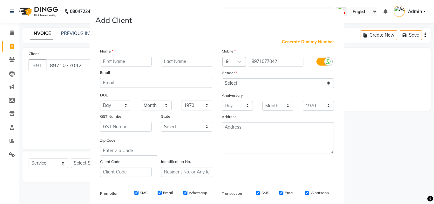
click at [108, 61] on input "text" at bounding box center [125, 62] width 51 height 10
type input "Ashwitha"
click at [271, 79] on select "Select [DEMOGRAPHIC_DATA] [DEMOGRAPHIC_DATA] Other Prefer Not To Say" at bounding box center [278, 83] width 112 height 10
select select "[DEMOGRAPHIC_DATA]"
click at [222, 78] on select "Select [DEMOGRAPHIC_DATA] [DEMOGRAPHIC_DATA] Other Prefer Not To Say" at bounding box center [278, 83] width 112 height 10
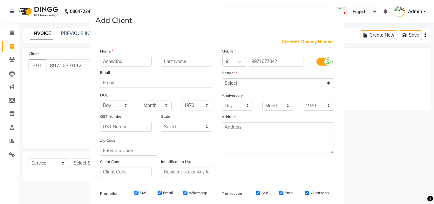
click at [318, 64] on label at bounding box center [323, 61] width 14 height 8
click at [0, 0] on input "checkbox" at bounding box center [0, 0] width 0 height 0
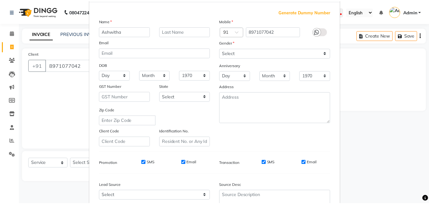
scroll to position [90, 0]
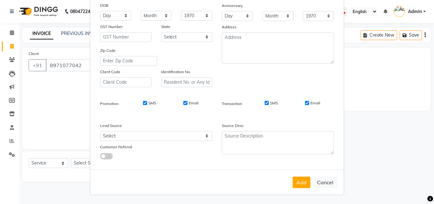
click at [265, 103] on input "SMS" at bounding box center [267, 103] width 4 height 4
checkbox input "false"
click at [306, 103] on input "Email" at bounding box center [307, 103] width 4 height 4
checkbox input "false"
click at [299, 180] on button "Add" at bounding box center [302, 181] width 18 height 11
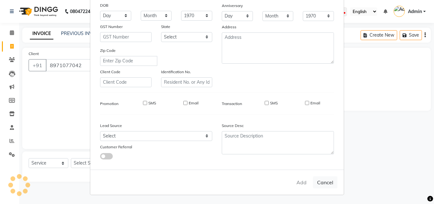
select select
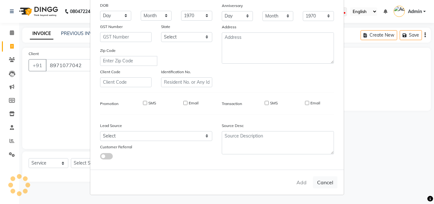
select select
checkbox input "false"
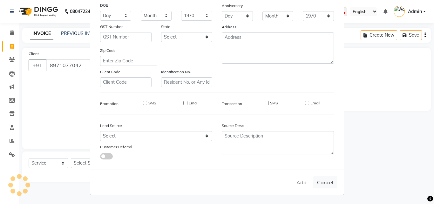
checkbox input "false"
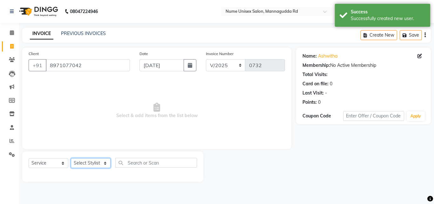
click at [98, 164] on select "Select Stylist Admin [PERSON_NAME] [PERSON_NAME] S [PERSON_NAME] Mohd [PERSON_N…" at bounding box center [91, 163] width 40 height 10
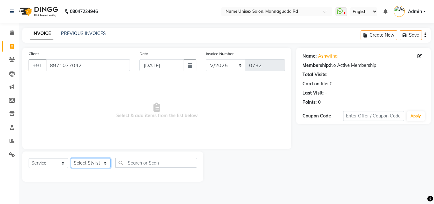
select select "70403"
click at [71, 158] on select "Select Stylist Admin [PERSON_NAME] [PERSON_NAME] S [PERSON_NAME] Mohd [PERSON_N…" at bounding box center [91, 163] width 40 height 10
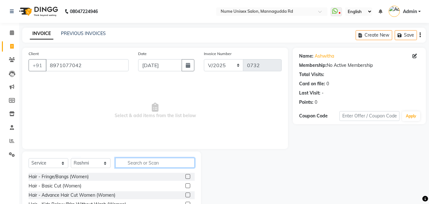
click at [146, 162] on input "text" at bounding box center [154, 163] width 79 height 10
type input "thr"
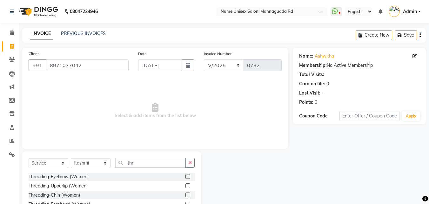
click at [185, 175] on label at bounding box center [187, 176] width 5 height 5
click at [185, 175] on input "checkbox" at bounding box center [187, 176] width 4 height 4
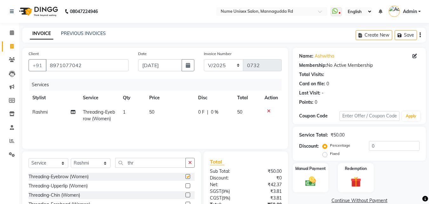
checkbox input "false"
click at [185, 186] on label at bounding box center [187, 185] width 5 height 5
click at [185, 186] on input "checkbox" at bounding box center [187, 186] width 4 height 4
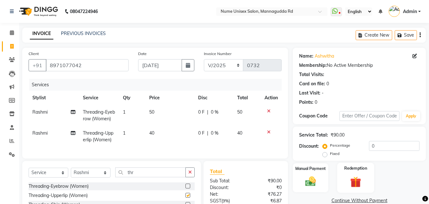
checkbox input "false"
click at [322, 165] on label "Manual Payment" at bounding box center [311, 168] width 32 height 6
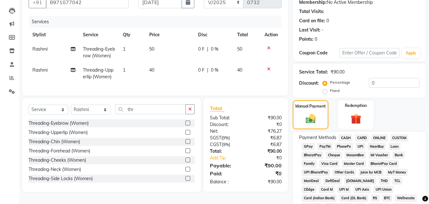
scroll to position [64, 0]
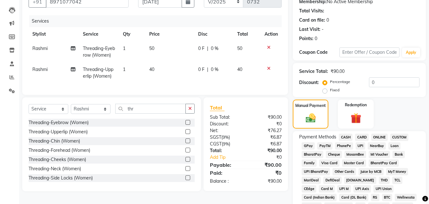
click at [360, 145] on span "UPI" at bounding box center [361, 145] width 10 height 7
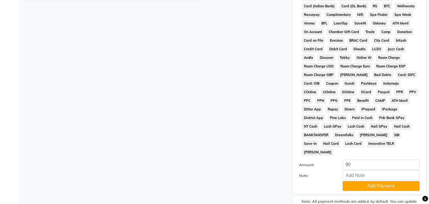
scroll to position [282, 0]
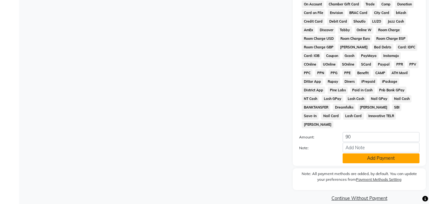
click at [372, 153] on button "Add Payment" at bounding box center [381, 158] width 77 height 10
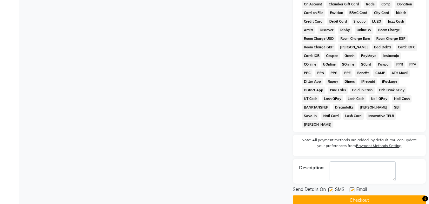
click at [333, 187] on label at bounding box center [330, 189] width 5 height 5
click at [333, 188] on input "checkbox" at bounding box center [330, 190] width 4 height 4
checkbox input "false"
click at [352, 187] on label at bounding box center [352, 189] width 5 height 5
click at [352, 188] on input "checkbox" at bounding box center [352, 190] width 4 height 4
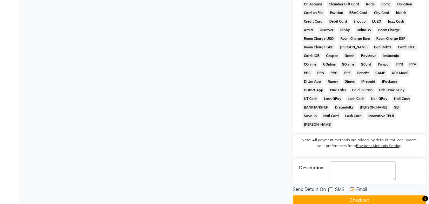
checkbox input "false"
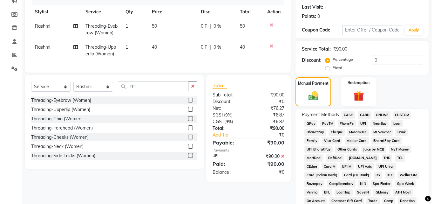
scroll to position [28, 0]
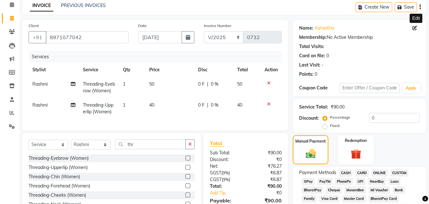
click at [414, 27] on icon at bounding box center [415, 28] width 4 height 4
select select "[DEMOGRAPHIC_DATA]"
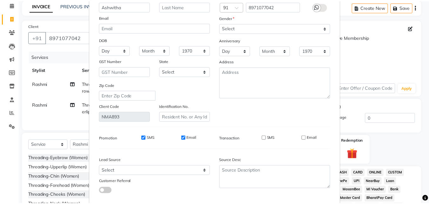
scroll to position [78, 0]
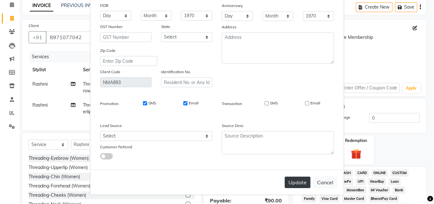
click at [303, 182] on button "Update" at bounding box center [298, 181] width 26 height 11
select select
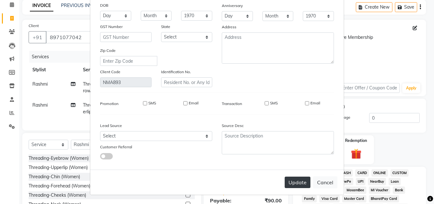
select select
checkbox input "false"
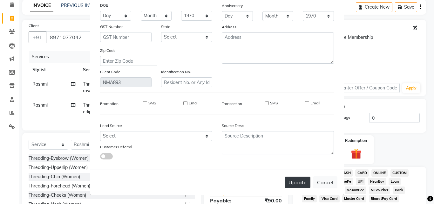
checkbox input "false"
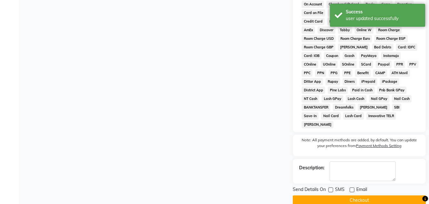
scroll to position [284, 0]
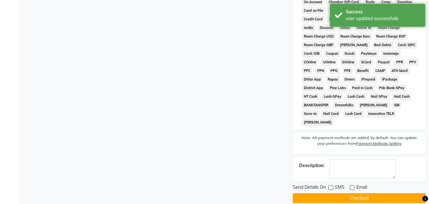
click at [354, 184] on div "Send Details On SMS Email Checkout" at bounding box center [359, 193] width 133 height 19
click at [350, 193] on button "Checkout" at bounding box center [359, 198] width 133 height 10
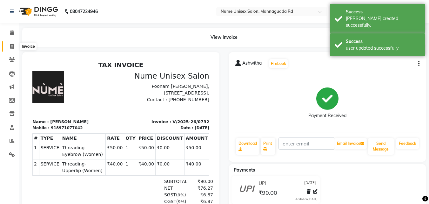
click at [12, 43] on span at bounding box center [11, 46] width 11 height 7
select select "7047"
select select "service"
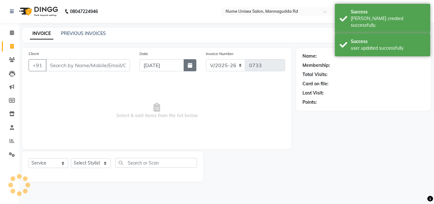
click at [193, 64] on button "button" at bounding box center [190, 65] width 13 height 12
select select "9"
select select "2025"
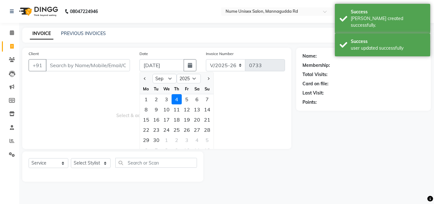
drag, startPoint x: 167, startPoint y: 73, endPoint x: 169, endPoint y: 78, distance: 5.0
click at [167, 74] on div "Jan Feb Mar Apr May Jun Jul Aug Sep Oct Nov Dec 2015 2016 2017 2018 2019 2020 2…" at bounding box center [177, 77] width 74 height 11
click at [169, 78] on select "Jan Feb Mar Apr May Jun [DATE] Aug Sep Oct Nov Dec" at bounding box center [164, 79] width 24 height 10
select select "8"
click at [152, 74] on select "Jan Feb Mar Apr May Jun [DATE] Aug Sep Oct Nov Dec" at bounding box center [164, 79] width 24 height 10
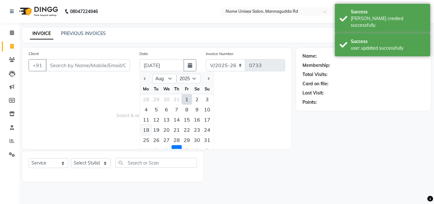
click at [148, 131] on div "18" at bounding box center [146, 130] width 10 height 10
type input "[DATE]"
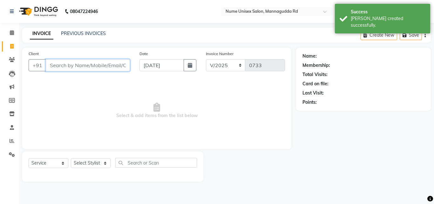
click at [111, 62] on input "Client" at bounding box center [88, 65] width 84 height 12
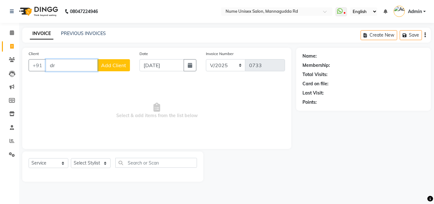
type input "d"
type input "pras"
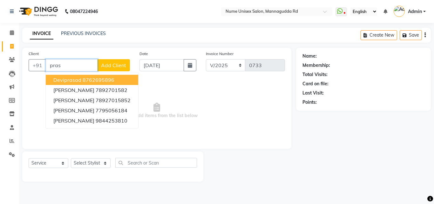
drag, startPoint x: 76, startPoint y: 67, endPoint x: 0, endPoint y: 80, distance: 77.3
click at [0, 80] on app-home "08047224946 Select Location × Nume Unisex Salon, Mannagudda Rd WhatsApp Status …" at bounding box center [217, 95] width 434 height 191
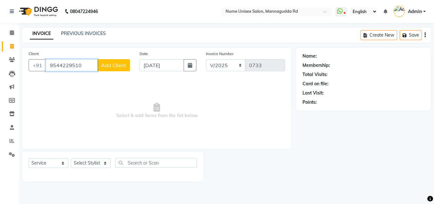
type input "9544229510"
click at [99, 63] on button "Add Client" at bounding box center [113, 65] width 33 height 12
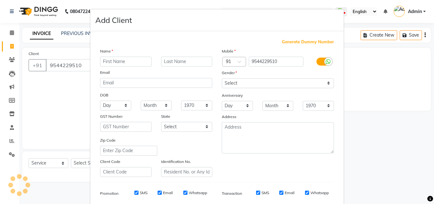
click at [106, 64] on input "text" at bounding box center [125, 62] width 51 height 10
type input "Dr Prashanth"
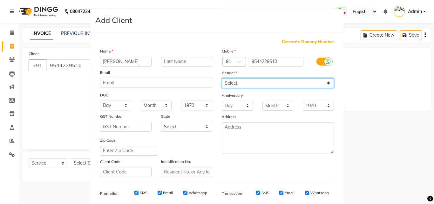
click at [259, 85] on select "Select [DEMOGRAPHIC_DATA] [DEMOGRAPHIC_DATA] Other Prefer Not To Say" at bounding box center [278, 83] width 112 height 10
select select "[DEMOGRAPHIC_DATA]"
click at [222, 78] on select "Select [DEMOGRAPHIC_DATA] [DEMOGRAPHIC_DATA] Other Prefer Not To Say" at bounding box center [278, 83] width 112 height 10
click at [326, 64] on icon at bounding box center [328, 62] width 5 height 6
click at [0, 0] on input "checkbox" at bounding box center [0, 0] width 0 height 0
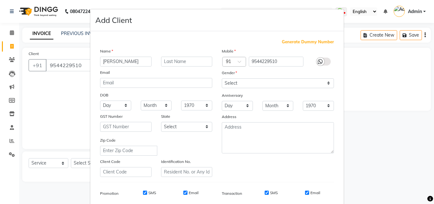
click at [265, 192] on input "SMS" at bounding box center [267, 192] width 4 height 4
checkbox input "false"
click at [305, 190] on div "Email" at bounding box center [312, 193] width 15 height 6
click at [305, 193] on input "Email" at bounding box center [307, 192] width 4 height 4
checkbox input "false"
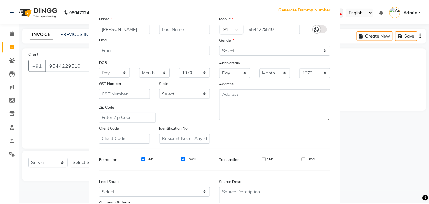
scroll to position [90, 0]
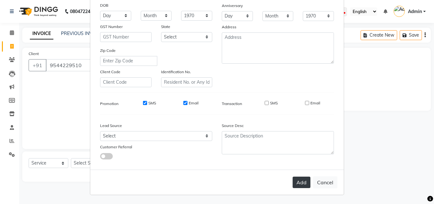
click at [303, 184] on button "Add" at bounding box center [302, 181] width 18 height 11
select select
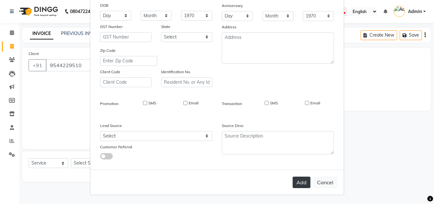
select select
checkbox input "false"
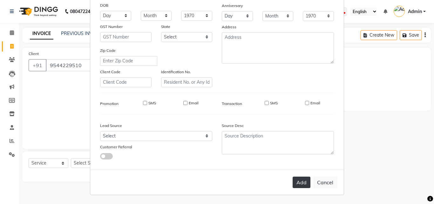
checkbox input "false"
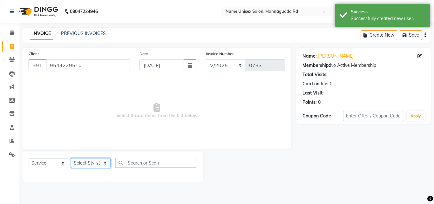
click at [95, 160] on select "Select Stylist Admin [PERSON_NAME] [PERSON_NAME] S [PERSON_NAME] Mohd [PERSON_N…" at bounding box center [91, 163] width 40 height 10
select select "60533"
click at [71, 158] on select "Select Stylist Admin [PERSON_NAME] [PERSON_NAME] S [PERSON_NAME] Mohd [PERSON_N…" at bounding box center [91, 163] width 40 height 10
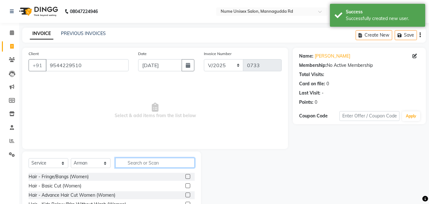
click at [149, 165] on input "text" at bounding box center [154, 163] width 79 height 10
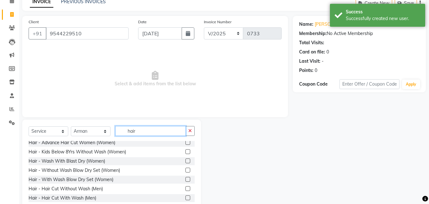
scroll to position [32, 0]
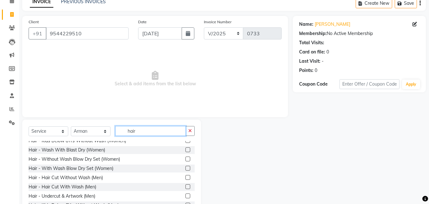
type input "hair"
click at [185, 178] on label at bounding box center [187, 177] width 5 height 5
click at [185, 178] on input "checkbox" at bounding box center [187, 177] width 4 height 4
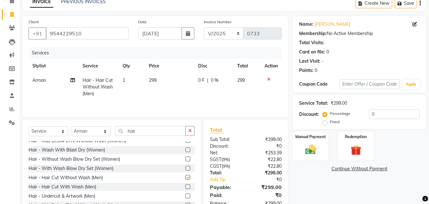
checkbox input "false"
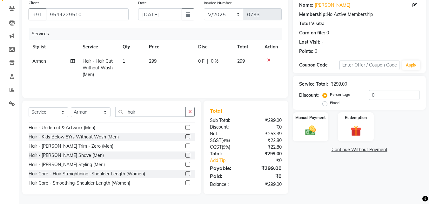
scroll to position [95, 0]
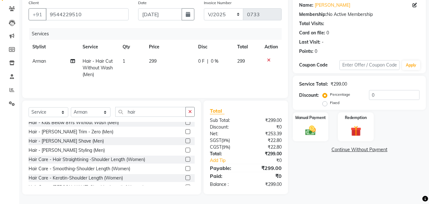
click at [185, 148] on label at bounding box center [187, 149] width 5 height 5
click at [185, 148] on input "checkbox" at bounding box center [187, 150] width 4 height 4
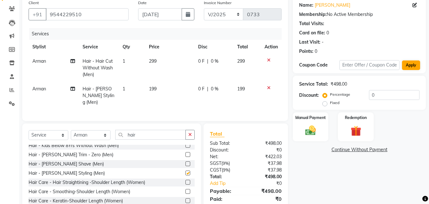
checkbox input "false"
click at [369, 96] on input "0" at bounding box center [394, 95] width 51 height 10
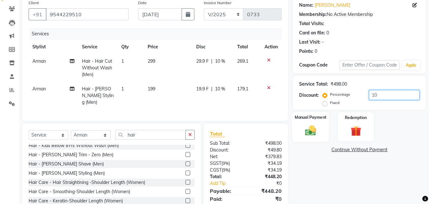
type input "10"
click at [307, 132] on img at bounding box center [311, 130] width 18 height 13
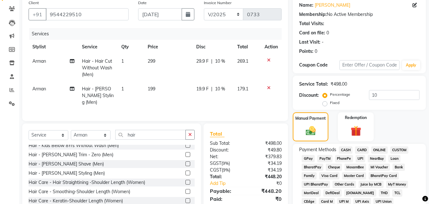
click at [362, 156] on span "UPI" at bounding box center [361, 158] width 10 height 7
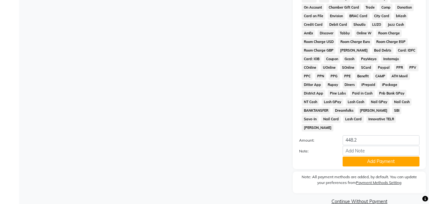
scroll to position [282, 0]
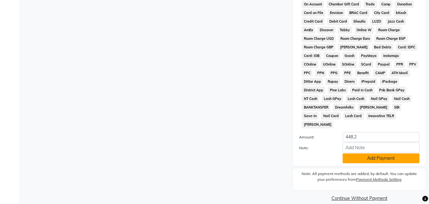
click at [366, 153] on button "Add Payment" at bounding box center [381, 158] width 77 height 10
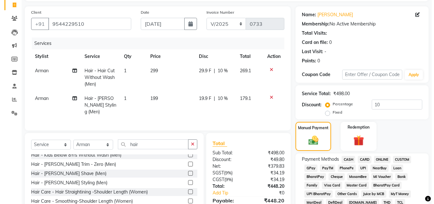
scroll to position [0, 0]
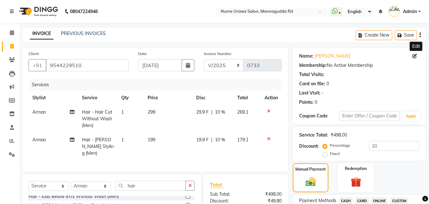
click at [413, 58] on span at bounding box center [416, 56] width 7 height 7
click at [416, 57] on icon at bounding box center [415, 56] width 4 height 4
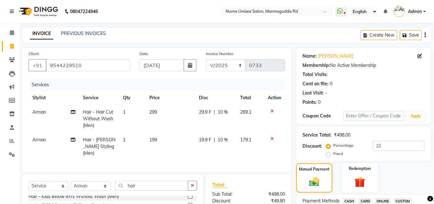
select select "[DEMOGRAPHIC_DATA]"
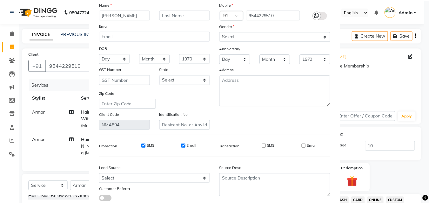
scroll to position [78, 0]
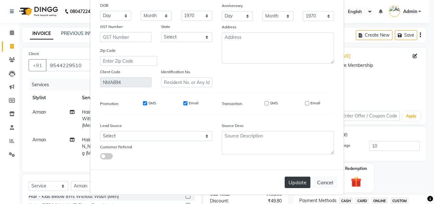
click at [301, 181] on button "Update" at bounding box center [298, 181] width 26 height 11
select select
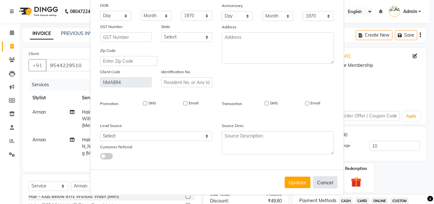
select select
checkbox input "false"
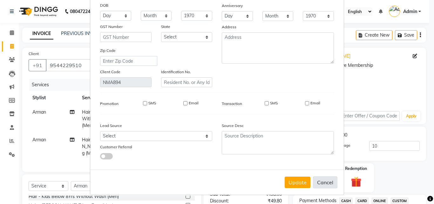
checkbox input "false"
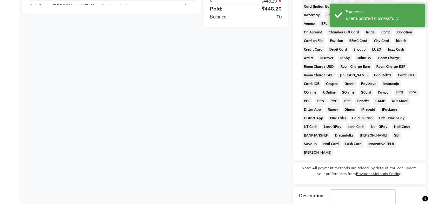
scroll to position [284, 0]
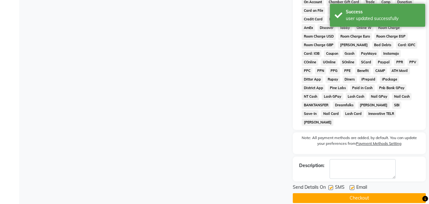
click at [333, 185] on label at bounding box center [330, 187] width 5 height 5
click at [333, 185] on input "checkbox" at bounding box center [330, 187] width 4 height 4
checkbox input "false"
click at [354, 185] on label at bounding box center [352, 187] width 5 height 5
click at [354, 185] on input "checkbox" at bounding box center [352, 187] width 4 height 4
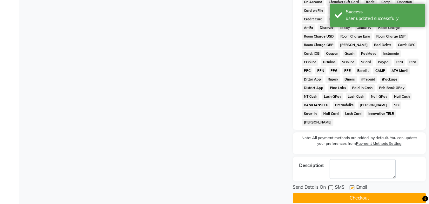
checkbox input "false"
click at [354, 193] on button "Checkout" at bounding box center [359, 198] width 133 height 10
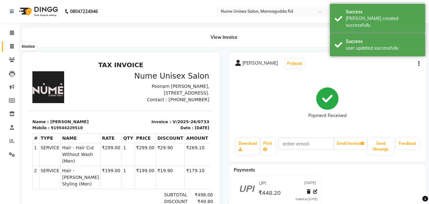
click at [9, 46] on span at bounding box center [11, 46] width 11 height 7
select select "7047"
select select "service"
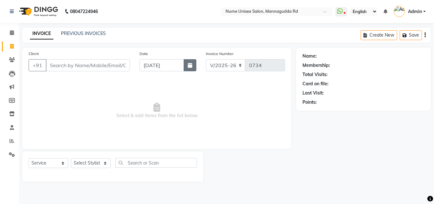
click at [193, 65] on button "button" at bounding box center [190, 65] width 13 height 12
select select "9"
select select "2025"
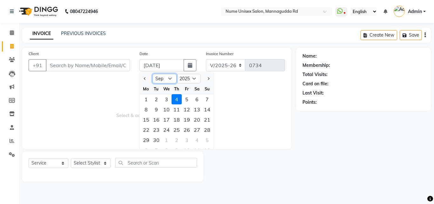
click at [168, 80] on select "Jan Feb Mar Apr May Jun [DATE] Aug Sep Oct Nov Dec" at bounding box center [164, 79] width 24 height 10
click at [152, 74] on select "Jan Feb Mar Apr May Jun [DATE] Aug Sep Oct Nov Dec" at bounding box center [164, 79] width 24 height 10
click at [161, 78] on select "Jan Feb Mar Apr May Jun [DATE] Aug Sep Oct Nov Dec" at bounding box center [164, 79] width 24 height 10
select select "8"
click at [152, 74] on select "Jan Feb Mar Apr May Jun [DATE] Aug Sep Oct Nov Dec" at bounding box center [164, 79] width 24 height 10
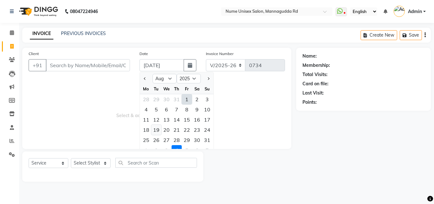
click at [155, 132] on div "19" at bounding box center [156, 130] width 10 height 10
type input "19-08-2025"
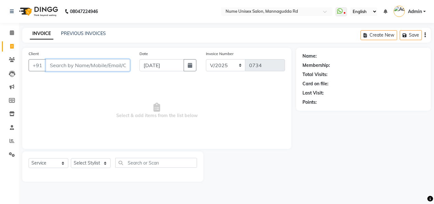
click at [74, 64] on input "Client" at bounding box center [88, 65] width 84 height 12
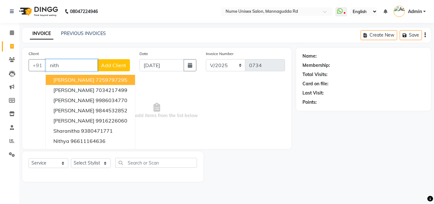
type input "nithy"
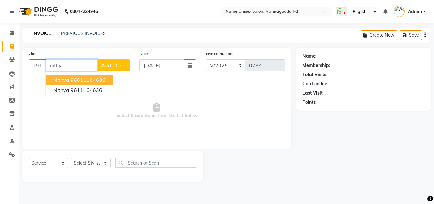
drag, startPoint x: 79, startPoint y: 68, endPoint x: 45, endPoint y: 73, distance: 34.4
click at [45, 73] on div "Client +91 nithy Nithya 96611164636 Nithya 9611164636 Add Client" at bounding box center [79, 63] width 111 height 26
